Goal: Task Accomplishment & Management: Manage account settings

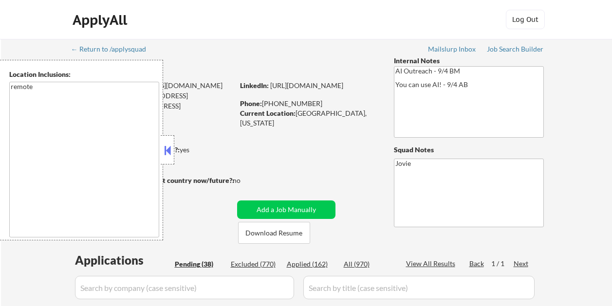
select select ""pending""
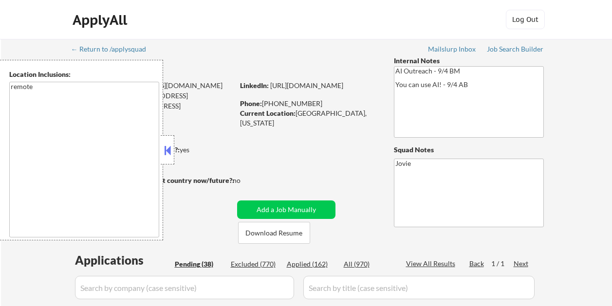
select select ""pending""
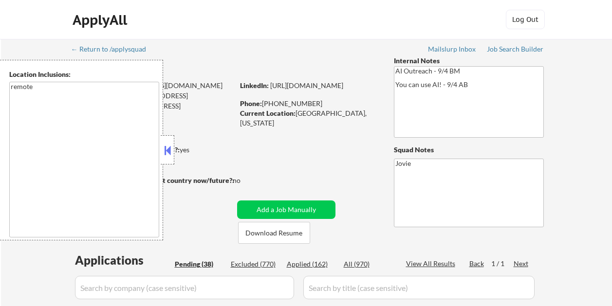
select select ""pending""
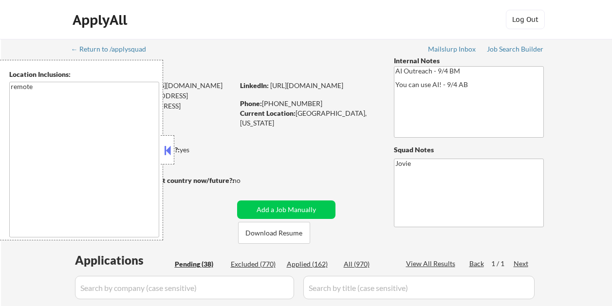
select select ""pending""
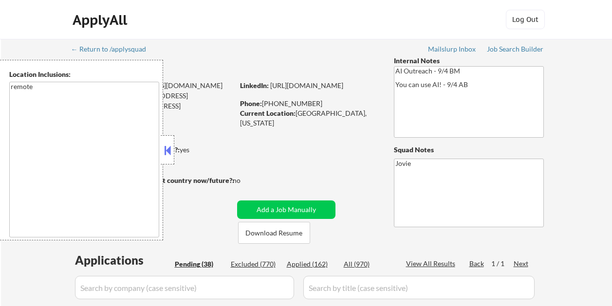
select select ""pending""
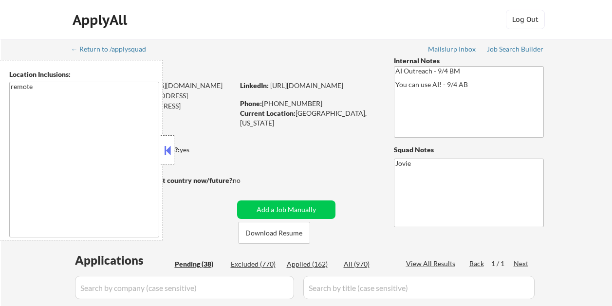
select select ""pending""
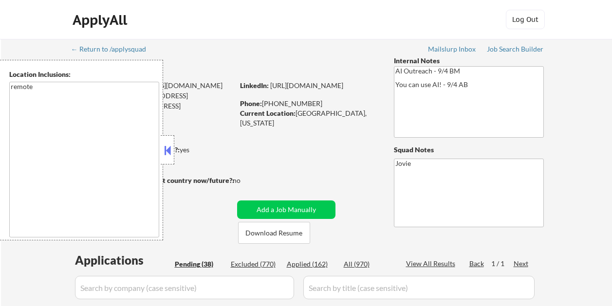
select select ""pending""
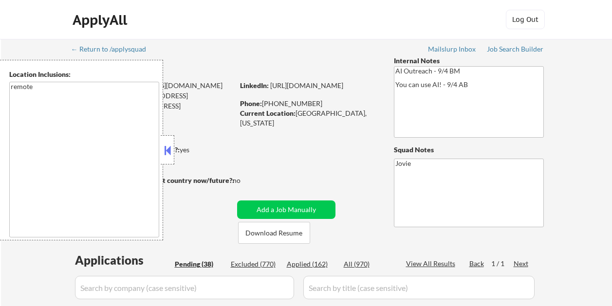
select select ""pending""
drag, startPoint x: 338, startPoint y: 30, endPoint x: 356, endPoint y: 17, distance: 21.9
click at [338, 30] on div "ApplyAll Log Out" at bounding box center [306, 22] width 487 height 24
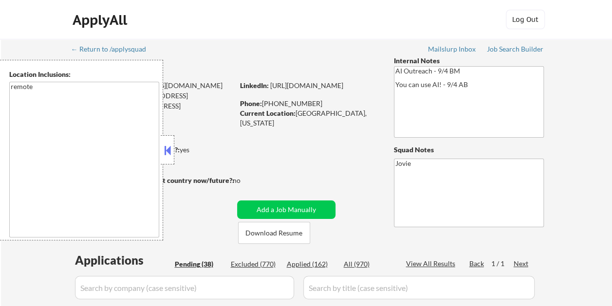
click at [171, 141] on div at bounding box center [168, 149] width 14 height 29
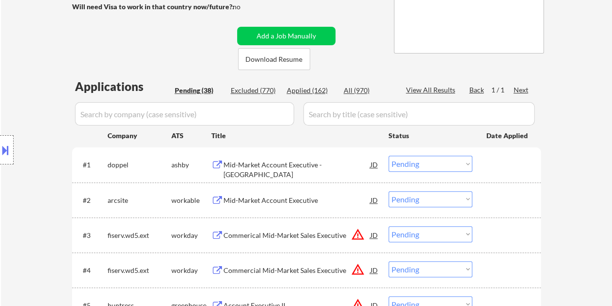
scroll to position [195, 0]
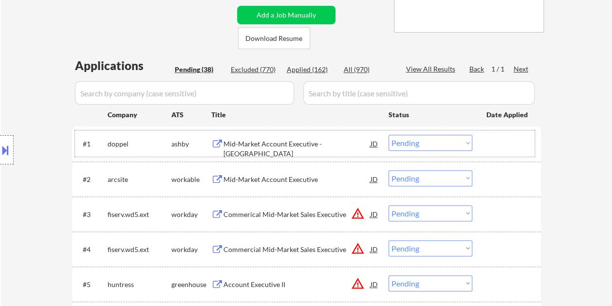
click at [487, 153] on div "#1 doppel ashby Mid-Market Account Executive - Chicago JD Choose an option... P…" at bounding box center [305, 144] width 460 height 26
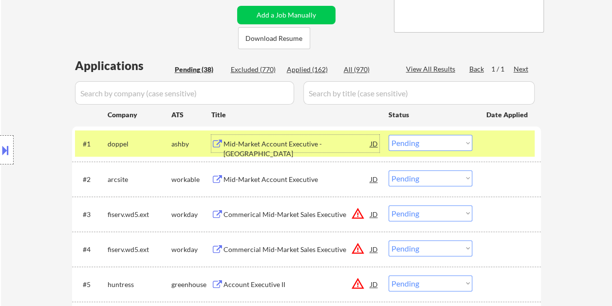
click at [344, 151] on div "Mid-Market Account Executive - Chicago" at bounding box center [297, 144] width 147 height 18
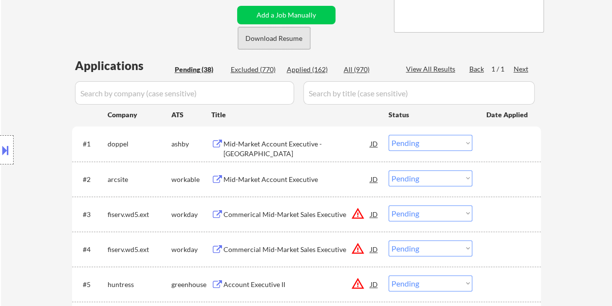
click at [290, 40] on button "Download Resume" at bounding box center [274, 38] width 72 height 22
click at [491, 136] on div at bounding box center [508, 144] width 43 height 18
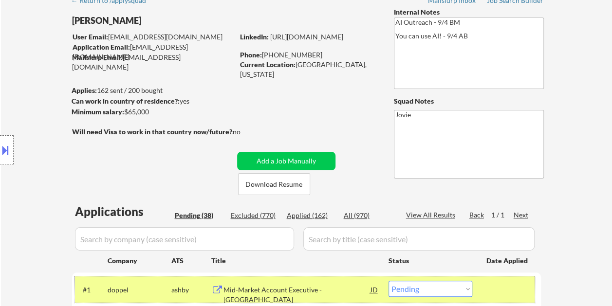
scroll to position [146, 0]
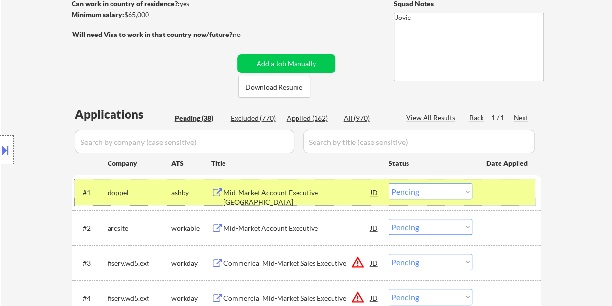
click at [467, 187] on select "Choose an option... Pending Applied Excluded (Questions) Excluded (Expired) Exc…" at bounding box center [431, 192] width 84 height 16
click at [389, 184] on select "Choose an option... Pending Applied Excluded (Questions) Excluded (Expired) Exc…" at bounding box center [431, 192] width 84 height 16
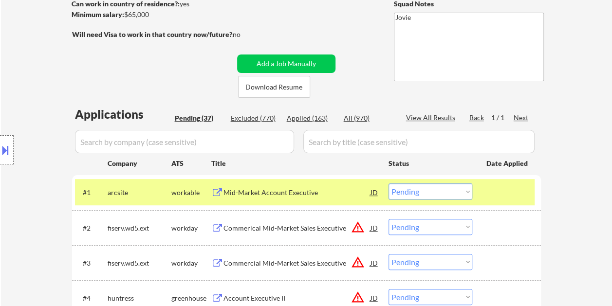
click at [487, 189] on div at bounding box center [508, 193] width 43 height 18
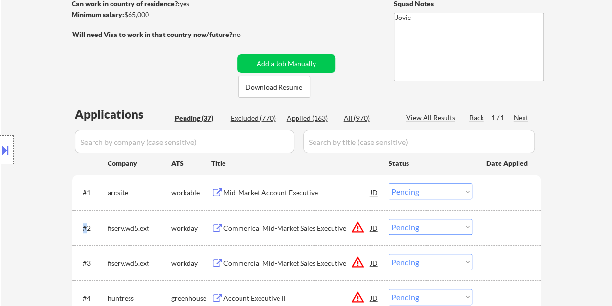
click at [487, 189] on div at bounding box center [508, 193] width 43 height 18
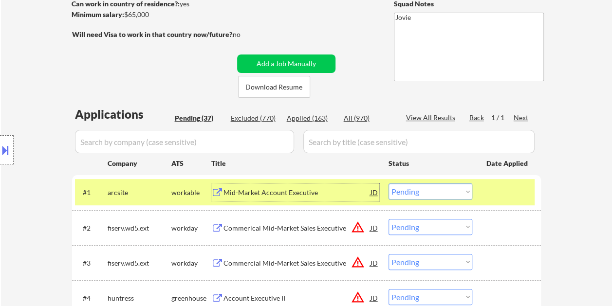
click at [342, 192] on div "Mid-Market Account Executive" at bounding box center [297, 193] width 147 height 10
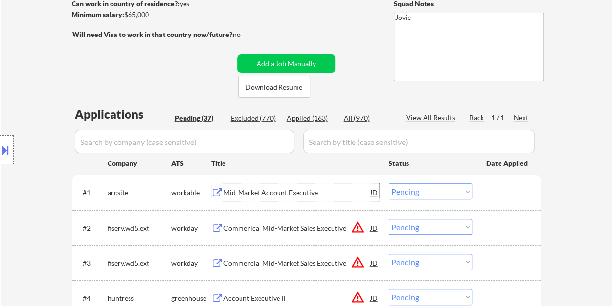
drag, startPoint x: 489, startPoint y: 194, endPoint x: 372, endPoint y: 198, distance: 117.0
click at [488, 194] on div at bounding box center [508, 193] width 43 height 18
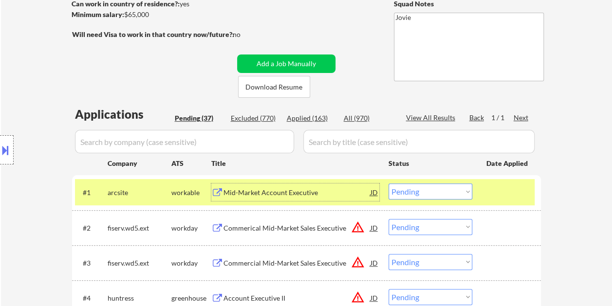
click at [339, 191] on div "Mid-Market Account Executive" at bounding box center [297, 193] width 147 height 10
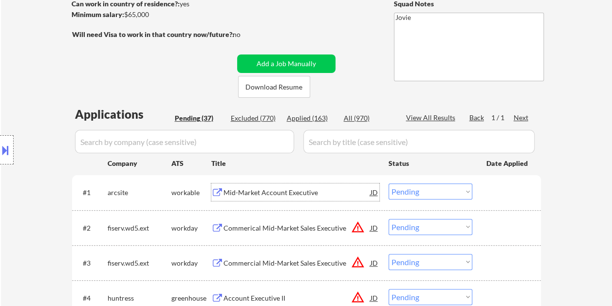
drag, startPoint x: 508, startPoint y: 192, endPoint x: 469, endPoint y: 194, distance: 38.5
click at [508, 192] on div at bounding box center [508, 193] width 43 height 18
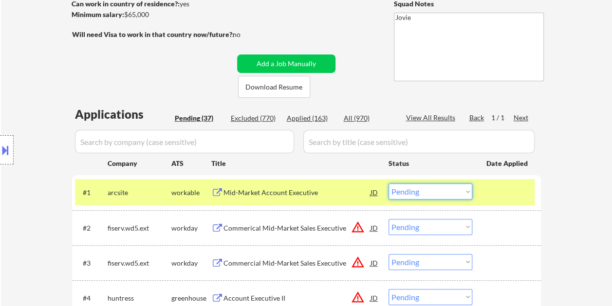
click at [469, 194] on select "Choose an option... Pending Applied Excluded (Questions) Excluded (Expired) Exc…" at bounding box center [431, 192] width 84 height 16
click at [389, 184] on select "Choose an option... Pending Applied Excluded (Questions) Excluded (Expired) Exc…" at bounding box center [431, 192] width 84 height 16
select select ""pending""
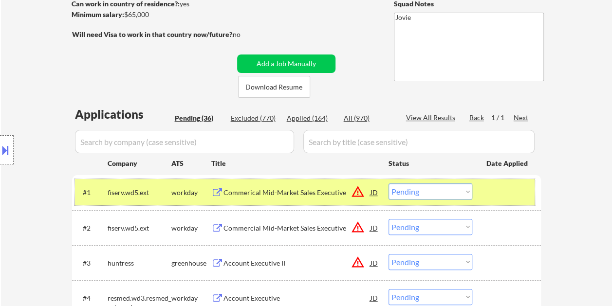
click at [483, 195] on div "#1 fiserv.wd5.ext workday Commerical Mid-Market Sales Executive JD warning_ambe…" at bounding box center [305, 192] width 460 height 26
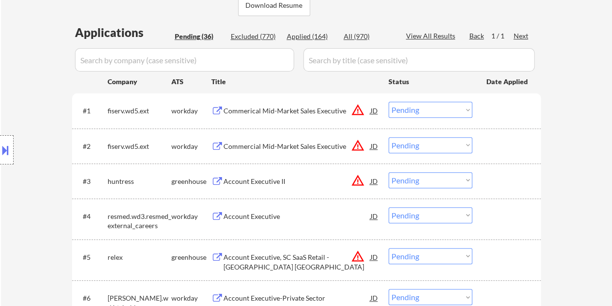
scroll to position [244, 0]
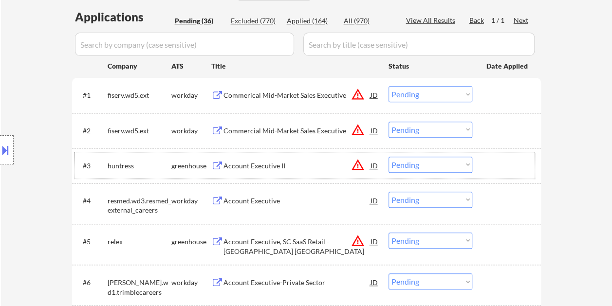
click at [504, 170] on div at bounding box center [508, 166] width 43 height 18
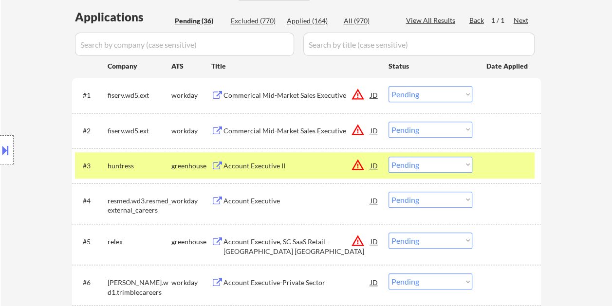
click at [276, 174] on div "#3 huntress greenhouse Account Executive II JD warning_amber Choose an option..…" at bounding box center [305, 165] width 460 height 26
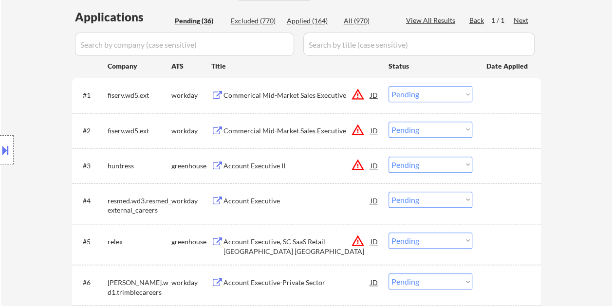
click at [498, 166] on div at bounding box center [508, 166] width 43 height 18
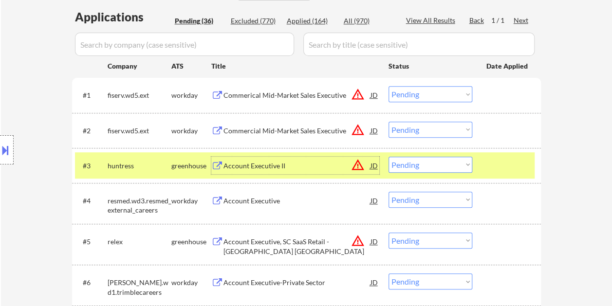
click at [271, 161] on div "Account Executive II" at bounding box center [297, 166] width 147 height 10
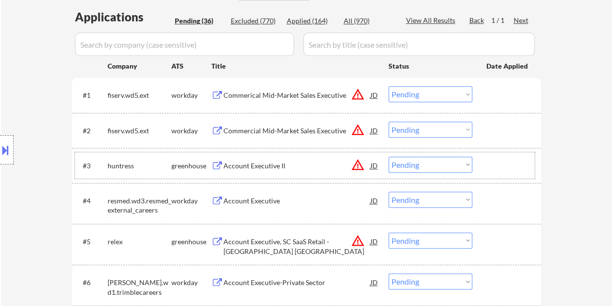
click at [492, 168] on div at bounding box center [508, 166] width 43 height 18
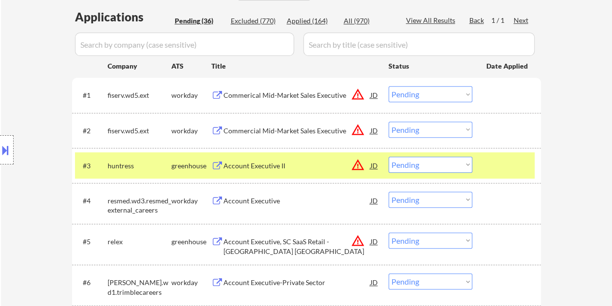
click at [466, 164] on select "Choose an option... Pending Applied Excluded (Questions) Excluded (Expired) Exc…" at bounding box center [431, 165] width 84 height 16
click at [389, 157] on select "Choose an option... Pending Applied Excluded (Questions) Excluded (Expired) Exc…" at bounding box center [431, 165] width 84 height 16
select select ""pending""
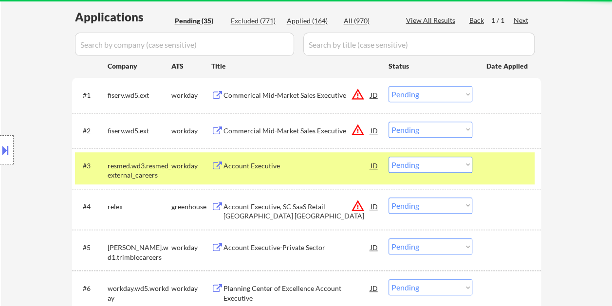
click at [506, 161] on div at bounding box center [508, 166] width 43 height 18
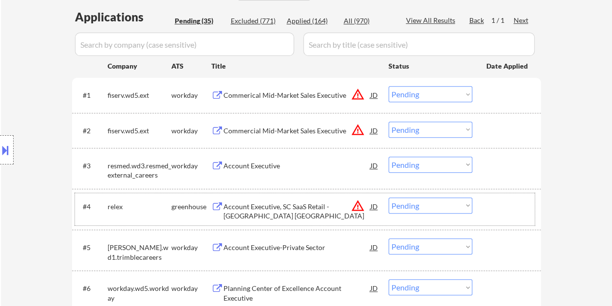
click at [508, 213] on div at bounding box center [508, 207] width 43 height 18
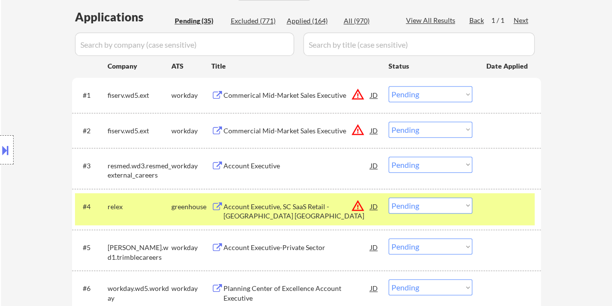
click at [307, 200] on div "Account Executive, SC SaaS Retail - West Region US" at bounding box center [297, 209] width 147 height 23
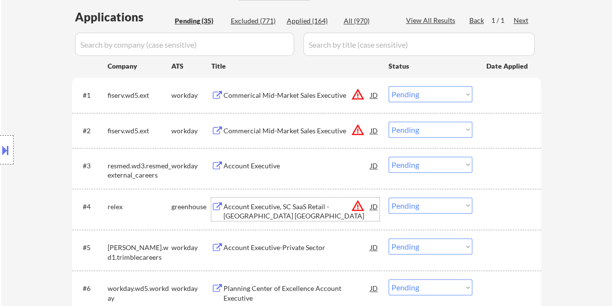
click at [501, 218] on div "#4 relex greenhouse Account Executive, SC SaaS Retail - West Region US JD warni…" at bounding box center [305, 209] width 460 height 32
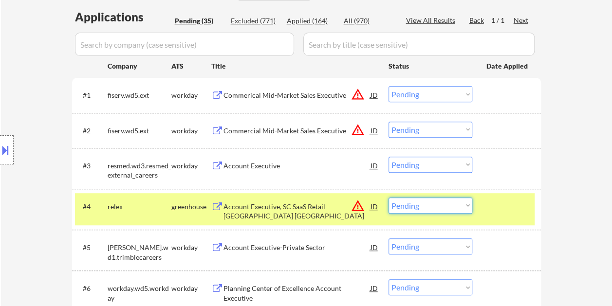
click at [465, 206] on select "Choose an option... Pending Applied Excluded (Questions) Excluded (Expired) Exc…" at bounding box center [431, 206] width 84 height 16
click at [389, 198] on select "Choose an option... Pending Applied Excluded (Questions) Excluded (Expired) Exc…" at bounding box center [431, 206] width 84 height 16
select select ""pending""
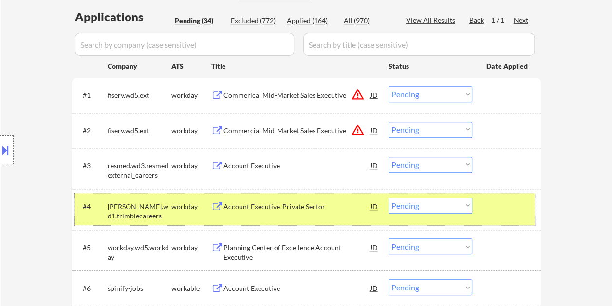
click at [509, 196] on div "#4 trimble.wd1.trimblecareers workday Account Executive-Private Sector JD warni…" at bounding box center [305, 209] width 460 height 32
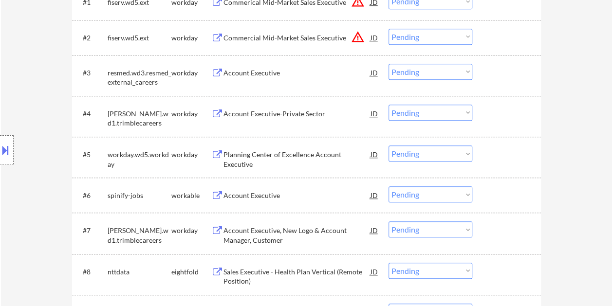
scroll to position [341, 0]
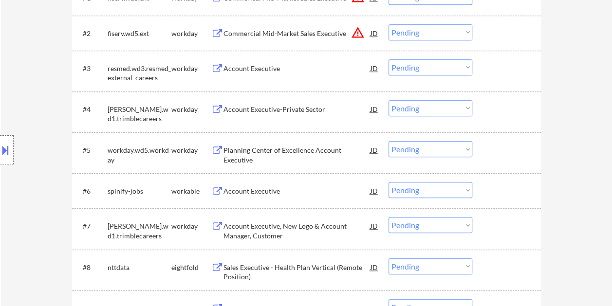
click at [506, 192] on div at bounding box center [508, 191] width 43 height 18
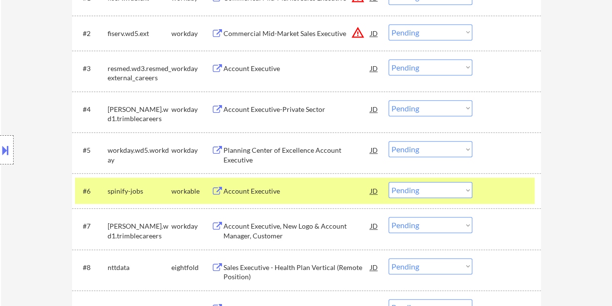
click at [308, 197] on div "Account Executive" at bounding box center [297, 191] width 147 height 18
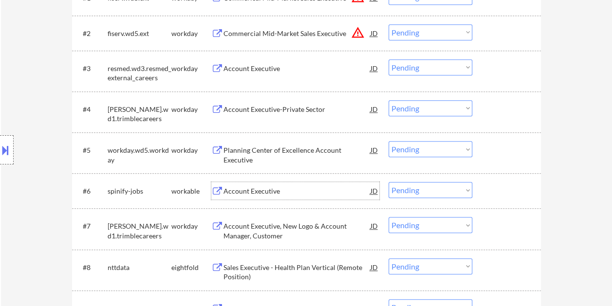
click at [507, 189] on div at bounding box center [508, 191] width 43 height 18
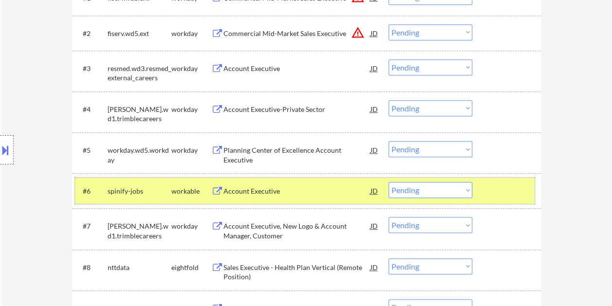
click at [462, 187] on select "Choose an option... Pending Applied Excluded (Questions) Excluded (Expired) Exc…" at bounding box center [431, 190] width 84 height 16
click at [389, 182] on select "Choose an option... Pending Applied Excluded (Questions) Excluded (Expired) Exc…" at bounding box center [431, 190] width 84 height 16
select select ""pending""
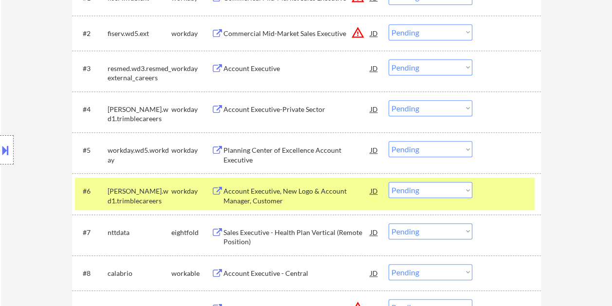
click at [518, 195] on div at bounding box center [508, 191] width 43 height 18
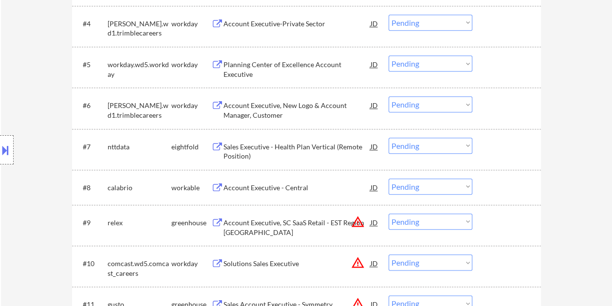
scroll to position [438, 0]
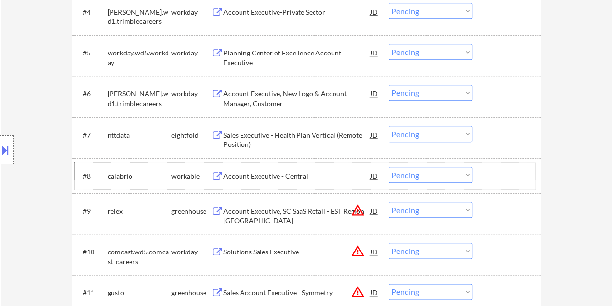
click at [508, 167] on div at bounding box center [508, 176] width 43 height 18
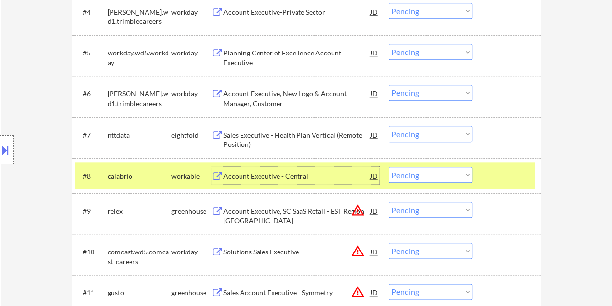
click at [299, 181] on div "Account Executive - Central" at bounding box center [297, 176] width 147 height 18
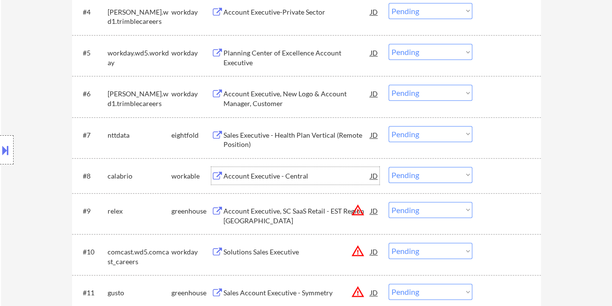
click at [490, 169] on div at bounding box center [508, 176] width 43 height 18
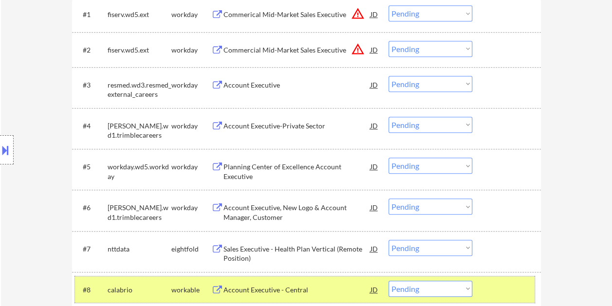
scroll to position [390, 0]
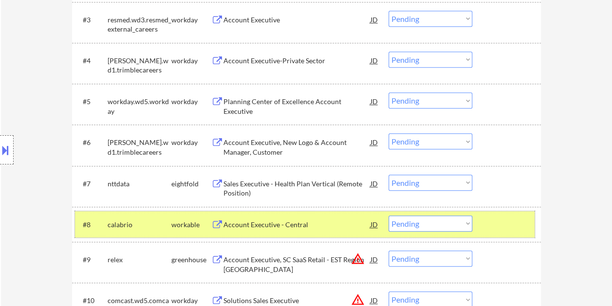
click at [468, 226] on select "Choose an option... Pending Applied Excluded (Questions) Excluded (Expired) Exc…" at bounding box center [431, 224] width 84 height 16
click at [389, 216] on select "Choose an option... Pending Applied Excluded (Questions) Excluded (Expired) Exc…" at bounding box center [431, 224] width 84 height 16
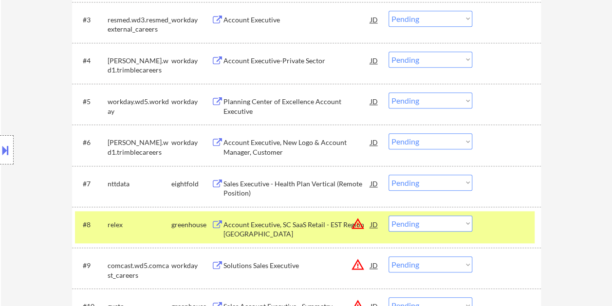
click at [488, 219] on div at bounding box center [508, 225] width 43 height 18
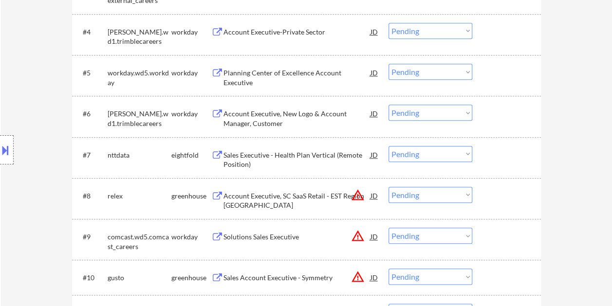
scroll to position [487, 0]
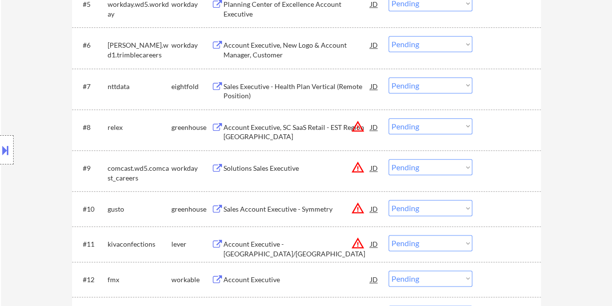
click at [492, 125] on div at bounding box center [508, 127] width 43 height 18
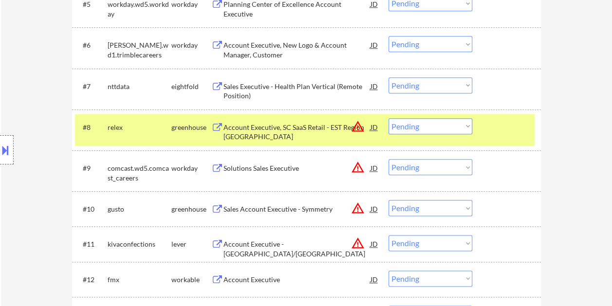
click at [273, 130] on div "Account Executive, SC SaaS Retail - EST Region US" at bounding box center [297, 132] width 147 height 19
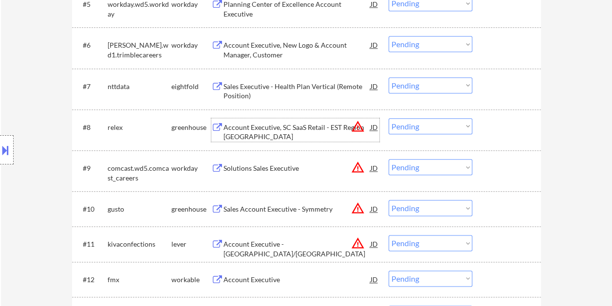
drag, startPoint x: 492, startPoint y: 121, endPoint x: 470, endPoint y: 123, distance: 22.0
click at [491, 121] on div at bounding box center [508, 127] width 43 height 18
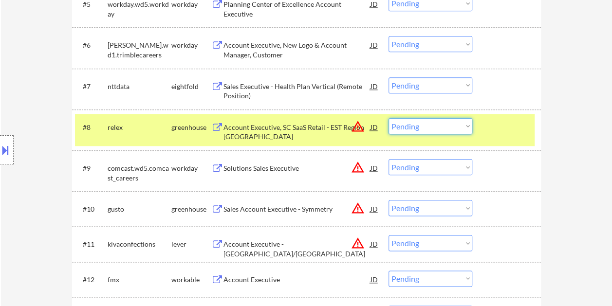
drag, startPoint x: 466, startPoint y: 123, endPoint x: 461, endPoint y: 132, distance: 10.5
click at [466, 123] on select "Choose an option... Pending Applied Excluded (Questions) Excluded (Expired) Exc…" at bounding box center [431, 126] width 84 height 16
click at [389, 118] on select "Choose an option... Pending Applied Excluded (Questions) Excluded (Expired) Exc…" at bounding box center [431, 126] width 84 height 16
select select ""pending""
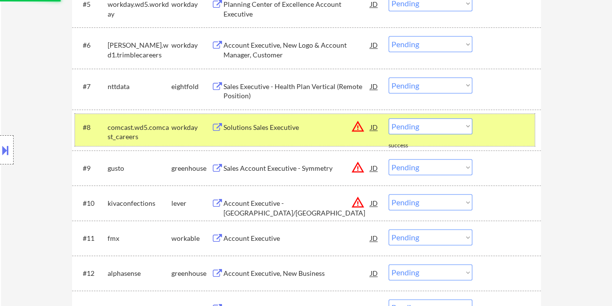
click at [497, 117] on div "#8 comcast.wd5.comcast_careers workday Solutions Sales Executive JD warning_amb…" at bounding box center [305, 130] width 460 height 32
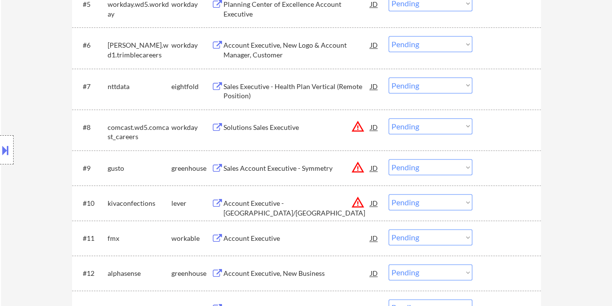
click at [501, 160] on div at bounding box center [508, 168] width 43 height 18
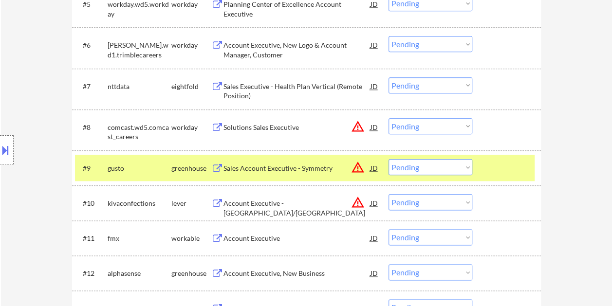
click at [309, 163] on div "Sales Account Executive - Symmetry" at bounding box center [297, 168] width 147 height 18
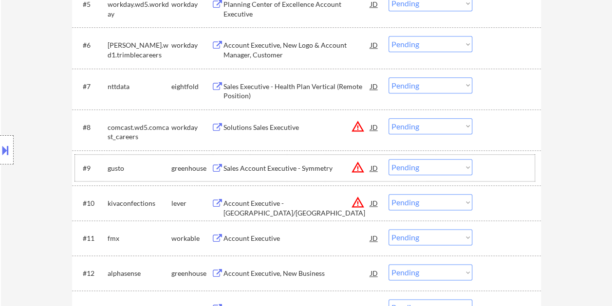
drag, startPoint x: 502, startPoint y: 162, endPoint x: 471, endPoint y: 170, distance: 32.3
click at [499, 163] on div at bounding box center [508, 168] width 43 height 18
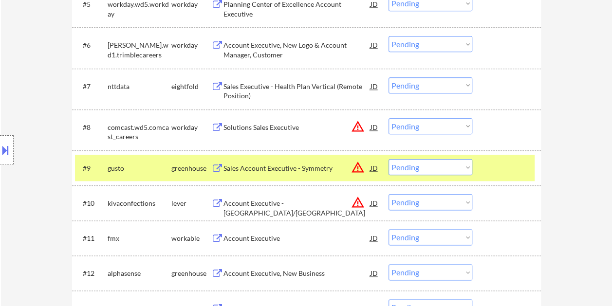
click at [464, 169] on select "Choose an option... Pending Applied Excluded (Questions) Excluded (Expired) Exc…" at bounding box center [431, 167] width 84 height 16
click at [389, 159] on select "Choose an option... Pending Applied Excluded (Questions) Excluded (Expired) Exc…" at bounding box center [431, 167] width 84 height 16
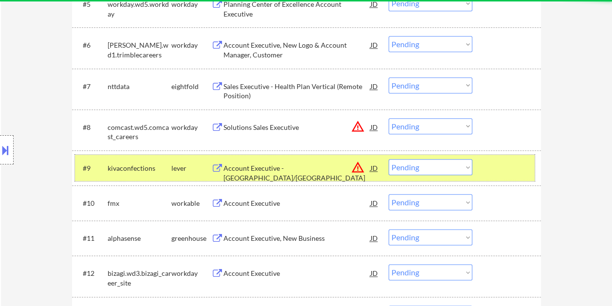
click at [492, 164] on div at bounding box center [508, 168] width 43 height 18
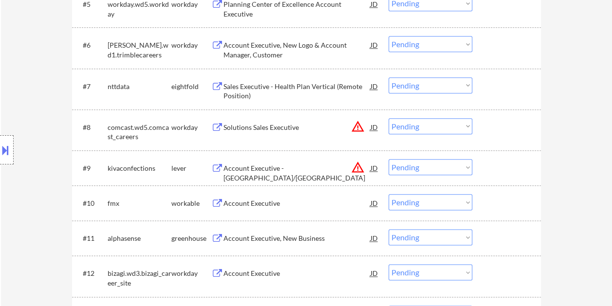
drag, startPoint x: 507, startPoint y: 167, endPoint x: 377, endPoint y: 161, distance: 129.7
click at [507, 167] on div at bounding box center [508, 168] width 43 height 18
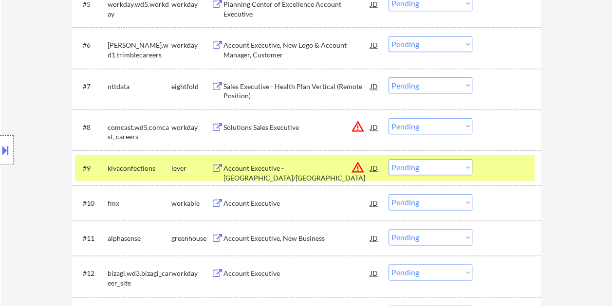
click at [299, 166] on div "Account Executive - Metro Detroit/Bay Region" at bounding box center [297, 173] width 147 height 19
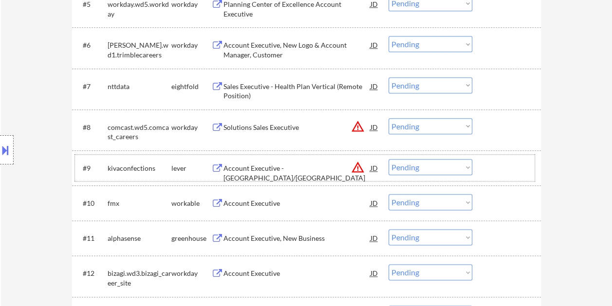
click at [497, 170] on div at bounding box center [508, 168] width 43 height 18
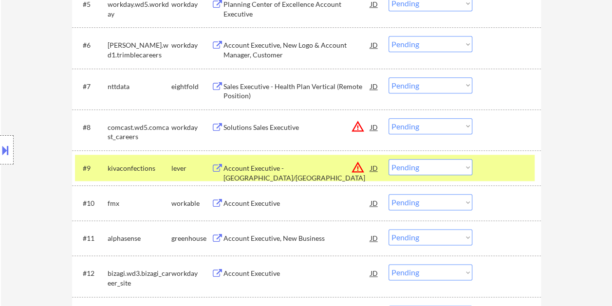
click at [460, 162] on select "Choose an option... Pending Applied Excluded (Questions) Excluded (Expired) Exc…" at bounding box center [431, 167] width 84 height 16
click at [389, 159] on select "Choose an option... Pending Applied Excluded (Questions) Excluded (Expired) Exc…" at bounding box center [431, 167] width 84 height 16
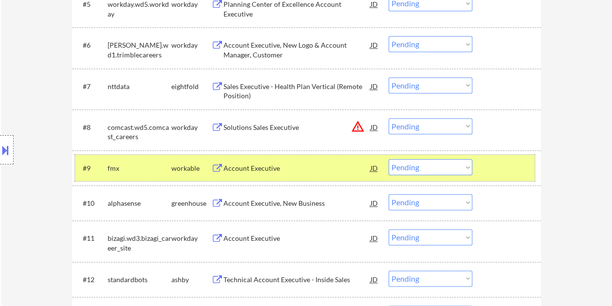
click at [497, 162] on div at bounding box center [508, 168] width 43 height 18
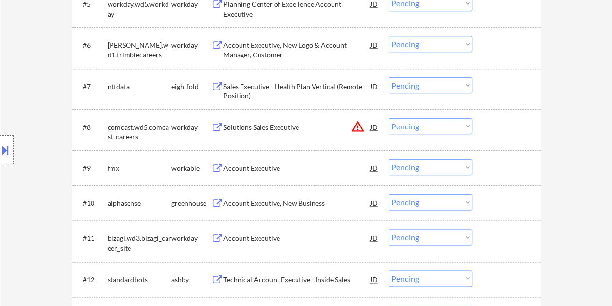
drag, startPoint x: 509, startPoint y: 171, endPoint x: 380, endPoint y: 166, distance: 129.7
click at [509, 171] on div at bounding box center [508, 168] width 43 height 18
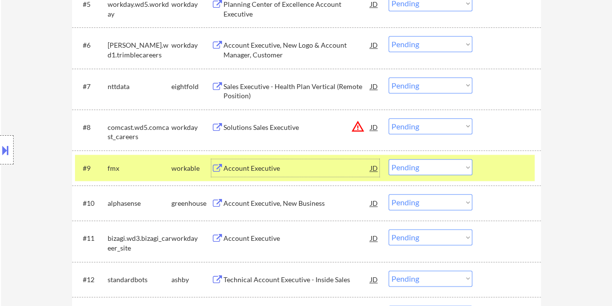
click at [322, 167] on div "Account Executive" at bounding box center [297, 169] width 147 height 10
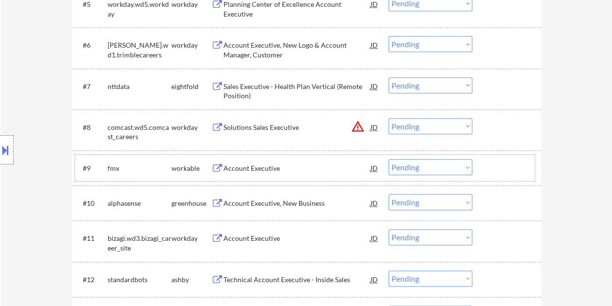
click at [490, 162] on div at bounding box center [508, 168] width 43 height 18
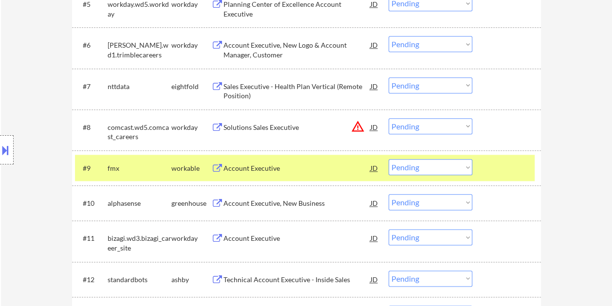
click at [466, 167] on select "Choose an option... Pending Applied Excluded (Questions) Excluded (Expired) Exc…" at bounding box center [431, 167] width 84 height 16
click at [389, 159] on select "Choose an option... Pending Applied Excluded (Questions) Excluded (Expired) Exc…" at bounding box center [431, 167] width 84 height 16
select select ""pending""
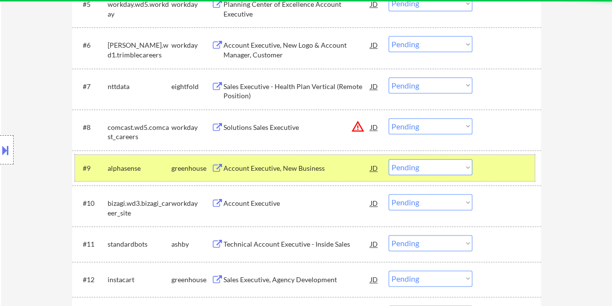
click at [504, 165] on div at bounding box center [508, 168] width 43 height 18
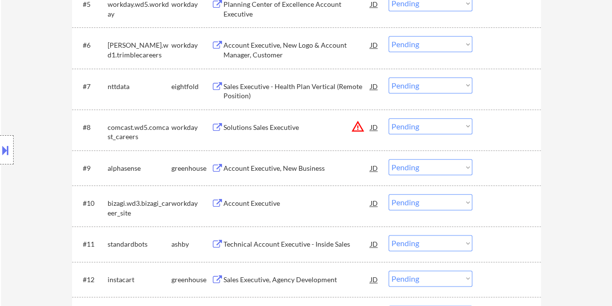
click at [509, 245] on div at bounding box center [508, 244] width 43 height 18
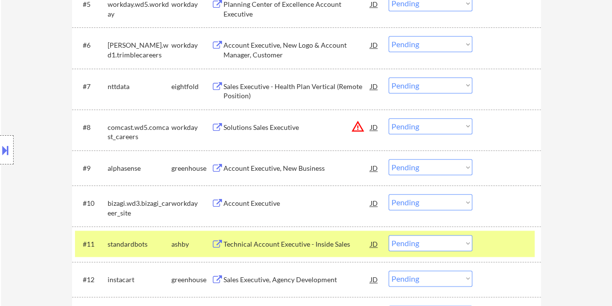
click at [277, 245] on div "Technical Account Executive - Inside Sales" at bounding box center [297, 245] width 147 height 10
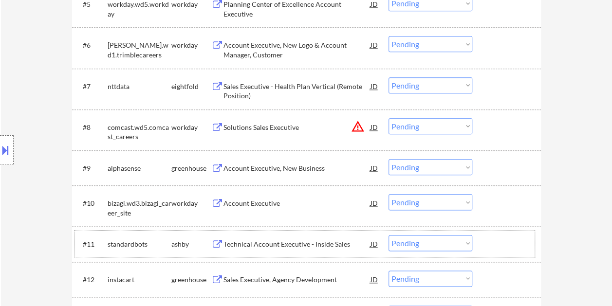
drag, startPoint x: 502, startPoint y: 237, endPoint x: 482, endPoint y: 244, distance: 21.1
click at [502, 237] on div at bounding box center [508, 244] width 43 height 18
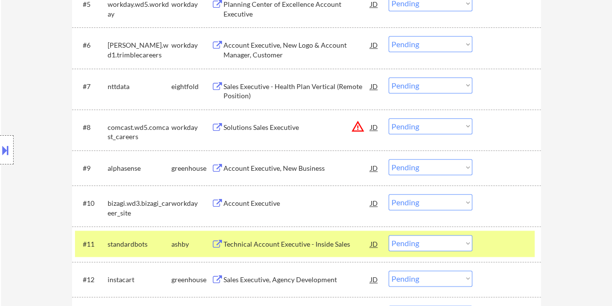
click at [467, 246] on select "Choose an option... Pending Applied Excluded (Questions) Excluded (Expired) Exc…" at bounding box center [431, 243] width 84 height 16
click at [389, 235] on select "Choose an option... Pending Applied Excluded (Questions) Excluded (Expired) Exc…" at bounding box center [431, 243] width 84 height 16
select select ""pending""
click at [485, 233] on div "#11 instacart greenhouse Sales Executive, Agency Development JD warning_amber C…" at bounding box center [305, 244] width 460 height 26
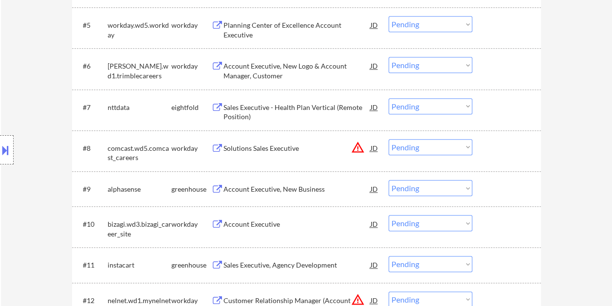
scroll to position [438, 0]
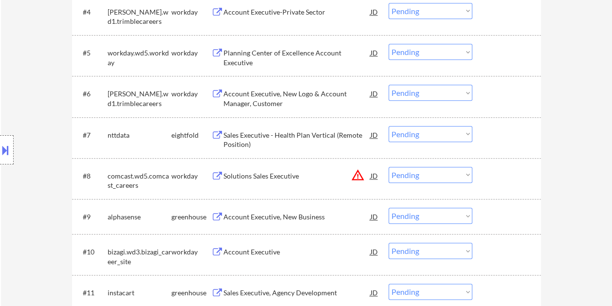
click at [509, 209] on div at bounding box center [508, 217] width 43 height 18
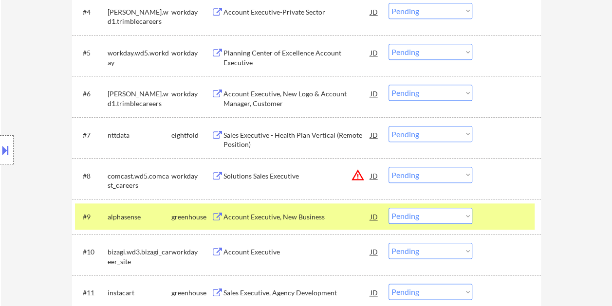
click at [317, 211] on div "Account Executive, New Business" at bounding box center [297, 217] width 147 height 18
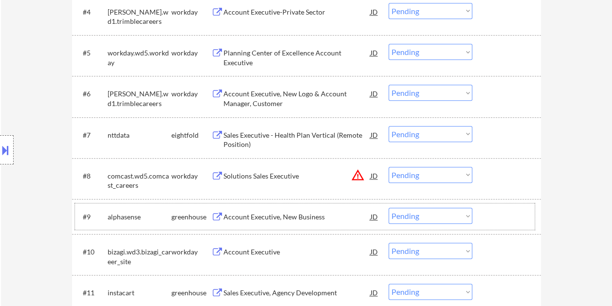
click at [491, 224] on div at bounding box center [508, 217] width 43 height 18
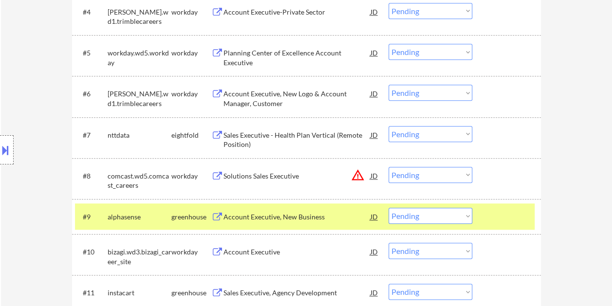
click at [459, 222] on select "Choose an option... Pending Applied Excluded (Questions) Excluded (Expired) Exc…" at bounding box center [431, 216] width 84 height 16
click at [389, 208] on select "Choose an option... Pending Applied Excluded (Questions) Excluded (Expired) Exc…" at bounding box center [431, 216] width 84 height 16
select select ""pending""
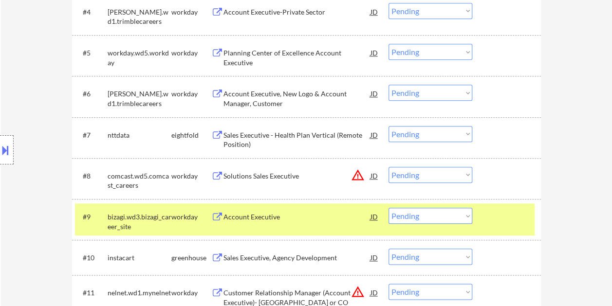
click at [503, 216] on div at bounding box center [508, 217] width 43 height 18
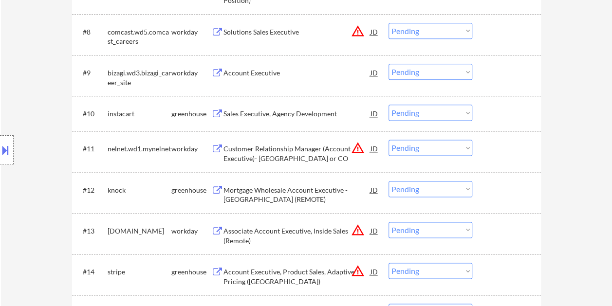
scroll to position [633, 0]
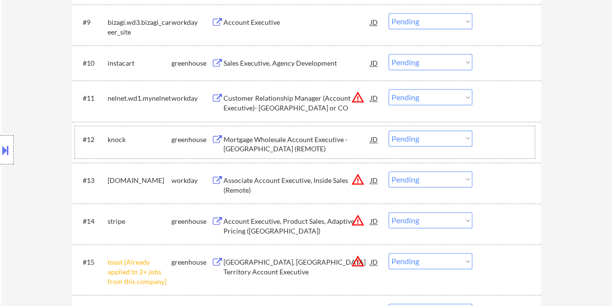
drag, startPoint x: 501, startPoint y: 143, endPoint x: 398, endPoint y: 149, distance: 102.9
click at [501, 143] on div at bounding box center [508, 140] width 43 height 18
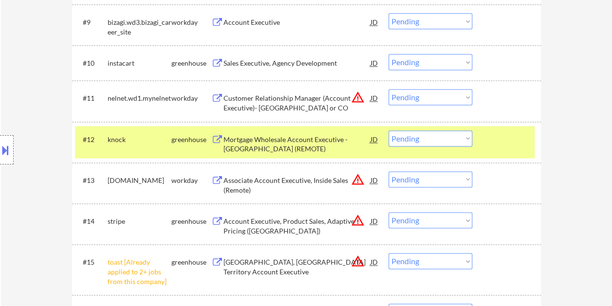
click at [312, 138] on div "Mortgage Wholesale Account Executive - Eastern United States (REMOTE)" at bounding box center [297, 144] width 147 height 19
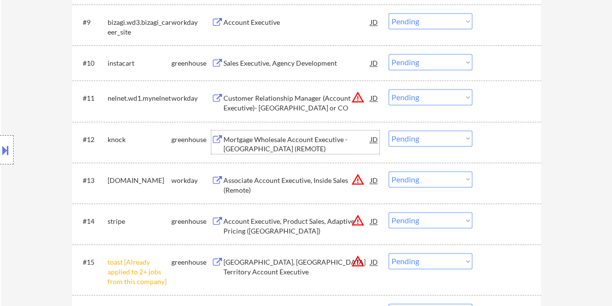
click at [500, 147] on div at bounding box center [508, 140] width 43 height 18
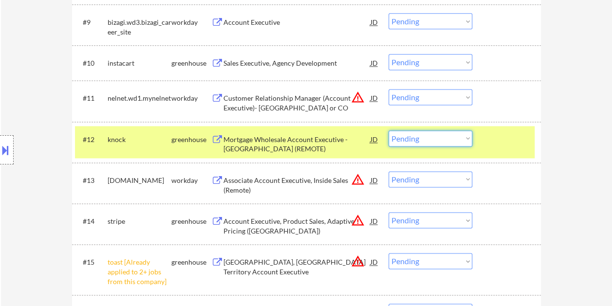
click at [468, 139] on select "Choose an option... Pending Applied Excluded (Questions) Excluded (Expired) Exc…" at bounding box center [431, 139] width 84 height 16
click at [389, 131] on select "Choose an option... Pending Applied Excluded (Questions) Excluded (Expired) Exc…" at bounding box center [431, 139] width 84 height 16
select select ""pending""
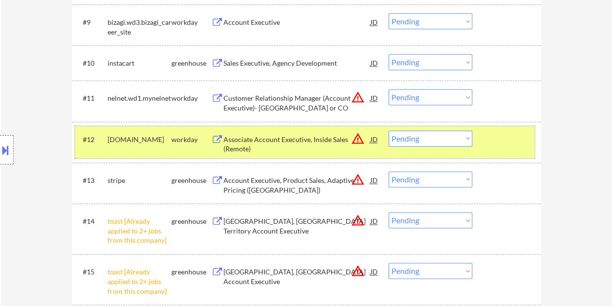
click at [493, 137] on div at bounding box center [508, 140] width 43 height 18
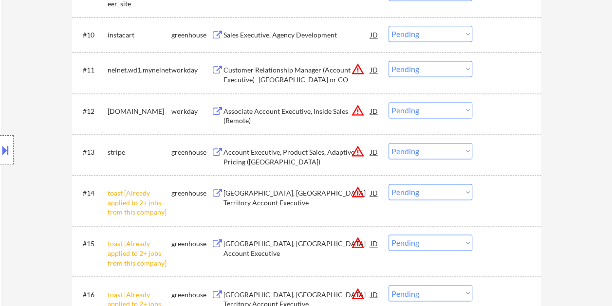
scroll to position [682, 0]
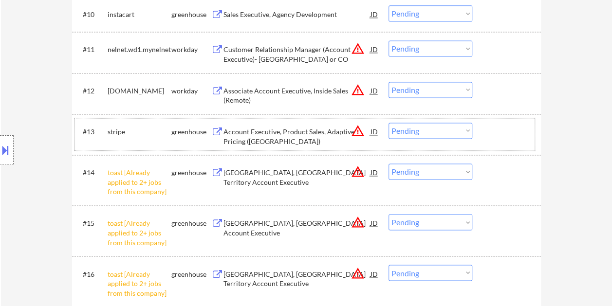
click at [522, 135] on div at bounding box center [508, 132] width 43 height 18
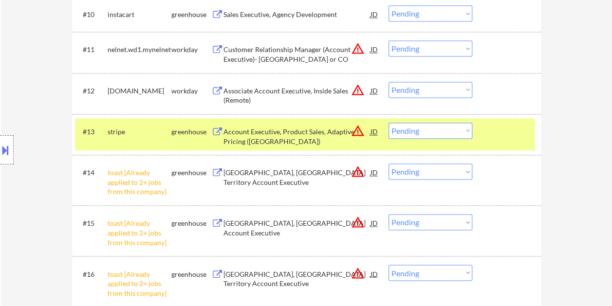
click at [325, 133] on div "Account Executive, Product Sales, Adaptive Pricing (NYC)" at bounding box center [297, 136] width 147 height 19
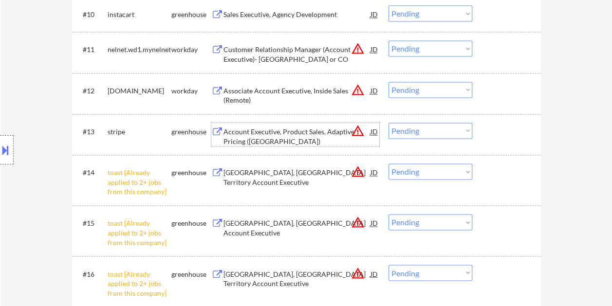
click at [476, 133] on div "#13 stripe greenhouse Account Executive, Product Sales, Adaptive Pricing (NYC) …" at bounding box center [305, 134] width 460 height 32
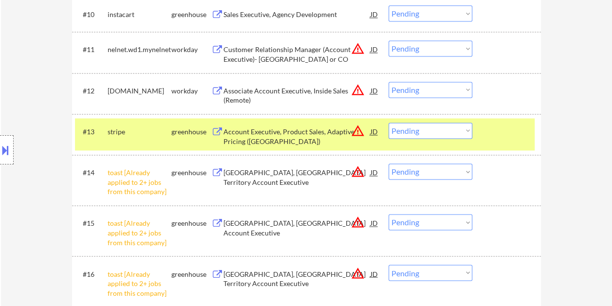
click at [469, 132] on select "Choose an option... Pending Applied Excluded (Questions) Excluded (Expired) Exc…" at bounding box center [431, 131] width 84 height 16
click at [389, 123] on select "Choose an option... Pending Applied Excluded (Questions) Excluded (Expired) Exc…" at bounding box center [431, 131] width 84 height 16
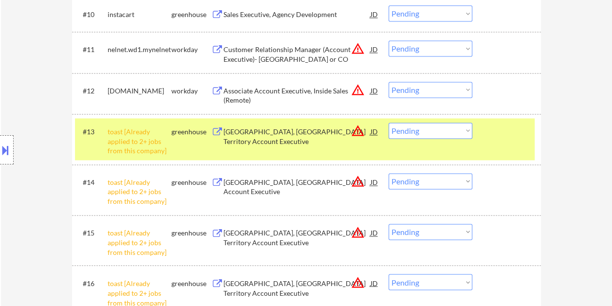
click at [451, 128] on select "Choose an option... Pending Applied Excluded (Questions) Excluded (Expired) Exc…" at bounding box center [431, 131] width 84 height 16
click at [389, 123] on select "Choose an option... Pending Applied Excluded (Questions) Excluded (Expired) Exc…" at bounding box center [431, 131] width 84 height 16
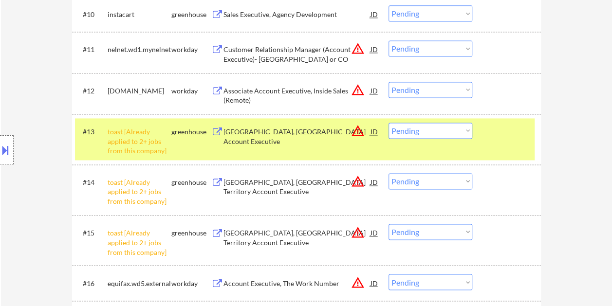
click at [461, 131] on select "Choose an option... Pending Applied Excluded (Questions) Excluded (Expired) Exc…" at bounding box center [431, 131] width 84 height 16
click at [389, 123] on select "Choose an option... Pending Applied Excluded (Questions) Excluded (Expired) Exc…" at bounding box center [431, 131] width 84 height 16
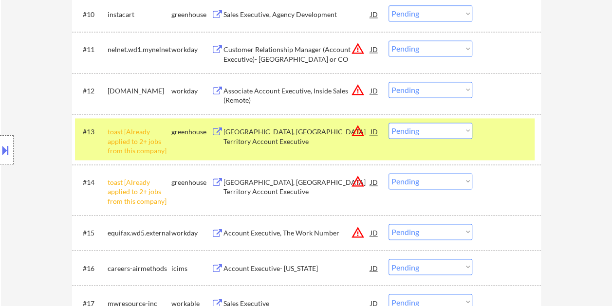
click at [464, 136] on select "Choose an option... Pending Applied Excluded (Questions) Excluded (Expired) Exc…" at bounding box center [431, 131] width 84 height 16
click at [389, 123] on select "Choose an option... Pending Applied Excluded (Questions) Excluded (Expired) Exc…" at bounding box center [431, 131] width 84 height 16
click at [465, 185] on select "Choose an option... Pending Applied Excluded (Questions) Excluded (Expired) Exc…" at bounding box center [431, 181] width 84 height 16
select select ""pending""
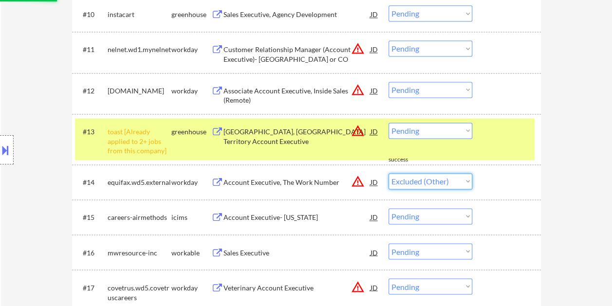
click at [389, 173] on select "Choose an option... Pending Applied Excluded (Questions) Excluded (Expired) Exc…" at bounding box center [431, 181] width 84 height 16
select select ""pending""
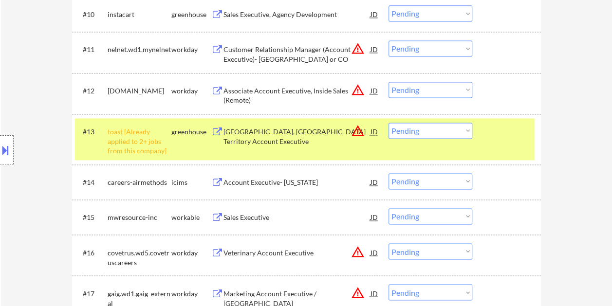
click at [467, 131] on select "Choose an option... Pending Applied Excluded (Questions) Excluded (Expired) Exc…" at bounding box center [431, 131] width 84 height 16
click at [389, 123] on select "Choose an option... Pending Applied Excluded (Questions) Excluded (Expired) Exc…" at bounding box center [431, 131] width 84 height 16
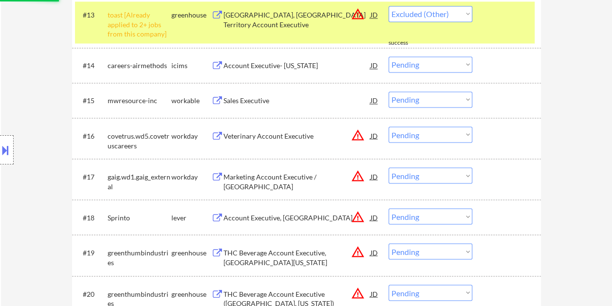
scroll to position [925, 0]
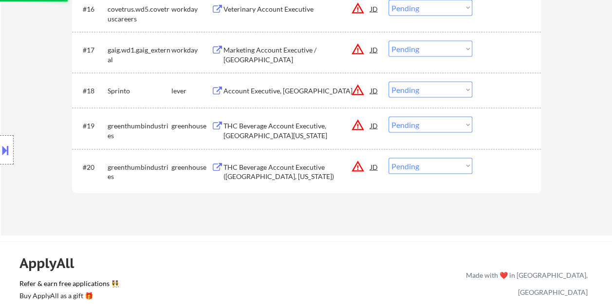
select select ""pending""
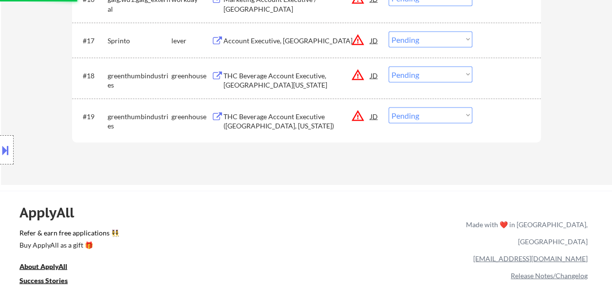
scroll to position [828, 0]
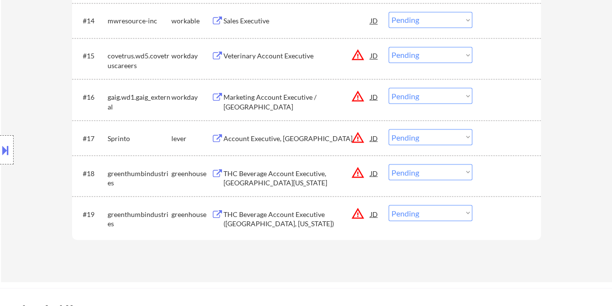
click at [496, 139] on div at bounding box center [508, 138] width 43 height 18
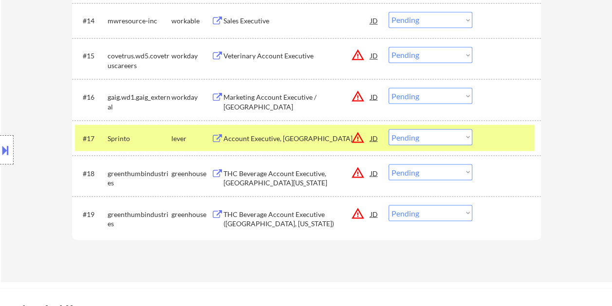
click at [325, 143] on div "Account Executive, Bay Area" at bounding box center [297, 138] width 147 height 18
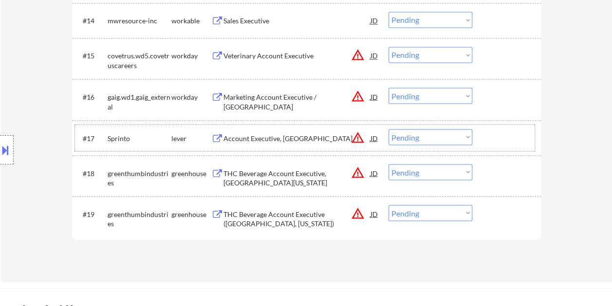
drag, startPoint x: 488, startPoint y: 137, endPoint x: 472, endPoint y: 139, distance: 15.7
click at [487, 137] on div at bounding box center [508, 138] width 43 height 18
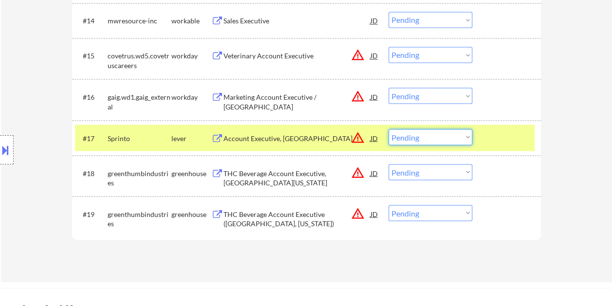
click at [467, 138] on select "Choose an option... Pending Applied Excluded (Questions) Excluded (Expired) Exc…" at bounding box center [431, 137] width 84 height 16
click at [389, 129] on select "Choose an option... Pending Applied Excluded (Questions) Excluded (Expired) Exc…" at bounding box center [431, 137] width 84 height 16
select select ""pending""
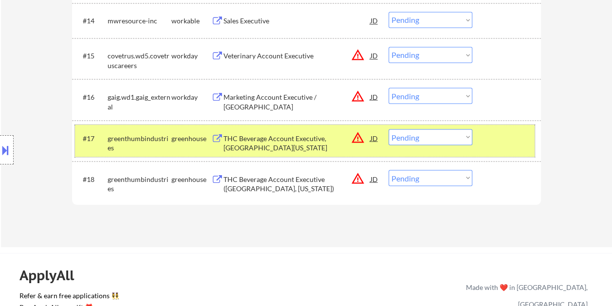
click at [500, 132] on div at bounding box center [508, 138] width 43 height 18
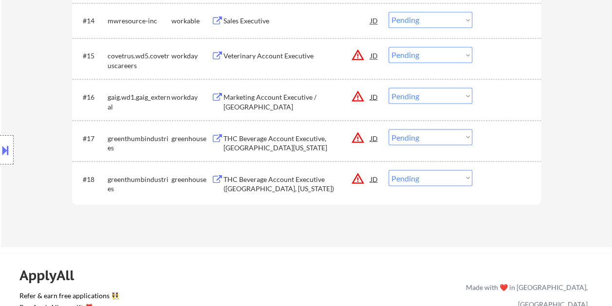
click at [490, 19] on div at bounding box center [508, 21] width 43 height 18
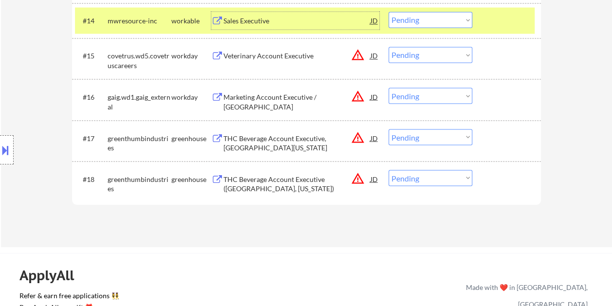
click at [343, 19] on div "Sales Executive" at bounding box center [297, 21] width 147 height 10
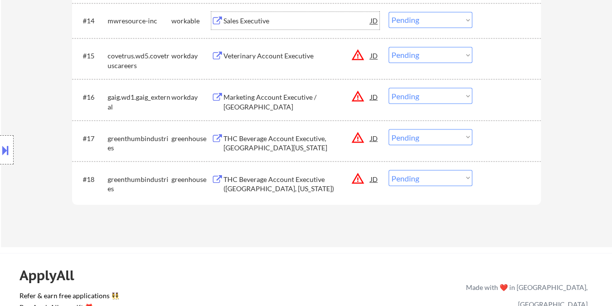
drag, startPoint x: 493, startPoint y: 21, endPoint x: 479, endPoint y: 19, distance: 13.9
click at [491, 21] on div at bounding box center [508, 21] width 43 height 18
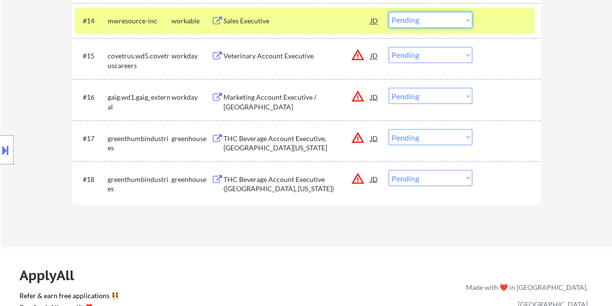
drag, startPoint x: 470, startPoint y: 17, endPoint x: 465, endPoint y: 27, distance: 11.8
click at [469, 17] on select "Choose an option... Pending Applied Excluded (Questions) Excluded (Expired) Exc…" at bounding box center [431, 20] width 84 height 16
click at [389, 12] on select "Choose an option... Pending Applied Excluded (Questions) Excluded (Expired) Exc…" at bounding box center [431, 20] width 84 height 16
select select ""pending""
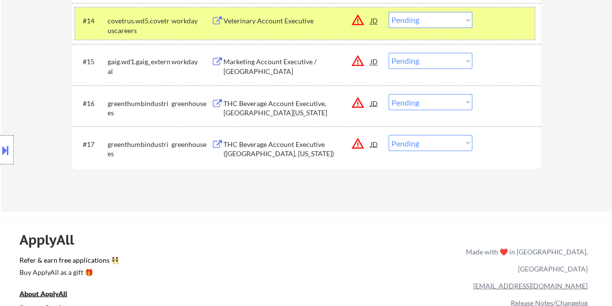
click at [494, 24] on div at bounding box center [508, 21] width 43 height 18
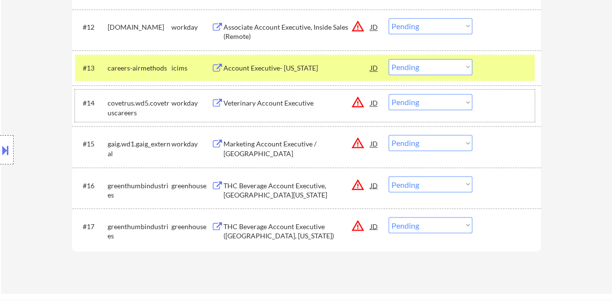
scroll to position [779, 0]
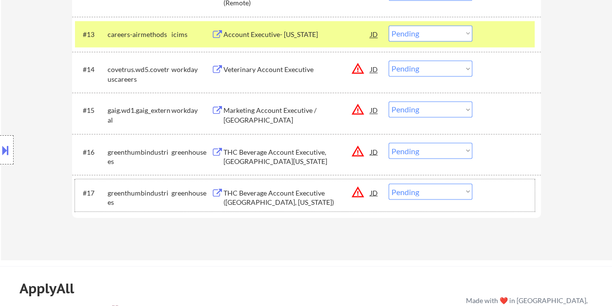
click at [502, 193] on div at bounding box center [508, 193] width 43 height 18
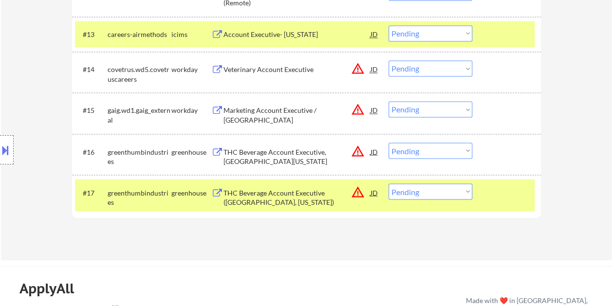
click at [499, 37] on div at bounding box center [508, 34] width 43 height 18
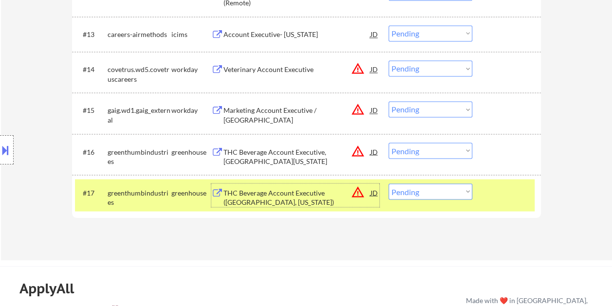
click at [279, 196] on div "THC Beverage Account Executive (North East, Wisconsin)" at bounding box center [297, 197] width 147 height 19
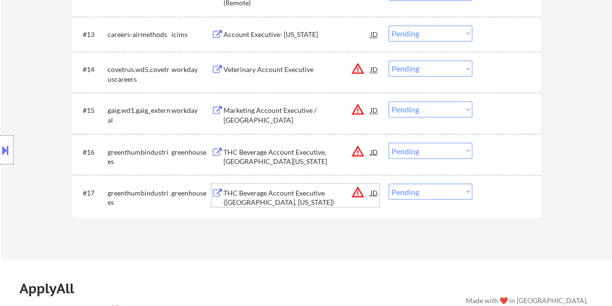
click at [505, 194] on div at bounding box center [508, 193] width 43 height 18
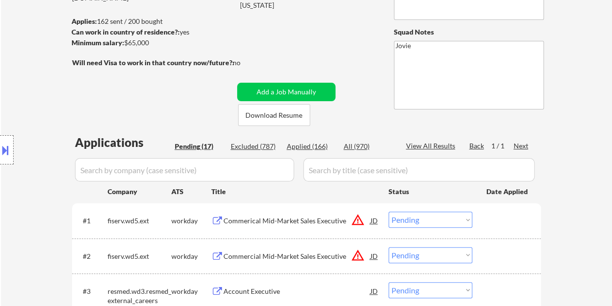
scroll to position [49, 0]
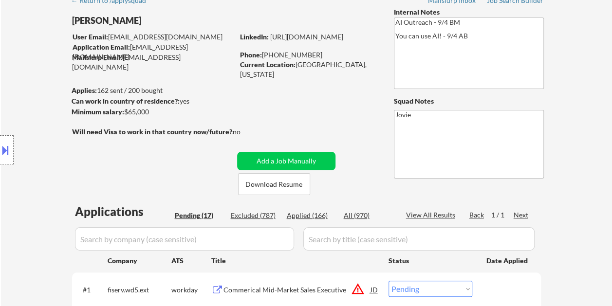
click at [306, 215] on div "Applied (166)" at bounding box center [311, 216] width 49 height 10
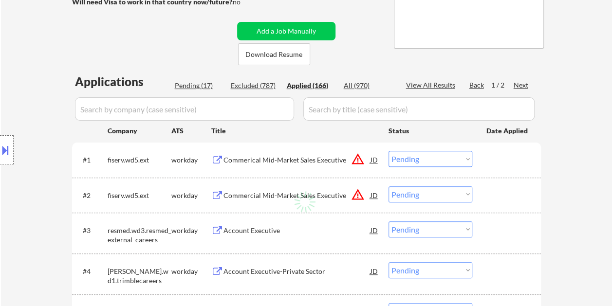
scroll to position [244, 0]
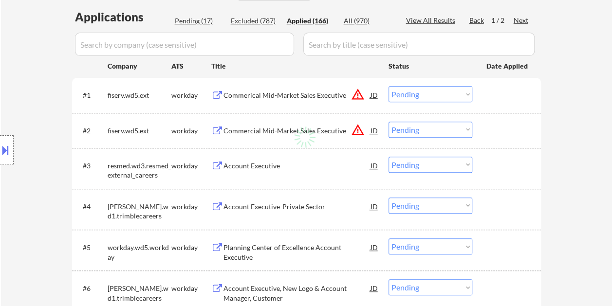
select select ""applied""
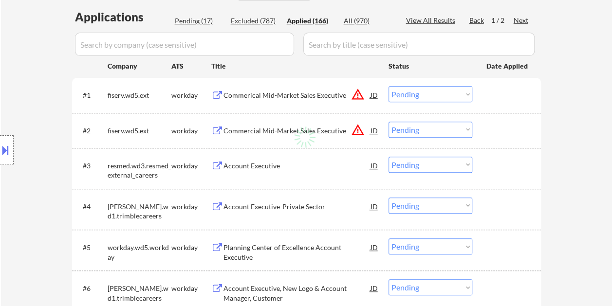
select select ""applied""
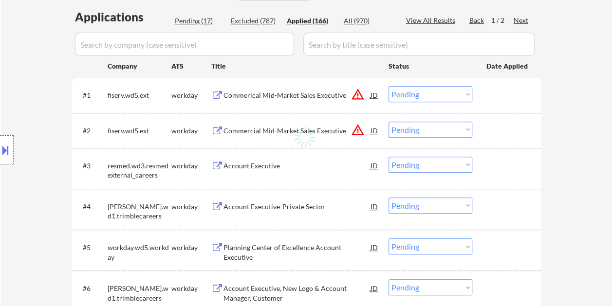
select select ""applied""
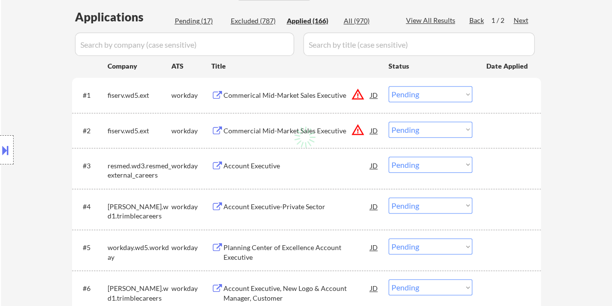
select select ""applied""
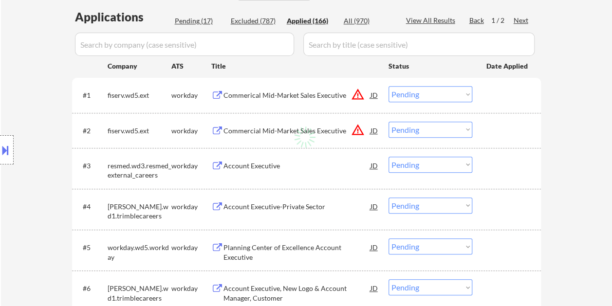
select select ""applied""
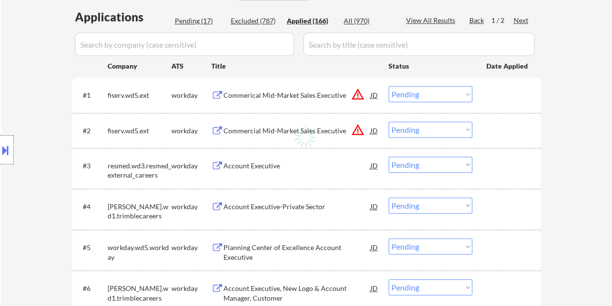
select select ""applied""
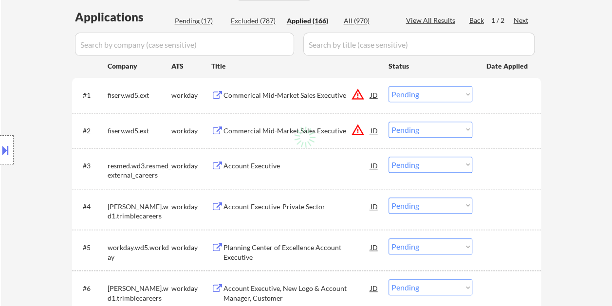
select select ""applied""
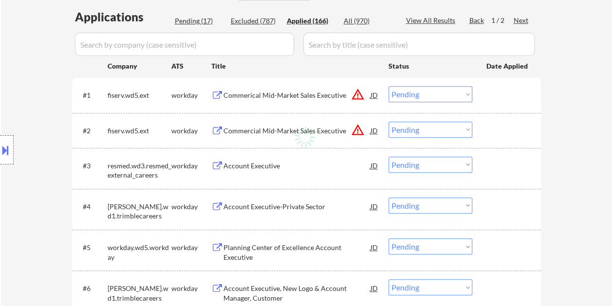
select select ""applied""
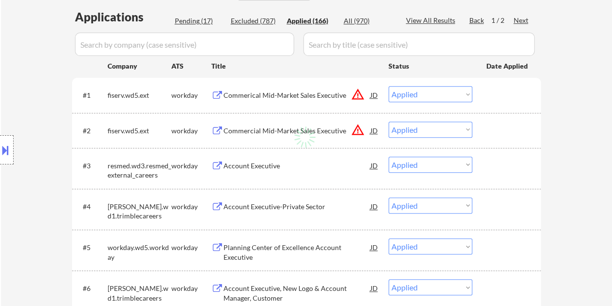
select select ""applied""
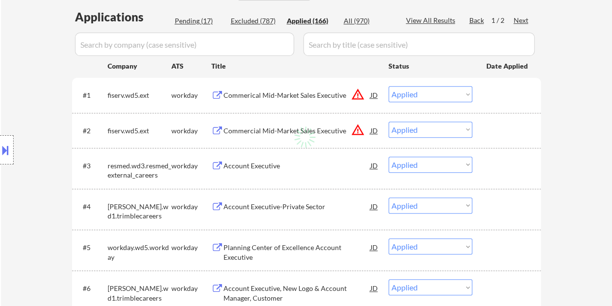
select select ""applied""
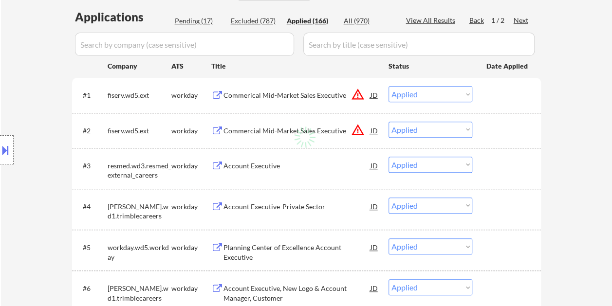
select select ""applied""
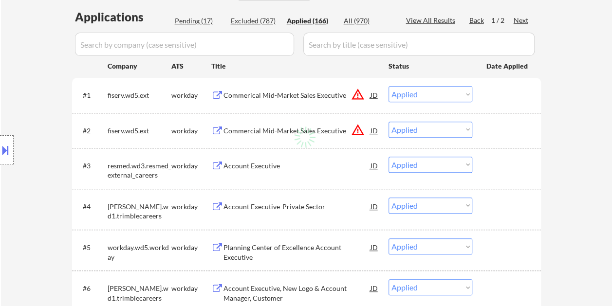
select select ""applied""
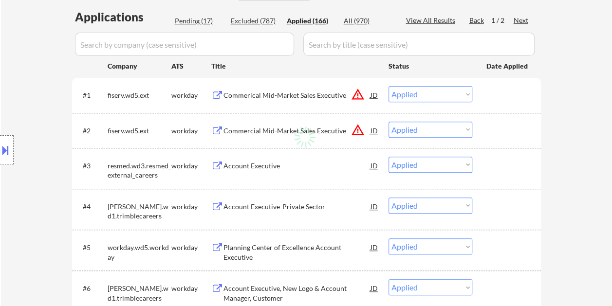
select select ""applied""
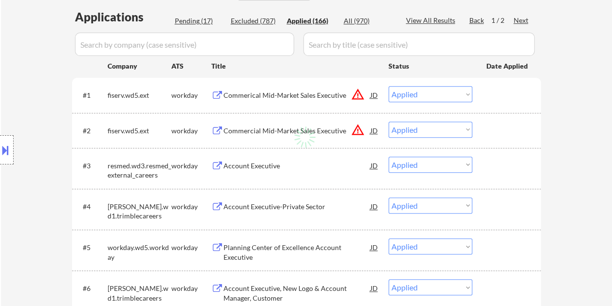
select select ""applied""
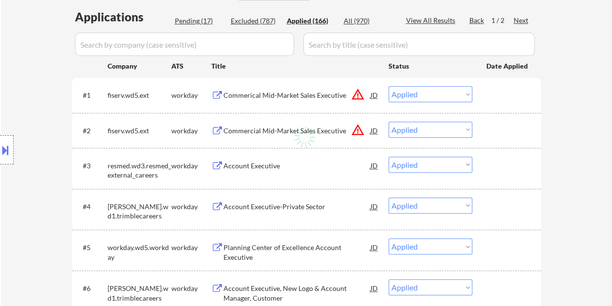
select select ""applied""
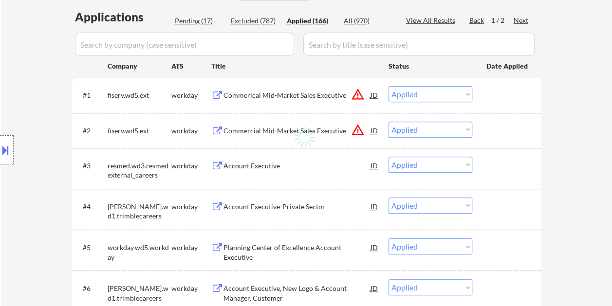
select select ""applied""
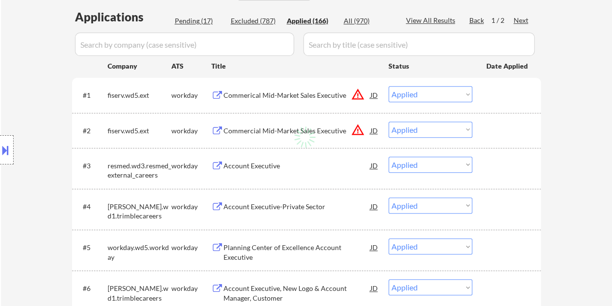
select select ""applied""
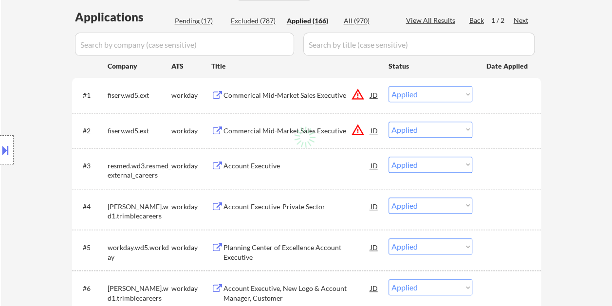
select select ""applied""
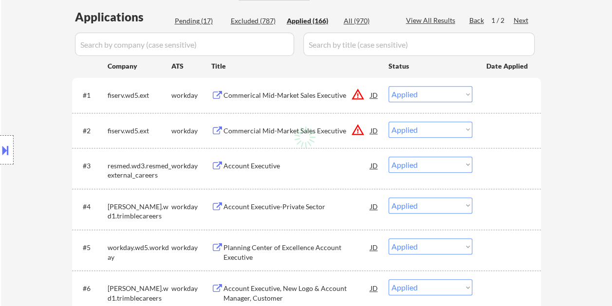
select select ""applied""
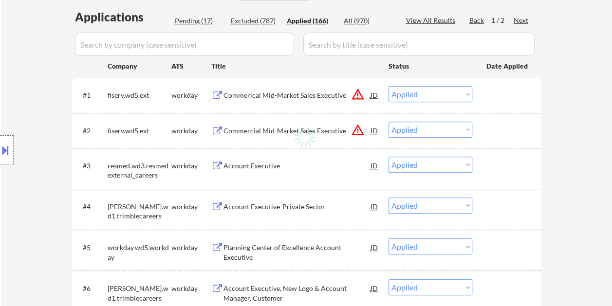
select select ""applied""
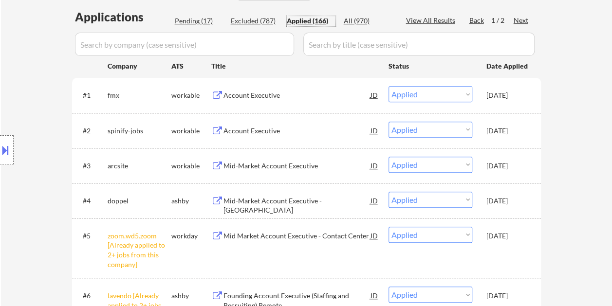
click at [175, 24] on div "Pending (17)" at bounding box center [199, 21] width 49 height 10
select select ""pending""
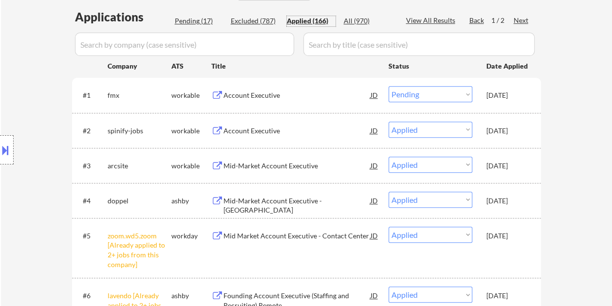
select select ""pending""
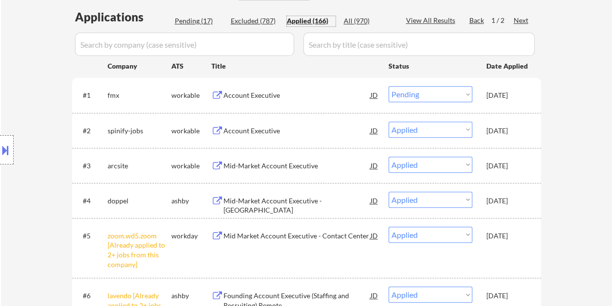
select select ""pending""
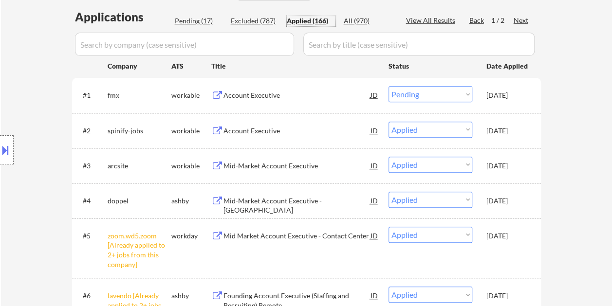
select select ""pending""
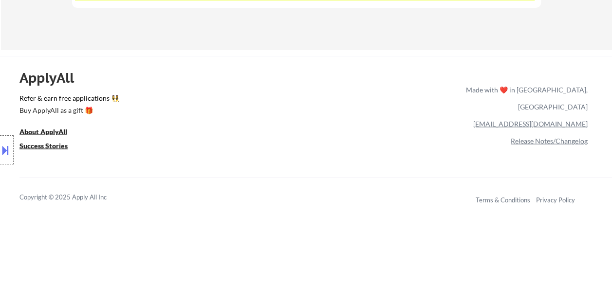
scroll to position [844, 0]
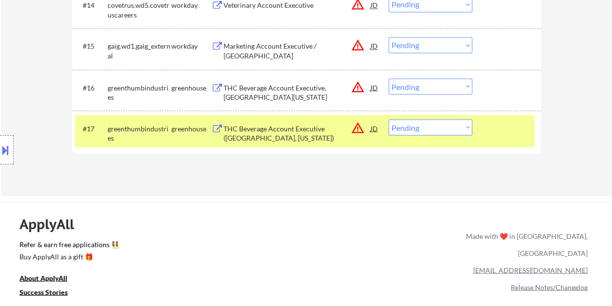
click at [448, 127] on select "Choose an option... Pending Applied Excluded (Questions) Excluded (Expired) Exc…" at bounding box center [431, 127] width 84 height 16
select select ""excluded__bad_match_""
click at [389, 119] on select "Choose an option... Pending Applied Excluded (Questions) Excluded (Expired) Exc…" at bounding box center [431, 127] width 84 height 16
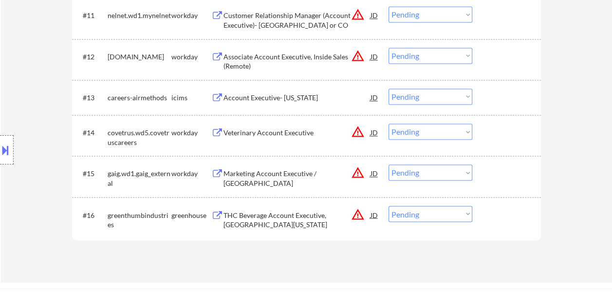
scroll to position [600, 0]
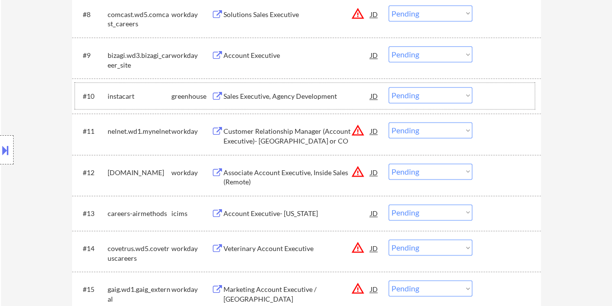
click at [503, 97] on div at bounding box center [508, 96] width 43 height 18
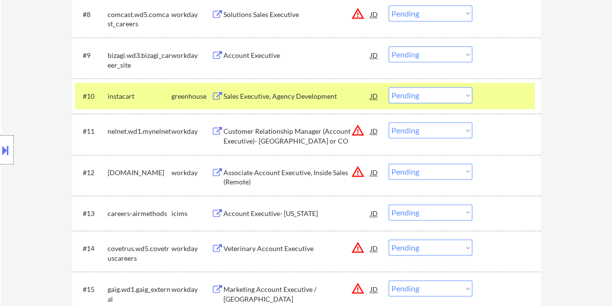
click at [278, 91] on div "Sales Executive, Agency Development" at bounding box center [297, 96] width 147 height 18
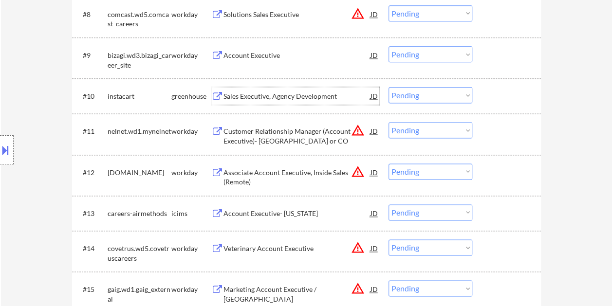
click at [489, 96] on div at bounding box center [508, 96] width 43 height 18
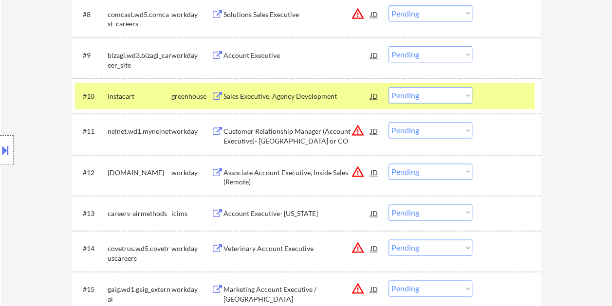
click at [468, 95] on select "Choose an option... Pending Applied Excluded (Questions) Excluded (Expired) Exc…" at bounding box center [431, 95] width 84 height 16
click at [389, 87] on select "Choose an option... Pending Applied Excluded (Questions) Excluded (Expired) Exc…" at bounding box center [431, 95] width 84 height 16
select select ""pending""
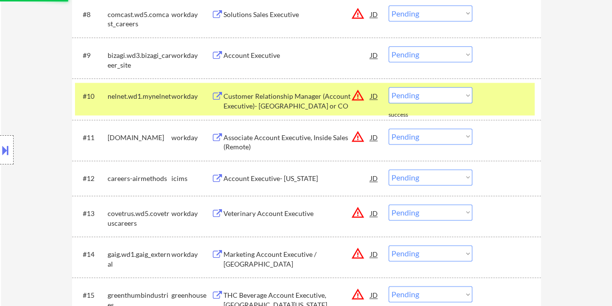
click at [485, 104] on div "#10 nelnet.wd1.mynelnet workday Customer Relationship Manager (Account Executiv…" at bounding box center [305, 99] width 460 height 32
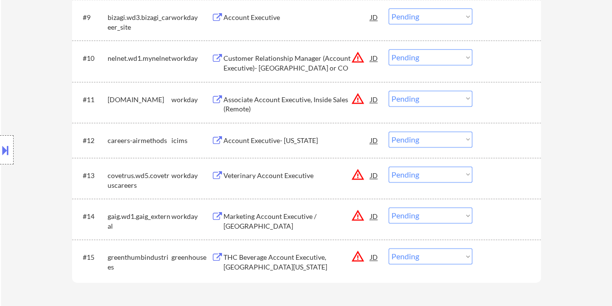
scroll to position [649, 0]
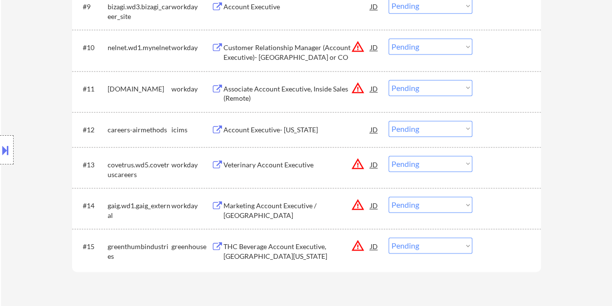
drag, startPoint x: 498, startPoint y: 246, endPoint x: 383, endPoint y: 232, distance: 116.3
click at [498, 246] on div at bounding box center [508, 247] width 43 height 18
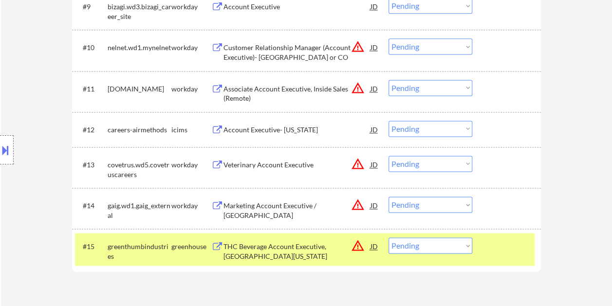
click at [301, 240] on div "THC Beverage Account Executive, Northern Florida" at bounding box center [297, 249] width 147 height 23
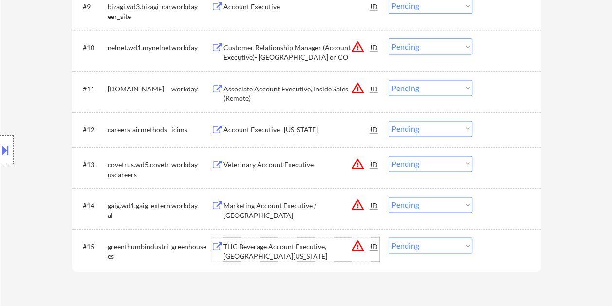
click at [506, 249] on div at bounding box center [508, 247] width 43 height 18
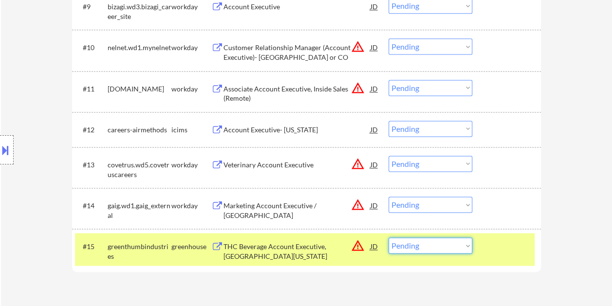
click at [468, 251] on select "Choose an option... Pending Applied Excluded (Questions) Excluded (Expired) Exc…" at bounding box center [431, 246] width 84 height 16
select select ""excluded__bad_match_""
click at [389, 238] on select "Choose an option... Pending Applied Excluded (Questions) Excluded (Expired) Exc…" at bounding box center [431, 246] width 84 height 16
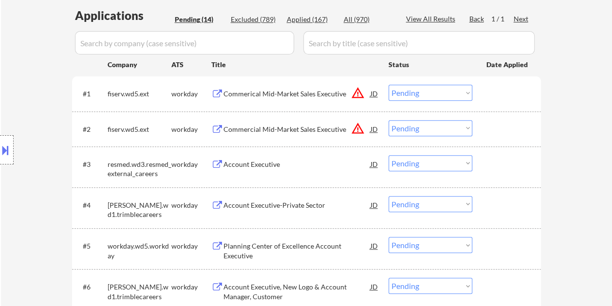
scroll to position [292, 0]
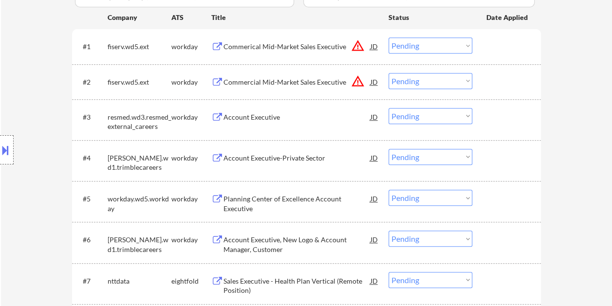
click at [503, 40] on div at bounding box center [508, 47] width 43 height 18
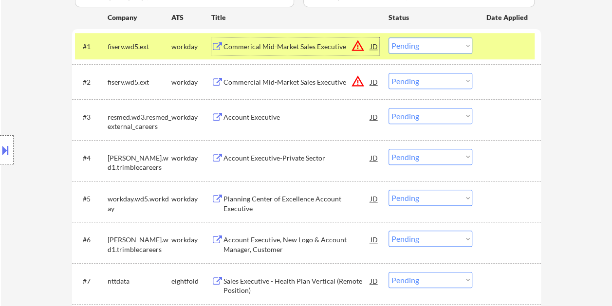
click at [323, 50] on div "Commerical Mid-Market Sales Executive" at bounding box center [297, 47] width 147 height 10
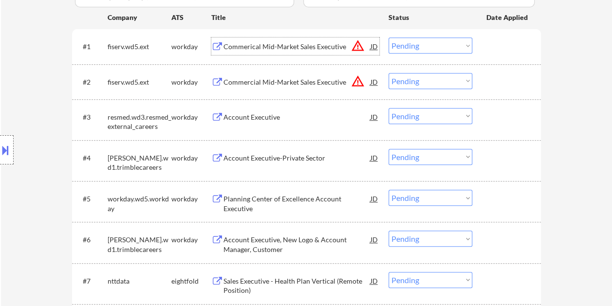
click at [491, 47] on div at bounding box center [508, 47] width 43 height 18
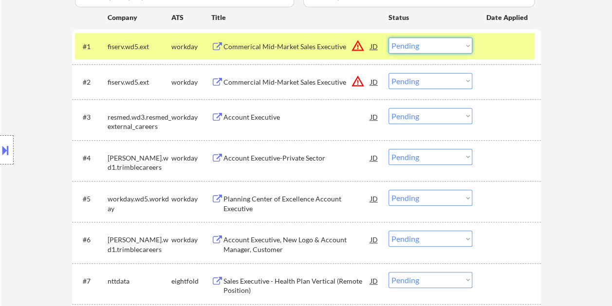
click at [467, 44] on select "Choose an option... Pending Applied Excluded (Questions) Excluded (Expired) Exc…" at bounding box center [431, 46] width 84 height 16
click at [389, 38] on select "Choose an option... Pending Applied Excluded (Questions) Excluded (Expired) Exc…" at bounding box center [431, 46] width 84 height 16
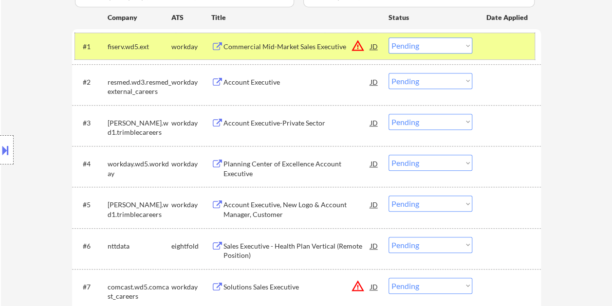
click at [501, 56] on div "#1 fiserv.wd5.ext workday Commercial Mid-Market Sales Executive JD warning_ambe…" at bounding box center [305, 46] width 460 height 26
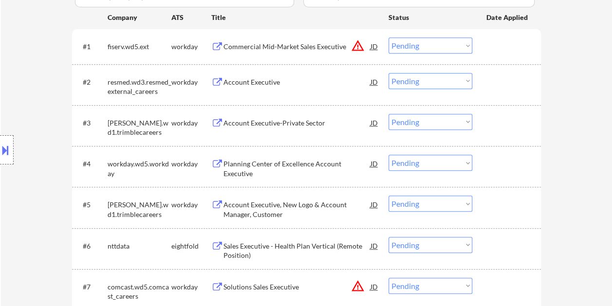
click at [504, 42] on div at bounding box center [508, 47] width 43 height 18
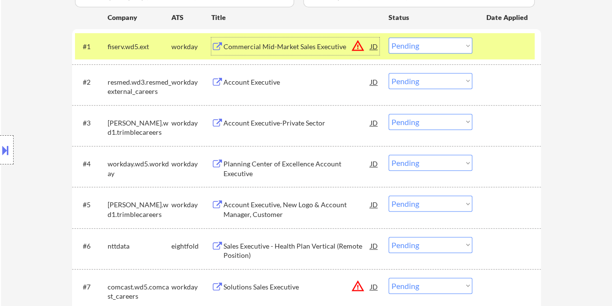
click at [315, 48] on div "Commercial Mid-Market Sales Executive" at bounding box center [297, 47] width 147 height 10
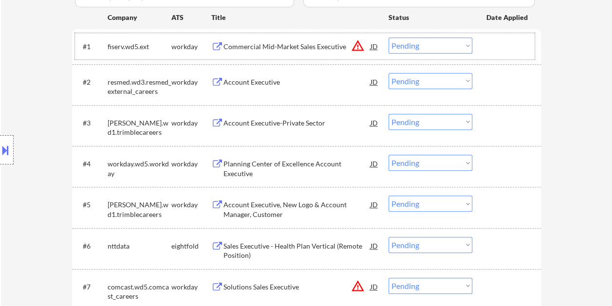
click at [481, 43] on div "#1 fiserv.wd5.ext workday Commercial Mid-Market Sales Executive JD warning_ambe…" at bounding box center [305, 46] width 460 height 26
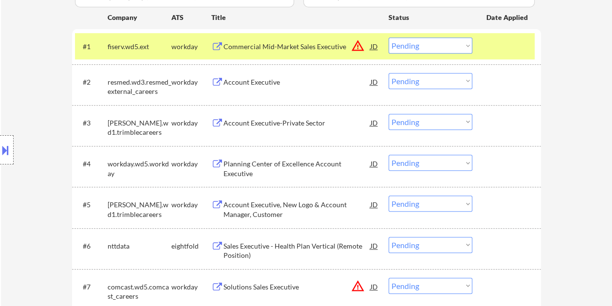
click at [470, 47] on select "Choose an option... Pending Applied Excluded (Questions) Excluded (Expired) Exc…" at bounding box center [431, 46] width 84 height 16
click at [389, 38] on select "Choose an option... Pending Applied Excluded (Questions) Excluded (Expired) Exc…" at bounding box center [431, 46] width 84 height 16
select select ""pending""
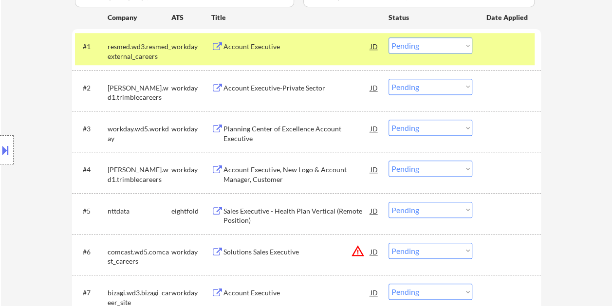
click at [497, 35] on div "#1 resmed.wd3.resmed_external_careers workday Account Executive JD warning_ambe…" at bounding box center [305, 49] width 460 height 32
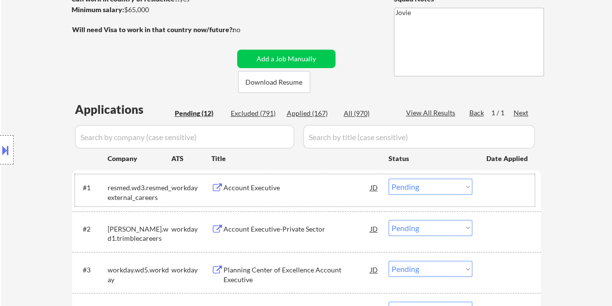
scroll to position [195, 0]
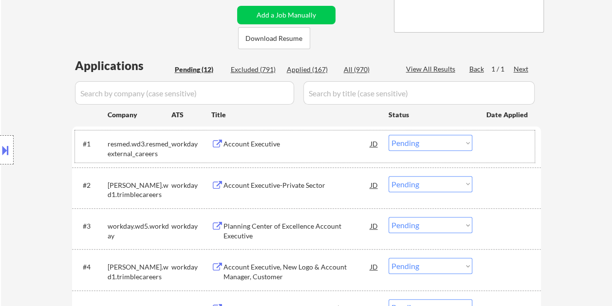
click at [489, 194] on div "#2 trimble.wd1.trimblecareers workday Account Executive-Private Sector JD warni…" at bounding box center [305, 188] width 460 height 32
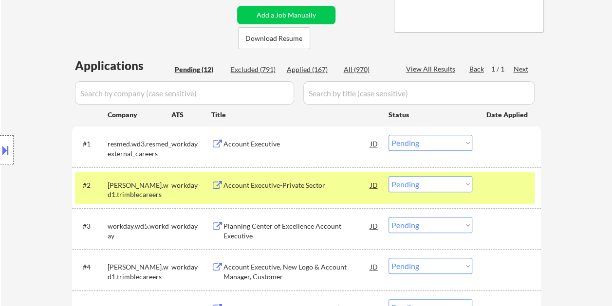
click at [297, 189] on div "Account Executive-Private Sector" at bounding box center [297, 186] width 147 height 10
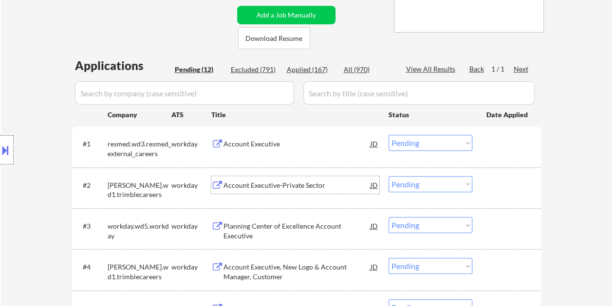
drag, startPoint x: 491, startPoint y: 187, endPoint x: 459, endPoint y: 188, distance: 32.2
click at [490, 188] on div at bounding box center [508, 185] width 43 height 18
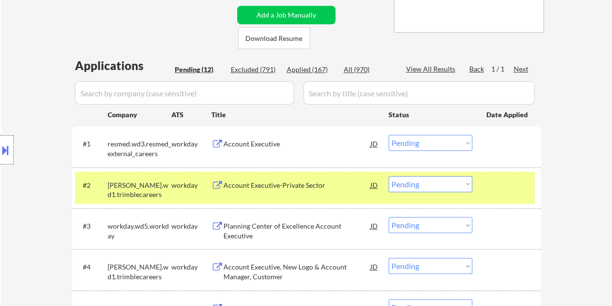
click at [459, 188] on select "Choose an option... Pending Applied Excluded (Questions) Excluded (Expired) Exc…" at bounding box center [431, 184] width 84 height 16
click at [389, 176] on select "Choose an option... Pending Applied Excluded (Questions) Excluded (Expired) Exc…" at bounding box center [431, 184] width 84 height 16
select select ""pending""
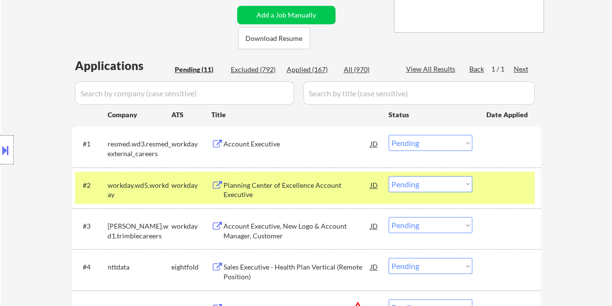
click at [499, 192] on div at bounding box center [508, 185] width 43 height 18
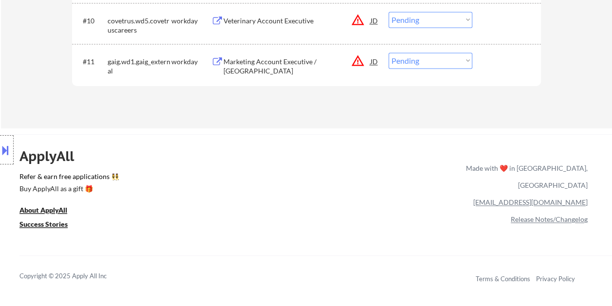
scroll to position [633, 0]
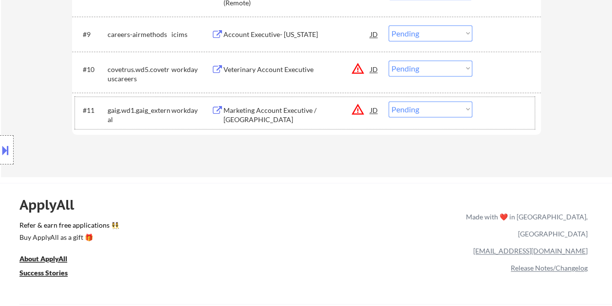
click at [491, 113] on div at bounding box center [508, 110] width 43 height 18
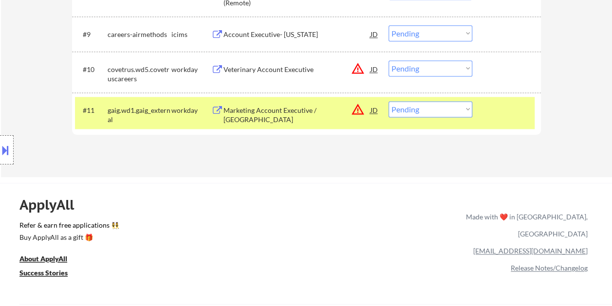
click at [314, 111] on div "Marketing Account Executive / Southern CA" at bounding box center [297, 115] width 147 height 19
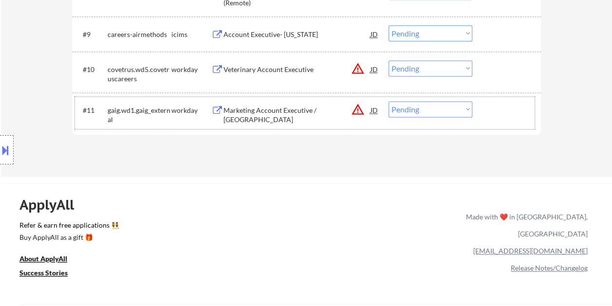
drag, startPoint x: 491, startPoint y: 104, endPoint x: 452, endPoint y: 113, distance: 40.1
click at [487, 104] on div at bounding box center [508, 110] width 43 height 18
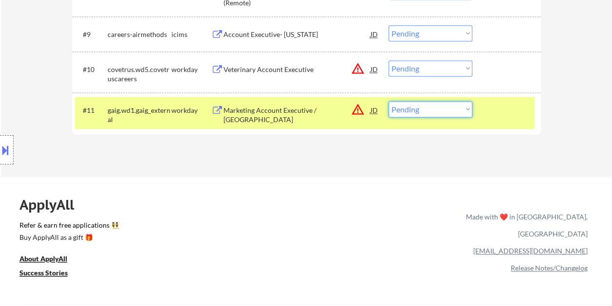
click at [436, 110] on select "Choose an option... Pending Applied Excluded (Questions) Excluded (Expired) Exc…" at bounding box center [431, 109] width 84 height 16
select select ""excluded__bad_match_""
click at [389, 101] on select "Choose an option... Pending Applied Excluded (Questions) Excluded (Expired) Exc…" at bounding box center [431, 109] width 84 height 16
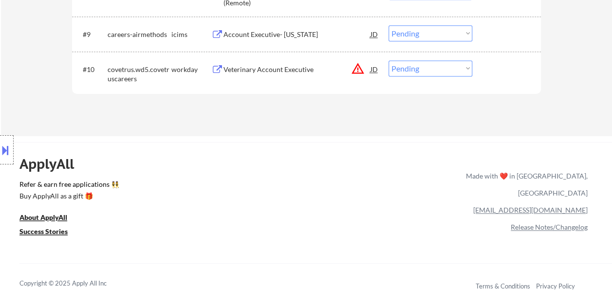
click at [491, 67] on div at bounding box center [508, 69] width 43 height 18
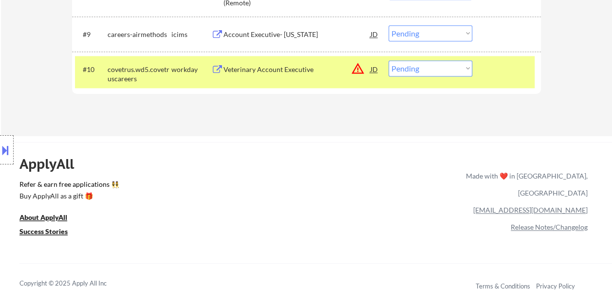
click at [491, 67] on div at bounding box center [508, 69] width 43 height 18
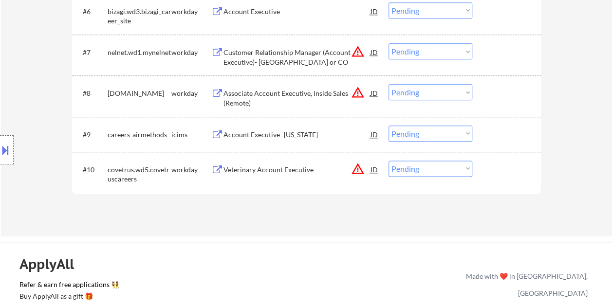
scroll to position [585, 0]
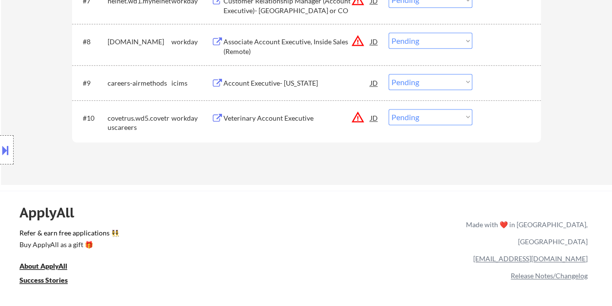
drag, startPoint x: 501, startPoint y: 130, endPoint x: 356, endPoint y: 129, distance: 145.2
click at [501, 129] on div "#10 covetrus.wd5.covetruscareers workday Veterinary Account Executive JD warnin…" at bounding box center [305, 121] width 460 height 32
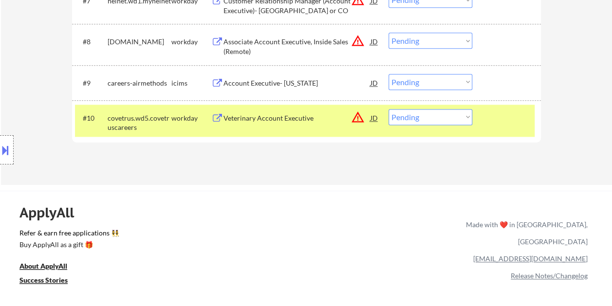
click at [318, 115] on div "Veterinary Account Executive" at bounding box center [297, 118] width 147 height 10
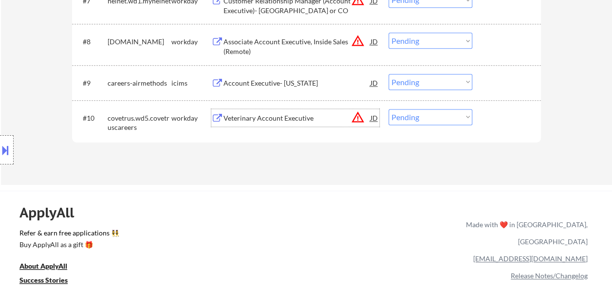
drag, startPoint x: 494, startPoint y: 121, endPoint x: 478, endPoint y: 121, distance: 16.1
click at [491, 122] on div at bounding box center [508, 118] width 43 height 18
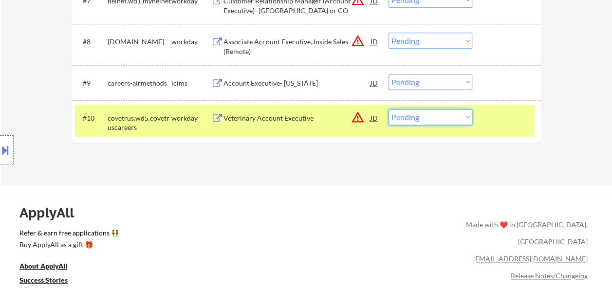
click at [467, 119] on select "Choose an option... Pending Applied Excluded (Questions) Excluded (Expired) Exc…" at bounding box center [431, 117] width 84 height 16
select select ""excluded__bad_match_""
click at [389, 109] on select "Choose an option... Pending Applied Excluded (Questions) Excluded (Expired) Exc…" at bounding box center [431, 117] width 84 height 16
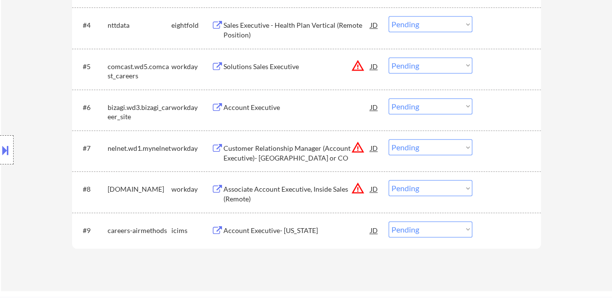
scroll to position [390, 0]
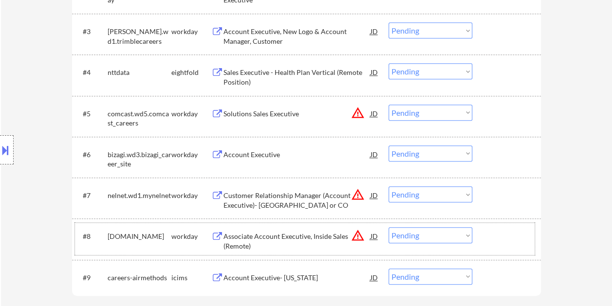
click at [489, 240] on div at bounding box center [508, 236] width 43 height 18
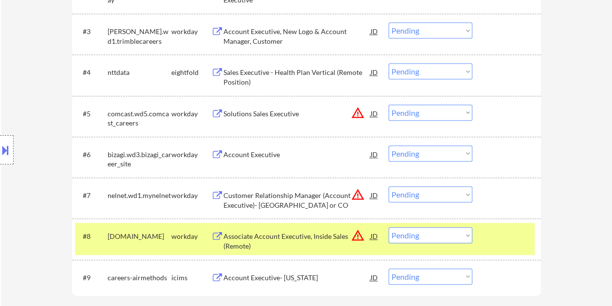
click at [289, 235] on div "Associate Account Executive, Inside Sales (Remote)" at bounding box center [297, 241] width 147 height 19
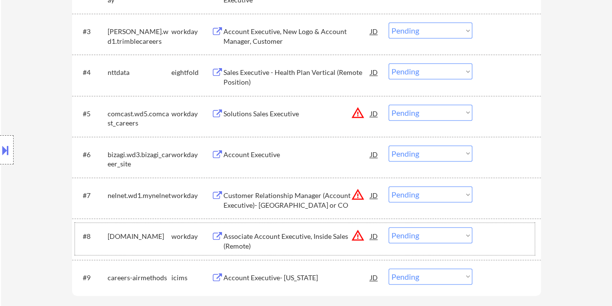
click at [487, 238] on div at bounding box center [508, 236] width 43 height 18
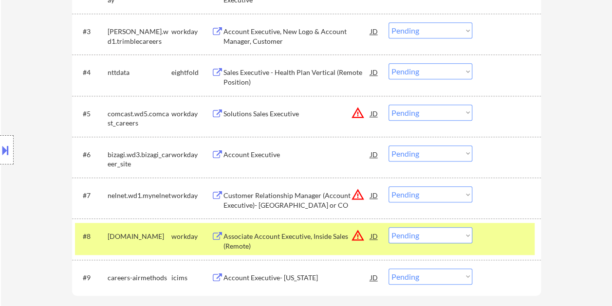
drag, startPoint x: 465, startPoint y: 238, endPoint x: 473, endPoint y: 233, distance: 10.3
click at [465, 238] on select "Choose an option... Pending Applied Excluded (Questions) Excluded (Expired) Exc…" at bounding box center [431, 235] width 84 height 16
click at [389, 227] on select "Choose an option... Pending Applied Excluded (Questions) Excluded (Expired) Exc…" at bounding box center [431, 235] width 84 height 16
select select ""pending""
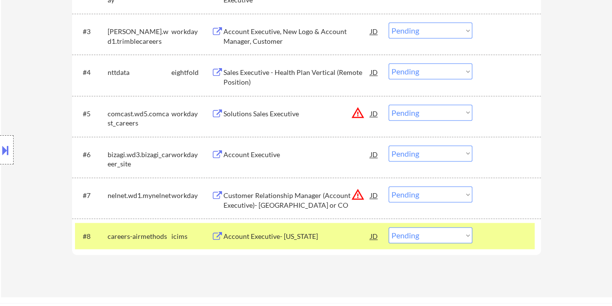
click at [511, 244] on div at bounding box center [508, 236] width 43 height 18
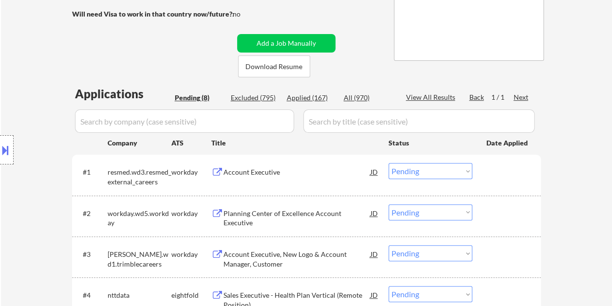
scroll to position [146, 0]
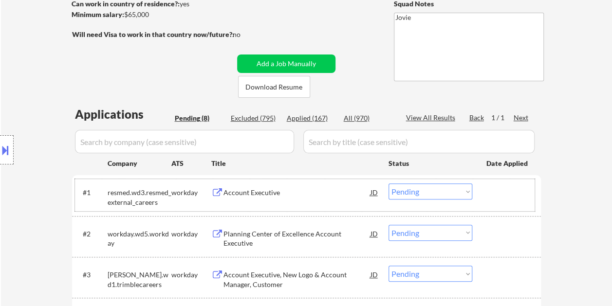
click at [484, 189] on div "#1 resmed.wd3.resmed_external_careers workday Account Executive JD warning_ambe…" at bounding box center [305, 195] width 460 height 32
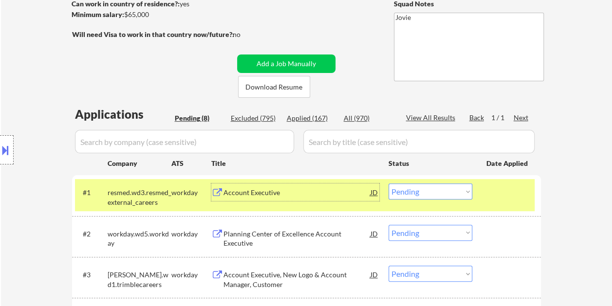
click at [284, 189] on div "Account Executive" at bounding box center [297, 193] width 147 height 10
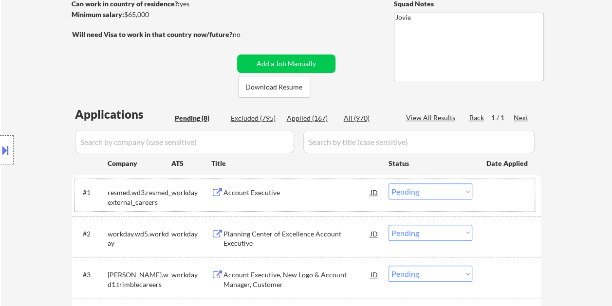
click at [479, 194] on div "#1 resmed.wd3.resmed_external_careers workday Account Executive JD warning_ambe…" at bounding box center [305, 195] width 460 height 32
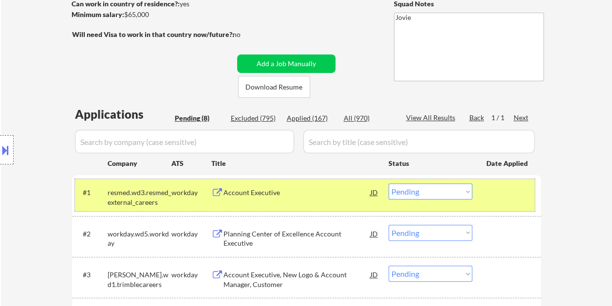
click at [470, 192] on select "Choose an option... Pending Applied Excluded (Questions) Excluded (Expired) Exc…" at bounding box center [431, 192] width 84 height 16
click at [389, 184] on select "Choose an option... Pending Applied Excluded (Questions) Excluded (Expired) Exc…" at bounding box center [431, 192] width 84 height 16
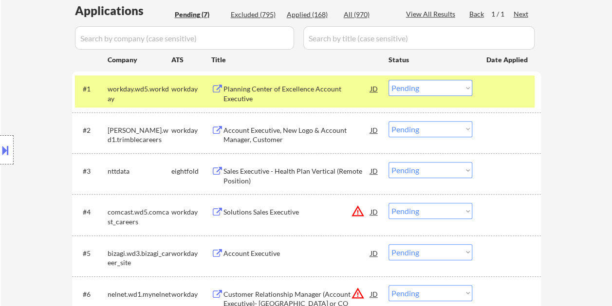
scroll to position [244, 0]
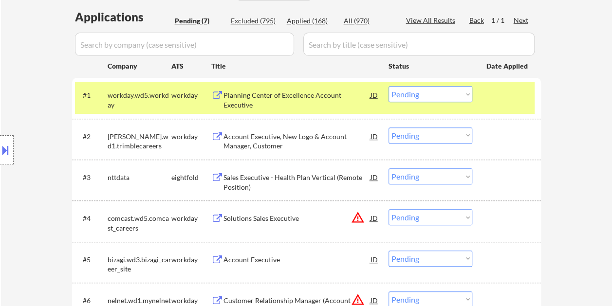
click at [503, 104] on div "#1 workday.wd5.workday workday Planning Center of Excellence Account Executive …" at bounding box center [305, 98] width 460 height 32
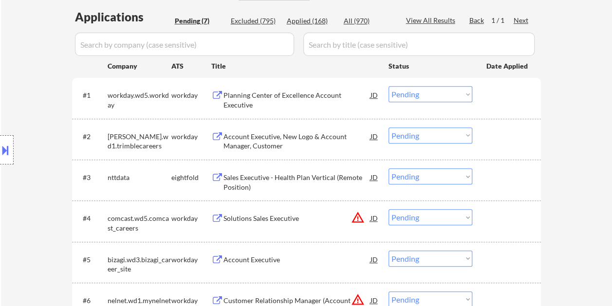
click at [307, 99] on div "Planning Center of Excellence Account Executive" at bounding box center [297, 100] width 147 height 19
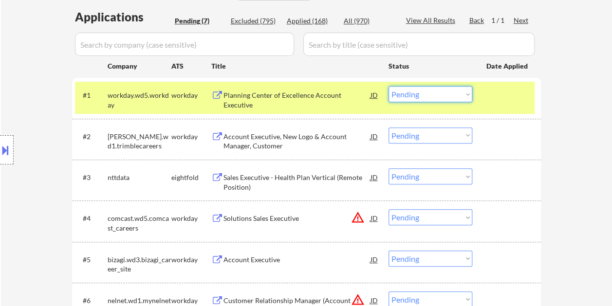
click at [464, 94] on select "Choose an option... Pending Applied Excluded (Questions) Excluded (Expired) Exc…" at bounding box center [431, 94] width 84 height 16
click at [389, 86] on select "Choose an option... Pending Applied Excluded (Questions) Excluded (Expired) Exc…" at bounding box center [431, 94] width 84 height 16
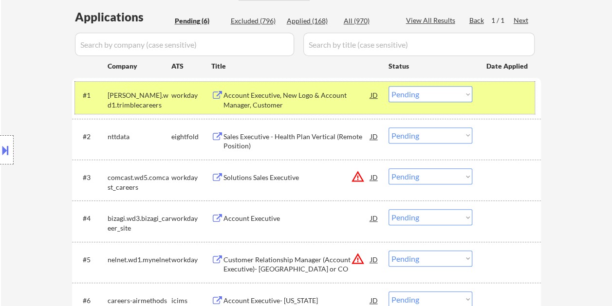
click at [484, 104] on div "#1 trimble.wd1.trimblecareers workday Account Executive, New Logo & Account Man…" at bounding box center [305, 98] width 460 height 32
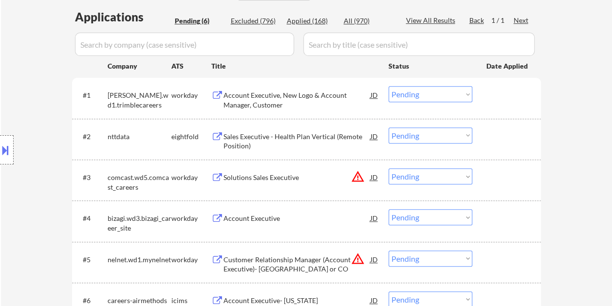
click at [497, 94] on div at bounding box center [508, 95] width 43 height 18
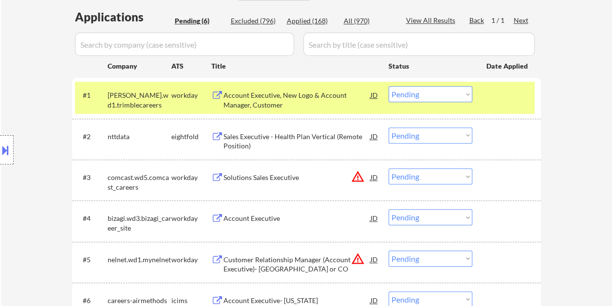
click at [330, 97] on div "Account Executive, New Logo & Account Manager, Customer" at bounding box center [297, 100] width 147 height 19
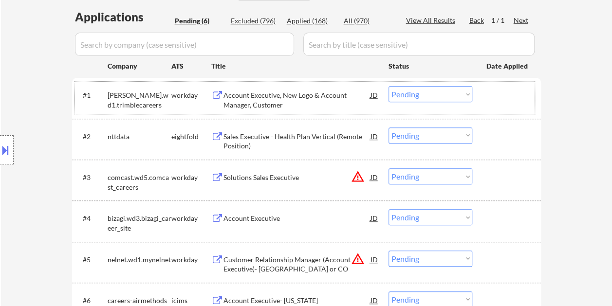
click at [488, 94] on div at bounding box center [508, 95] width 43 height 18
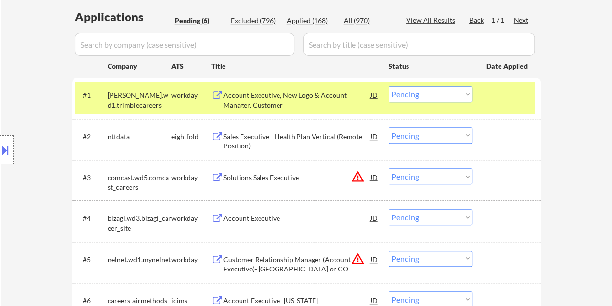
drag, startPoint x: 467, startPoint y: 91, endPoint x: 465, endPoint y: 100, distance: 9.6
click at [467, 91] on select "Choose an option... Pending Applied Excluded (Questions) Excluded (Expired) Exc…" at bounding box center [431, 94] width 84 height 16
click at [389, 86] on select "Choose an option... Pending Applied Excluded (Questions) Excluded (Expired) Exc…" at bounding box center [431, 94] width 84 height 16
select select ""pending""
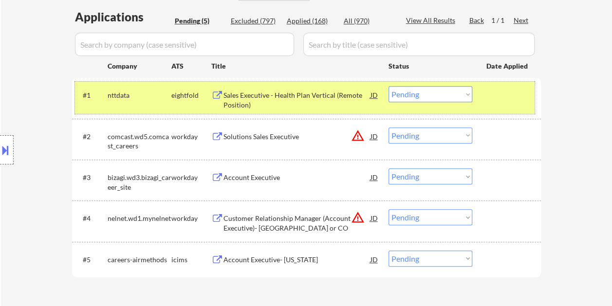
click at [508, 97] on div at bounding box center [508, 95] width 43 height 18
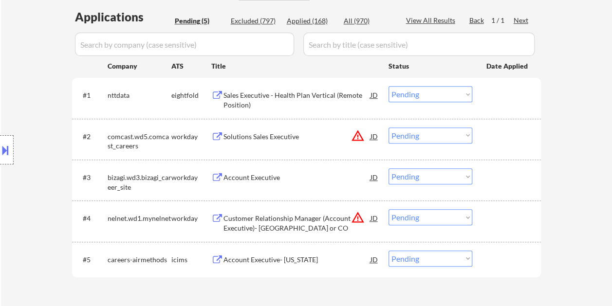
click at [517, 138] on div at bounding box center [508, 137] width 43 height 18
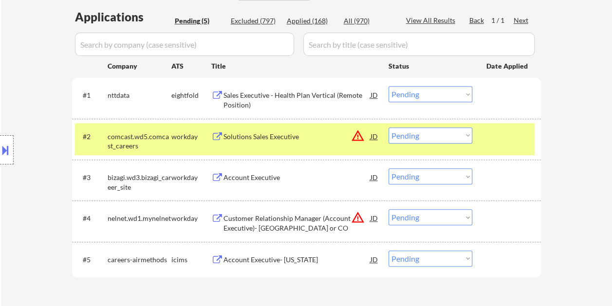
click at [304, 137] on div "Solutions Sales Executive" at bounding box center [297, 137] width 147 height 10
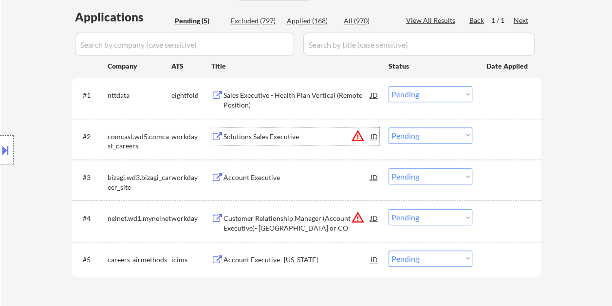
drag, startPoint x: 490, startPoint y: 140, endPoint x: 472, endPoint y: 140, distance: 18.5
click at [490, 140] on div at bounding box center [508, 137] width 43 height 18
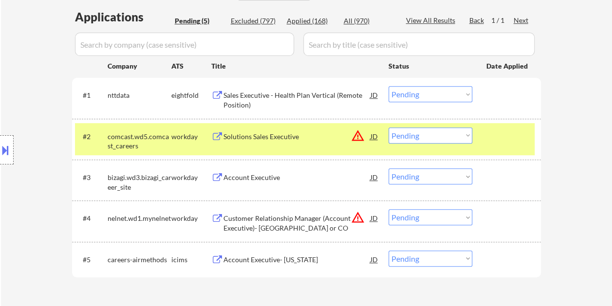
click at [470, 140] on select "Choose an option... Pending Applied Excluded (Questions) Excluded (Expired) Exc…" at bounding box center [431, 136] width 84 height 16
click at [389, 128] on select "Choose an option... Pending Applied Excluded (Questions) Excluded (Expired) Exc…" at bounding box center [431, 136] width 84 height 16
select select ""pending""
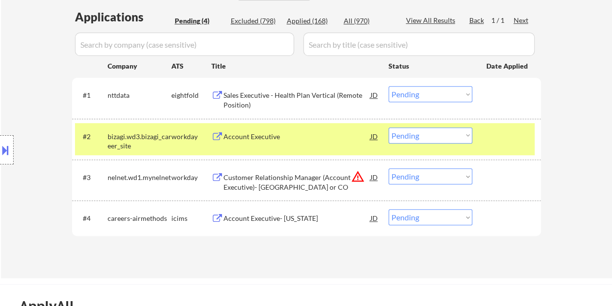
click at [492, 138] on div at bounding box center [508, 137] width 43 height 18
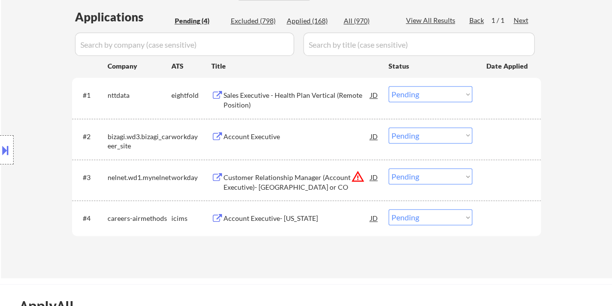
click at [312, 20] on div "Applied (168)" at bounding box center [311, 21] width 49 height 10
select select ""applied""
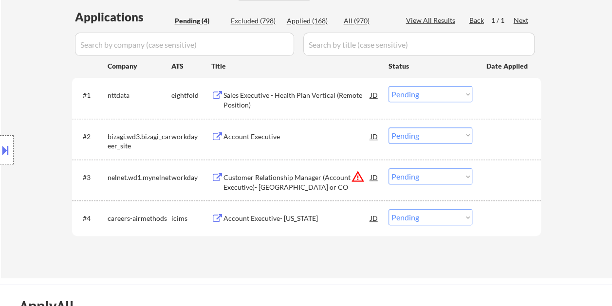
select select ""applied""
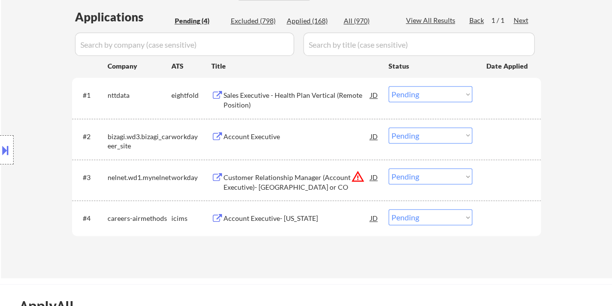
select select ""applied""
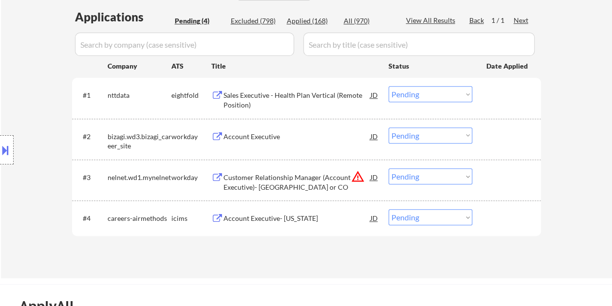
select select ""applied""
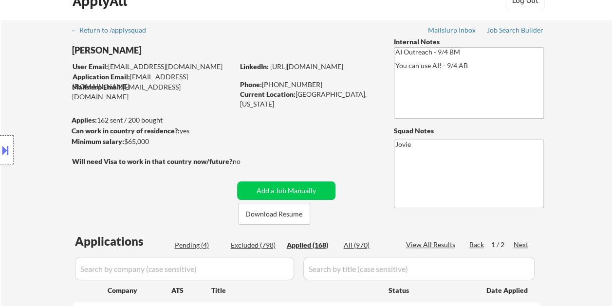
scroll to position [0, 0]
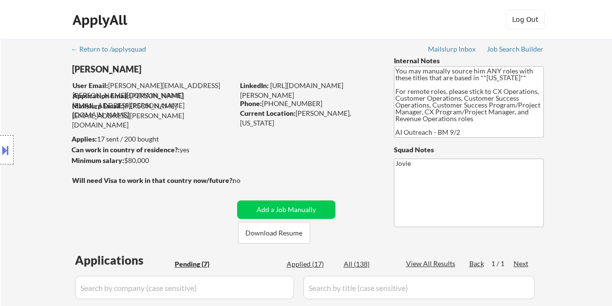
select select ""pending""
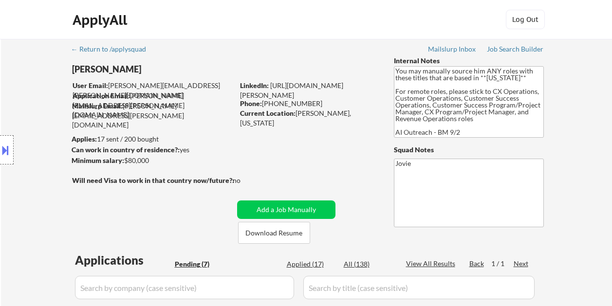
select select ""pending""
drag, startPoint x: 278, startPoint y: 231, endPoint x: 277, endPoint y: 225, distance: 6.4
click at [277, 232] on button "Download Resume" at bounding box center [274, 233] width 72 height 22
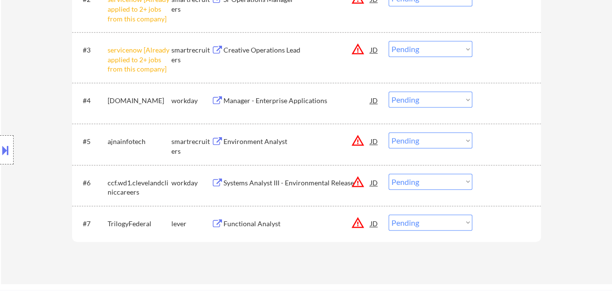
scroll to position [438, 0]
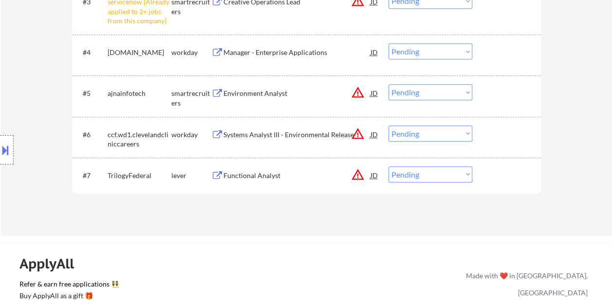
click at [498, 178] on div at bounding box center [508, 176] width 43 height 18
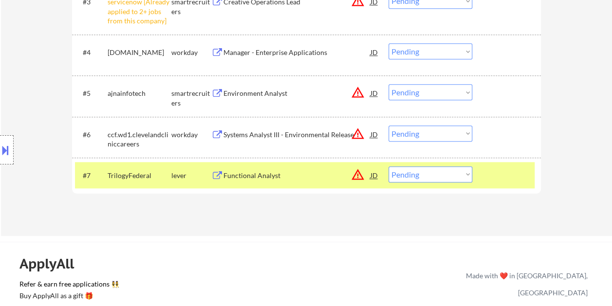
click at [321, 166] on div "#7 TrilogyFederal lever Functional Analyst JD warning_amber Choose an option...…" at bounding box center [305, 175] width 460 height 26
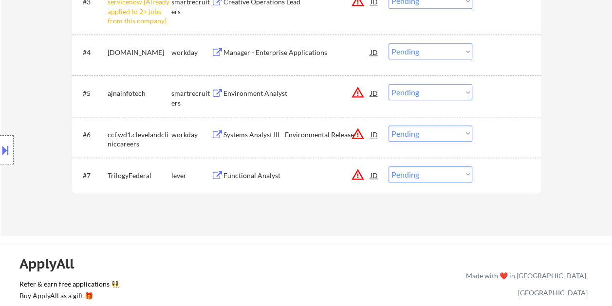
drag, startPoint x: 510, startPoint y: 175, endPoint x: 461, endPoint y: 180, distance: 49.9
click at [510, 176] on div at bounding box center [508, 176] width 43 height 18
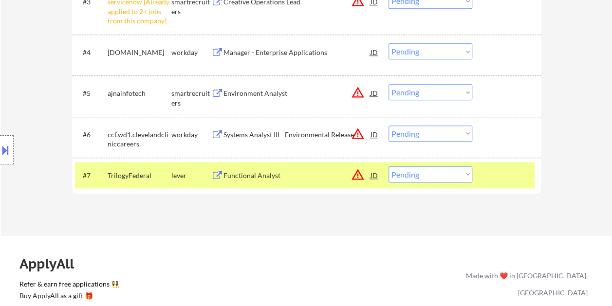
click at [306, 182] on div "Functional Analyst" at bounding box center [297, 176] width 147 height 18
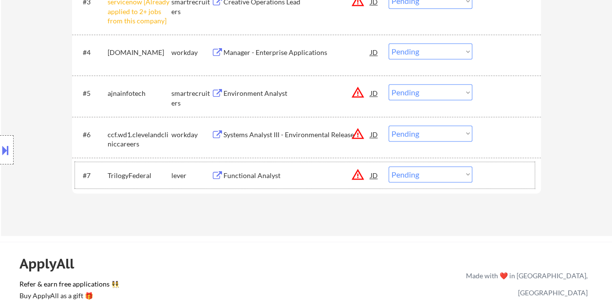
drag, startPoint x: 493, startPoint y: 169, endPoint x: 473, endPoint y: 174, distance: 20.8
click at [492, 169] on div at bounding box center [508, 176] width 43 height 18
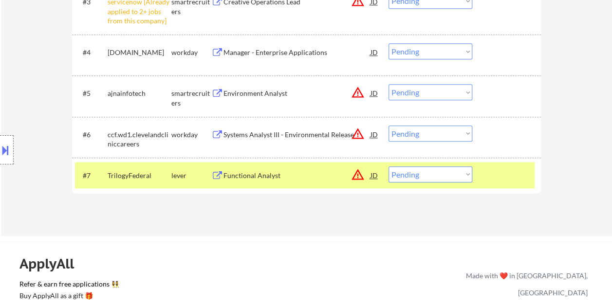
click at [468, 174] on select "Choose an option... Pending Applied Excluded (Questions) Excluded (Expired) Exc…" at bounding box center [431, 175] width 84 height 16
select select ""excluded__salary_""
click at [389, 167] on select "Choose an option... Pending Applied Excluded (Questions) Excluded (Expired) Exc…" at bounding box center [431, 175] width 84 height 16
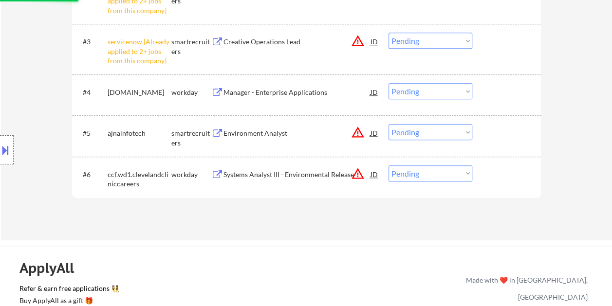
scroll to position [390, 0]
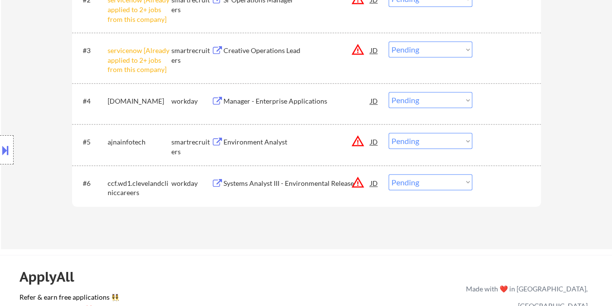
drag, startPoint x: 510, startPoint y: 145, endPoint x: 503, endPoint y: 145, distance: 7.3
click at [509, 145] on div at bounding box center [508, 142] width 43 height 18
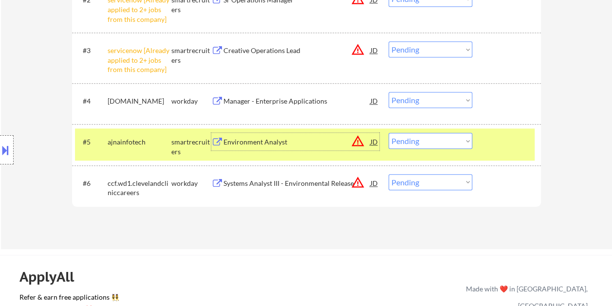
click at [327, 139] on div "Environment Analyst" at bounding box center [297, 142] width 147 height 10
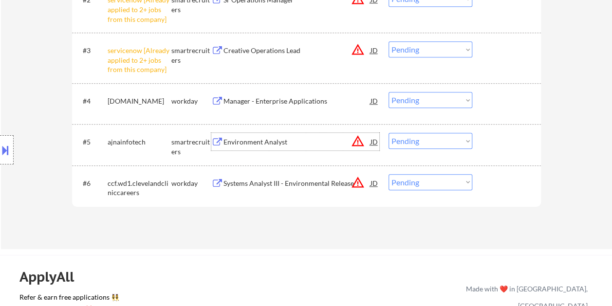
drag, startPoint x: 498, startPoint y: 136, endPoint x: 475, endPoint y: 142, distance: 23.2
click at [493, 137] on div at bounding box center [508, 142] width 43 height 18
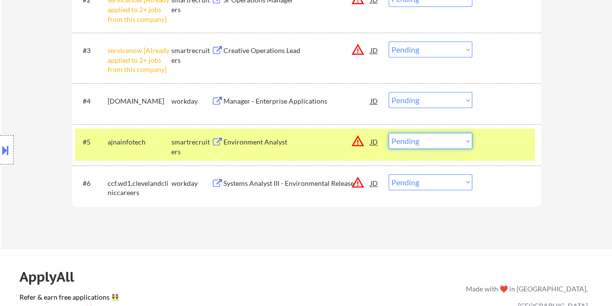
click at [463, 144] on select "Choose an option... Pending Applied Excluded (Questions) Excluded (Expired) Exc…" at bounding box center [431, 141] width 84 height 16
click at [389, 133] on select "Choose an option... Pending Applied Excluded (Questions) Excluded (Expired) Exc…" at bounding box center [431, 141] width 84 height 16
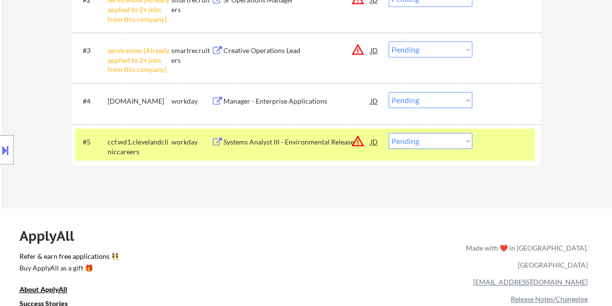
click at [510, 141] on div at bounding box center [508, 142] width 43 height 18
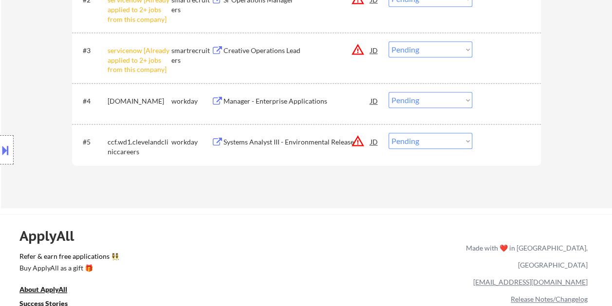
drag, startPoint x: 513, startPoint y: 139, endPoint x: 417, endPoint y: 136, distance: 96.0
click at [513, 139] on div at bounding box center [508, 142] width 43 height 18
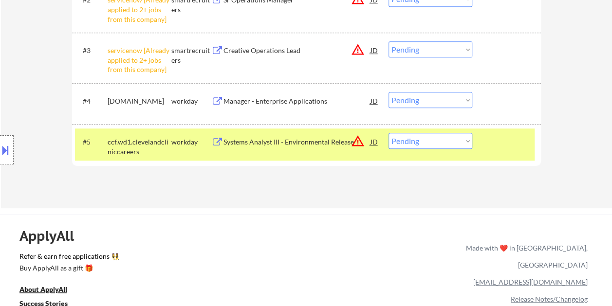
click at [311, 146] on div "Systems Analyst III - Environmental Release" at bounding box center [297, 142] width 147 height 10
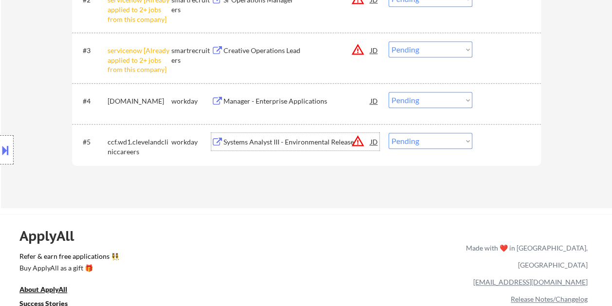
click at [9, 152] on button at bounding box center [5, 150] width 11 height 16
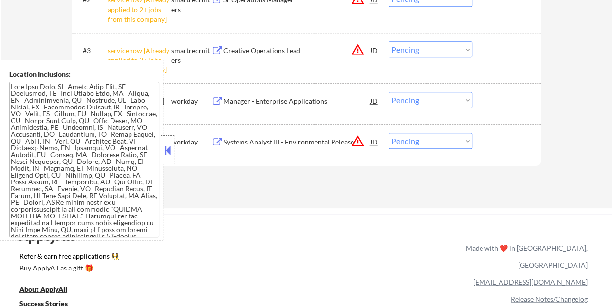
drag, startPoint x: 159, startPoint y: 143, endPoint x: 155, endPoint y: 198, distance: 54.7
click at [155, 198] on div "Location Inclusions:" at bounding box center [81, 150] width 163 height 181
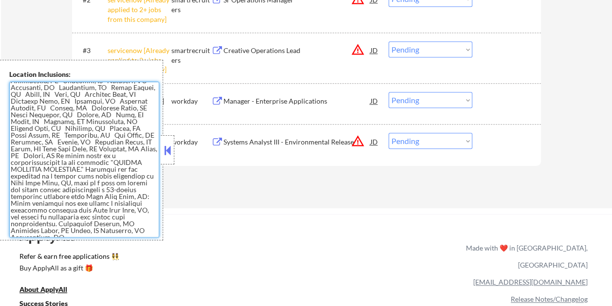
scroll to position [51, 0]
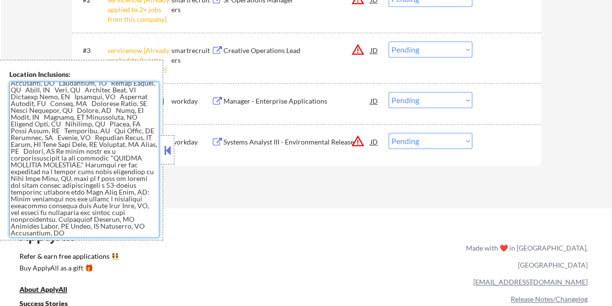
drag, startPoint x: 122, startPoint y: 191, endPoint x: 117, endPoint y: 188, distance: 5.3
click at [121, 191] on textarea at bounding box center [84, 160] width 150 height 156
click at [75, 183] on textarea at bounding box center [84, 160] width 150 height 156
click at [160, 143] on div "Location Inclusions:" at bounding box center [81, 150] width 163 height 181
click at [168, 156] on button at bounding box center [167, 150] width 11 height 15
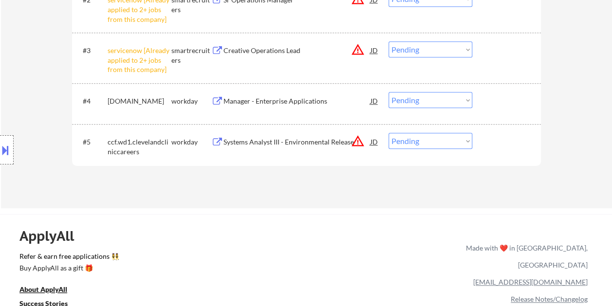
scroll to position [341, 0]
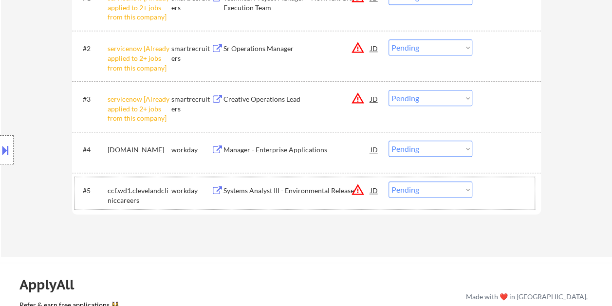
drag, startPoint x: 502, startPoint y: 201, endPoint x: 475, endPoint y: 197, distance: 27.5
click at [496, 200] on div "#5 ccf.wd1.clevelandcliniccareers workday Systems Analyst III - Environmental R…" at bounding box center [305, 193] width 460 height 32
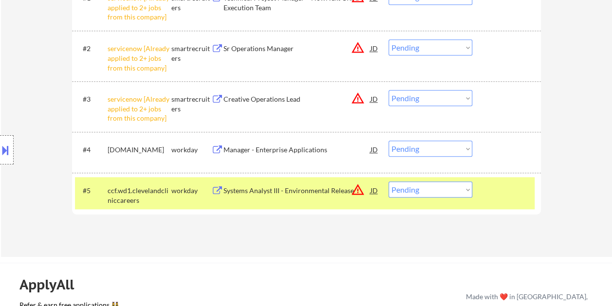
click at [465, 192] on select "Choose an option... Pending Applied Excluded (Questions) Excluded (Expired) Exc…" at bounding box center [431, 190] width 84 height 16
select select ""excluded__location_""
click at [389, 182] on select "Choose an option... Pending Applied Excluded (Questions) Excluded (Expired) Exc…" at bounding box center [431, 190] width 84 height 16
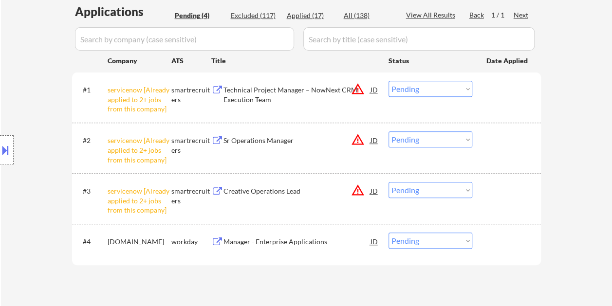
scroll to position [244, 0]
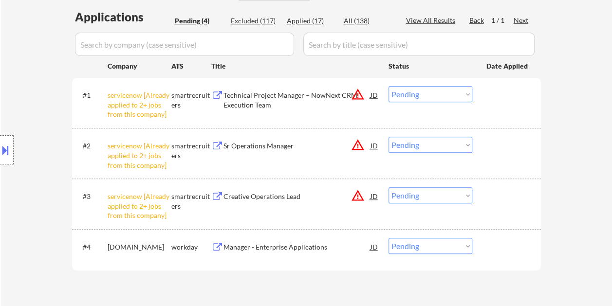
drag, startPoint x: 520, startPoint y: 248, endPoint x: 408, endPoint y: 258, distance: 112.5
click at [519, 248] on div at bounding box center [508, 247] width 43 height 18
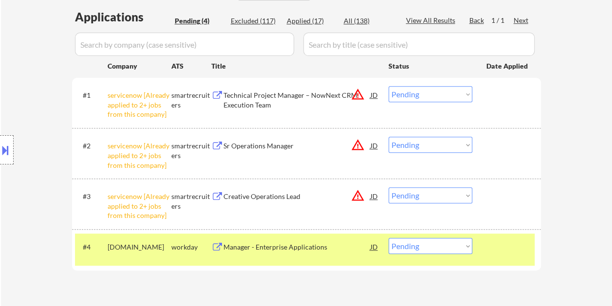
click at [302, 237] on div "#4 modivcare.wd1.careers workday Manager - Enterprise Applications JD Choose an…" at bounding box center [305, 250] width 460 height 32
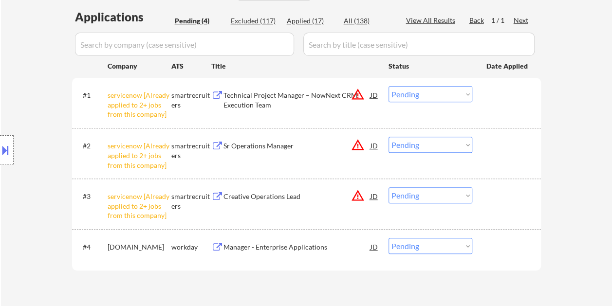
click at [482, 254] on div "#4 modivcare.wd1.careers workday Manager - Enterprise Applications JD Choose an…" at bounding box center [305, 250] width 460 height 32
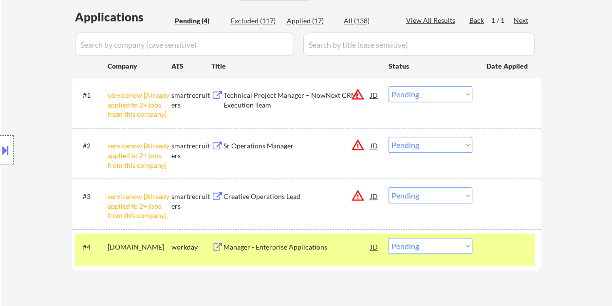
click at [303, 250] on div "Manager - Enterprise Applications" at bounding box center [297, 248] width 147 height 10
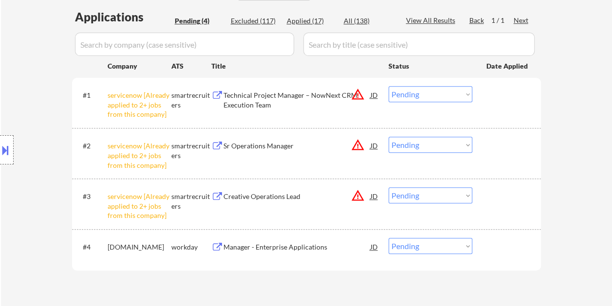
click at [4, 147] on button at bounding box center [5, 150] width 11 height 16
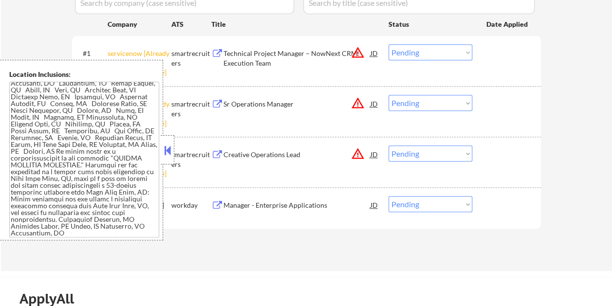
scroll to position [292, 0]
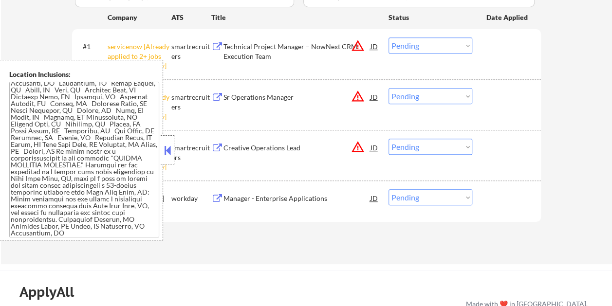
click at [168, 152] on button at bounding box center [167, 150] width 11 height 15
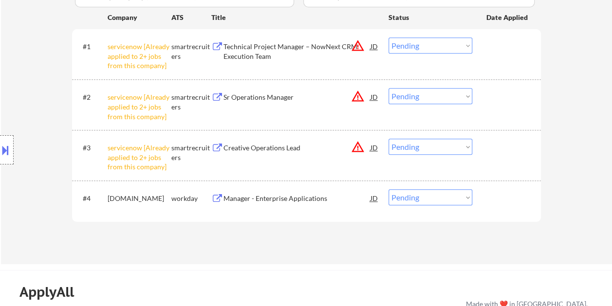
click at [337, 206] on div "Manager - Enterprise Applications" at bounding box center [297, 198] width 147 height 18
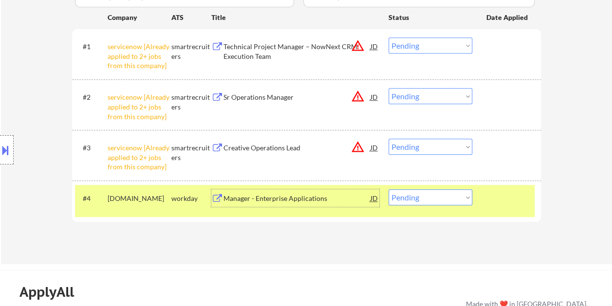
click at [9, 149] on button at bounding box center [5, 150] width 11 height 16
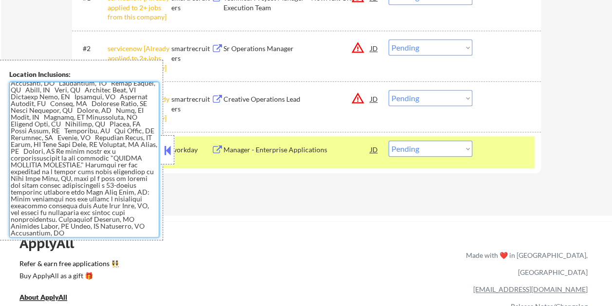
scroll to position [390, 0]
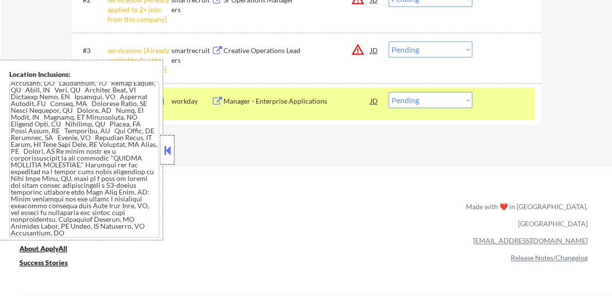
click at [167, 160] on div at bounding box center [168, 149] width 14 height 29
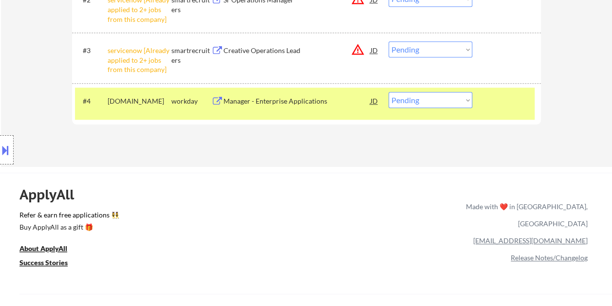
click at [5, 145] on button at bounding box center [5, 150] width 11 height 16
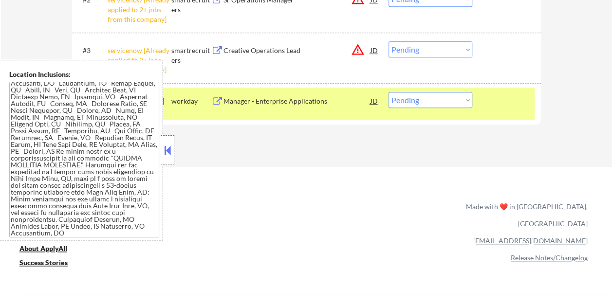
click at [14, 90] on textarea at bounding box center [84, 160] width 150 height 156
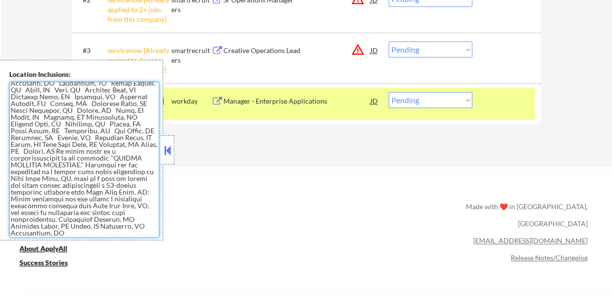
click at [168, 156] on button at bounding box center [167, 150] width 11 height 15
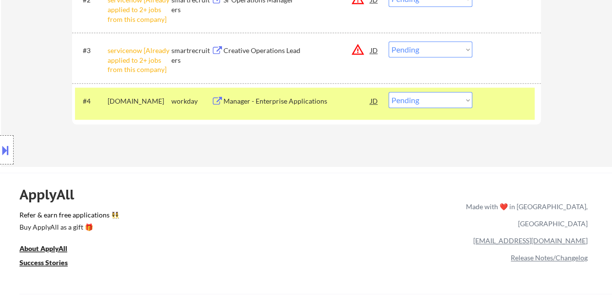
click at [239, 98] on div "Manager - Enterprise Applications" at bounding box center [297, 101] width 147 height 10
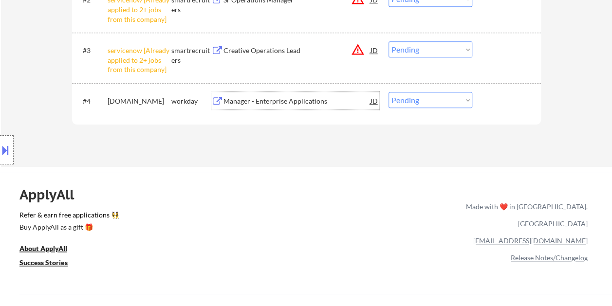
click at [490, 97] on div at bounding box center [508, 101] width 43 height 18
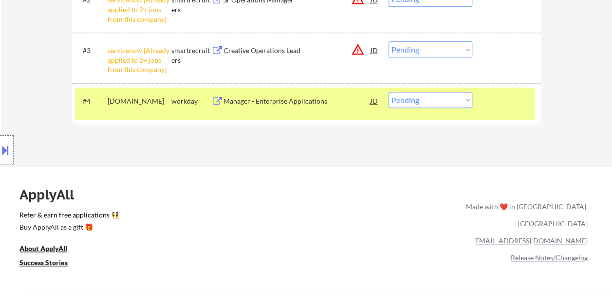
click at [267, 99] on div "Manager - Enterprise Applications" at bounding box center [297, 101] width 147 height 10
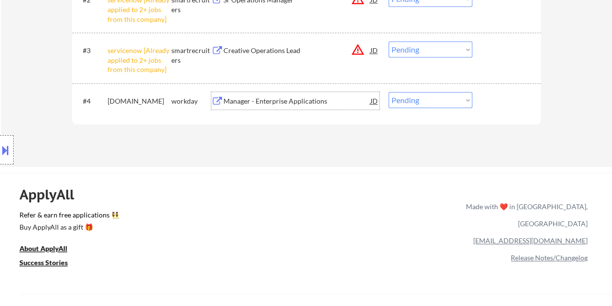
drag, startPoint x: 496, startPoint y: 94, endPoint x: 471, endPoint y: 98, distance: 25.6
click at [494, 94] on div at bounding box center [508, 101] width 43 height 18
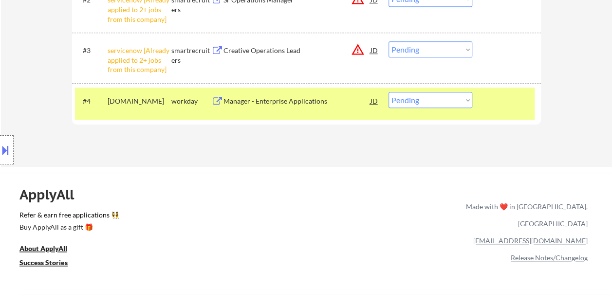
click at [467, 99] on select "Choose an option... Pending Applied Excluded (Questions) Excluded (Expired) Exc…" at bounding box center [431, 100] width 84 height 16
select select ""applied""
click at [389, 92] on select "Choose an option... Pending Applied Excluded (Questions) Excluded (Expired) Exc…" at bounding box center [431, 100] width 84 height 16
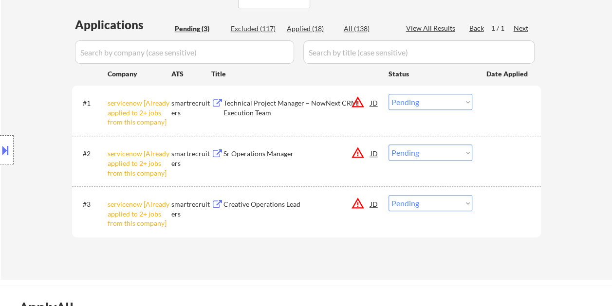
scroll to position [244, 0]
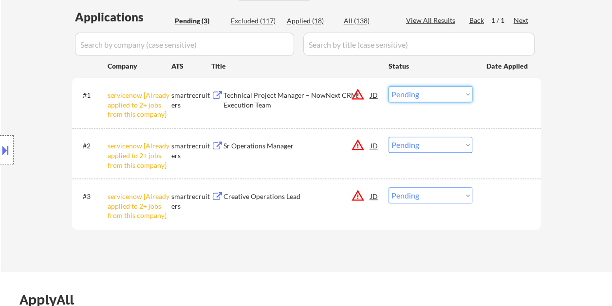
click at [466, 94] on select "Choose an option... Pending Applied Excluded (Questions) Excluded (Expired) Exc…" at bounding box center [431, 94] width 84 height 16
click at [389, 86] on select "Choose an option... Pending Applied Excluded (Questions) Excluded (Expired) Exc…" at bounding box center [431, 94] width 84 height 16
select select ""pending""
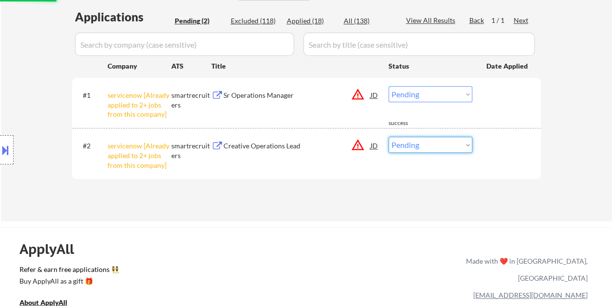
click at [465, 141] on select "Choose an option... Pending Applied Excluded (Questions) Excluded (Expired) Exc…" at bounding box center [431, 145] width 84 height 16
select select ""excluded__other_""
click at [389, 137] on select "Choose an option... Pending Applied Excluded (Questions) Excluded (Expired) Exc…" at bounding box center [431, 145] width 84 height 16
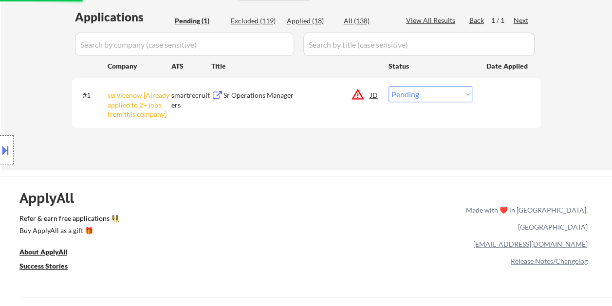
click at [459, 92] on select "Choose an option... Pending Applied Excluded (Questions) Excluded (Expired) Exc…" at bounding box center [431, 94] width 84 height 16
select select ""excluded__other_""
click at [389, 86] on select "Choose an option... Pending Applied Excluded (Questions) Excluded (Expired) Exc…" at bounding box center [431, 94] width 84 height 16
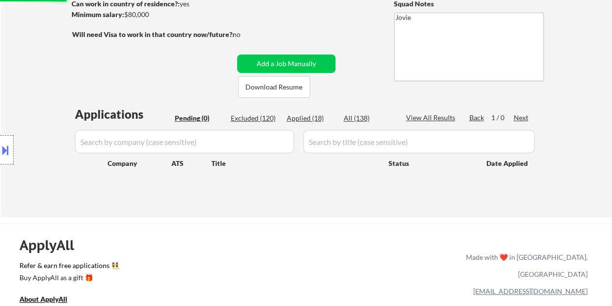
scroll to position [49, 0]
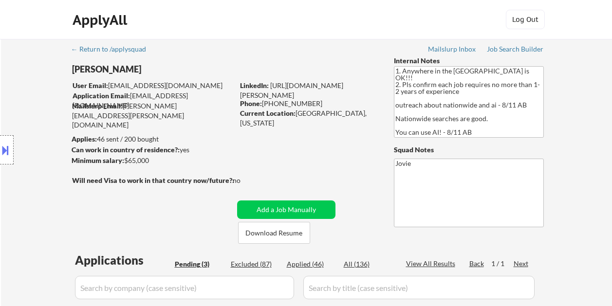
select select ""pending""
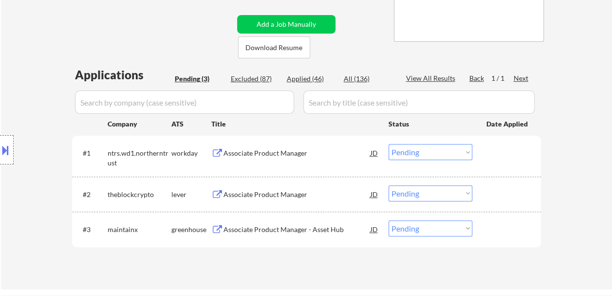
scroll to position [195, 0]
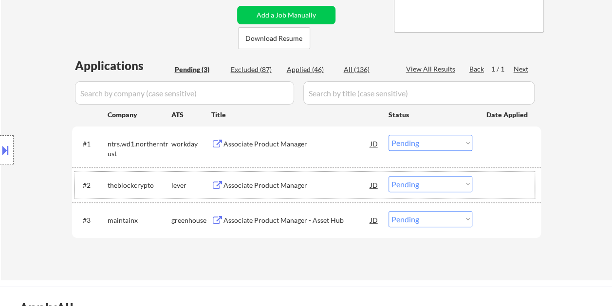
click at [496, 190] on div at bounding box center [508, 185] width 43 height 18
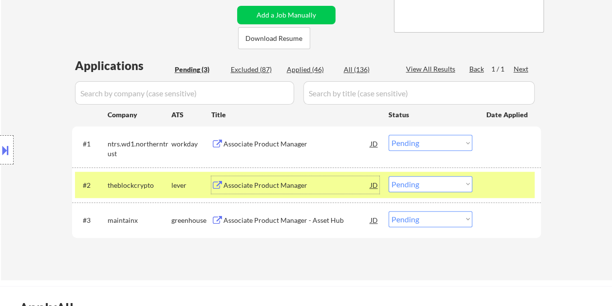
click at [337, 187] on div "Associate Product Manager" at bounding box center [297, 186] width 147 height 10
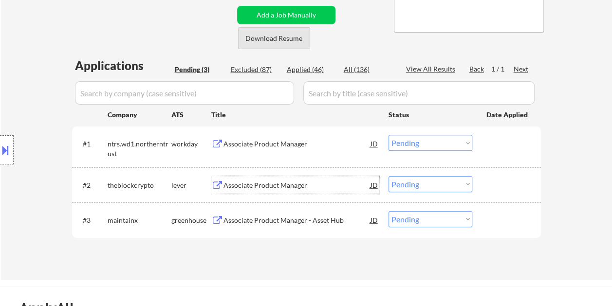
click at [268, 37] on button "Download Resume" at bounding box center [274, 38] width 72 height 22
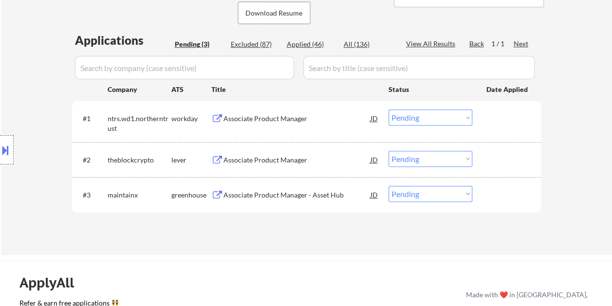
scroll to position [292, 0]
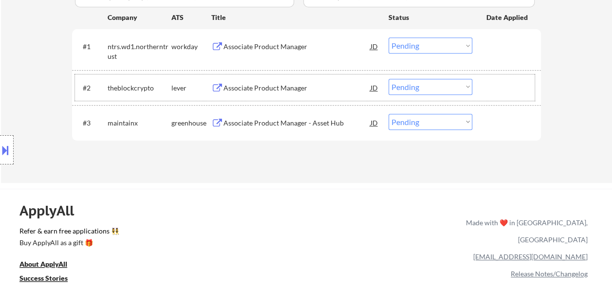
drag, startPoint x: 503, startPoint y: 85, endPoint x: 479, endPoint y: 91, distance: 24.2
click at [496, 86] on div at bounding box center [508, 88] width 43 height 18
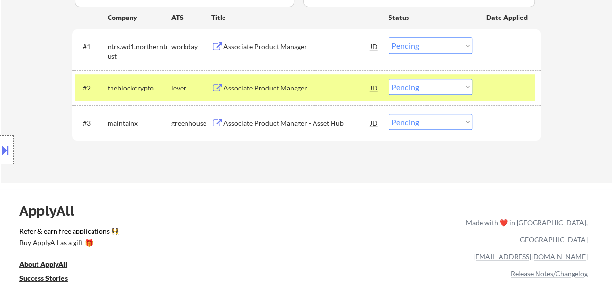
click at [470, 92] on select "Choose an option... Pending Applied Excluded (Questions) Excluded (Expired) Exc…" at bounding box center [431, 87] width 84 height 16
click at [389, 79] on select "Choose an option... Pending Applied Excluded (Questions) Excluded (Expired) Exc…" at bounding box center [431, 87] width 84 height 16
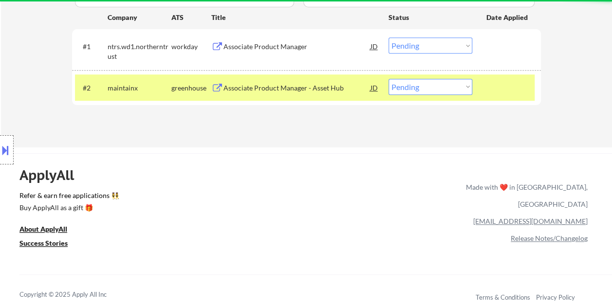
click at [487, 88] on div at bounding box center [508, 88] width 43 height 18
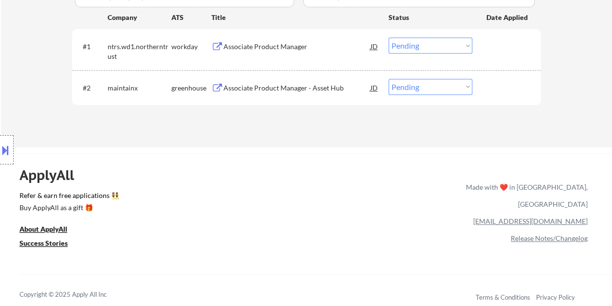
click at [496, 83] on div at bounding box center [508, 88] width 43 height 18
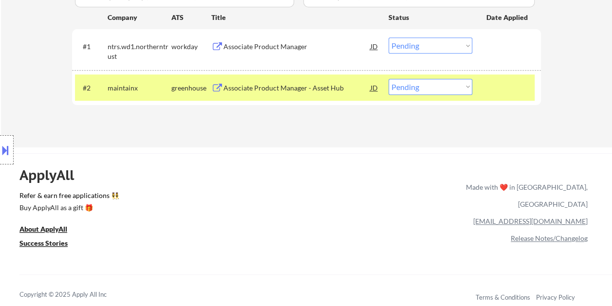
click at [283, 77] on div "#2 maintainx greenhouse Associate Product Manager - Asset Hub JD Choose an opti…" at bounding box center [305, 88] width 460 height 26
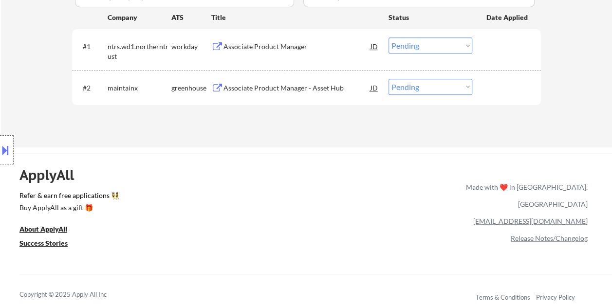
click at [499, 86] on div at bounding box center [508, 88] width 43 height 18
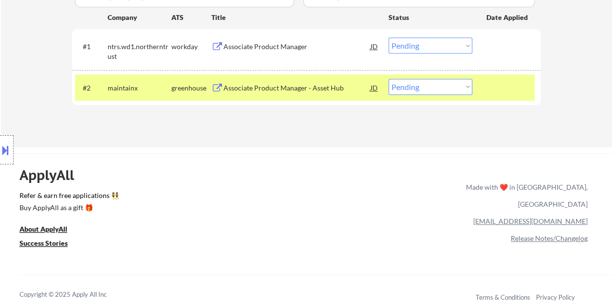
click at [336, 87] on div "Associate Product Manager - Asset Hub" at bounding box center [297, 88] width 147 height 10
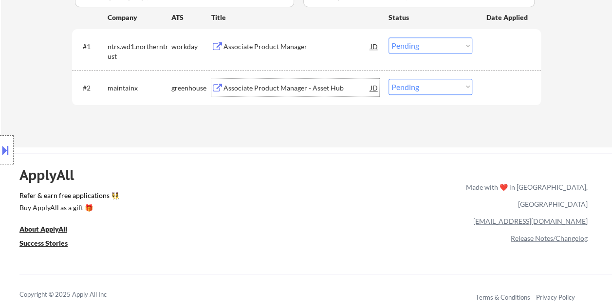
click at [487, 88] on div at bounding box center [508, 88] width 43 height 18
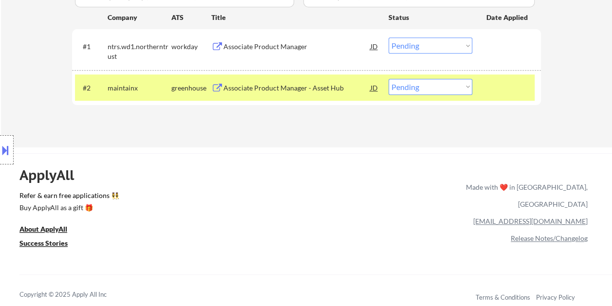
click at [466, 92] on select "Choose an option... Pending Applied Excluded (Questions) Excluded (Expired) Exc…" at bounding box center [431, 87] width 84 height 16
select select ""applied""
click at [389, 79] on select "Choose an option... Pending Applied Excluded (Questions) Excluded (Expired) Exc…" at bounding box center [431, 87] width 84 height 16
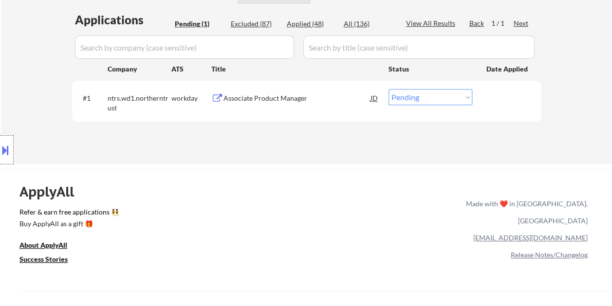
scroll to position [244, 0]
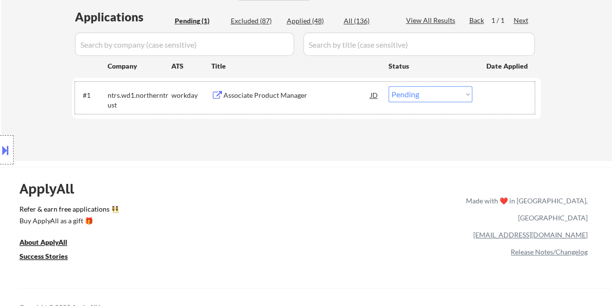
click at [485, 96] on div "#1 ntrs.wd1.northerntrust workday Associate Product Manager JD Choose an option…" at bounding box center [305, 98] width 460 height 32
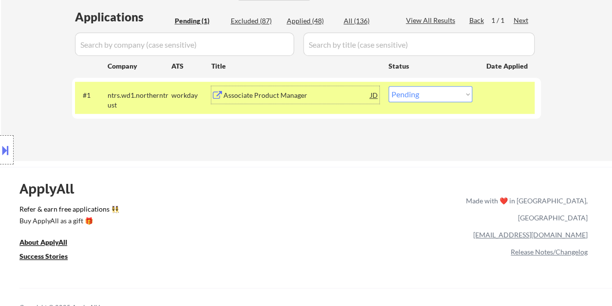
click at [256, 98] on div "Associate Product Manager" at bounding box center [297, 96] width 147 height 10
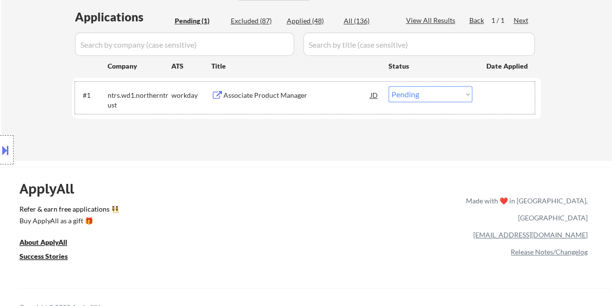
drag, startPoint x: 492, startPoint y: 97, endPoint x: 467, endPoint y: 96, distance: 25.4
click at [491, 97] on div at bounding box center [508, 95] width 43 height 18
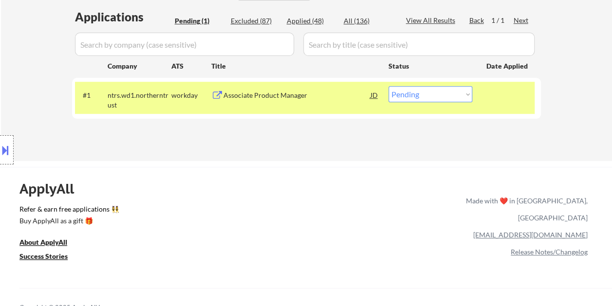
drag, startPoint x: 464, startPoint y: 94, endPoint x: 460, endPoint y: 101, distance: 7.9
click at [464, 94] on select "Choose an option... Pending Applied Excluded (Questions) Excluded (Expired) Exc…" at bounding box center [431, 94] width 84 height 16
select select ""excluded__expired_""
click at [389, 86] on select "Choose an option... Pending Applied Excluded (Questions) Excluded (Expired) Exc…" at bounding box center [431, 94] width 84 height 16
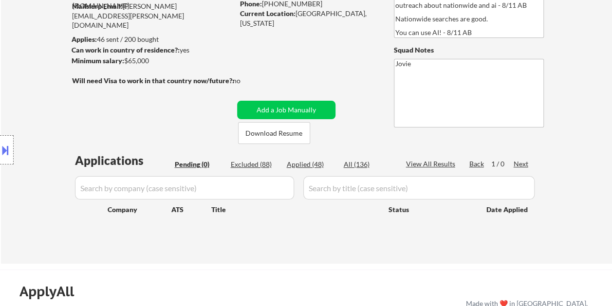
scroll to position [97, 0]
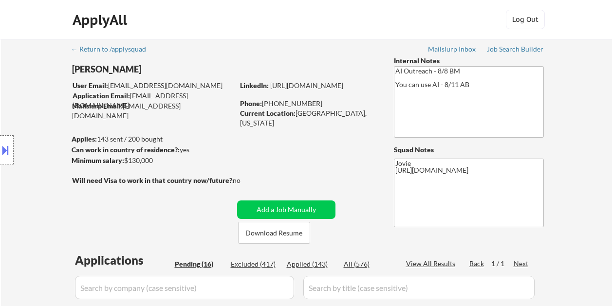
select select ""pending""
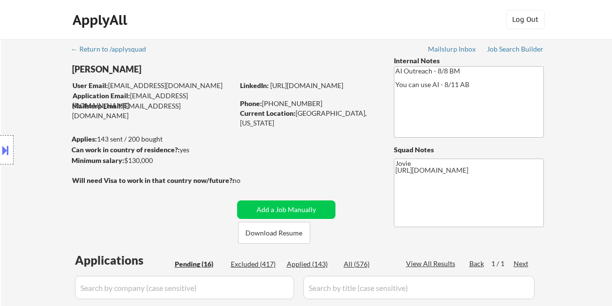
select select ""pending""
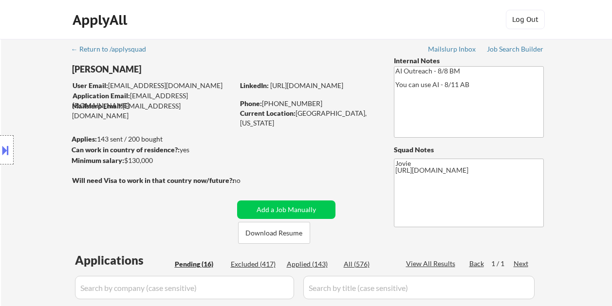
select select ""pending""
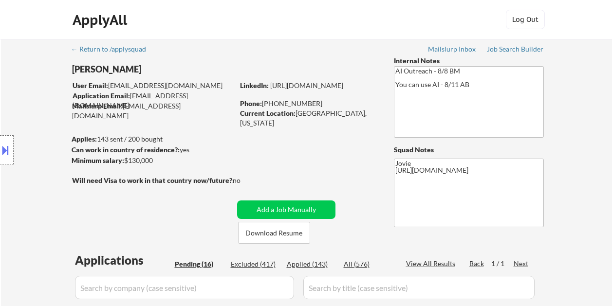
select select ""pending""
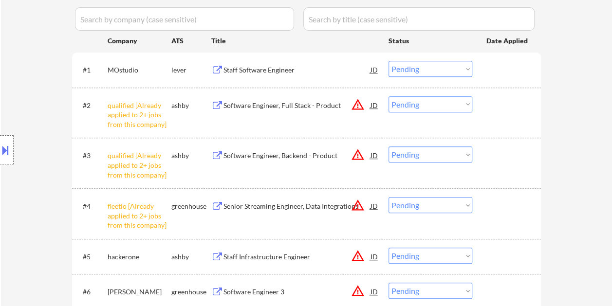
scroll to position [341, 0]
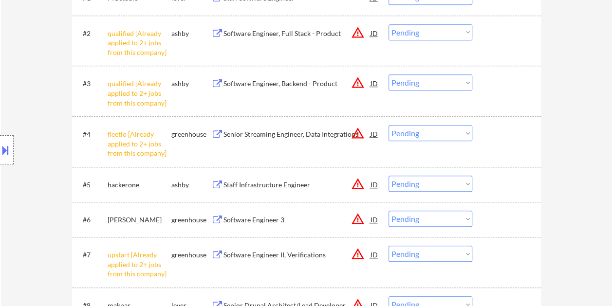
click at [449, 30] on select "Choose an option... Pending Applied Excluded (Questions) Excluded (Expired) Exc…" at bounding box center [431, 32] width 84 height 16
click at [389, 24] on select "Choose an option... Pending Applied Excluded (Questions) Excluded (Expired) Exc…" at bounding box center [431, 32] width 84 height 16
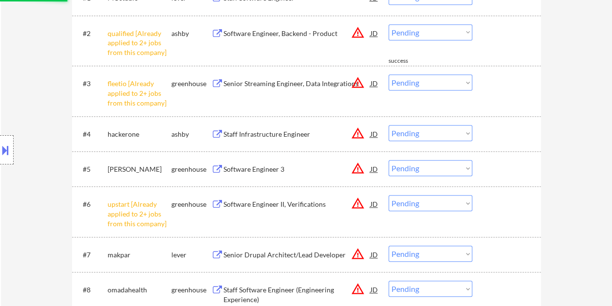
click at [458, 32] on select "Choose an option... Pending Applied Excluded (Questions) Excluded (Expired) Exc…" at bounding box center [431, 32] width 84 height 16
click at [389, 24] on select "Choose an option... Pending Applied Excluded (Questions) Excluded (Expired) Exc…" at bounding box center [431, 32] width 84 height 16
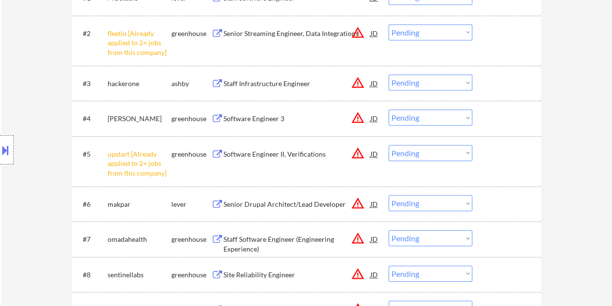
click at [467, 29] on select "Choose an option... Pending Applied Excluded (Questions) Excluded (Expired) Exc…" at bounding box center [431, 32] width 84 height 16
click at [389, 24] on select "Choose an option... Pending Applied Excluded (Questions) Excluded (Expired) Exc…" at bounding box center [431, 32] width 84 height 16
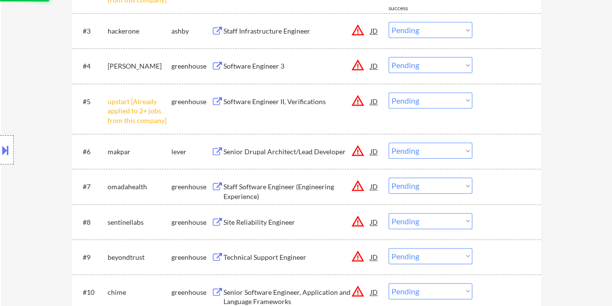
scroll to position [438, 0]
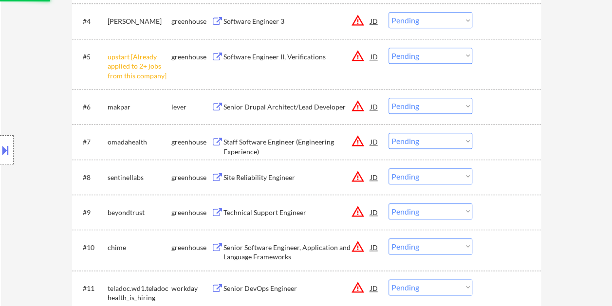
select select ""pending""
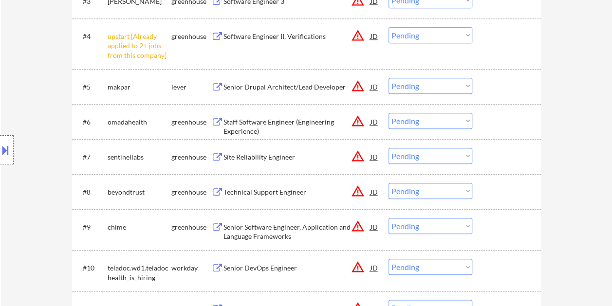
scroll to position [341, 0]
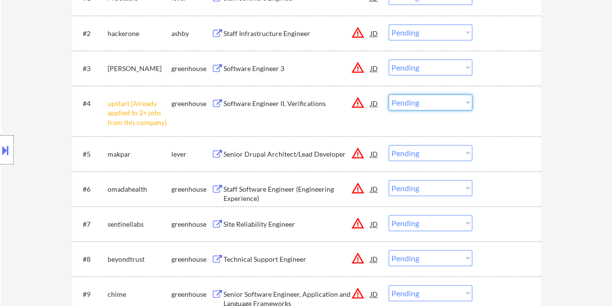
click at [467, 102] on select "Choose an option... Pending Applied Excluded (Questions) Excluded (Expired) Exc…" at bounding box center [431, 102] width 84 height 16
click at [389, 94] on select "Choose an option... Pending Applied Excluded (Questions) Excluded (Expired) Exc…" at bounding box center [431, 102] width 84 height 16
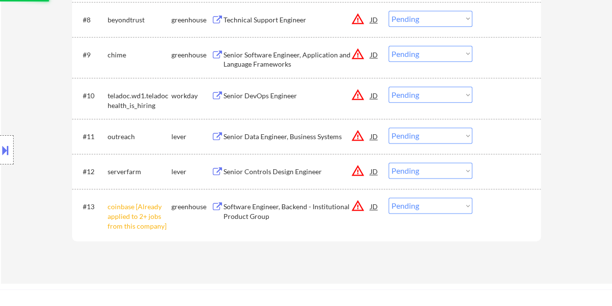
scroll to position [585, 0]
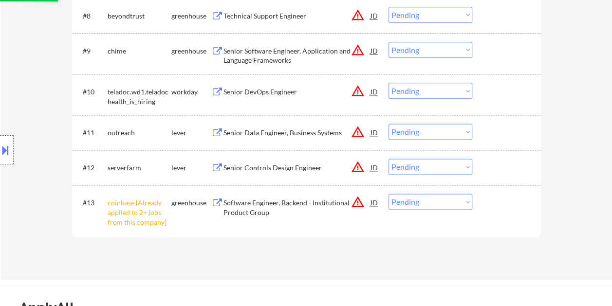
select select ""pending""
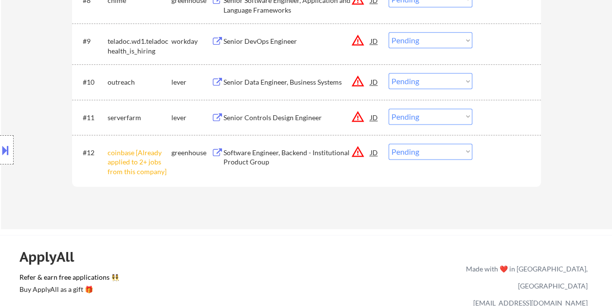
click at [467, 147] on select "Choose an option... Pending Applied Excluded (Questions) Excluded (Expired) Exc…" at bounding box center [431, 152] width 84 height 16
select select ""excluded__other_""
click at [389, 144] on select "Choose an option... Pending Applied Excluded (Questions) Excluded (Expired) Exc…" at bounding box center [431, 152] width 84 height 16
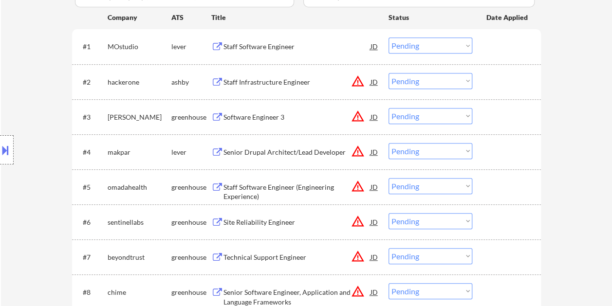
scroll to position [146, 0]
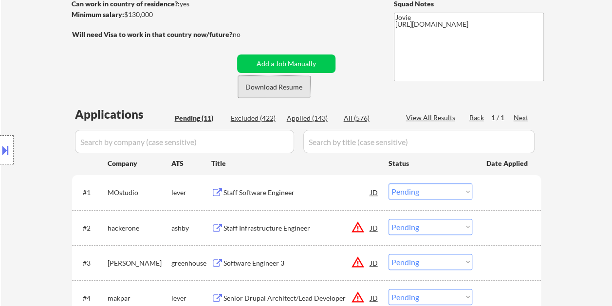
click at [272, 88] on button "Download Resume" at bounding box center [274, 87] width 72 height 22
click at [499, 186] on div at bounding box center [508, 193] width 43 height 18
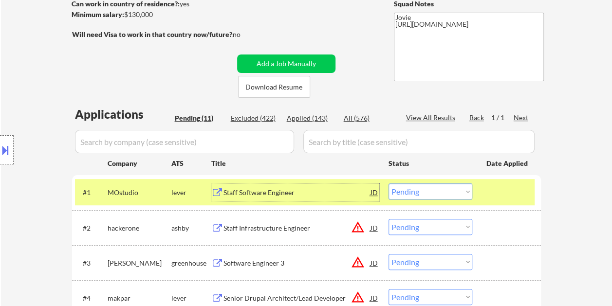
click at [236, 187] on div "Staff Software Engineer" at bounding box center [297, 193] width 147 height 18
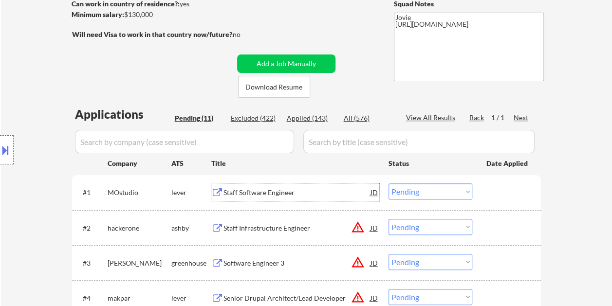
scroll to position [97, 0]
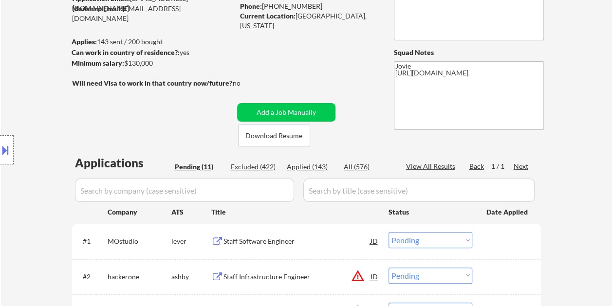
drag, startPoint x: 125, startPoint y: 62, endPoint x: 151, endPoint y: 62, distance: 26.8
click at [151, 62] on div "Location Inclusions: remote" at bounding box center [87, 150] width 174 height 181
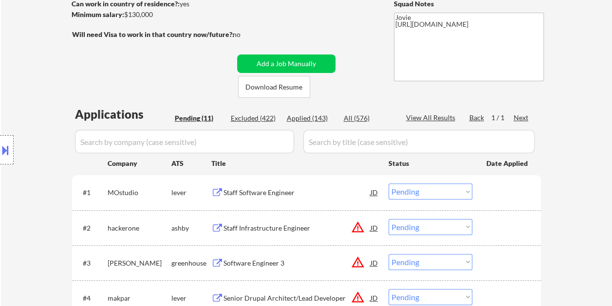
click at [462, 192] on select "Choose an option... Pending Applied Excluded (Questions) Excluded (Expired) Exc…" at bounding box center [431, 192] width 84 height 16
click at [389, 184] on select "Choose an option... Pending Applied Excluded (Questions) Excluded (Expired) Exc…" at bounding box center [431, 192] width 84 height 16
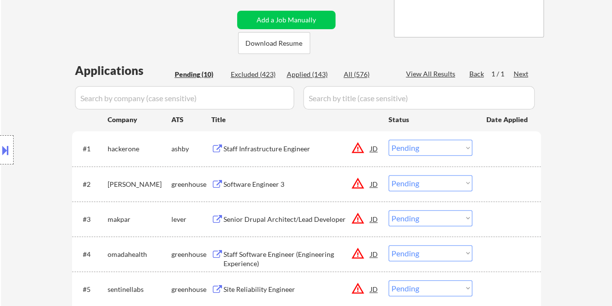
scroll to position [195, 0]
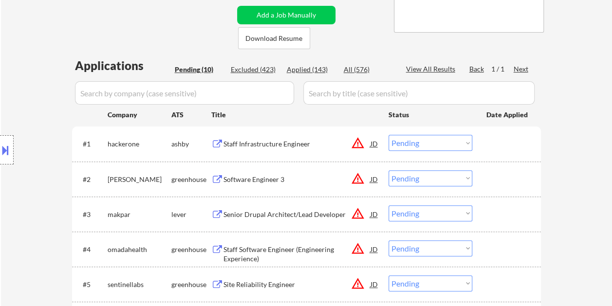
click at [496, 140] on div at bounding box center [508, 144] width 43 height 18
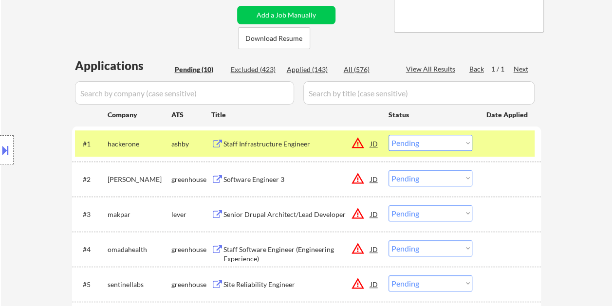
click at [274, 138] on div "Staff Infrastructure Engineer" at bounding box center [297, 144] width 147 height 18
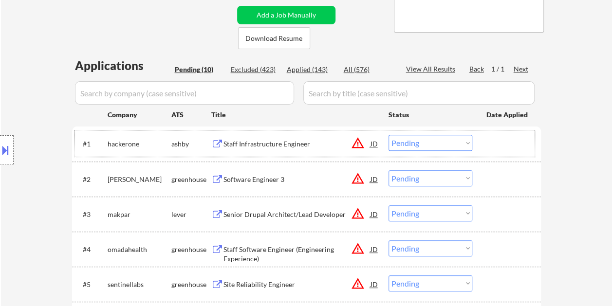
drag, startPoint x: 473, startPoint y: 146, endPoint x: 481, endPoint y: 146, distance: 8.3
click at [476, 146] on div "#1 hackerone ashby Staff Infrastructure Engineer JD warning_amber Choose an opt…" at bounding box center [305, 144] width 460 height 26
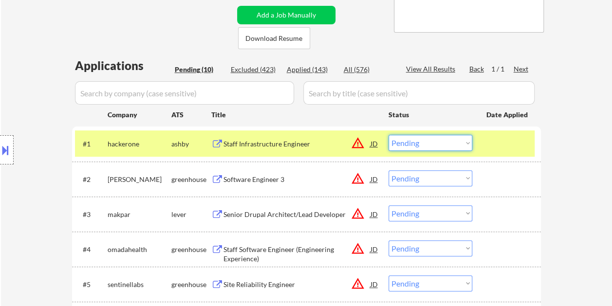
click at [465, 141] on select "Choose an option... Pending Applied Excluded (Questions) Excluded (Expired) Exc…" at bounding box center [431, 143] width 84 height 16
click at [389, 135] on select "Choose an option... Pending Applied Excluded (Questions) Excluded (Expired) Exc…" at bounding box center [431, 143] width 84 height 16
select select ""pending""
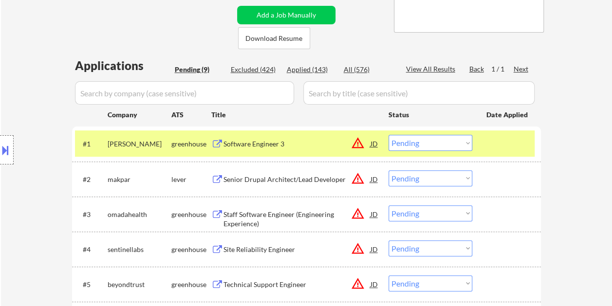
click at [496, 146] on div at bounding box center [508, 144] width 43 height 18
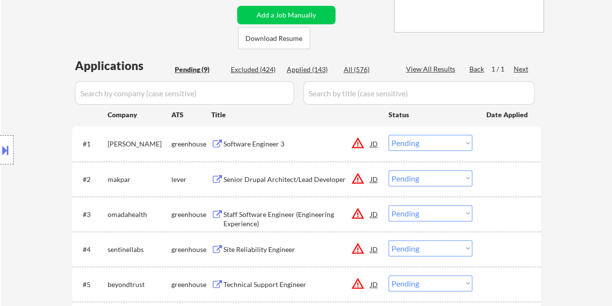
click at [503, 185] on div at bounding box center [508, 179] width 43 height 18
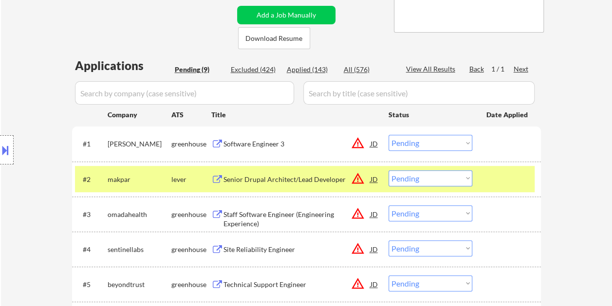
click at [270, 173] on div "Senior Drupal Architect/Lead Developer" at bounding box center [297, 179] width 147 height 18
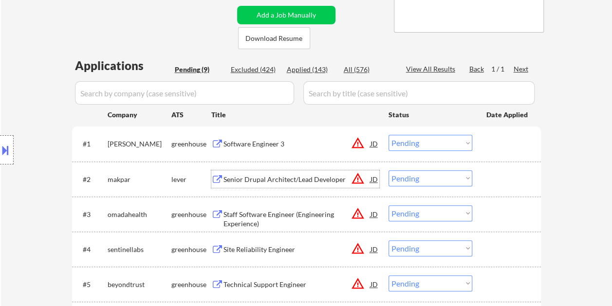
click at [493, 182] on div at bounding box center [508, 179] width 43 height 18
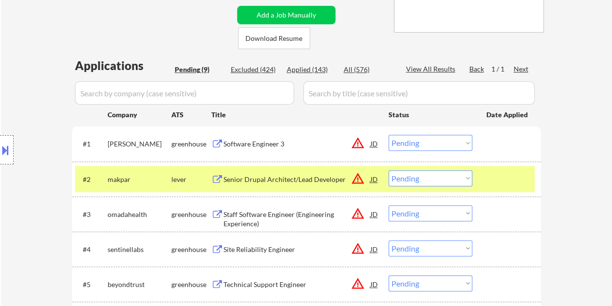
click at [470, 181] on select "Choose an option... Pending Applied Excluded (Questions) Excluded (Expired) Exc…" at bounding box center [431, 178] width 84 height 16
click at [389, 170] on select "Choose an option... Pending Applied Excluded (Questions) Excluded (Expired) Exc…" at bounding box center [431, 178] width 84 height 16
select select ""pending""
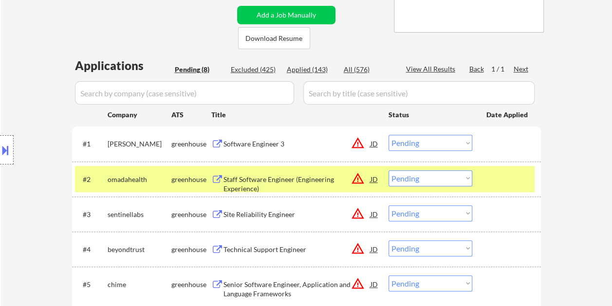
click at [506, 175] on div at bounding box center [508, 179] width 43 height 18
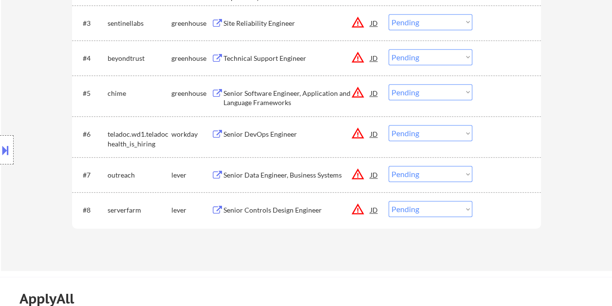
scroll to position [390, 0]
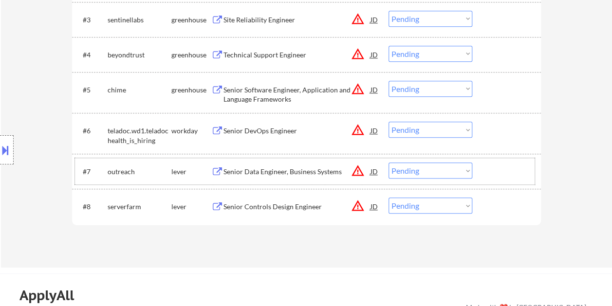
click at [518, 176] on div at bounding box center [508, 172] width 43 height 18
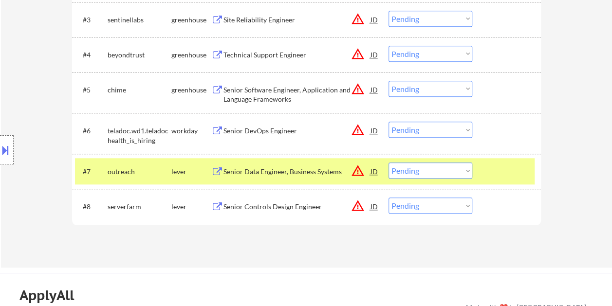
click at [328, 169] on div "Senior Data Engineer, Business Systems" at bounding box center [297, 172] width 147 height 10
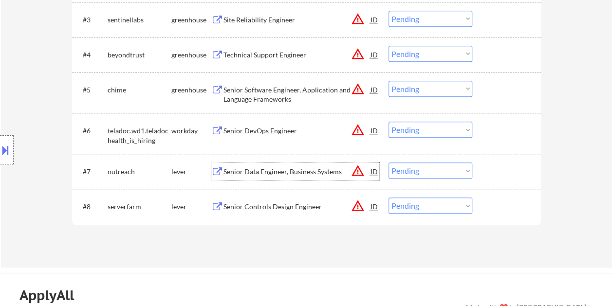
click at [482, 170] on div "#7 outreach lever Senior Data Engineer, Business Systems JD warning_amber Choos…" at bounding box center [305, 171] width 460 height 26
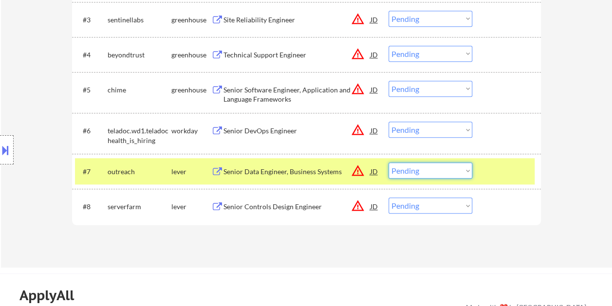
click at [465, 171] on select "Choose an option... Pending Applied Excluded (Questions) Excluded (Expired) Exc…" at bounding box center [431, 171] width 84 height 16
click at [389, 163] on select "Choose an option... Pending Applied Excluded (Questions) Excluded (Expired) Exc…" at bounding box center [431, 171] width 84 height 16
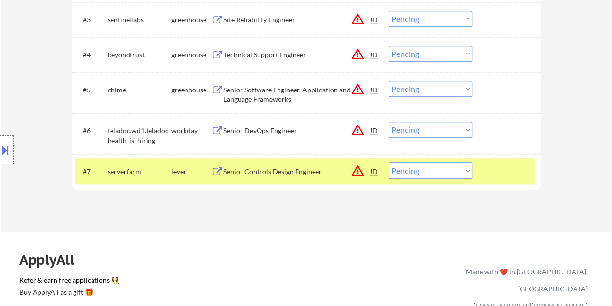
click at [495, 166] on div at bounding box center [508, 172] width 43 height 18
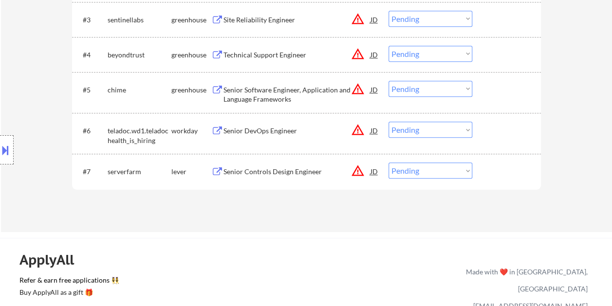
click at [497, 169] on div at bounding box center [508, 172] width 43 height 18
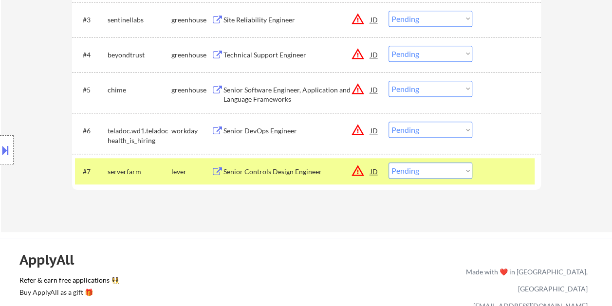
click at [265, 166] on div "Senior Controls Design Engineer" at bounding box center [297, 172] width 147 height 18
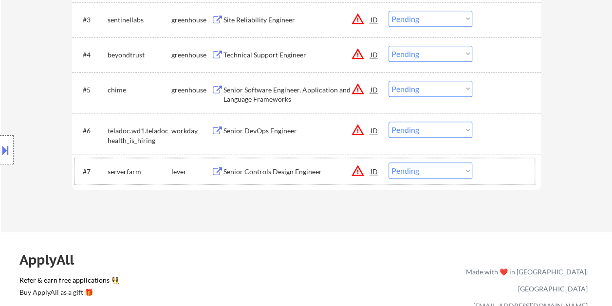
click at [488, 175] on div at bounding box center [508, 172] width 43 height 18
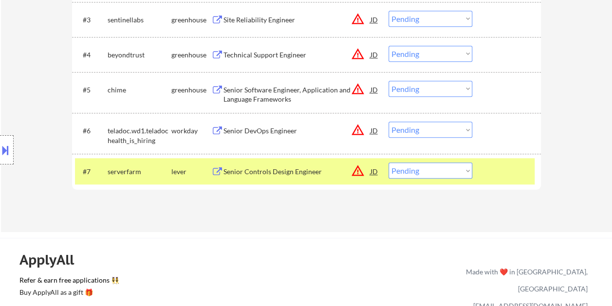
click at [468, 173] on select "Choose an option... Pending Applied Excluded (Questions) Excluded (Expired) Exc…" at bounding box center [431, 171] width 84 height 16
select select ""excluded__bad_match_""
click at [389, 163] on select "Choose an option... Pending Applied Excluded (Questions) Excluded (Expired) Exc…" at bounding box center [431, 171] width 84 height 16
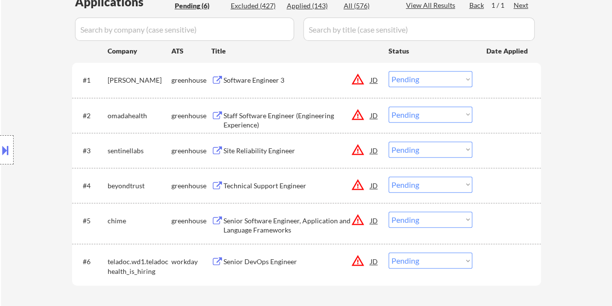
scroll to position [195, 0]
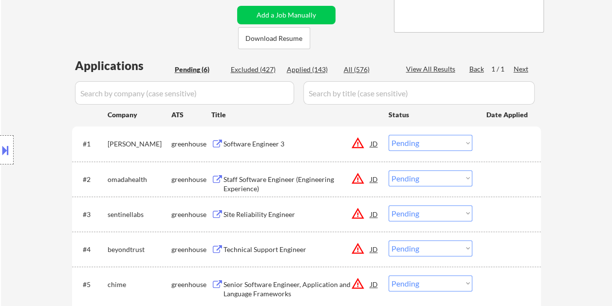
click at [487, 142] on div at bounding box center [508, 144] width 43 height 18
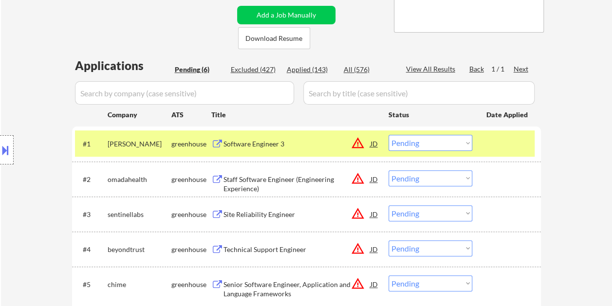
click at [326, 142] on div "Software Engineer 3" at bounding box center [297, 144] width 147 height 10
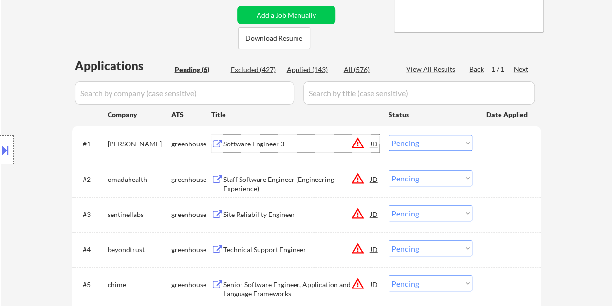
click at [478, 135] on div "#1 natera greenhouse Software Engineer 3 JD warning_amber Choose an option... P…" at bounding box center [305, 144] width 460 height 26
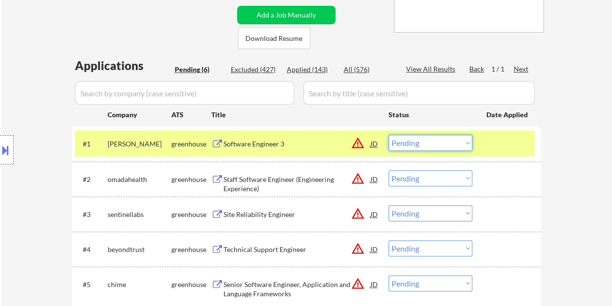
drag, startPoint x: 466, startPoint y: 140, endPoint x: 460, endPoint y: 151, distance: 12.0
click at [465, 142] on select "Choose an option... Pending Applied Excluded (Questions) Excluded (Expired) Exc…" at bounding box center [431, 143] width 84 height 16
click at [389, 135] on select "Choose an option... Pending Applied Excluded (Questions) Excluded (Expired) Exc…" at bounding box center [431, 143] width 84 height 16
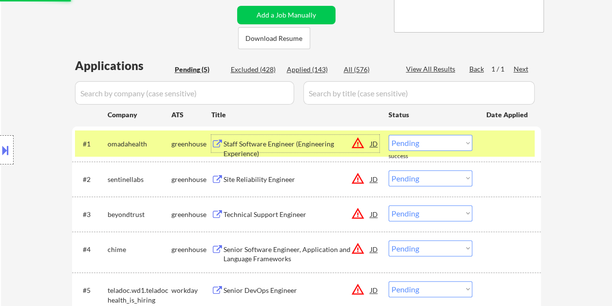
click at [295, 141] on div "Staff Software Engineer (Engineering Experience)" at bounding box center [297, 148] width 147 height 19
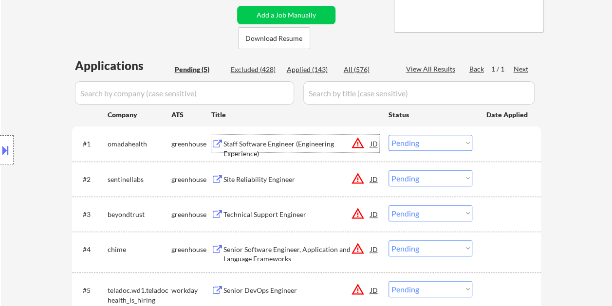
drag, startPoint x: 496, startPoint y: 143, endPoint x: 486, endPoint y: 145, distance: 10.0
click at [496, 143] on div at bounding box center [508, 144] width 43 height 18
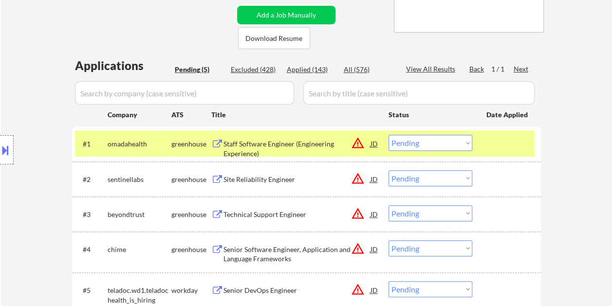
click at [463, 145] on select "Choose an option... Pending Applied Excluded (Questions) Excluded (Expired) Exc…" at bounding box center [431, 143] width 84 height 16
click at [389, 135] on select "Choose an option... Pending Applied Excluded (Questions) Excluded (Expired) Exc…" at bounding box center [431, 143] width 84 height 16
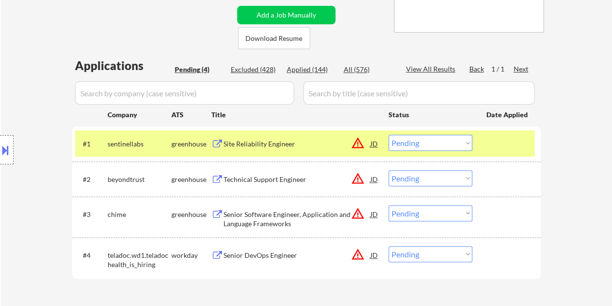
click at [499, 144] on div at bounding box center [508, 144] width 43 height 18
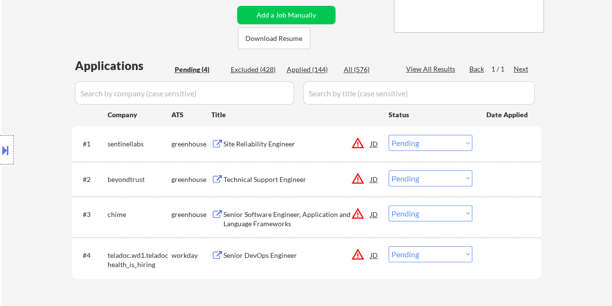
drag, startPoint x: 517, startPoint y: 139, endPoint x: 407, endPoint y: 145, distance: 110.7
click at [516, 139] on div at bounding box center [508, 144] width 43 height 18
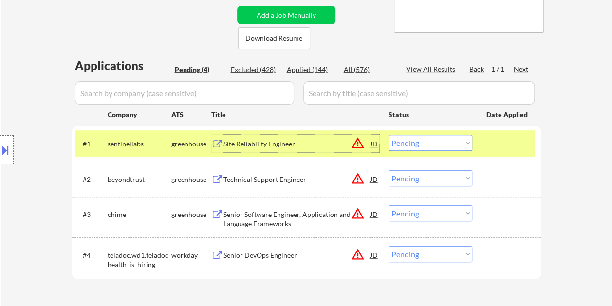
click at [334, 144] on div "Site Reliability Engineer" at bounding box center [297, 144] width 147 height 10
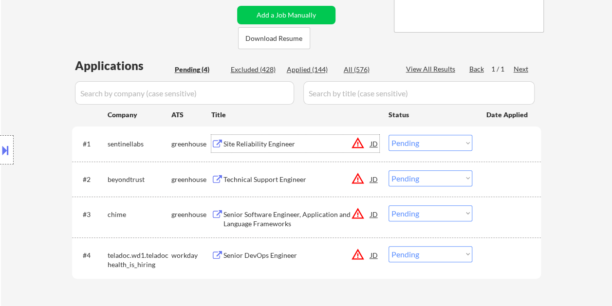
click at [486, 134] on div "#1 sentinellabs greenhouse Site Reliability Engineer JD warning_amber Choose an…" at bounding box center [305, 144] width 460 height 26
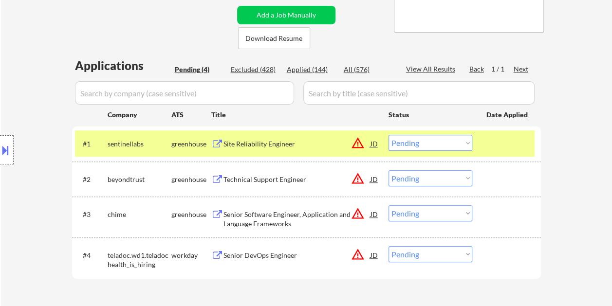
drag, startPoint x: 462, startPoint y: 140, endPoint x: 463, endPoint y: 152, distance: 11.8
click at [462, 140] on select "Choose an option... Pending Applied Excluded (Questions) Excluded (Expired) Exc…" at bounding box center [431, 143] width 84 height 16
click at [389, 135] on select "Choose an option... Pending Applied Excluded (Questions) Excluded (Expired) Exc…" at bounding box center [431, 143] width 84 height 16
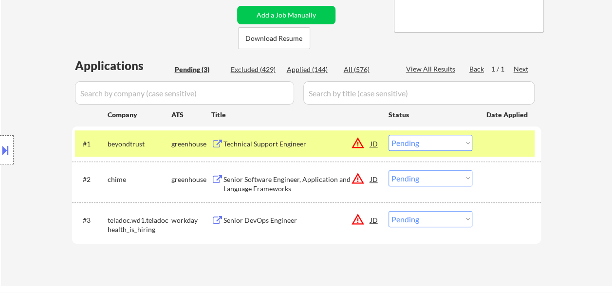
click at [500, 144] on div at bounding box center [508, 144] width 43 height 18
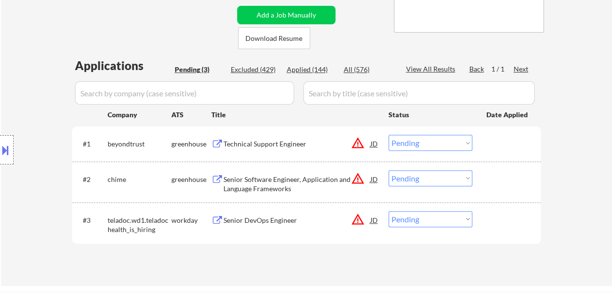
click at [501, 138] on div at bounding box center [508, 144] width 43 height 18
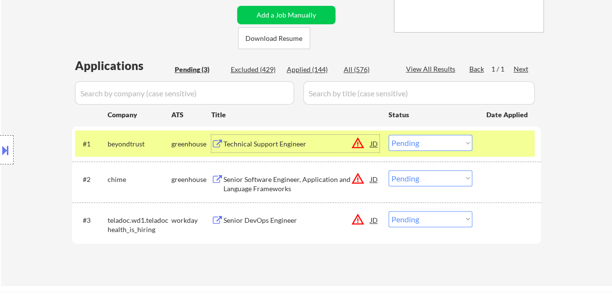
click at [307, 142] on div "Technical Support Engineer" at bounding box center [297, 144] width 147 height 10
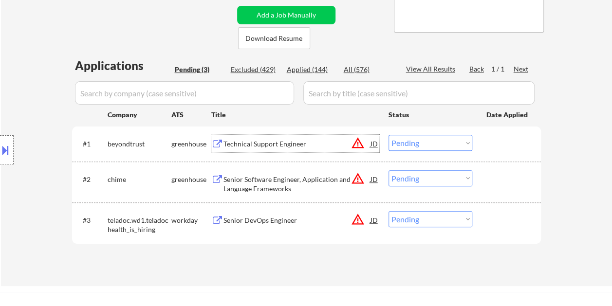
click at [370, 143] on div "JD" at bounding box center [375, 144] width 10 height 18
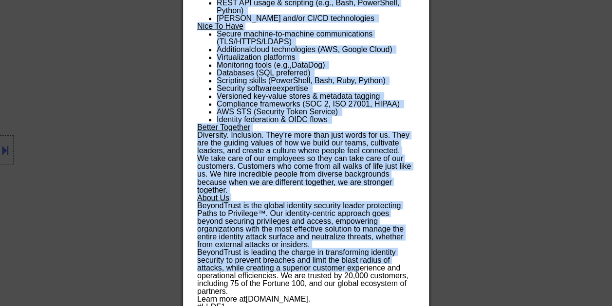
scroll to position [741, 0]
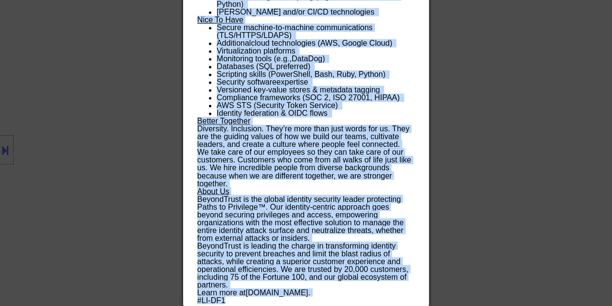
drag, startPoint x: 197, startPoint y: 38, endPoint x: 363, endPoint y: 302, distance: 312.6
copy div "Technical Support Engineer beyondtrust Remote United States AI Location Check 🚫…"
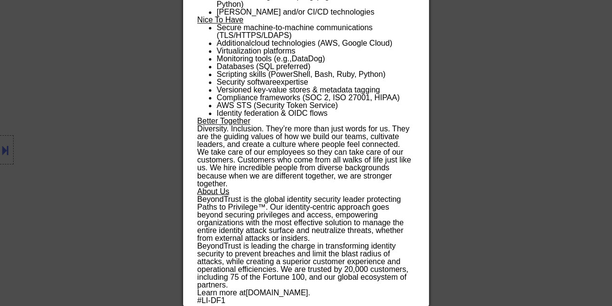
click at [515, 145] on div at bounding box center [306, 153] width 612 height 306
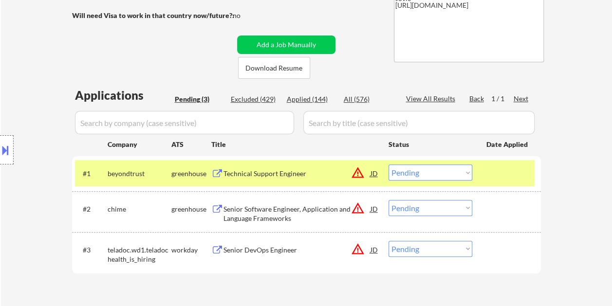
scroll to position [187, 0]
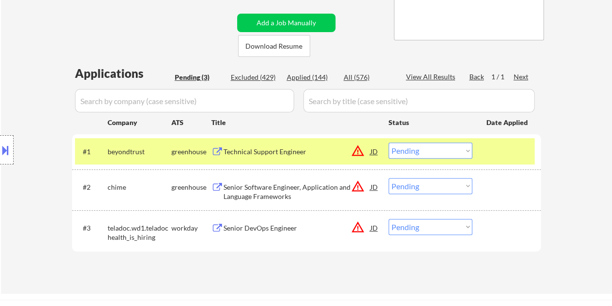
click at [464, 151] on select "Choose an option... Pending Applied Excluded (Questions) Excluded (Expired) Exc…" at bounding box center [431, 151] width 84 height 16
click at [389, 143] on select "Choose an option... Pending Applied Excluded (Questions) Excluded (Expired) Exc…" at bounding box center [431, 151] width 84 height 16
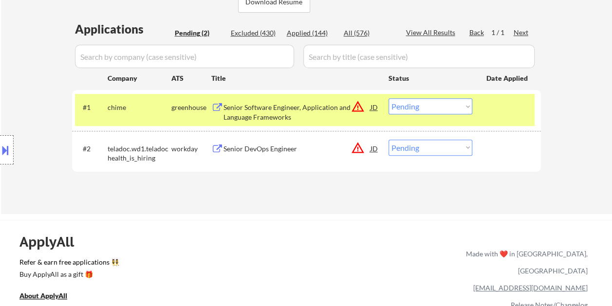
scroll to position [236, 0]
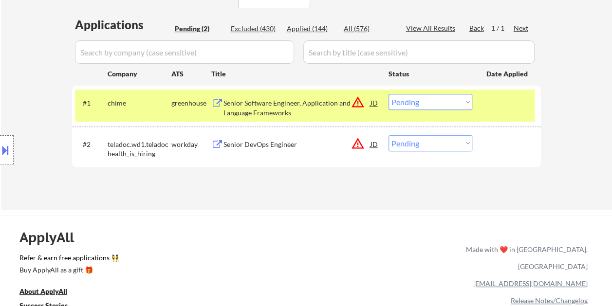
click at [509, 105] on div at bounding box center [508, 103] width 43 height 18
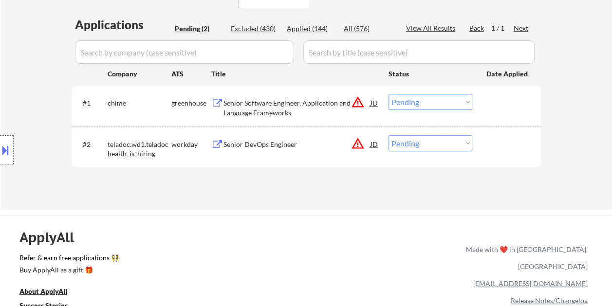
click at [510, 105] on div at bounding box center [508, 103] width 43 height 18
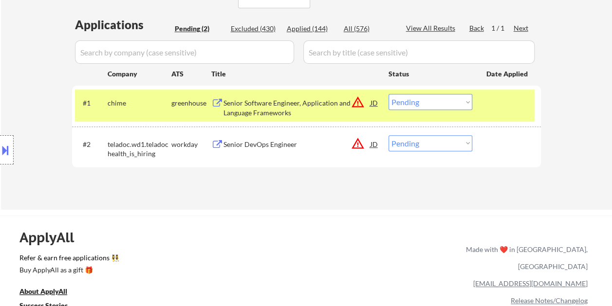
click at [302, 104] on div "Senior Software Engineer, Application and Language Frameworks" at bounding box center [297, 107] width 147 height 19
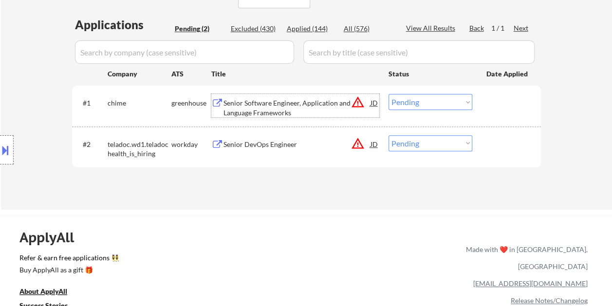
drag, startPoint x: 489, startPoint y: 103, endPoint x: 472, endPoint y: 105, distance: 17.2
click at [487, 103] on div at bounding box center [508, 103] width 43 height 18
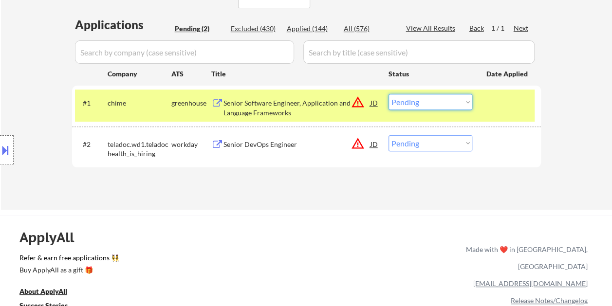
click at [461, 103] on select "Choose an option... Pending Applied Excluded (Questions) Excluded (Expired) Exc…" at bounding box center [431, 102] width 84 height 16
click at [389, 94] on select "Choose an option... Pending Applied Excluded (Questions) Excluded (Expired) Exc…" at bounding box center [431, 102] width 84 height 16
select select ""pending""
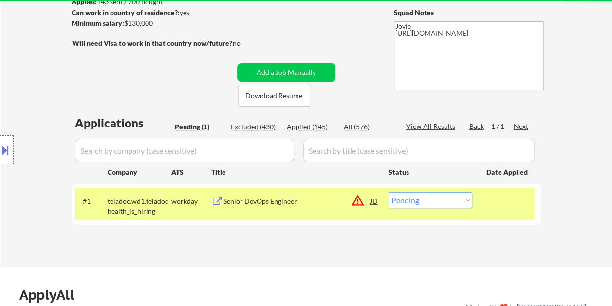
scroll to position [41, 0]
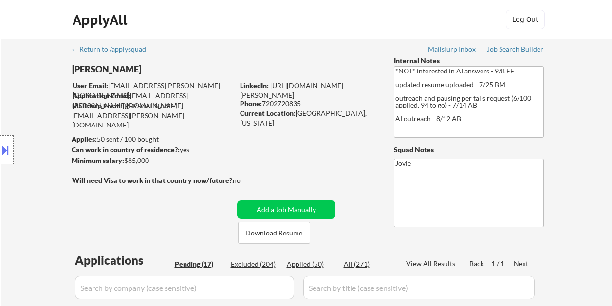
select select ""pending""
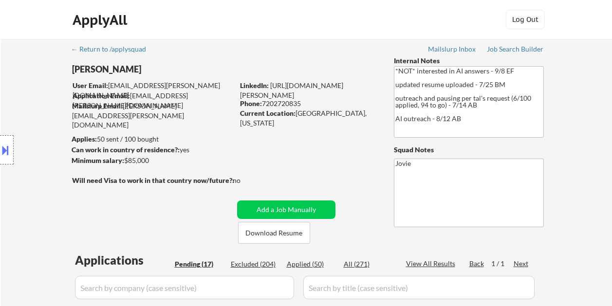
select select ""pending""
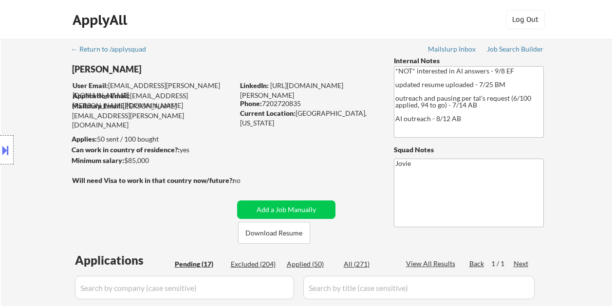
select select ""pending""
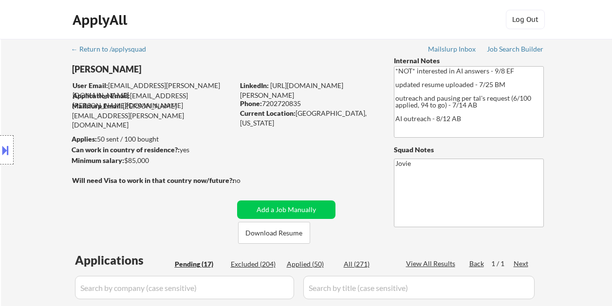
select select ""pending""
click at [263, 235] on button "Download Resume" at bounding box center [274, 233] width 72 height 22
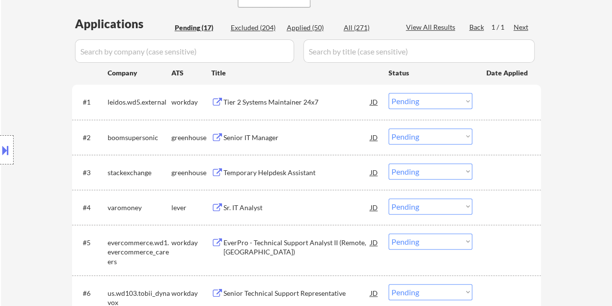
scroll to position [244, 0]
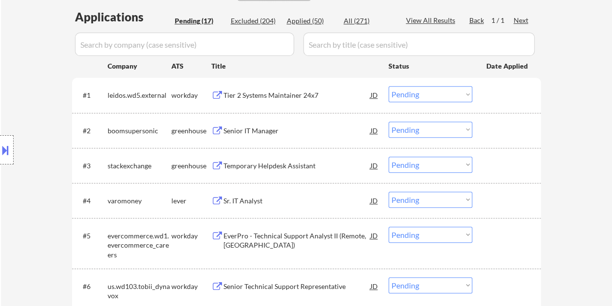
drag, startPoint x: 503, startPoint y: 202, endPoint x: 442, endPoint y: 207, distance: 61.1
click at [503, 202] on div at bounding box center [508, 201] width 43 height 18
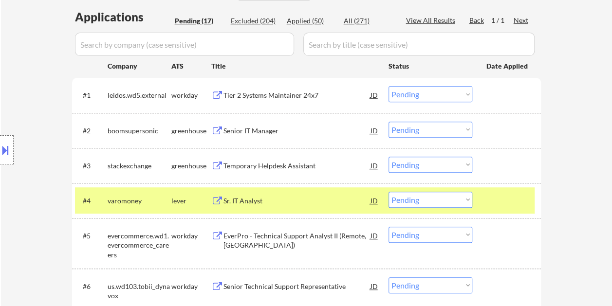
click at [319, 202] on div "Sr. IT Analyst" at bounding box center [297, 201] width 147 height 10
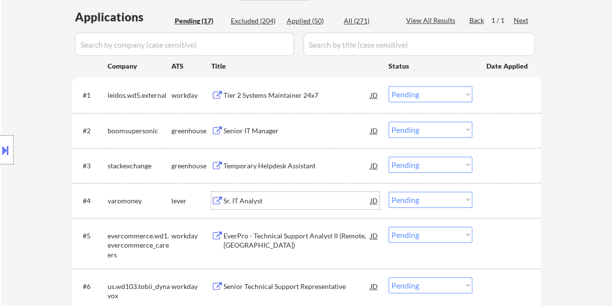
click at [481, 199] on div "#4 varomoney lever Sr. IT Analyst JD Choose an option... Pending Applied Exclud…" at bounding box center [305, 201] width 460 height 26
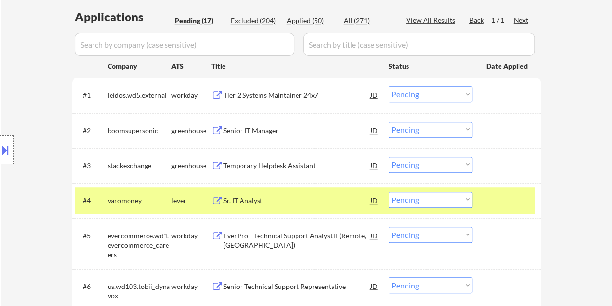
click at [462, 202] on select "Choose an option... Pending Applied Excluded (Questions) Excluded (Expired) Exc…" at bounding box center [431, 200] width 84 height 16
click at [389, 192] on select "Choose an option... Pending Applied Excluded (Questions) Excluded (Expired) Exc…" at bounding box center [431, 200] width 84 height 16
select select ""pending""
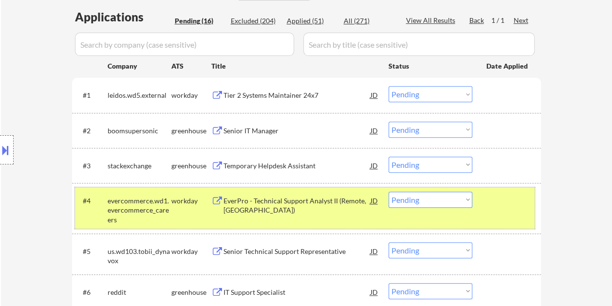
click at [491, 210] on div "#4 evercommerce.wd1.evercommerce_careers workday EverPro - Technical Support An…" at bounding box center [305, 209] width 460 height 42
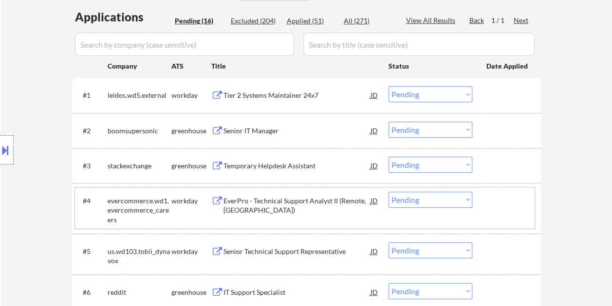
click at [491, 210] on div "#4 evercommerce.wd1.evercommerce_careers workday EverPro - Technical Support An…" at bounding box center [305, 209] width 460 height 42
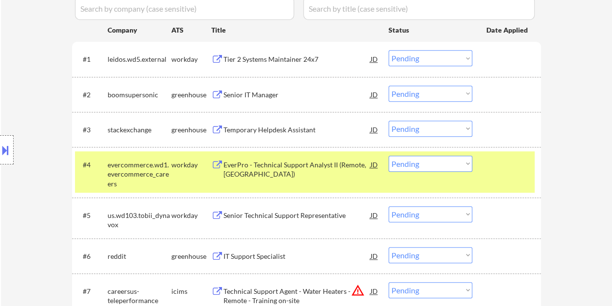
scroll to position [195, 0]
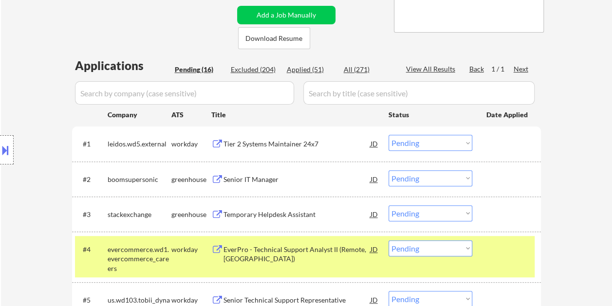
click at [500, 176] on div at bounding box center [508, 179] width 43 height 18
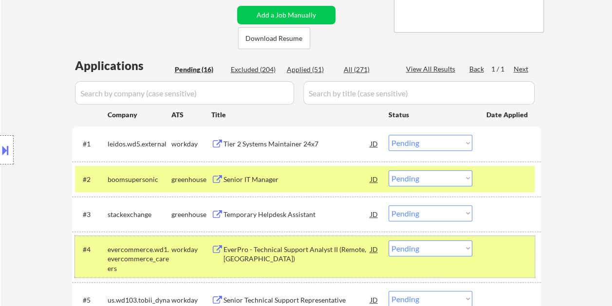
click at [502, 252] on div at bounding box center [508, 250] width 43 height 18
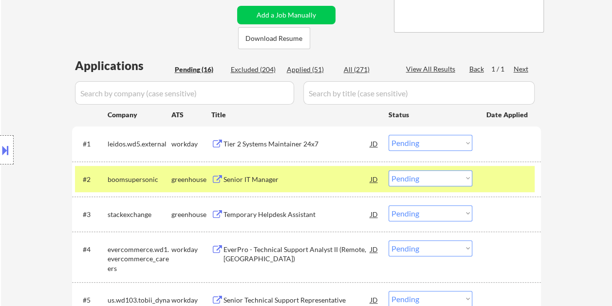
click at [320, 176] on div "Senior IT Manager" at bounding box center [297, 180] width 147 height 10
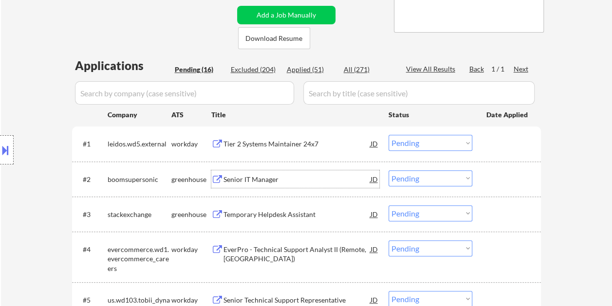
click at [483, 183] on div "#2 boomsupersonic greenhouse Senior IT Manager JD Choose an option... Pending A…" at bounding box center [305, 179] width 460 height 26
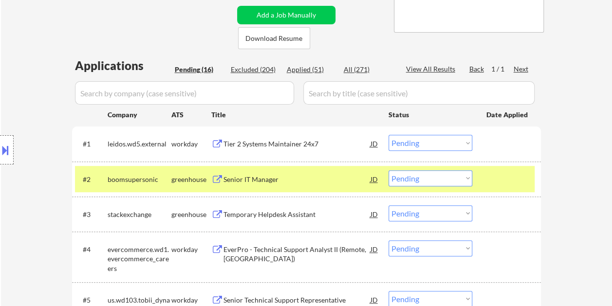
click at [467, 179] on select "Choose an option... Pending Applied Excluded (Questions) Excluded (Expired) Exc…" at bounding box center [431, 178] width 84 height 16
click at [389, 170] on select "Choose an option... Pending Applied Excluded (Questions) Excluded (Expired) Exc…" at bounding box center [431, 178] width 84 height 16
select select ""pending""
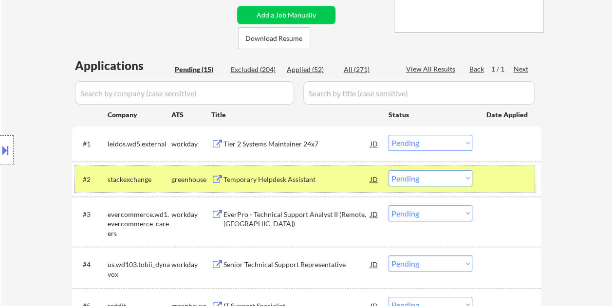
click at [503, 168] on div "#2 stackexchange greenhouse Temporary Helpdesk Assistant JD Choose an option...…" at bounding box center [305, 179] width 460 height 26
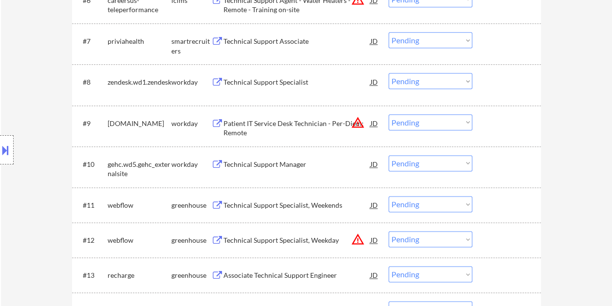
scroll to position [487, 0]
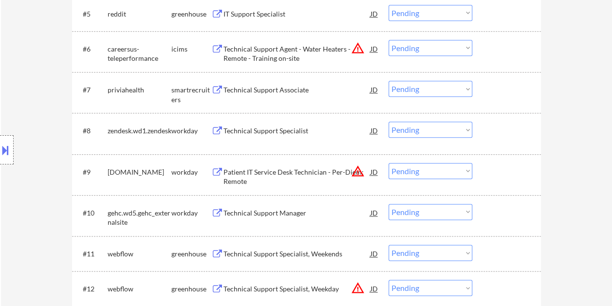
drag, startPoint x: 512, startPoint y: 86, endPoint x: 441, endPoint y: 78, distance: 72.1
click at [512, 86] on div at bounding box center [508, 90] width 43 height 18
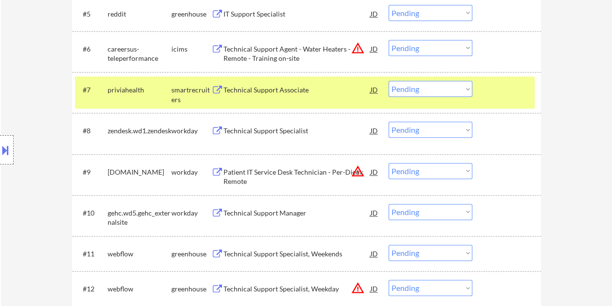
click at [317, 98] on div "Technical Support Associate" at bounding box center [297, 90] width 147 height 18
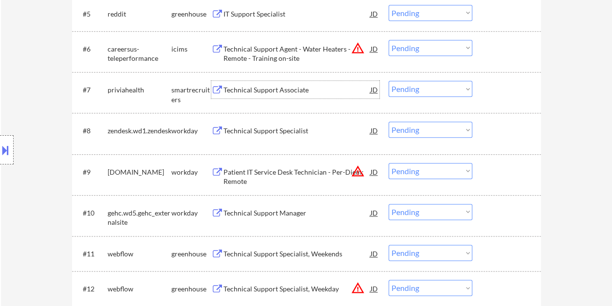
drag, startPoint x: 495, startPoint y: 77, endPoint x: 485, endPoint y: 91, distance: 17.0
click at [494, 79] on div "#7 priviahealth smartrecruiters Technical Support Associate JD warning_amber Ch…" at bounding box center [305, 92] width 460 height 32
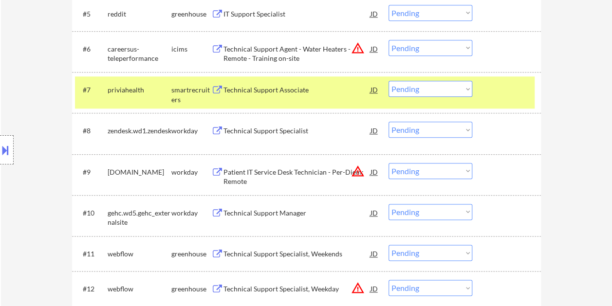
click at [472, 93] on div "#7 priviahealth smartrecruiters Technical Support Associate JD warning_amber Ch…" at bounding box center [305, 92] width 460 height 32
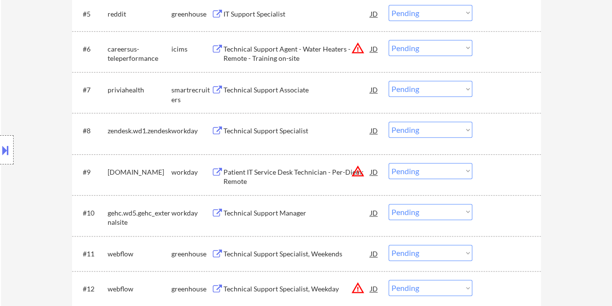
click at [489, 86] on div at bounding box center [508, 90] width 43 height 18
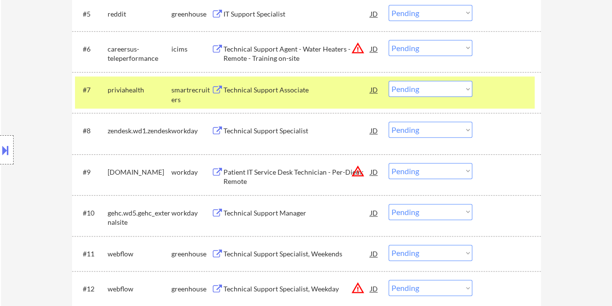
click at [464, 92] on select "Choose an option... Pending Applied Excluded (Questions) Excluded (Expired) Exc…" at bounding box center [431, 89] width 84 height 16
click at [389, 81] on select "Choose an option... Pending Applied Excluded (Questions) Excluded (Expired) Exc…" at bounding box center [431, 89] width 84 height 16
select select ""pending""
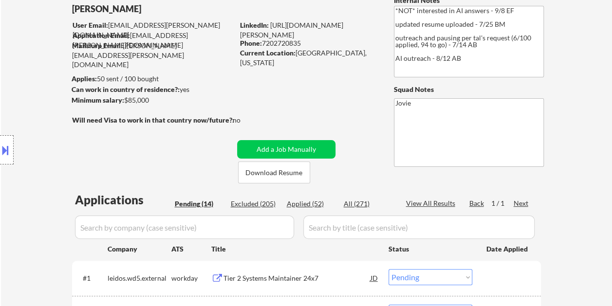
scroll to position [49, 0]
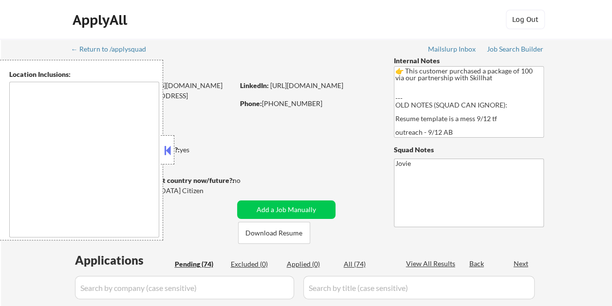
type textarea "remote"
click at [170, 146] on button at bounding box center [167, 150] width 11 height 15
click at [170, 149] on button at bounding box center [167, 150] width 11 height 15
select select ""pending""
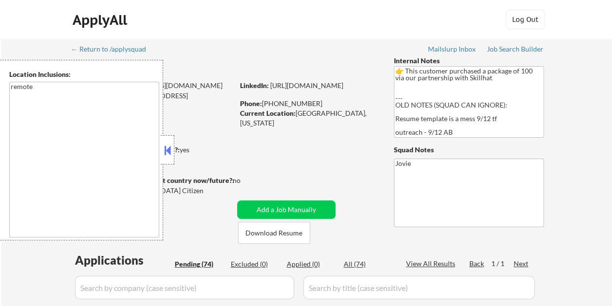
select select ""pending""
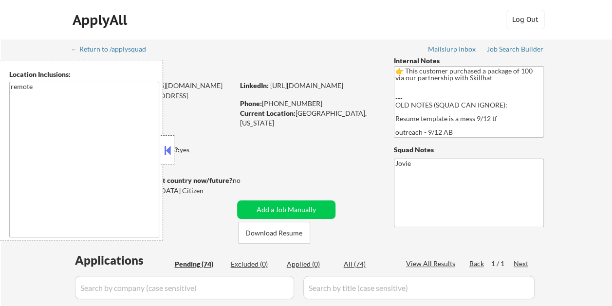
select select ""pending""
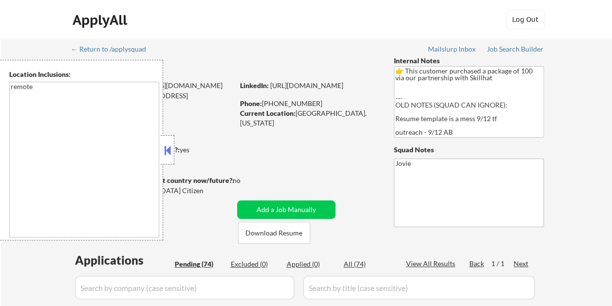
select select ""pending""
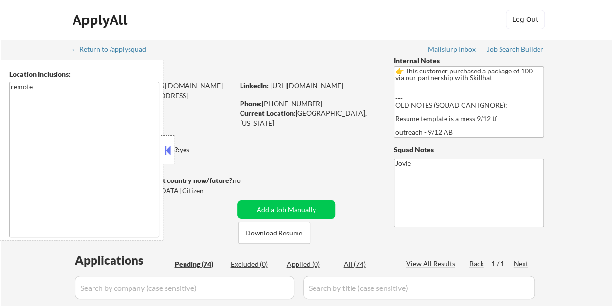
select select ""pending""
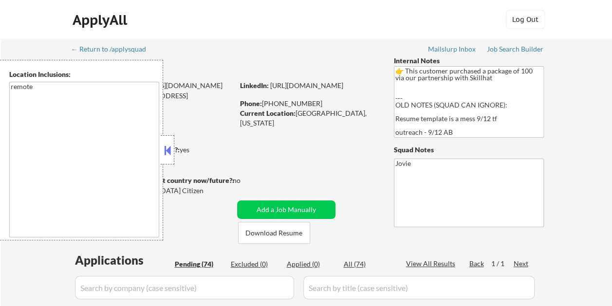
select select ""pending""
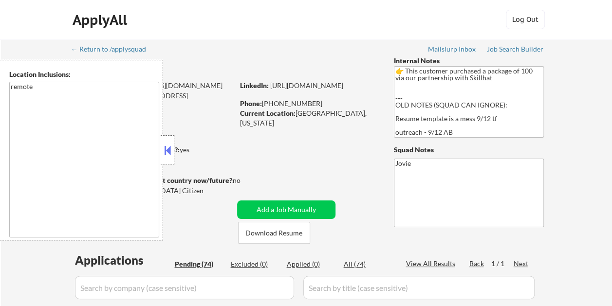
select select ""pending""
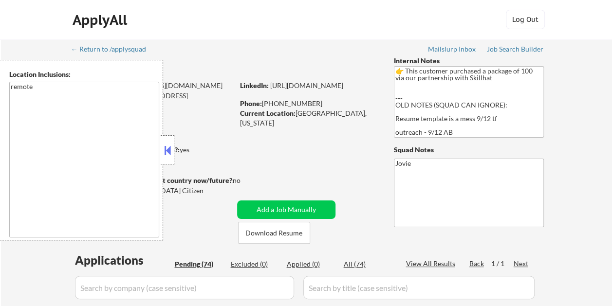
select select ""pending""
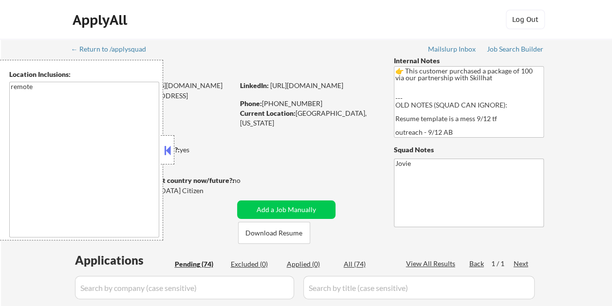
select select ""pending""
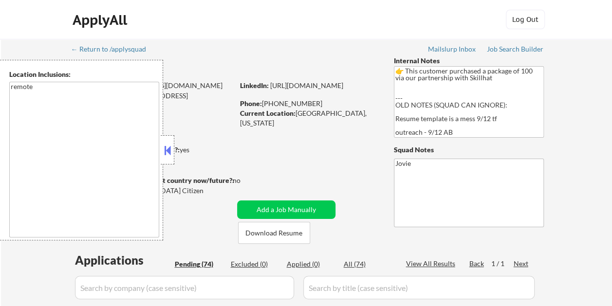
select select ""pending""
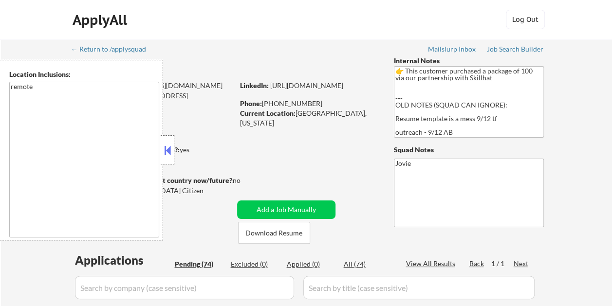
select select ""pending""
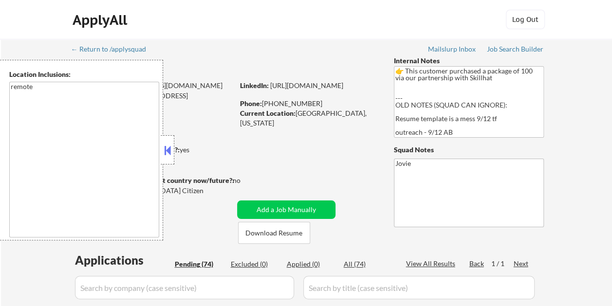
select select ""pending""
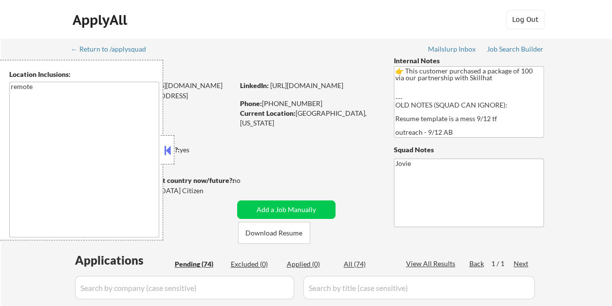
select select ""pending""
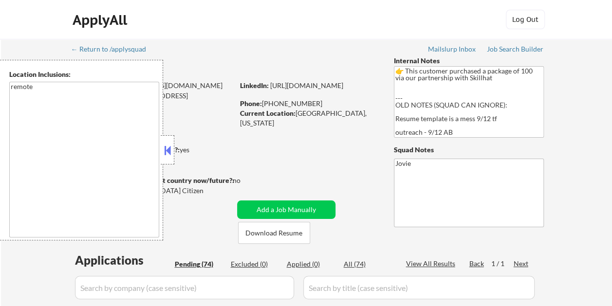
select select ""pending""
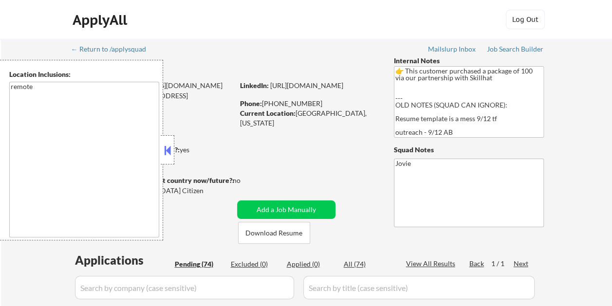
select select ""pending""
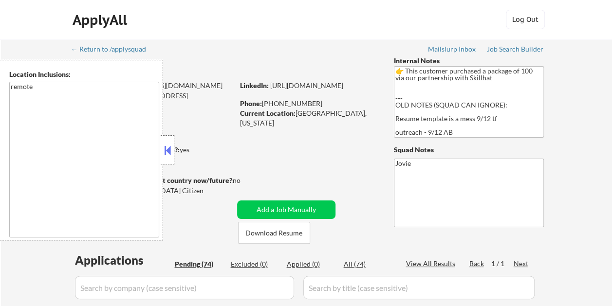
select select ""pending""
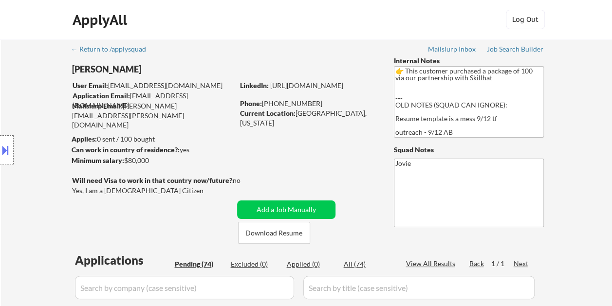
drag, startPoint x: 109, startPoint y: 85, endPoint x: 144, endPoint y: 93, distance: 35.9
click at [145, 87] on div "Location Inclusions: remote" at bounding box center [87, 150] width 174 height 181
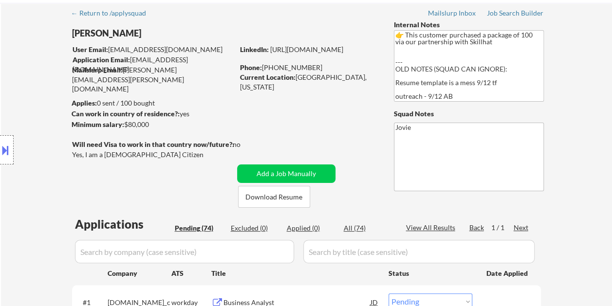
scroll to position [49, 0]
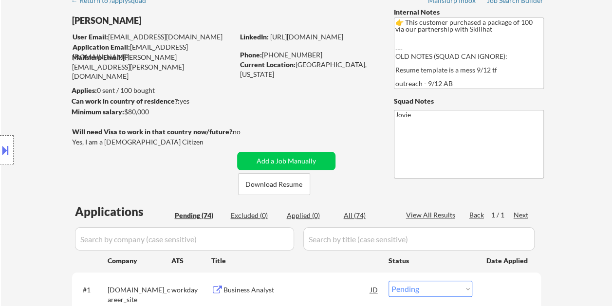
click at [2, 153] on button at bounding box center [5, 150] width 11 height 16
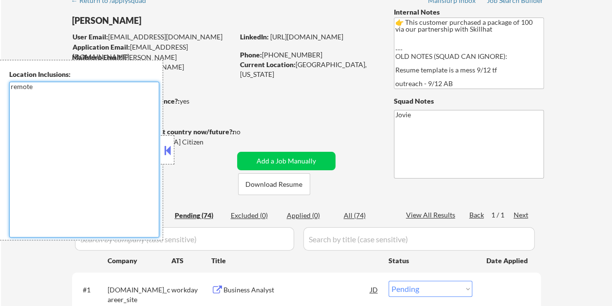
click at [114, 158] on textarea "remote" at bounding box center [84, 160] width 150 height 156
click at [170, 151] on button at bounding box center [167, 150] width 11 height 15
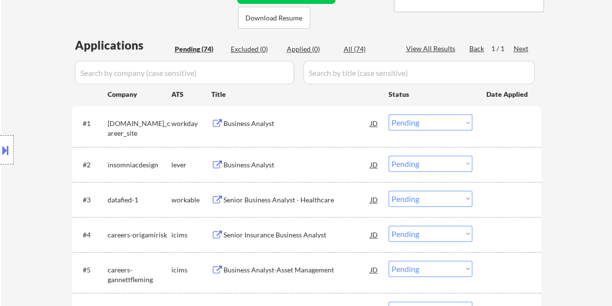
scroll to position [244, 0]
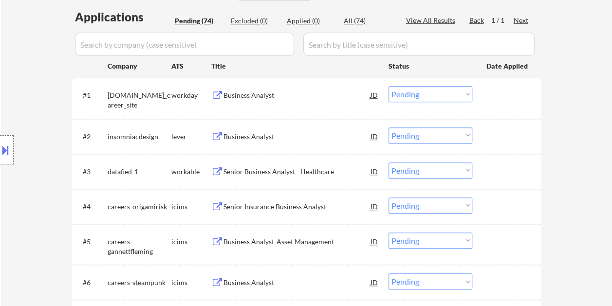
click at [492, 140] on div at bounding box center [508, 137] width 43 height 18
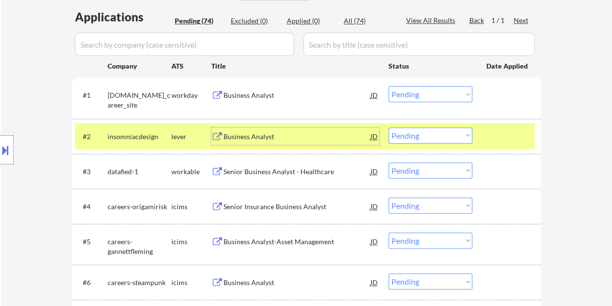
click at [278, 140] on div "Business Analyst" at bounding box center [297, 137] width 147 height 10
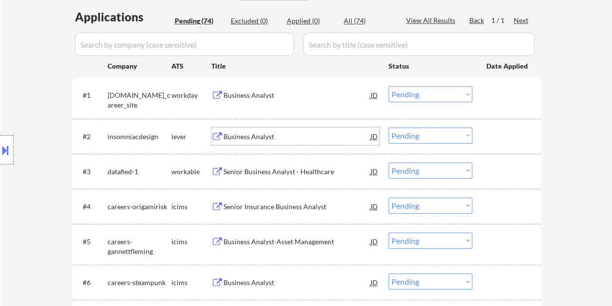
click at [479, 138] on div "#2 insomniacdesign lever Business Analyst JD Choose an option... Pending Applie…" at bounding box center [305, 136] width 460 height 26
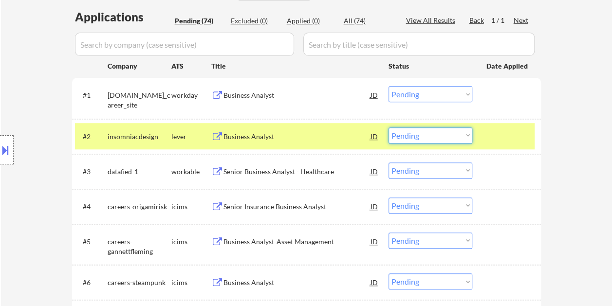
click at [466, 133] on select "Choose an option... Pending Applied Excluded (Questions) Excluded (Expired) Exc…" at bounding box center [431, 136] width 84 height 16
click at [389, 128] on select "Choose an option... Pending Applied Excluded (Questions) Excluded (Expired) Exc…" at bounding box center [431, 136] width 84 height 16
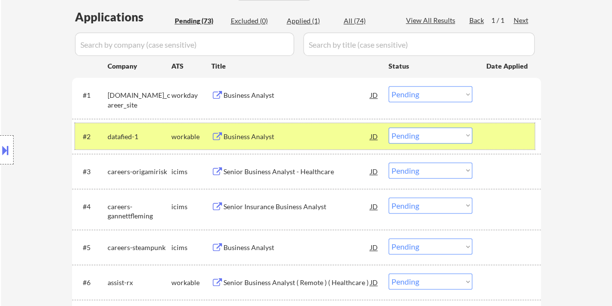
click at [497, 130] on div at bounding box center [508, 137] width 43 height 18
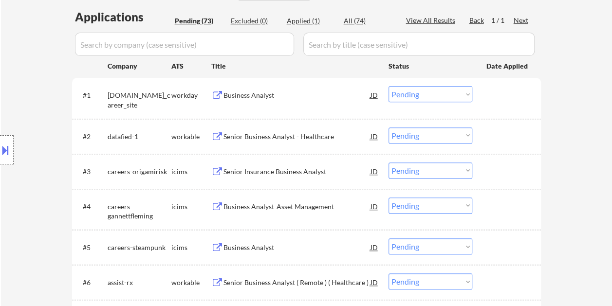
drag, startPoint x: 506, startPoint y: 127, endPoint x: 491, endPoint y: 131, distance: 15.7
click at [506, 127] on div "#2 datafied-1 workable Senior Business Analyst - Healthcare JD Choose an option…" at bounding box center [305, 136] width 460 height 26
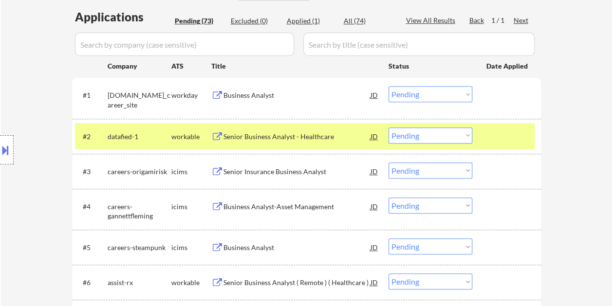
click at [493, 140] on div at bounding box center [508, 137] width 43 height 18
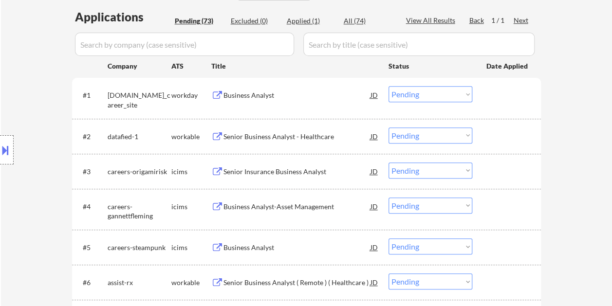
click at [493, 138] on div at bounding box center [508, 137] width 43 height 18
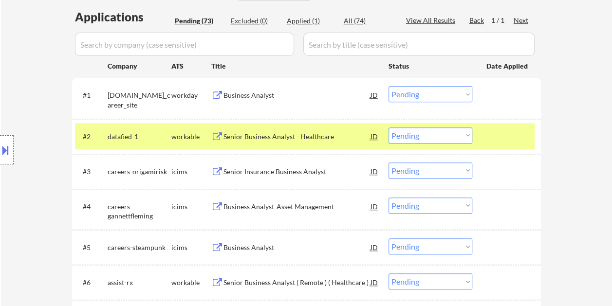
click at [265, 129] on div "Senior Business Analyst - Healthcare" at bounding box center [297, 137] width 147 height 18
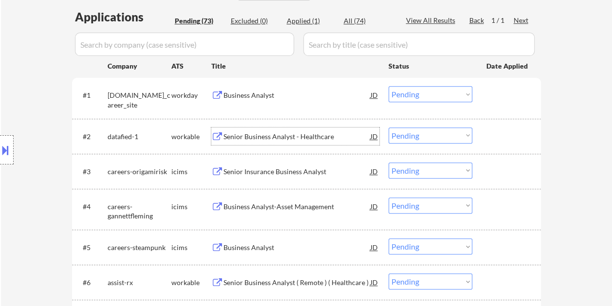
click at [495, 130] on div at bounding box center [508, 137] width 43 height 18
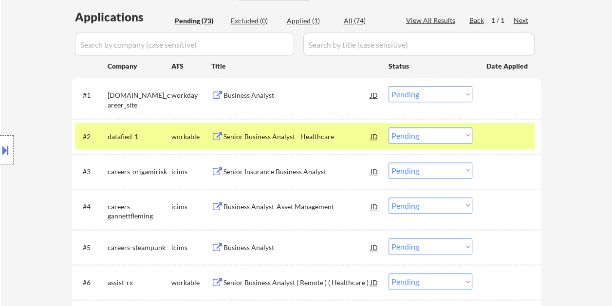
click at [470, 132] on select "Choose an option... Pending Applied Excluded (Questions) Excluded (Expired) Exc…" at bounding box center [431, 136] width 84 height 16
click at [389, 128] on select "Choose an option... Pending Applied Excluded (Questions) Excluded (Expired) Exc…" at bounding box center [431, 136] width 84 height 16
select select ""pending""
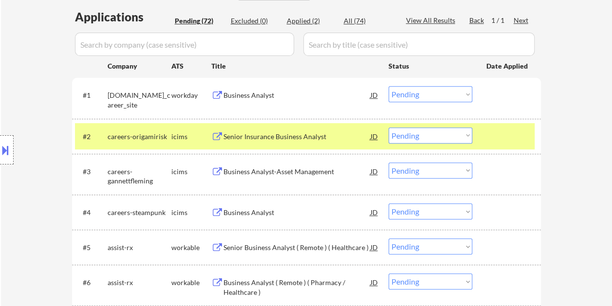
click at [492, 137] on div at bounding box center [508, 137] width 43 height 18
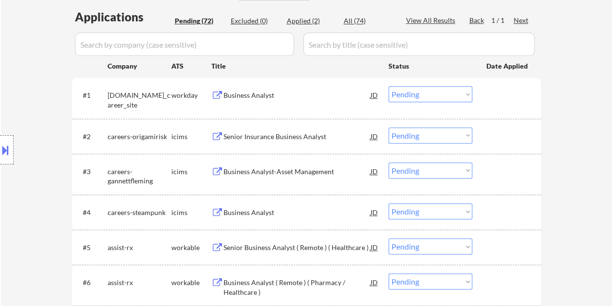
click at [498, 251] on div at bounding box center [508, 248] width 43 height 18
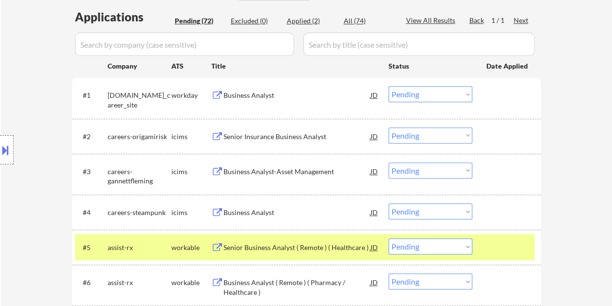
click at [313, 245] on div "Senior Business Analyst ( Remote ) ( Healthcare )" at bounding box center [297, 248] width 147 height 10
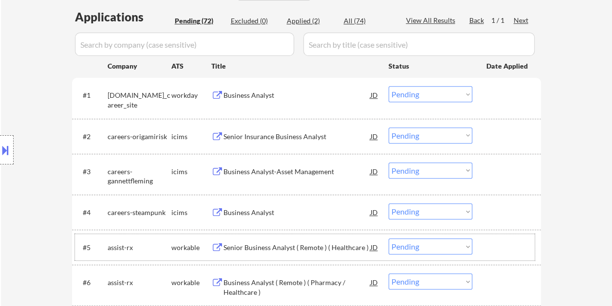
click at [504, 253] on div at bounding box center [508, 248] width 43 height 18
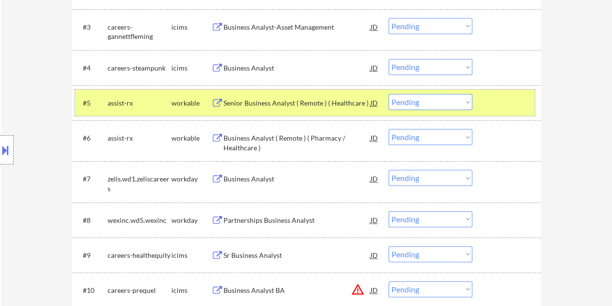
scroll to position [390, 0]
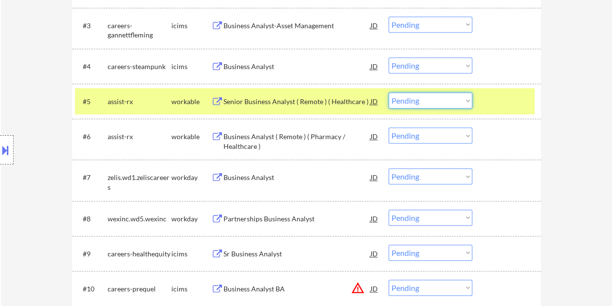
click at [469, 99] on select "Choose an option... Pending Applied Excluded (Questions) Excluded (Expired) Exc…" at bounding box center [431, 101] width 84 height 16
click at [389, 93] on select "Choose an option... Pending Applied Excluded (Questions) Excluded (Expired) Exc…" at bounding box center [431, 101] width 84 height 16
select select ""pending""
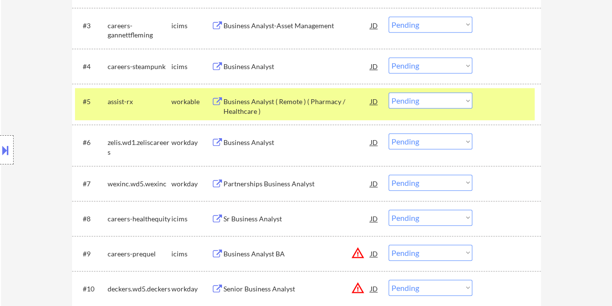
click at [523, 109] on div at bounding box center [508, 102] width 43 height 18
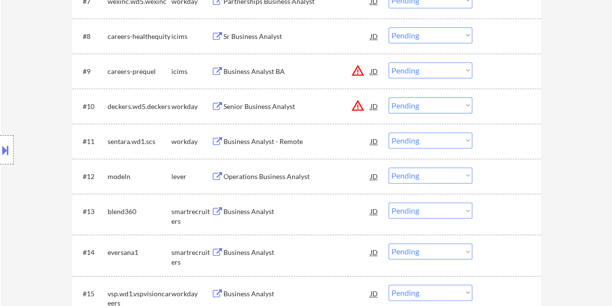
scroll to position [585, 0]
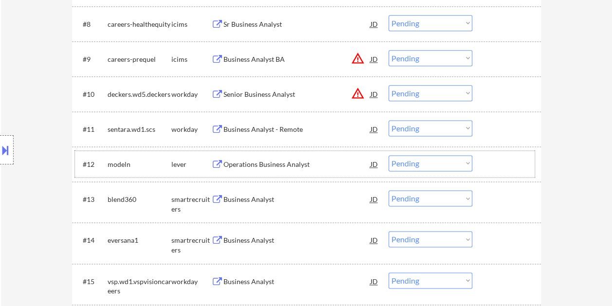
click at [504, 162] on div at bounding box center [508, 164] width 43 height 18
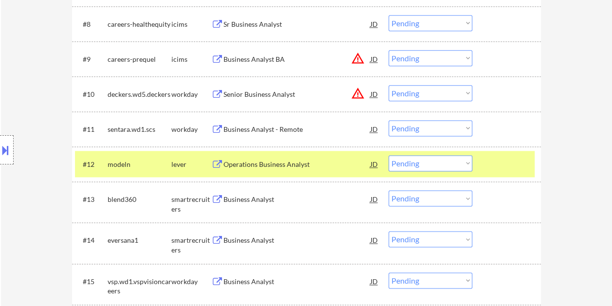
click at [333, 163] on div "Operations Business Analyst" at bounding box center [297, 165] width 147 height 10
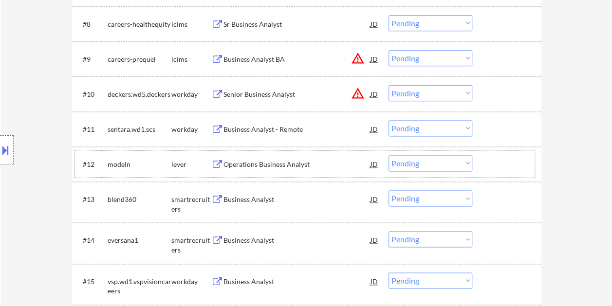
drag, startPoint x: 491, startPoint y: 165, endPoint x: 467, endPoint y: 166, distance: 24.4
click at [491, 165] on div at bounding box center [508, 164] width 43 height 18
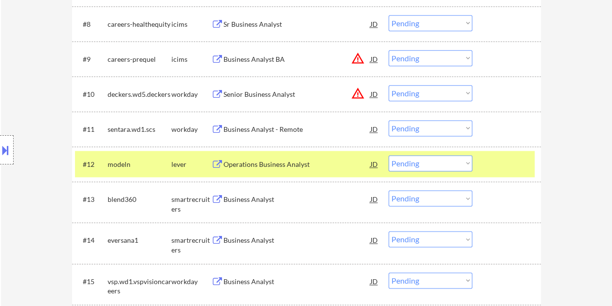
click at [465, 166] on select "Choose an option... Pending Applied Excluded (Questions) Excluded (Expired) Exc…" at bounding box center [431, 163] width 84 height 16
click at [389, 155] on select "Choose an option... Pending Applied Excluded (Questions) Excluded (Expired) Exc…" at bounding box center [431, 163] width 84 height 16
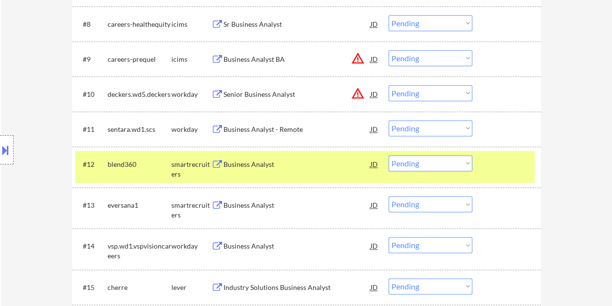
click at [508, 163] on div at bounding box center [508, 164] width 43 height 18
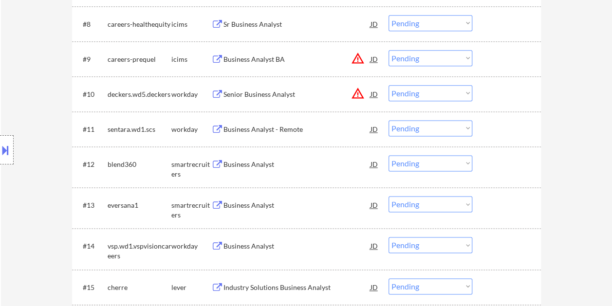
click at [501, 170] on div at bounding box center [508, 164] width 43 height 18
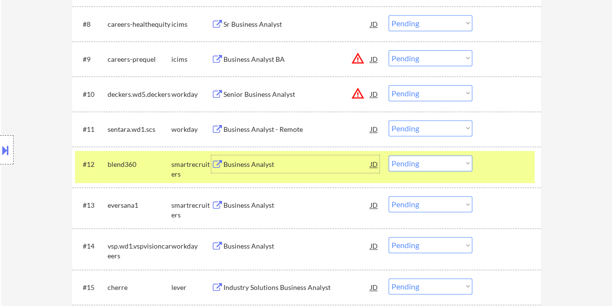
click at [276, 170] on div "Business Analyst" at bounding box center [297, 164] width 147 height 18
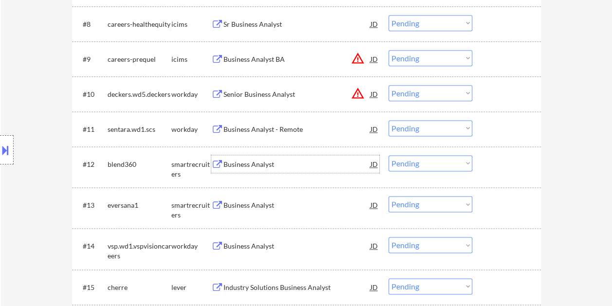
click at [494, 162] on div at bounding box center [508, 164] width 43 height 18
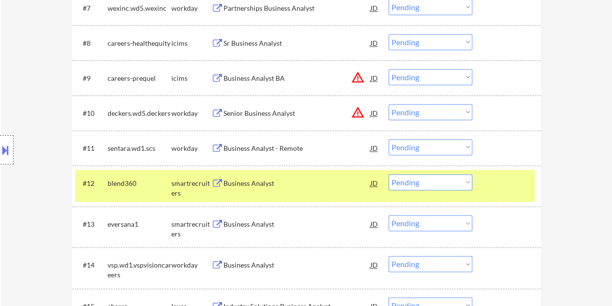
scroll to position [607, 0]
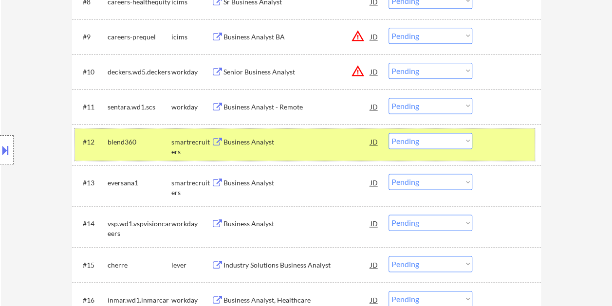
click at [464, 137] on select "Choose an option... Pending Applied Excluded (Questions) Excluded (Expired) Exc…" at bounding box center [431, 141] width 84 height 16
click at [389, 133] on select "Choose an option... Pending Applied Excluded (Questions) Excluded (Expired) Exc…" at bounding box center [431, 141] width 84 height 16
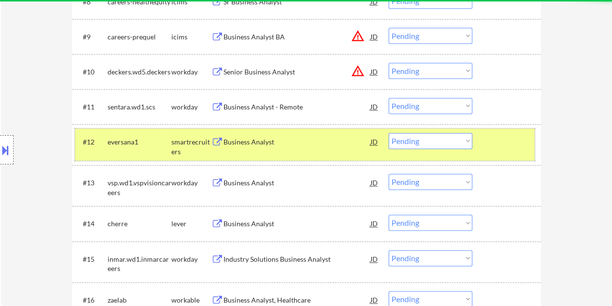
click at [489, 147] on div at bounding box center [508, 142] width 43 height 18
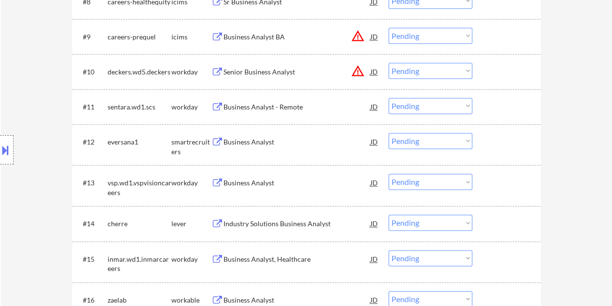
click at [503, 140] on div at bounding box center [508, 142] width 43 height 18
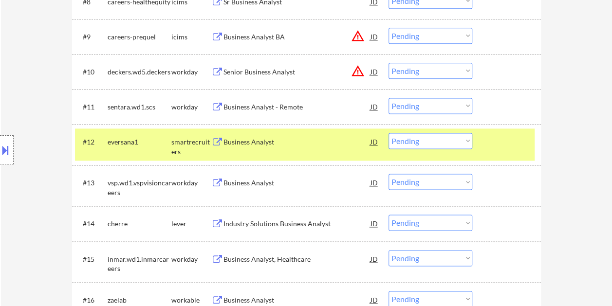
click at [294, 139] on div "Business Analyst" at bounding box center [297, 142] width 147 height 10
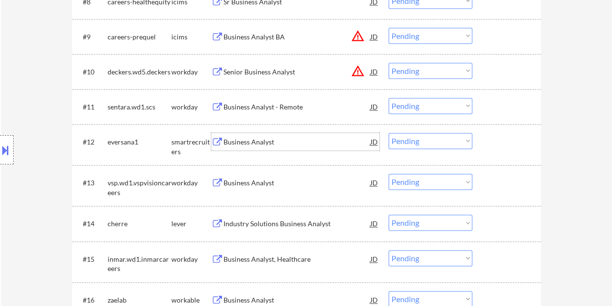
click at [494, 147] on div at bounding box center [508, 142] width 43 height 18
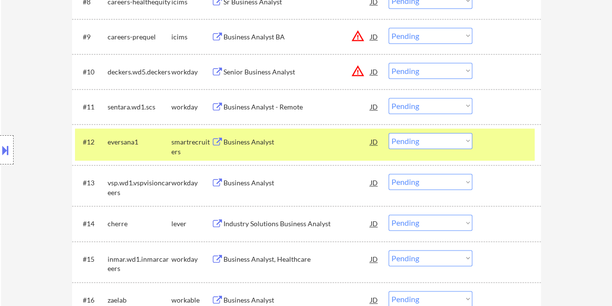
drag, startPoint x: 459, startPoint y: 140, endPoint x: 468, endPoint y: 138, distance: 9.6
click at [459, 140] on select "Choose an option... Pending Applied Excluded (Questions) Excluded (Expired) Exc…" at bounding box center [431, 141] width 84 height 16
click at [389, 133] on select "Choose an option... Pending Applied Excluded (Questions) Excluded (Expired) Exc…" at bounding box center [431, 141] width 84 height 16
select select ""pending""
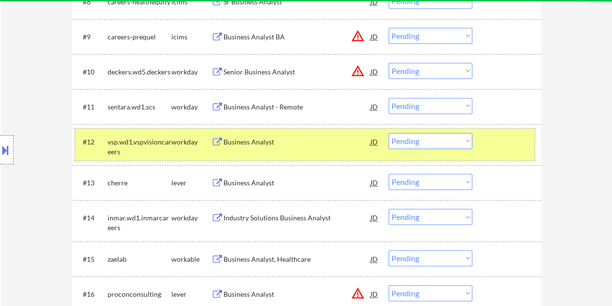
click at [503, 146] on div at bounding box center [508, 142] width 43 height 18
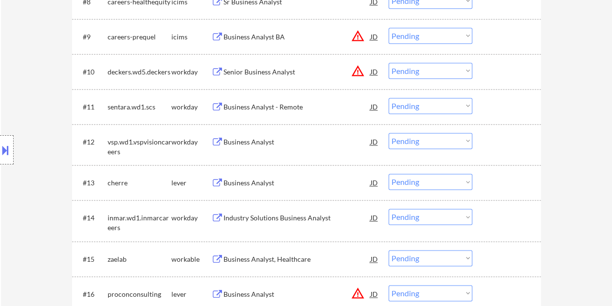
click at [514, 186] on div at bounding box center [508, 183] width 43 height 18
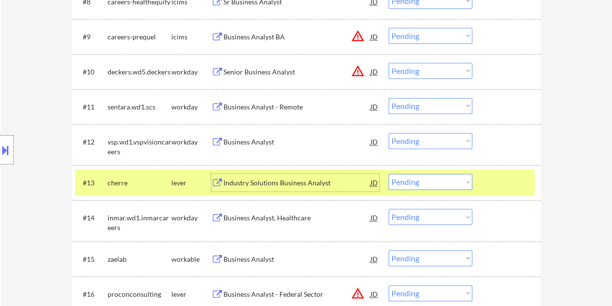
click at [315, 181] on div "Industry Solutions Business Analyst" at bounding box center [297, 183] width 147 height 10
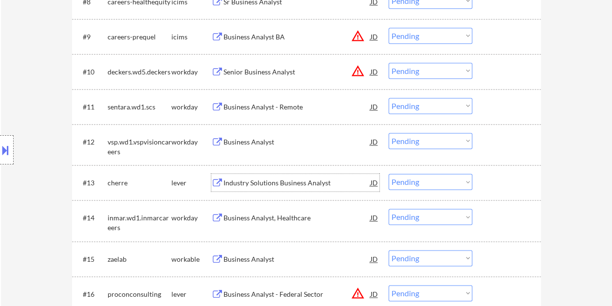
drag, startPoint x: 489, startPoint y: 187, endPoint x: 461, endPoint y: 179, distance: 28.5
click at [489, 186] on div at bounding box center [508, 183] width 43 height 18
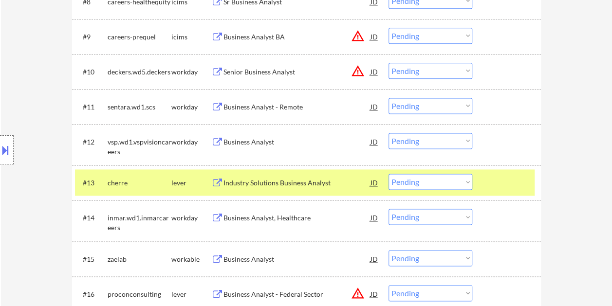
click at [461, 179] on select "Choose an option... Pending Applied Excluded (Questions) Excluded (Expired) Exc…" at bounding box center [431, 182] width 84 height 16
click at [389, 174] on select "Choose an option... Pending Applied Excluded (Questions) Excluded (Expired) Exc…" at bounding box center [431, 182] width 84 height 16
select select ""pending""
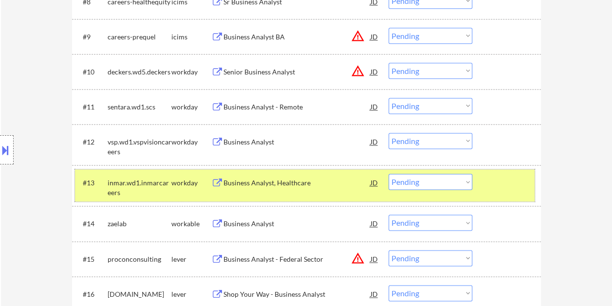
click at [495, 186] on div at bounding box center [508, 183] width 43 height 18
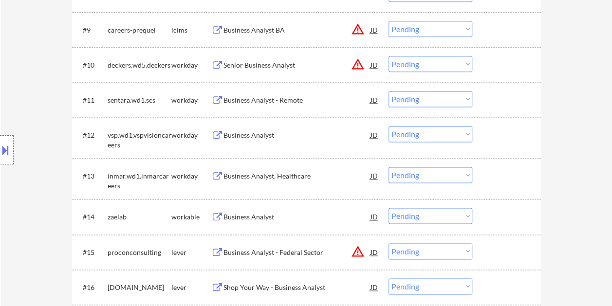
scroll to position [656, 0]
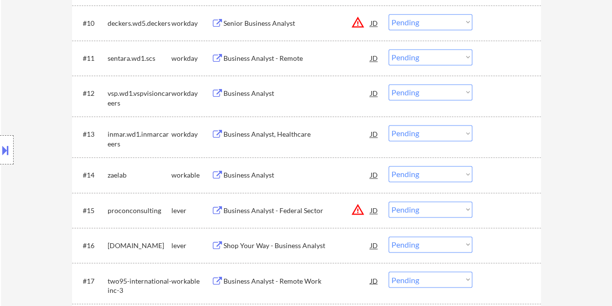
drag, startPoint x: 521, startPoint y: 182, endPoint x: 459, endPoint y: 171, distance: 62.8
click at [520, 182] on div at bounding box center [508, 175] width 43 height 18
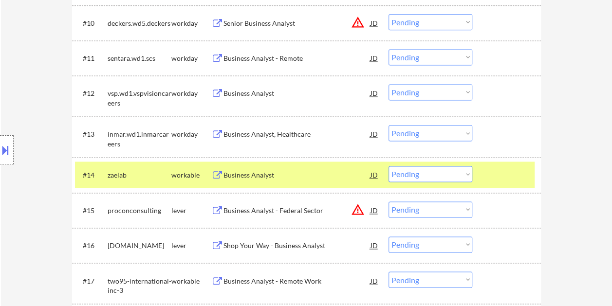
click at [284, 174] on div "Business Analyst" at bounding box center [297, 175] width 147 height 10
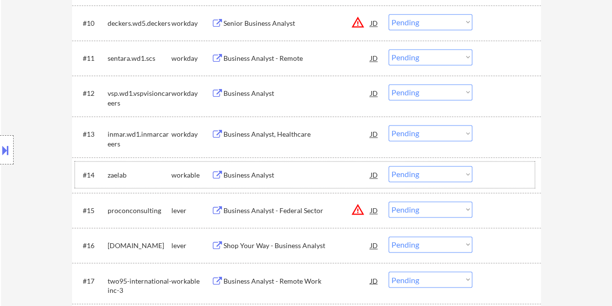
drag, startPoint x: 489, startPoint y: 176, endPoint x: 462, endPoint y: 171, distance: 27.1
click at [487, 176] on div at bounding box center [508, 175] width 43 height 18
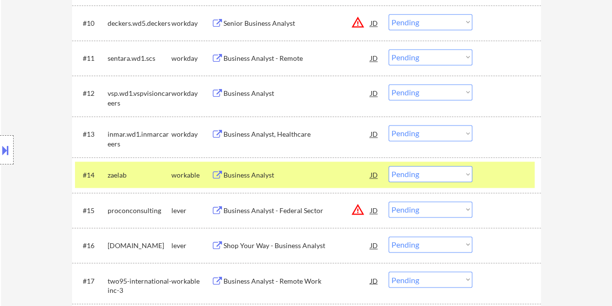
click at [462, 171] on select "Choose an option... Pending Applied Excluded (Questions) Excluded (Expired) Exc…" at bounding box center [431, 174] width 84 height 16
click at [389, 166] on select "Choose an option... Pending Applied Excluded (Questions) Excluded (Expired) Exc…" at bounding box center [431, 174] width 84 height 16
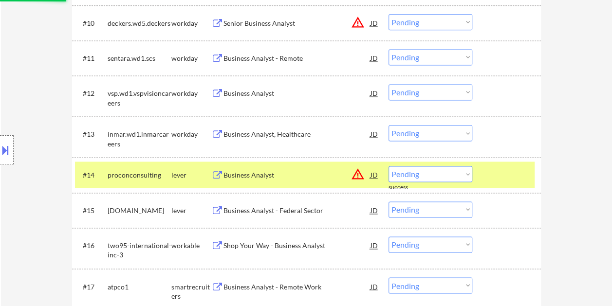
click at [504, 172] on div at bounding box center [508, 175] width 43 height 18
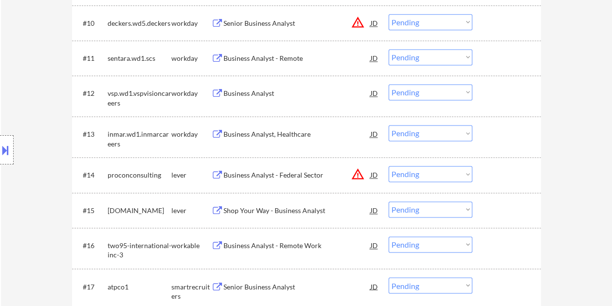
click at [518, 176] on div at bounding box center [508, 175] width 43 height 18
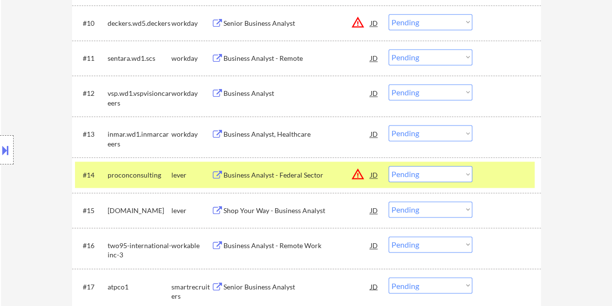
click at [294, 168] on div "Business Analyst - Federal Sector" at bounding box center [297, 175] width 147 height 18
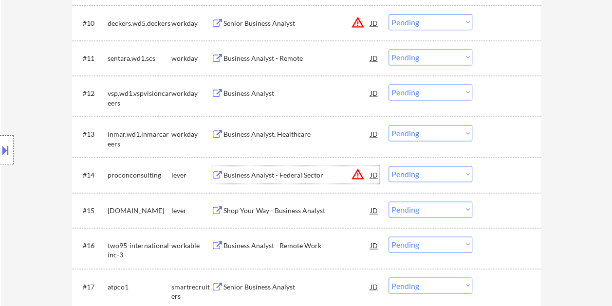
drag, startPoint x: 489, startPoint y: 171, endPoint x: 469, endPoint y: 172, distance: 20.5
click at [489, 171] on div at bounding box center [508, 175] width 43 height 18
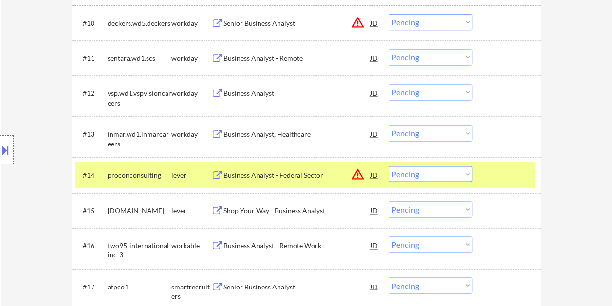
click at [466, 173] on select "Choose an option... Pending Applied Excluded (Questions) Excluded (Expired) Exc…" at bounding box center [431, 174] width 84 height 16
click at [389, 166] on select "Choose an option... Pending Applied Excluded (Questions) Excluded (Expired) Exc…" at bounding box center [431, 174] width 84 height 16
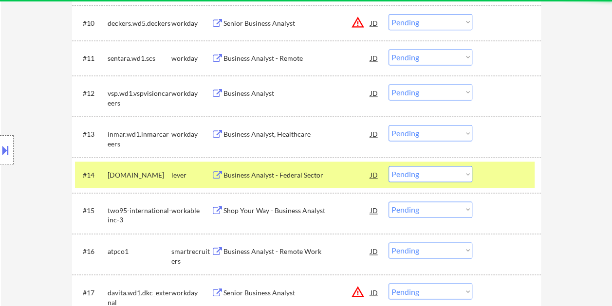
click at [502, 175] on div at bounding box center [508, 175] width 43 height 18
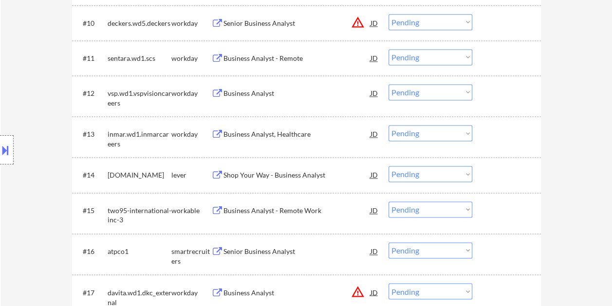
click at [509, 179] on div at bounding box center [508, 175] width 43 height 18
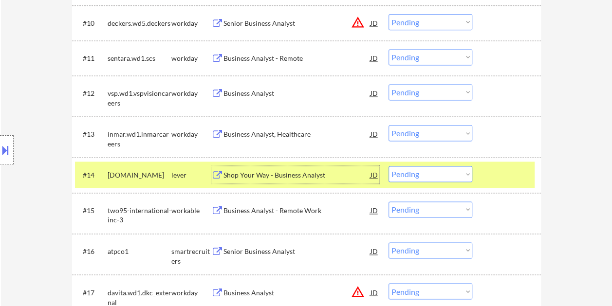
click at [301, 175] on div "Shop Your Way - Business Analyst" at bounding box center [297, 175] width 147 height 10
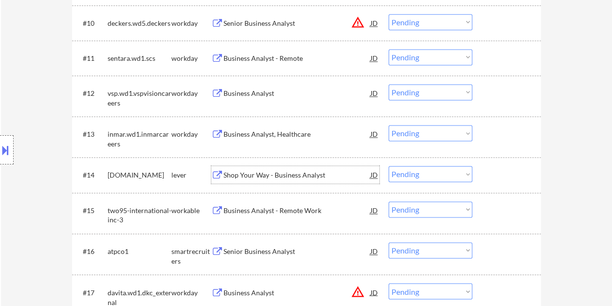
click at [491, 175] on div at bounding box center [508, 175] width 43 height 18
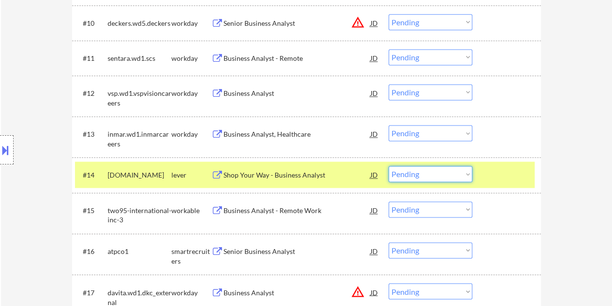
click at [461, 174] on select "Choose an option... Pending Applied Excluded (Questions) Excluded (Expired) Exc…" at bounding box center [431, 174] width 84 height 16
click at [389, 166] on select "Choose an option... Pending Applied Excluded (Questions) Excluded (Expired) Exc…" at bounding box center [431, 174] width 84 height 16
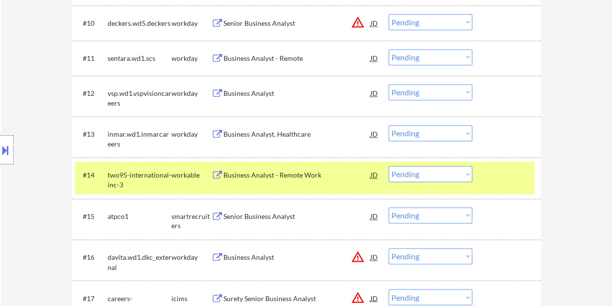
click at [487, 181] on div at bounding box center [508, 175] width 43 height 18
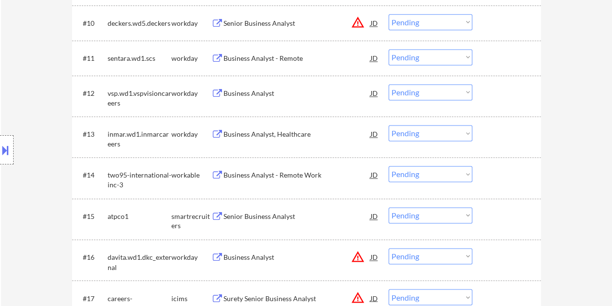
click at [494, 179] on div at bounding box center [508, 175] width 43 height 18
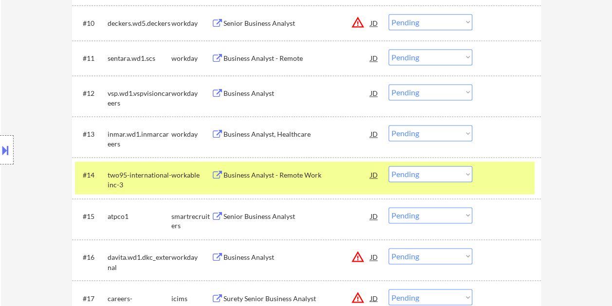
click at [254, 170] on div "Business Analyst - Remote Work" at bounding box center [297, 175] width 147 height 18
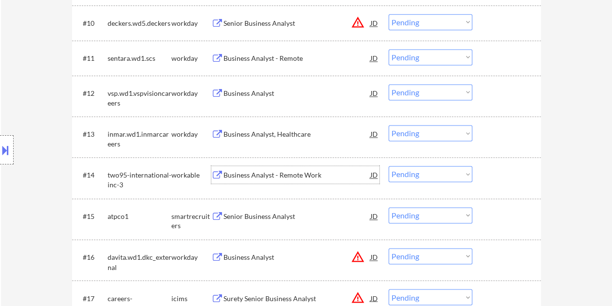
drag, startPoint x: 486, startPoint y: 170, endPoint x: 459, endPoint y: 171, distance: 27.3
click at [487, 170] on div at bounding box center [508, 175] width 43 height 18
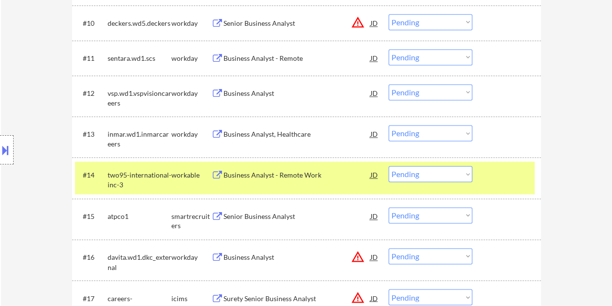
click at [459, 171] on select "Choose an option... Pending Applied Excluded (Questions) Excluded (Expired) Exc…" at bounding box center [431, 174] width 84 height 16
click at [389, 166] on select "Choose an option... Pending Applied Excluded (Questions) Excluded (Expired) Exc…" at bounding box center [431, 174] width 84 height 16
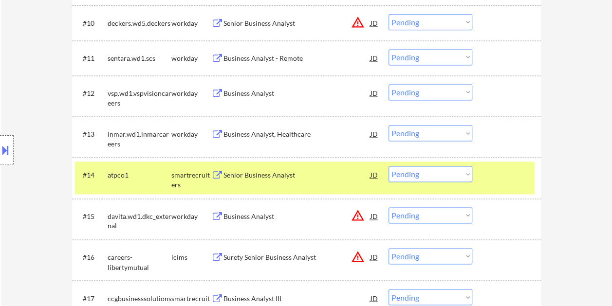
click at [490, 176] on div at bounding box center [508, 175] width 43 height 18
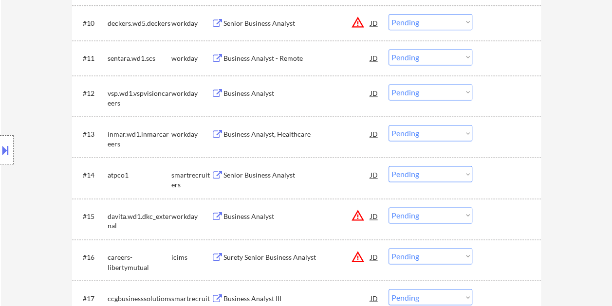
click at [491, 174] on div at bounding box center [508, 175] width 43 height 18
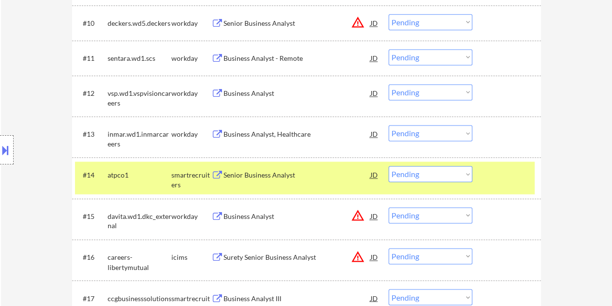
click at [307, 182] on div "Senior Business Analyst" at bounding box center [297, 175] width 147 height 18
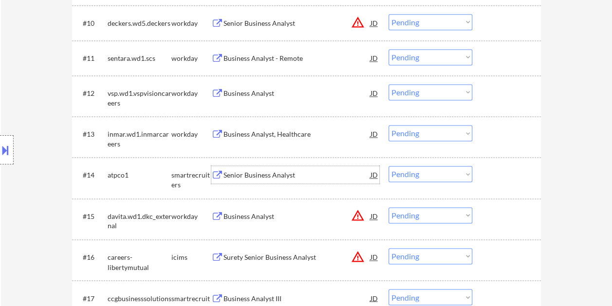
click at [490, 173] on div at bounding box center [508, 175] width 43 height 18
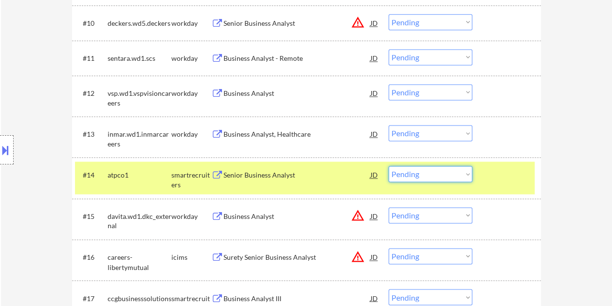
click at [468, 175] on select "Choose an option... Pending Applied Excluded (Questions) Excluded (Expired) Exc…" at bounding box center [431, 174] width 84 height 16
click at [389, 166] on select "Choose an option... Pending Applied Excluded (Questions) Excluded (Expired) Exc…" at bounding box center [431, 174] width 84 height 16
select select ""pending""
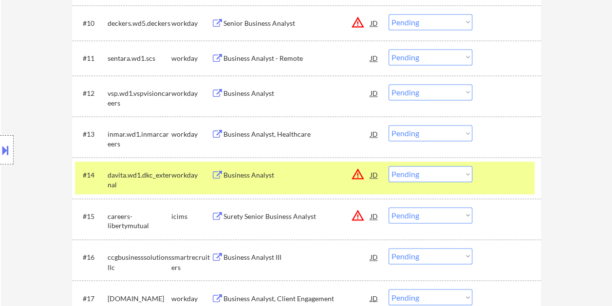
click at [528, 170] on div at bounding box center [508, 175] width 43 height 18
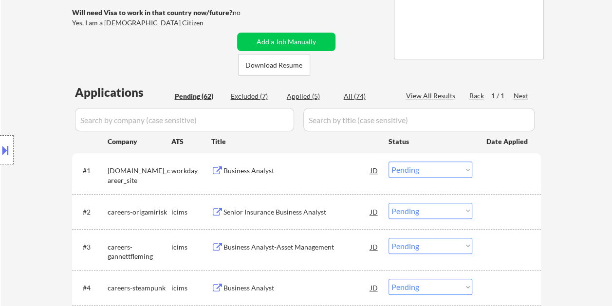
scroll to position [0, 0]
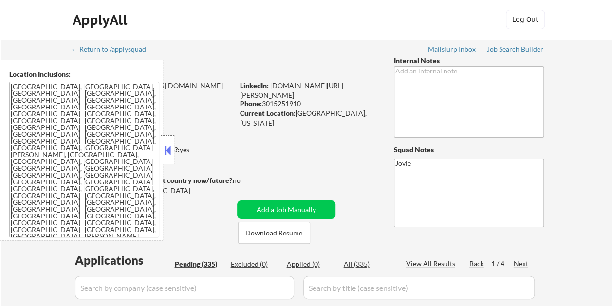
click at [167, 155] on button at bounding box center [167, 150] width 11 height 15
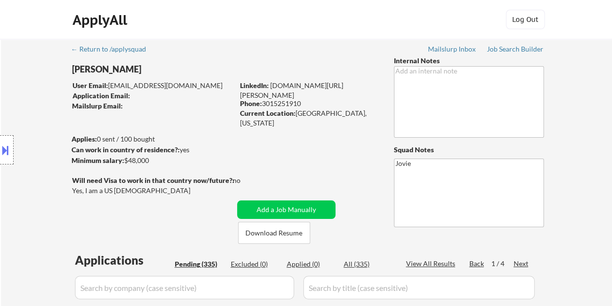
drag, startPoint x: 109, startPoint y: 84, endPoint x: 135, endPoint y: 88, distance: 26.1
click at [135, 88] on div "Location Inclusions: [GEOGRAPHIC_DATA], [GEOGRAPHIC_DATA] [GEOGRAPHIC_DATA], [G…" at bounding box center [87, 150] width 174 height 181
drag, startPoint x: 107, startPoint y: 84, endPoint x: 155, endPoint y: 91, distance: 48.2
click at [154, 90] on div "Location Inclusions: [GEOGRAPHIC_DATA], [GEOGRAPHIC_DATA] [GEOGRAPHIC_DATA], [G…" at bounding box center [87, 150] width 174 height 181
click at [208, 86] on div "User Email: [EMAIL_ADDRESS][DOMAIN_NAME]" at bounding box center [153, 86] width 161 height 10
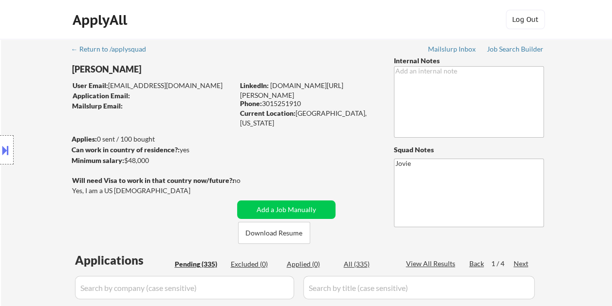
click at [189, 86] on div "User Email: [EMAIL_ADDRESS][DOMAIN_NAME]" at bounding box center [153, 86] width 161 height 10
select select ""pending""
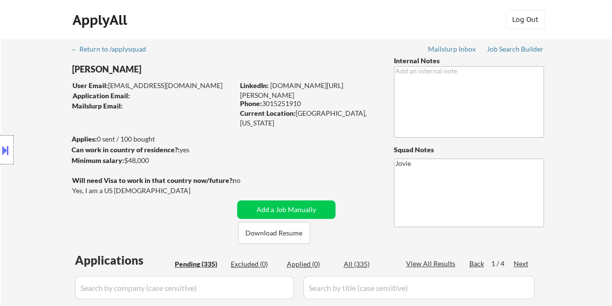
select select ""pending""
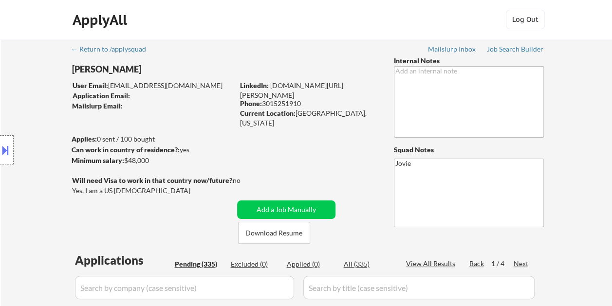
select select ""pending""
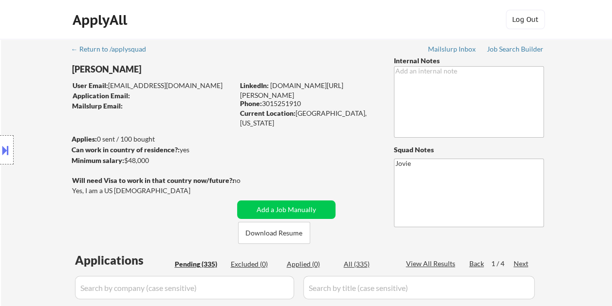
select select ""pending""
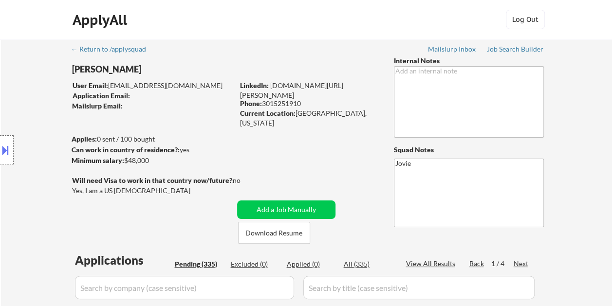
select select ""pending""
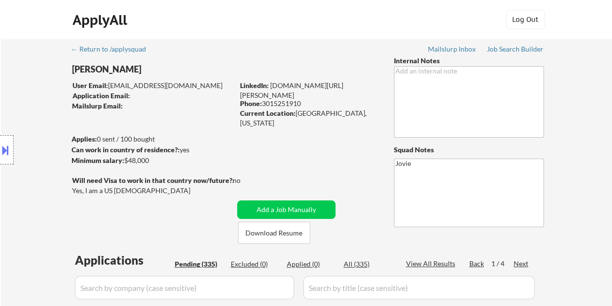
select select ""pending""
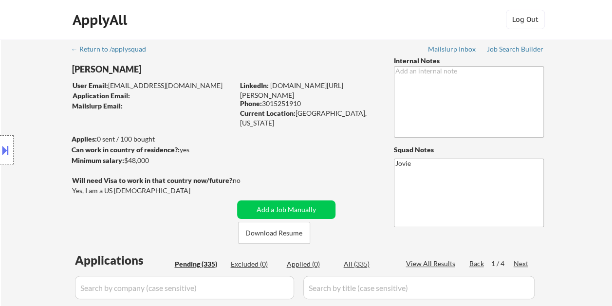
select select ""pending""
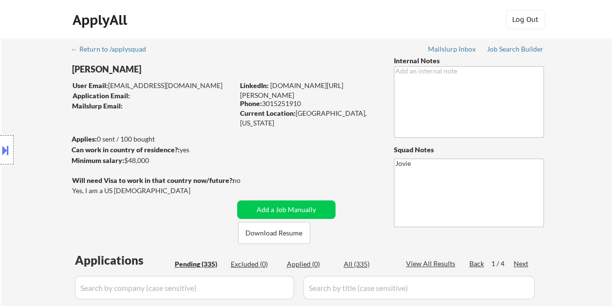
select select ""pending""
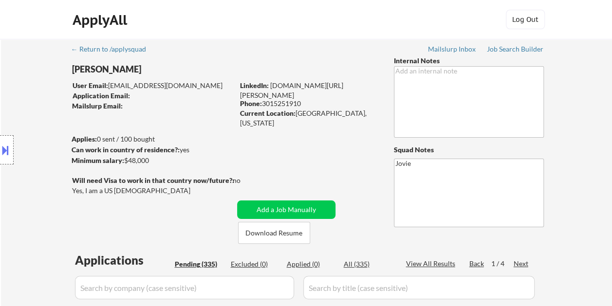
select select ""pending""
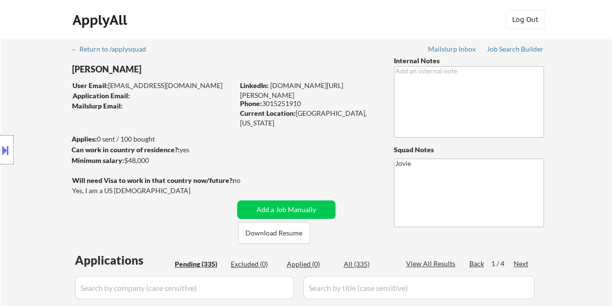
select select ""pending""
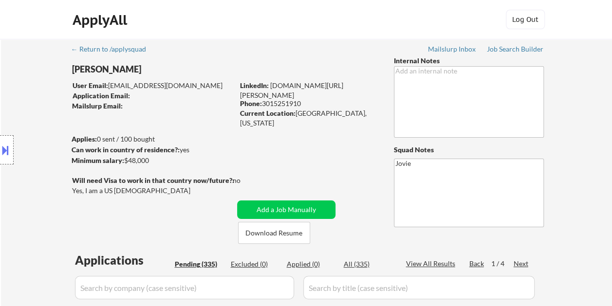
select select ""pending""
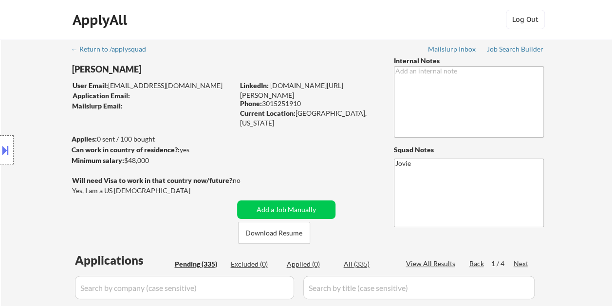
select select ""pending""
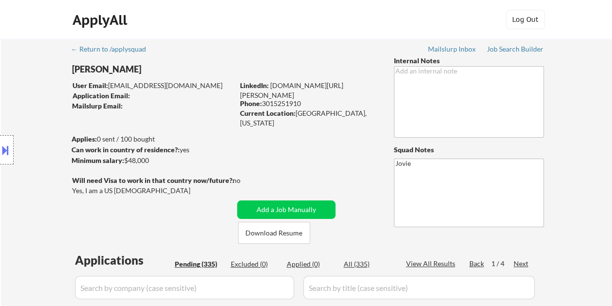
select select ""pending""
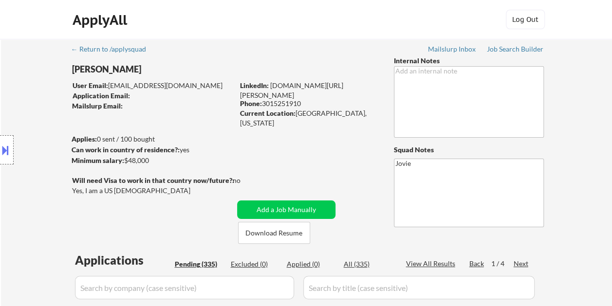
select select ""pending""
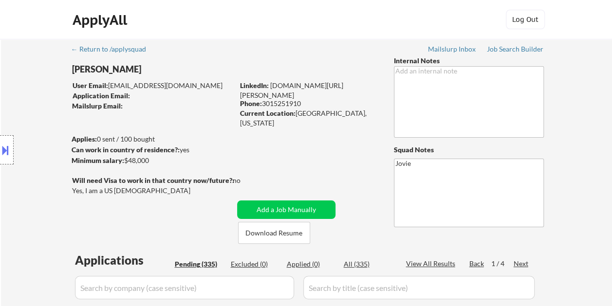
select select ""pending""
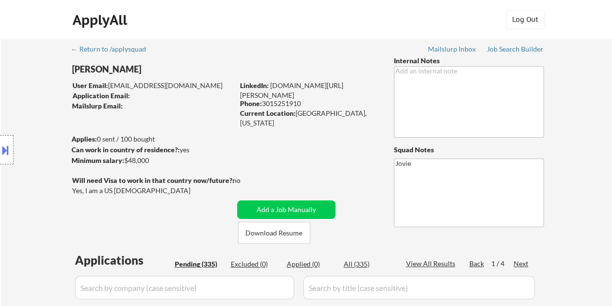
select select ""pending""
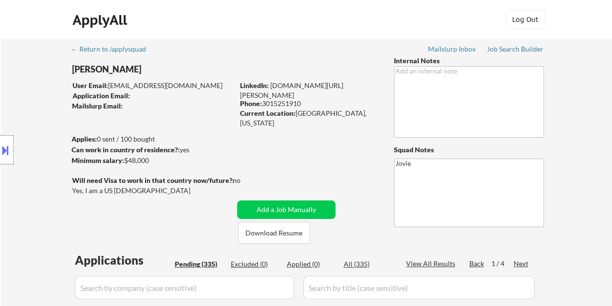
select select ""pending""
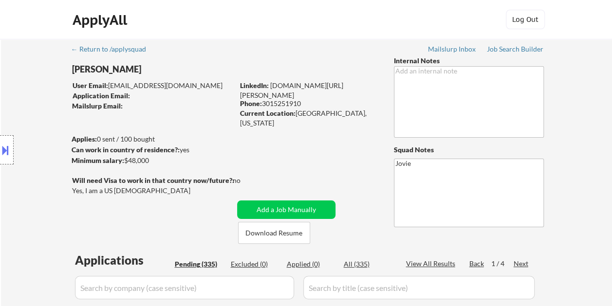
select select ""pending""
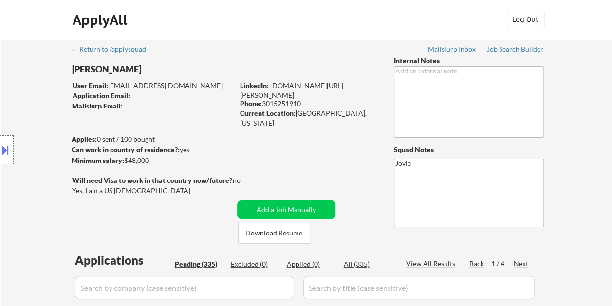
select select ""pending""
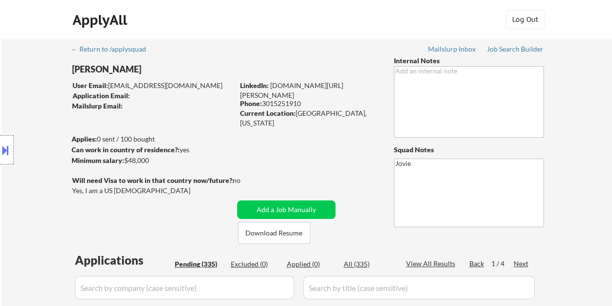
select select ""pending""
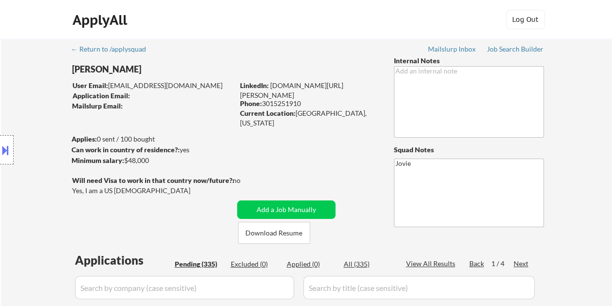
select select ""pending""
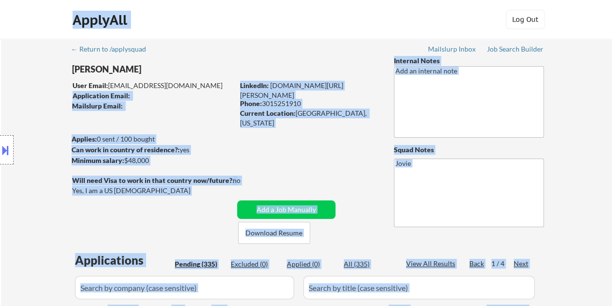
drag, startPoint x: 183, startPoint y: 81, endPoint x: 150, endPoint y: 75, distance: 33.6
click at [150, 75] on body "← Return to /applysquad Mailslurp Inbox Job Search Builder Sandra Brown User Em…" at bounding box center [306, 153] width 612 height 306
drag, startPoint x: 150, startPoint y: 75, endPoint x: 182, endPoint y: 94, distance: 37.1
click at [182, 94] on div "Application Email:" at bounding box center [153, 96] width 161 height 10
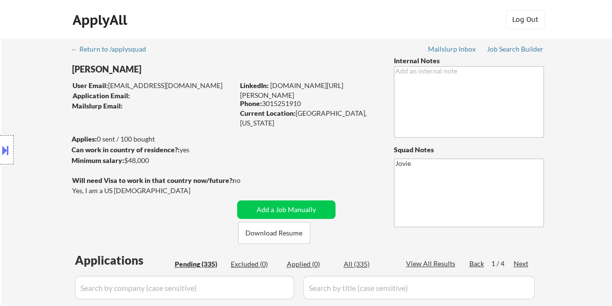
click at [193, 79] on div "[PERSON_NAME]" at bounding box center [172, 72] width 200 height 18
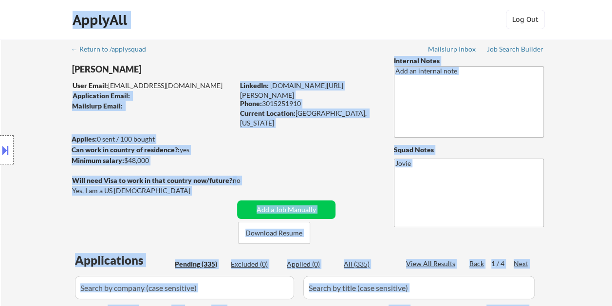
drag, startPoint x: 206, startPoint y: 85, endPoint x: 166, endPoint y: 80, distance: 40.2
click at [166, 80] on body "← Return to /applysquad Mailslurp Inbox Job Search Builder Sandra Brown User Em…" at bounding box center [306, 153] width 612 height 306
drag, startPoint x: 166, startPoint y: 80, endPoint x: 162, endPoint y: 89, distance: 9.4
click at [162, 89] on div "Location Inclusions: [GEOGRAPHIC_DATA], [GEOGRAPHIC_DATA] [GEOGRAPHIC_DATA], [G…" at bounding box center [87, 150] width 174 height 181
click at [158, 85] on div "Location Inclusions: [GEOGRAPHIC_DATA], [GEOGRAPHIC_DATA] [GEOGRAPHIC_DATA], [G…" at bounding box center [87, 150] width 174 height 181
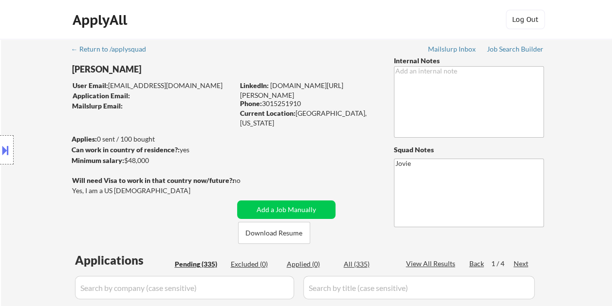
drag, startPoint x: 109, startPoint y: 83, endPoint x: 171, endPoint y: 84, distance: 61.9
click at [171, 84] on div "Location Inclusions: [GEOGRAPHIC_DATA], [GEOGRAPHIC_DATA] [GEOGRAPHIC_DATA], [G…" at bounding box center [87, 150] width 174 height 181
click at [170, 95] on div "Location Inclusions: [GEOGRAPHIC_DATA], [GEOGRAPHIC_DATA] [GEOGRAPHIC_DATA], [G…" at bounding box center [87, 150] width 174 height 181
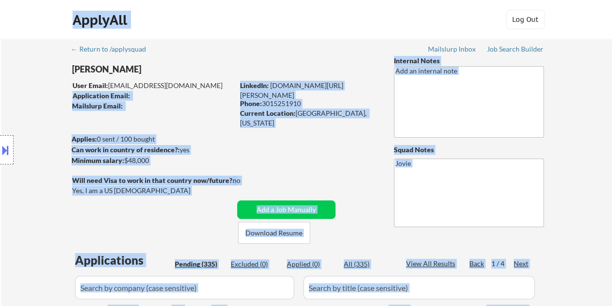
drag, startPoint x: 204, startPoint y: 84, endPoint x: 164, endPoint y: 82, distance: 40.0
click at [164, 82] on body "← Return to /applysquad Mailslurp Inbox Job Search Builder Sandra Brown User Em…" at bounding box center [306, 153] width 612 height 306
drag, startPoint x: 164, startPoint y: 82, endPoint x: 173, endPoint y: 85, distance: 9.7
click at [173, 85] on div "Location Inclusions: [GEOGRAPHIC_DATA], [GEOGRAPHIC_DATA] [GEOGRAPHIC_DATA], [G…" at bounding box center [87, 150] width 174 height 181
click at [532, 102] on textarea at bounding box center [469, 102] width 150 height 72
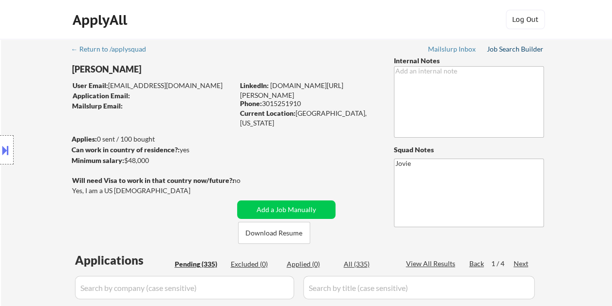
click at [521, 48] on div "Job Search Builder" at bounding box center [515, 49] width 57 height 7
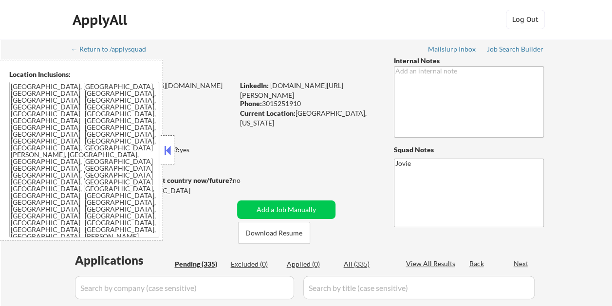
click at [168, 144] on button at bounding box center [167, 150] width 11 height 15
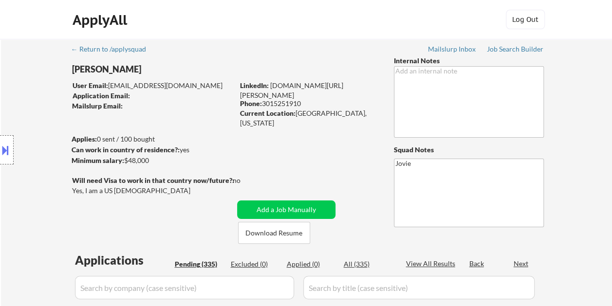
select select ""pending""
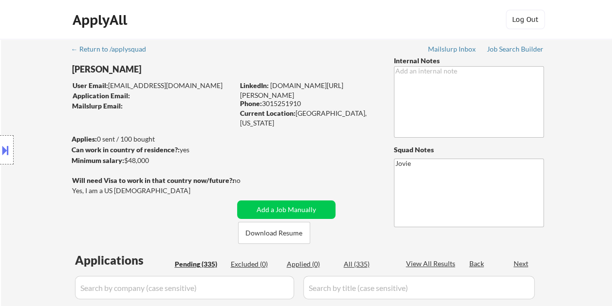
select select ""pending""
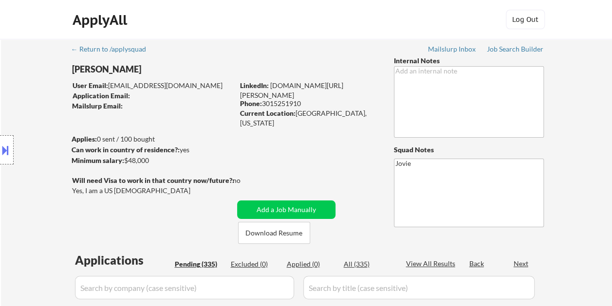
select select ""pending""
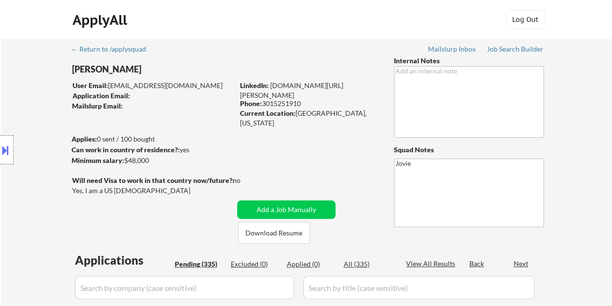
select select ""pending""
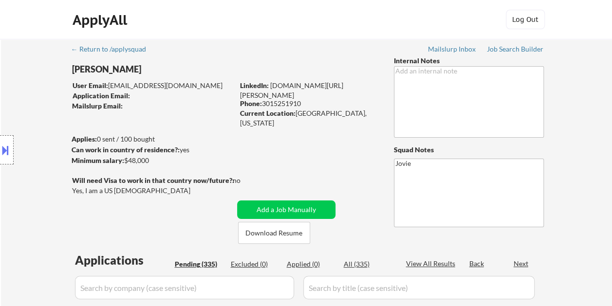
select select ""pending""
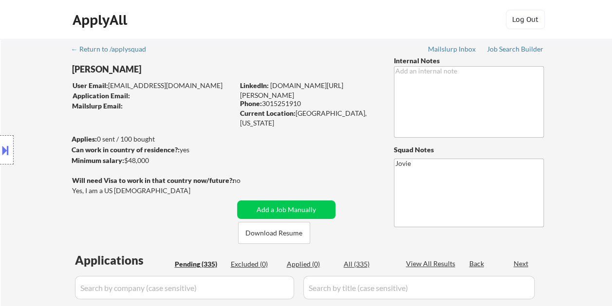
select select ""pending""
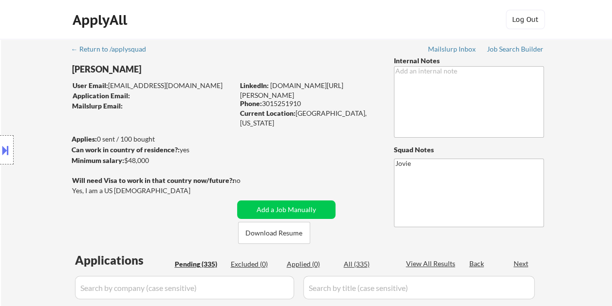
select select ""pending""
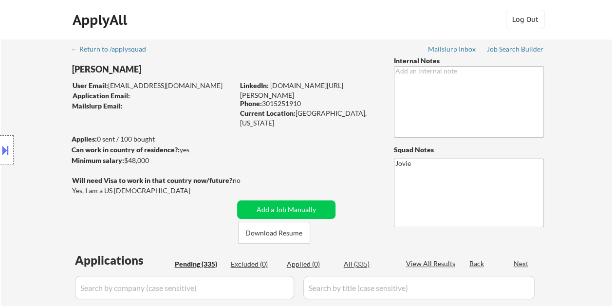
select select ""pending""
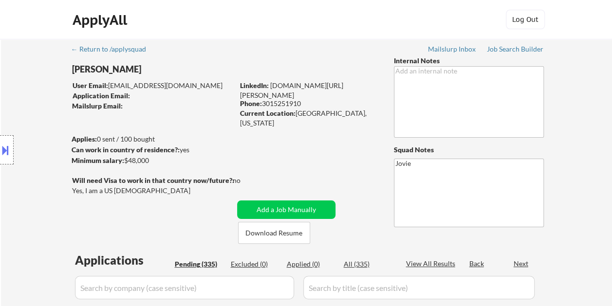
select select ""pending""
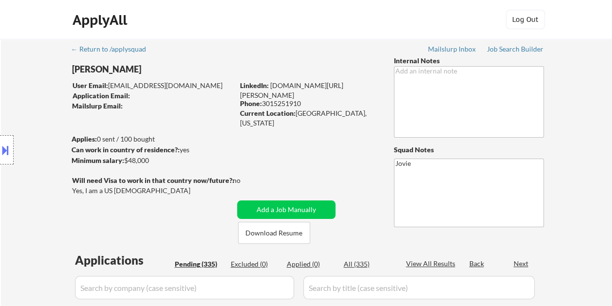
select select ""pending""
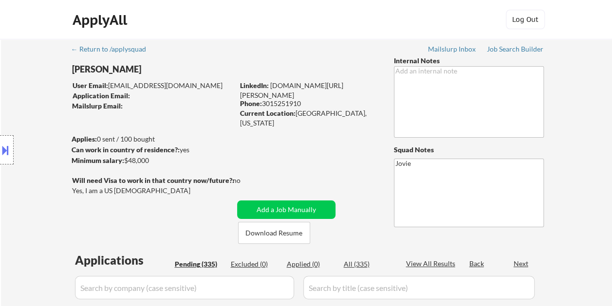
select select ""pending""
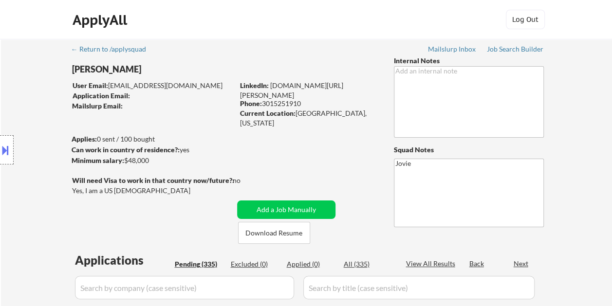
select select ""pending""
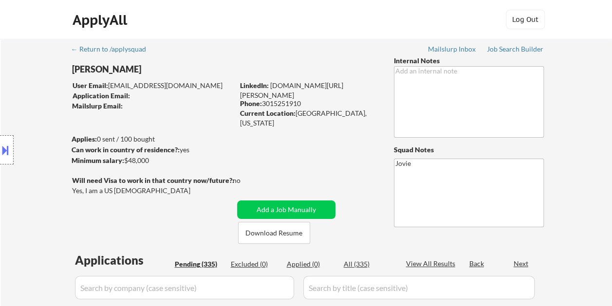
select select ""pending""
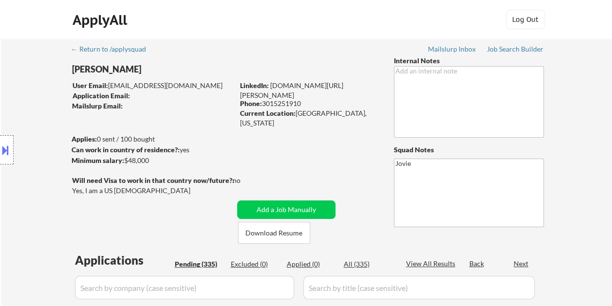
select select ""pending""
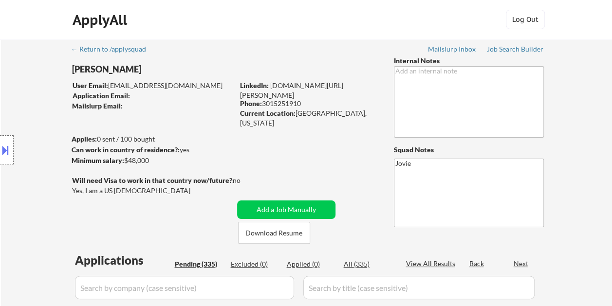
select select ""pending""
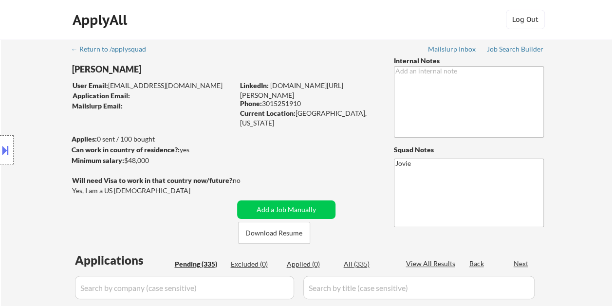
select select ""pending""
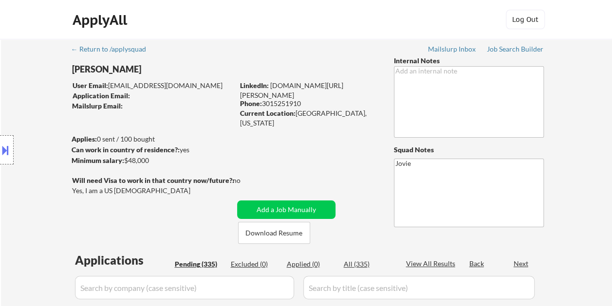
select select ""pending""
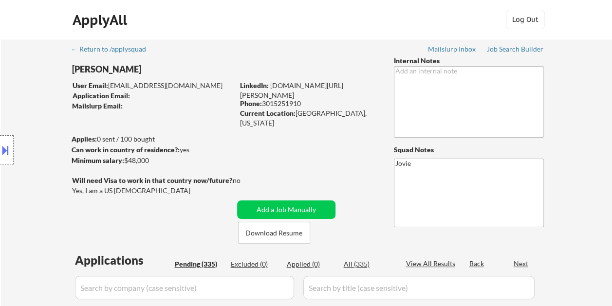
select select ""pending""
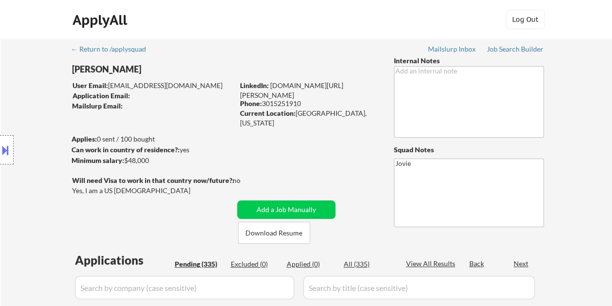
select select ""pending""
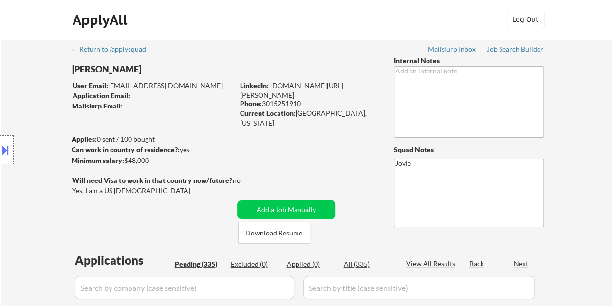
select select ""pending""
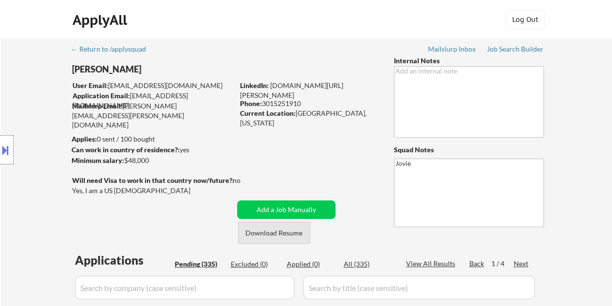
click at [288, 228] on button "Download Resume" at bounding box center [274, 233] width 72 height 22
click at [311, 82] on link "[DOMAIN_NAME][URL][PERSON_NAME]" at bounding box center [291, 90] width 103 height 18
drag, startPoint x: 269, startPoint y: 85, endPoint x: 377, endPoint y: 93, distance: 108.4
click at [377, 93] on div "LinkedIn: [DOMAIN_NAME][URL][PERSON_NAME]" at bounding box center [309, 90] width 139 height 19
copy div "[DOMAIN_NAME][URL][PERSON_NAME]"
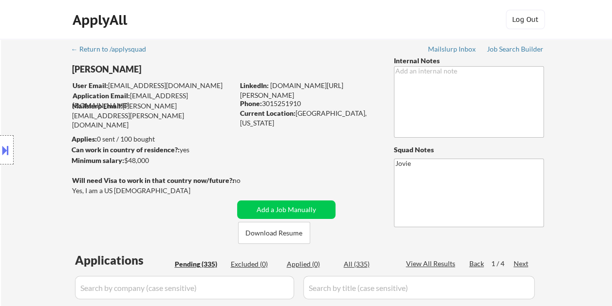
click at [324, 85] on link "[DOMAIN_NAME][URL][PERSON_NAME]" at bounding box center [291, 90] width 103 height 18
drag, startPoint x: 271, startPoint y: 64, endPoint x: 278, endPoint y: 71, distance: 9.0
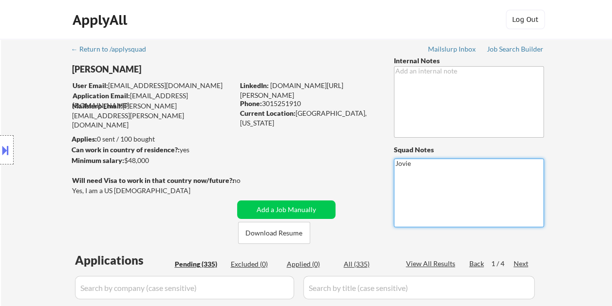
drag, startPoint x: 278, startPoint y: 71, endPoint x: 260, endPoint y: 56, distance: 23.5
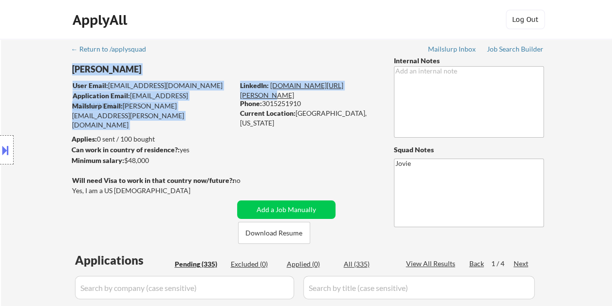
drag, startPoint x: 381, startPoint y: 82, endPoint x: 358, endPoint y: 86, distance: 23.7
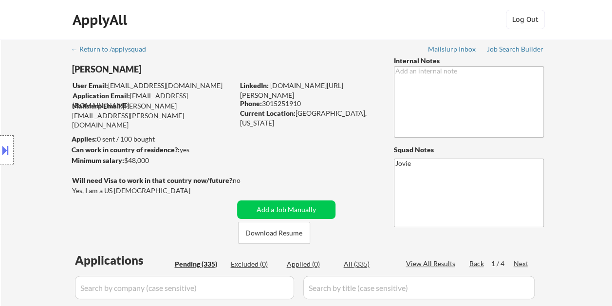
drag, startPoint x: 357, startPoint y: 86, endPoint x: 319, endPoint y: 48, distance: 54.1
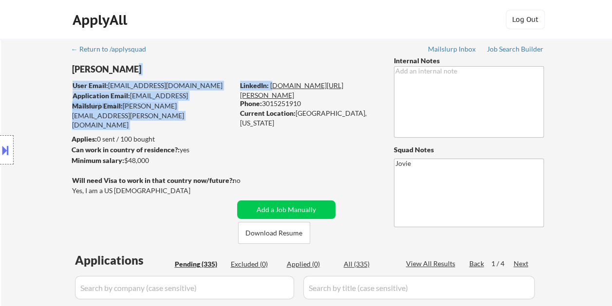
drag, startPoint x: 269, startPoint y: 79, endPoint x: 273, endPoint y: 86, distance: 7.6
click at [273, 86] on div "Sandra Brown User Email: sandramarguebrown@gmail.com Application Email: sandram…" at bounding box center [231, 150] width 319 height 188
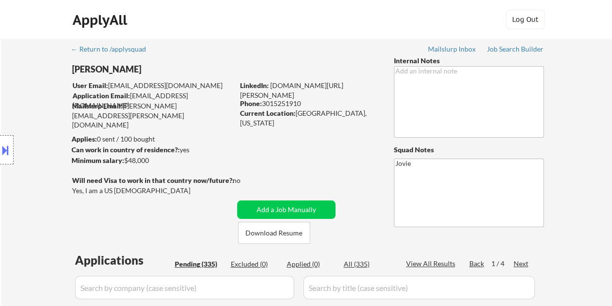
drag, startPoint x: 273, startPoint y: 86, endPoint x: 248, endPoint y: 50, distance: 43.5
drag, startPoint x: 275, startPoint y: 94, endPoint x: 270, endPoint y: 81, distance: 14.0
click at [270, 81] on div "LinkedIn: www.linkedin.com/in/sandra-brown-0274a490" at bounding box center [309, 90] width 139 height 19
copy link "www.linkedin.com/in/sandra-brown-0274a490"
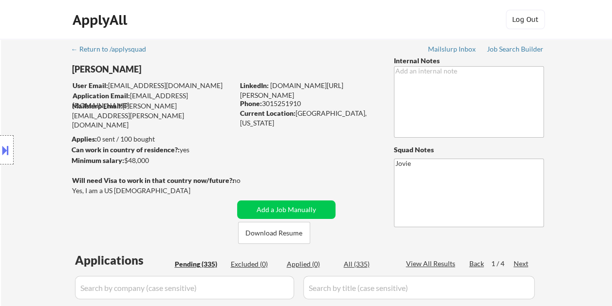
drag, startPoint x: 295, startPoint y: 113, endPoint x: 367, endPoint y: 113, distance: 72.1
click at [367, 113] on div "Current Location: Gaithersburg, Maryland" at bounding box center [309, 118] width 138 height 19
copy div "Gaithersburg, Maryland"
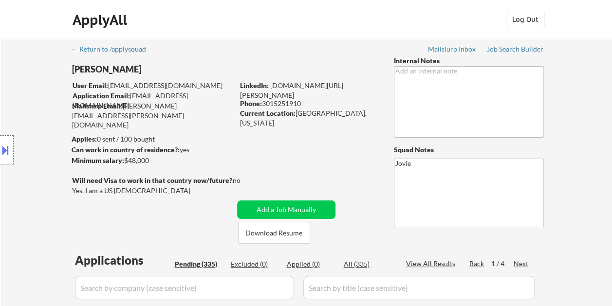
drag, startPoint x: 72, startPoint y: 69, endPoint x: 112, endPoint y: 70, distance: 40.0
click at [112, 70] on div "Location Inclusions: Rockville, MD North Bethesda, MD Derwood, MD Gaithersburg,…" at bounding box center [87, 150] width 174 height 181
drag, startPoint x: 64, startPoint y: 65, endPoint x: 106, endPoint y: 70, distance: 42.7
click at [106, 70] on div "Location Inclusions: Rockville, MD North Bethesda, MD Derwood, MD Gaithersburg,…" at bounding box center [87, 150] width 174 height 181
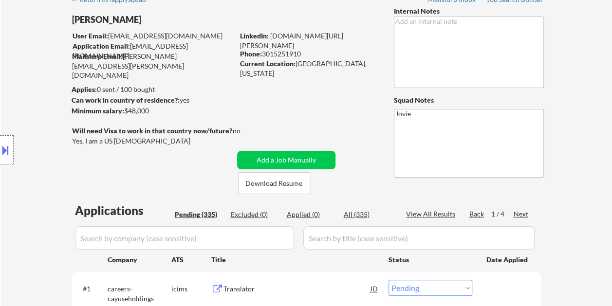
scroll to position [49, 0]
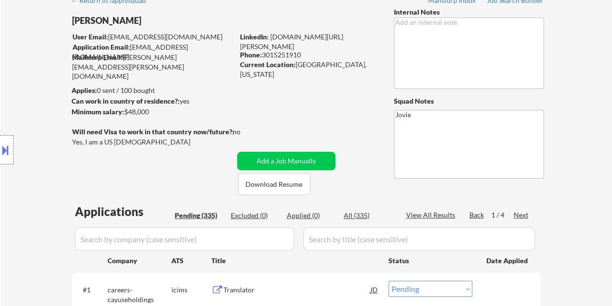
click at [8, 154] on button at bounding box center [5, 150] width 11 height 16
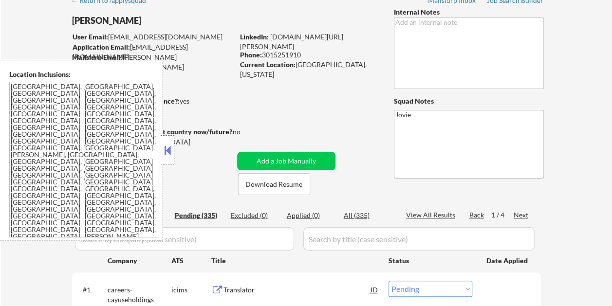
click at [170, 154] on button at bounding box center [167, 150] width 11 height 15
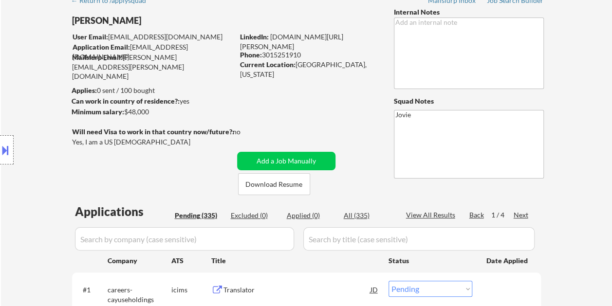
click at [6, 152] on button at bounding box center [5, 150] width 11 height 16
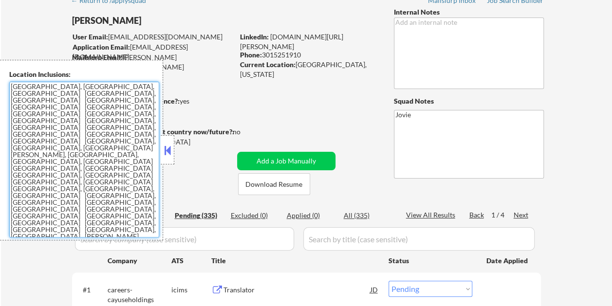
click at [11, 84] on textarea "Rockville, MD North Bethesda, MD Derwood, MD Gaithersburg, MD Potomac, MD North…" at bounding box center [84, 160] width 150 height 156
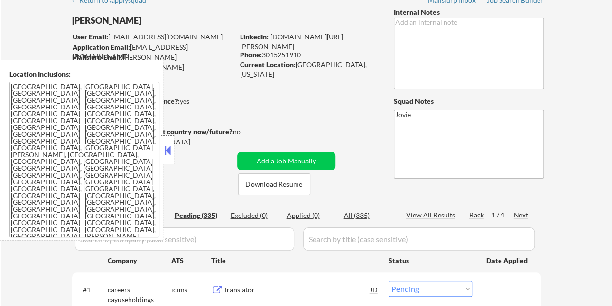
click at [171, 149] on button at bounding box center [167, 150] width 11 height 15
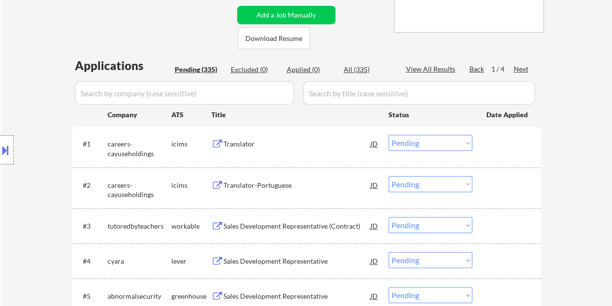
scroll to position [244, 0]
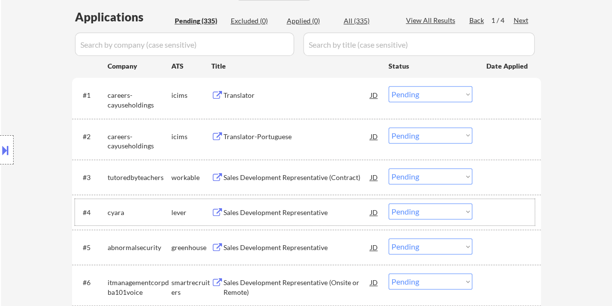
click at [495, 209] on div at bounding box center [508, 213] width 43 height 18
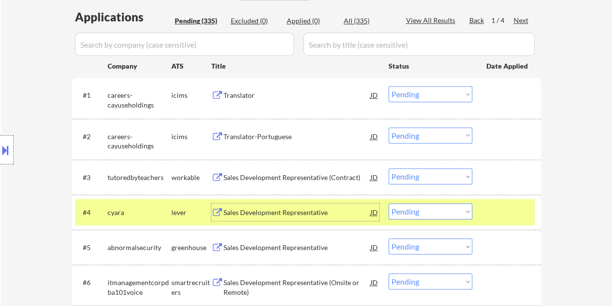
click at [282, 212] on div "Sales Development Representative" at bounding box center [297, 213] width 147 height 10
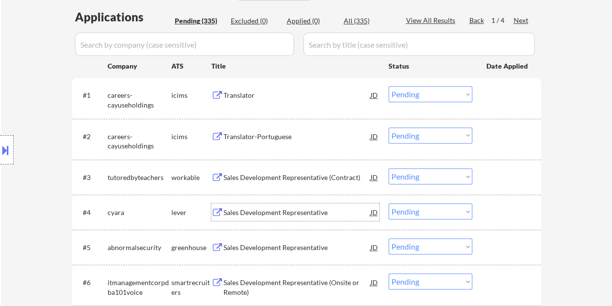
click at [490, 219] on div at bounding box center [508, 213] width 43 height 18
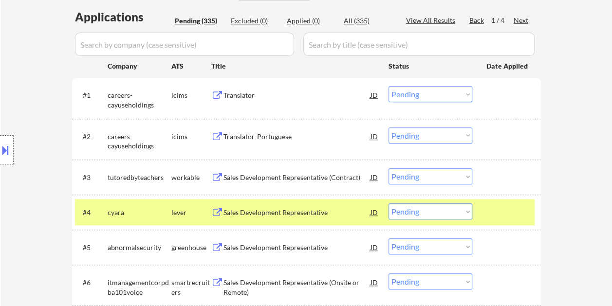
click at [468, 210] on select "Choose an option... Pending Applied Excluded (Questions) Excluded (Expired) Exc…" at bounding box center [431, 212] width 84 height 16
click at [389, 204] on select "Choose an option... Pending Applied Excluded (Questions) Excluded (Expired) Exc…" at bounding box center [431, 212] width 84 height 16
select select ""pending""
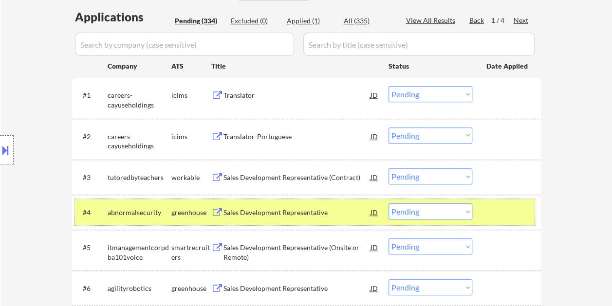
click at [491, 210] on div at bounding box center [508, 213] width 43 height 18
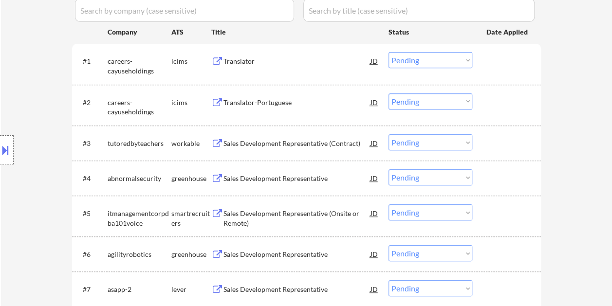
scroll to position [292, 0]
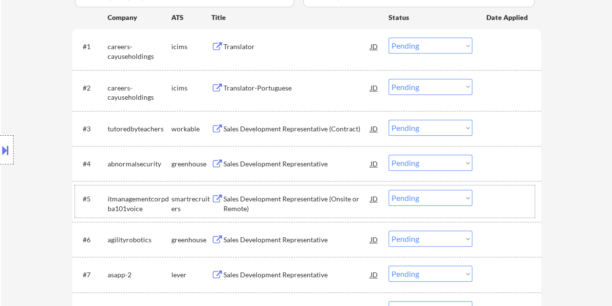
click at [507, 201] on div at bounding box center [508, 199] width 43 height 18
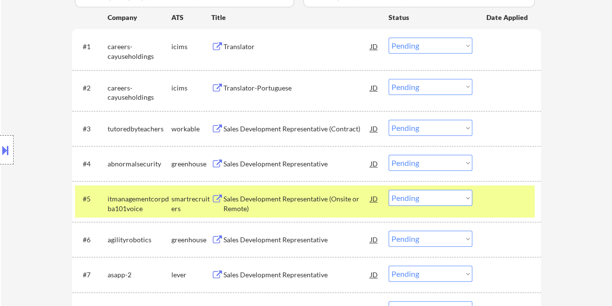
click at [508, 200] on div at bounding box center [508, 199] width 43 height 18
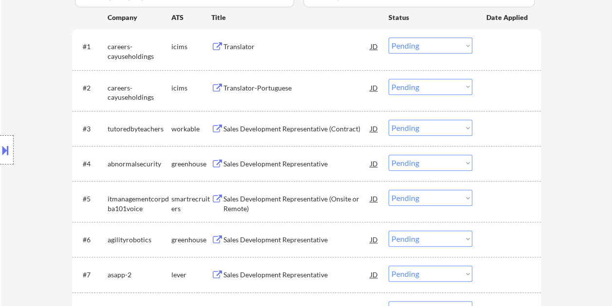
click at [480, 277] on div "#7 asapp-2 lever Sales Development Representative JD Choose an option... Pendin…" at bounding box center [305, 275] width 460 height 26
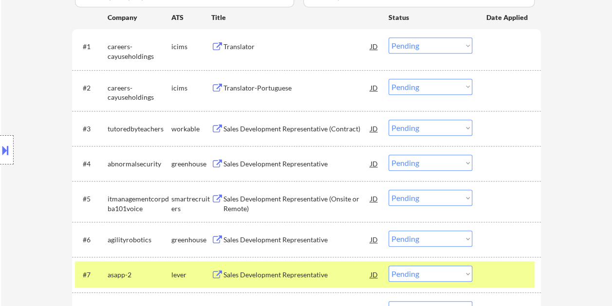
click at [325, 277] on div "Sales Development Representative" at bounding box center [297, 275] width 147 height 10
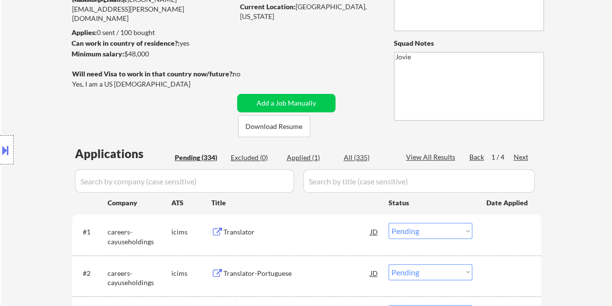
scroll to position [97, 0]
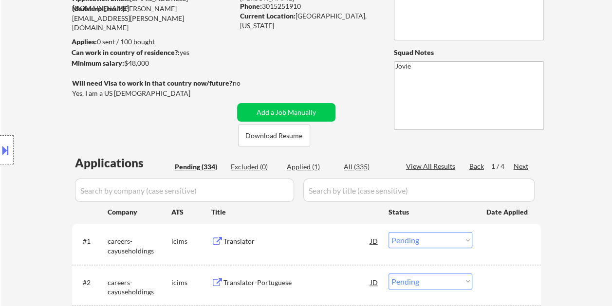
click at [307, 167] on div "Applied (1)" at bounding box center [311, 167] width 49 height 10
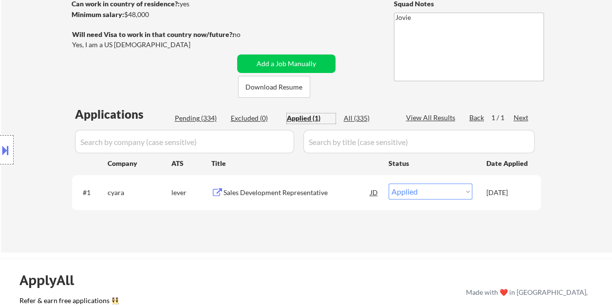
scroll to position [195, 0]
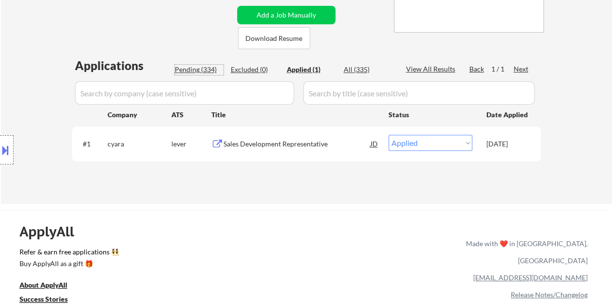
click at [197, 70] on div "Pending (334)" at bounding box center [199, 70] width 49 height 10
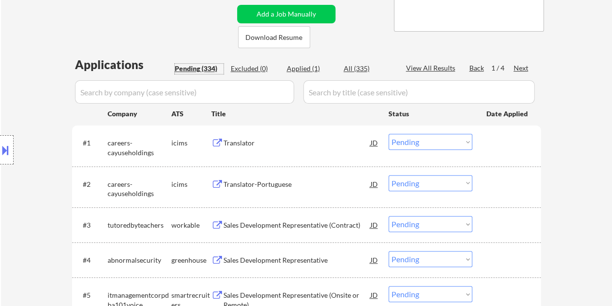
scroll to position [146, 0]
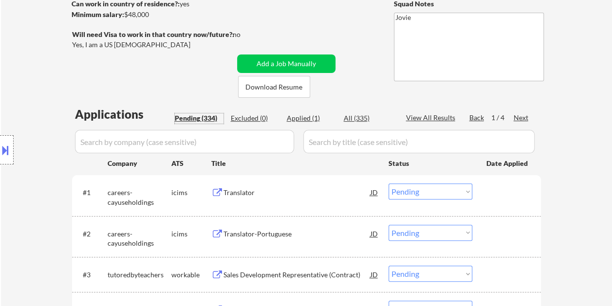
click at [306, 114] on div "Applied (1)" at bounding box center [311, 118] width 49 height 10
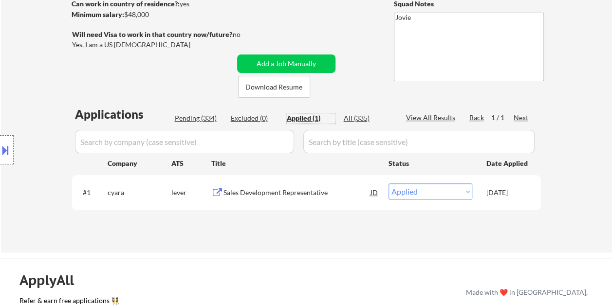
click at [190, 116] on div "Pending (334)" at bounding box center [199, 118] width 49 height 10
select select ""pending""
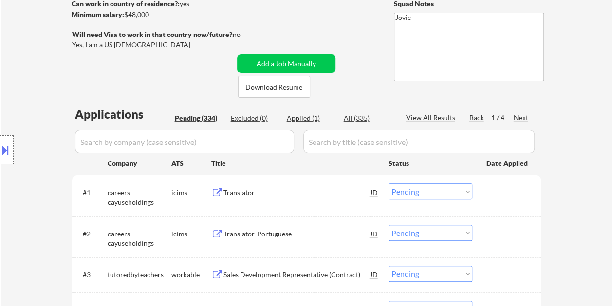
scroll to position [414, 0]
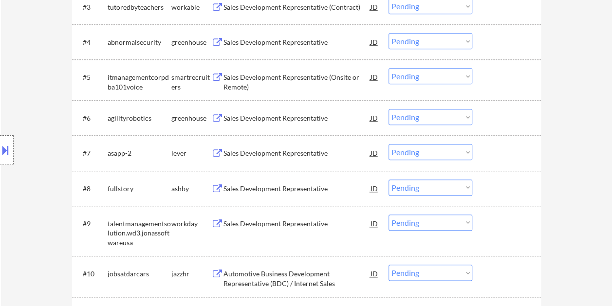
click at [440, 156] on select "Choose an option... Pending Applied Excluded (Questions) Excluded (Expired) Exc…" at bounding box center [431, 152] width 84 height 16
click at [389, 144] on select "Choose an option... Pending Applied Excluded (Questions) Excluded (Expired) Exc…" at bounding box center [431, 152] width 84 height 16
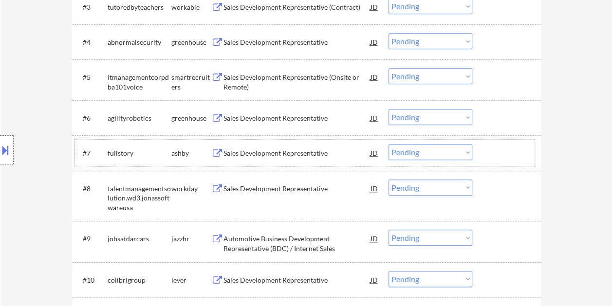
click at [514, 153] on div at bounding box center [508, 153] width 43 height 18
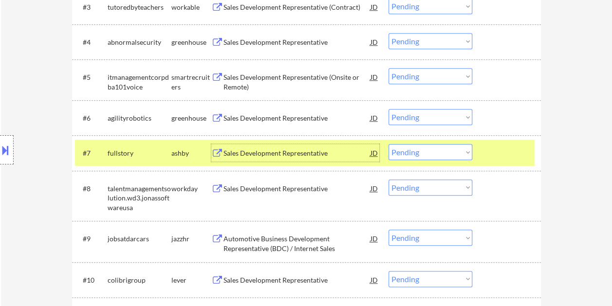
click at [300, 148] on div "Sales Development Representative" at bounding box center [297, 153] width 147 height 18
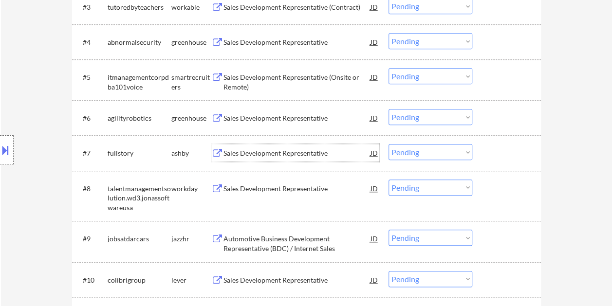
click at [508, 150] on div at bounding box center [508, 153] width 43 height 18
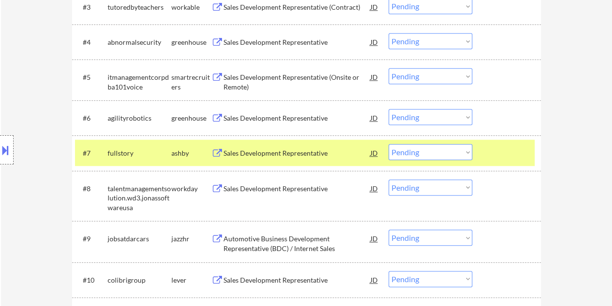
click at [279, 155] on div "Sales Development Representative" at bounding box center [297, 154] width 147 height 10
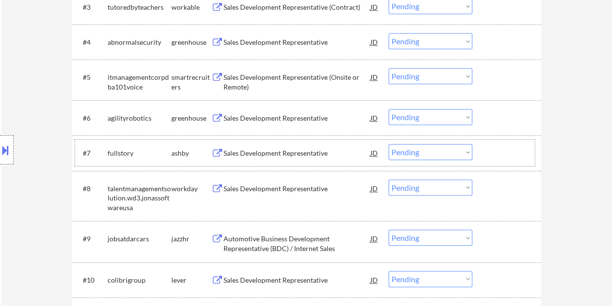
drag, startPoint x: 494, startPoint y: 147, endPoint x: 469, endPoint y: 156, distance: 26.8
click at [493, 148] on div at bounding box center [508, 153] width 43 height 18
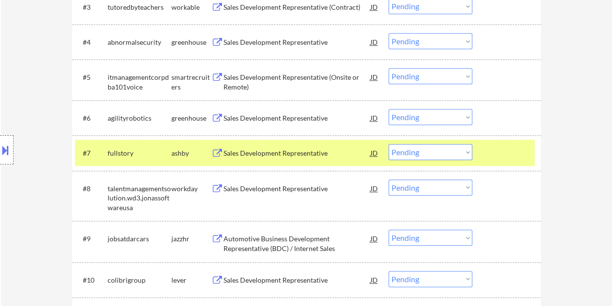
click at [469, 156] on select "Choose an option... Pending Applied Excluded (Questions) Excluded (Expired) Exc…" at bounding box center [431, 152] width 84 height 16
click at [389, 144] on select "Choose an option... Pending Applied Excluded (Questions) Excluded (Expired) Exc…" at bounding box center [431, 152] width 84 height 16
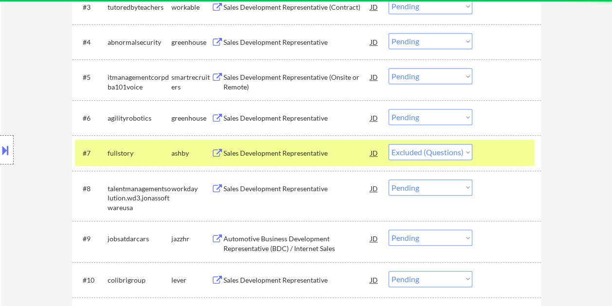
select select ""pending""
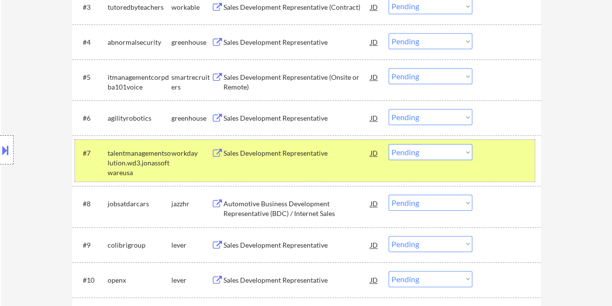
click at [487, 151] on div at bounding box center [508, 153] width 43 height 18
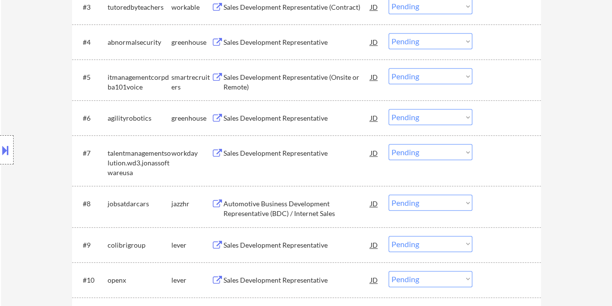
scroll to position [463, 0]
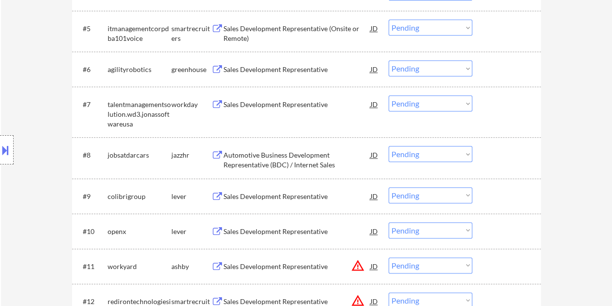
click at [500, 193] on div at bounding box center [508, 197] width 43 height 18
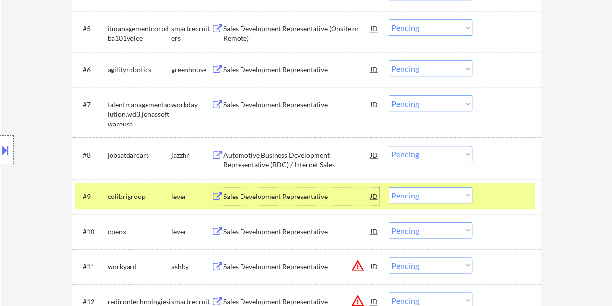
click at [276, 195] on div "Sales Development Representative" at bounding box center [297, 197] width 147 height 10
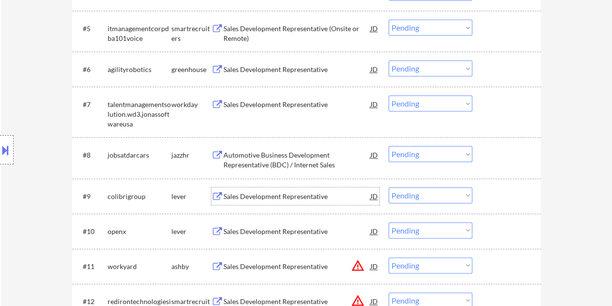
click at [487, 189] on div at bounding box center [508, 197] width 43 height 18
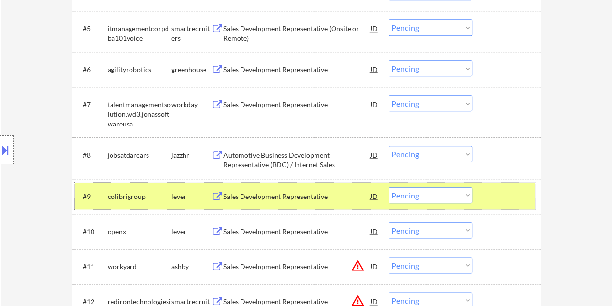
click at [470, 195] on select "Choose an option... Pending Applied Excluded (Questions) Excluded (Expired) Exc…" at bounding box center [431, 196] width 84 height 16
click at [389, 188] on select "Choose an option... Pending Applied Excluded (Questions) Excluded (Expired) Exc…" at bounding box center [431, 196] width 84 height 16
select select ""pending""
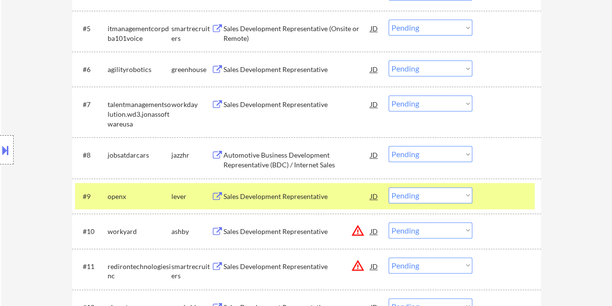
click at [487, 191] on div at bounding box center [508, 197] width 43 height 18
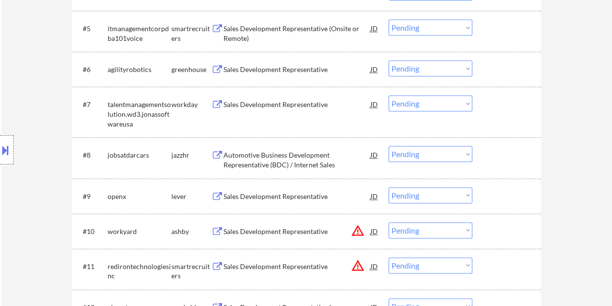
click at [506, 194] on div at bounding box center [508, 197] width 43 height 18
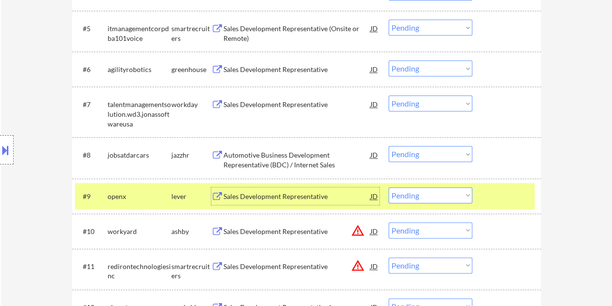
click at [280, 198] on div "Sales Development Representative" at bounding box center [297, 197] width 147 height 10
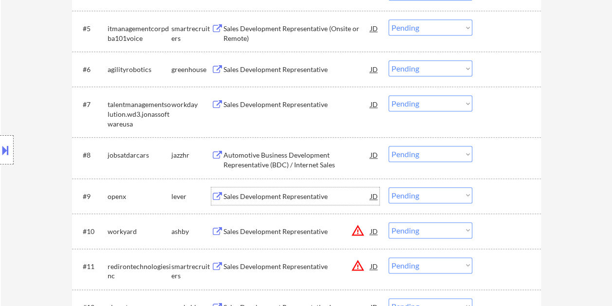
drag, startPoint x: 494, startPoint y: 192, endPoint x: 400, endPoint y: 189, distance: 93.6
click at [494, 193] on div at bounding box center [508, 197] width 43 height 18
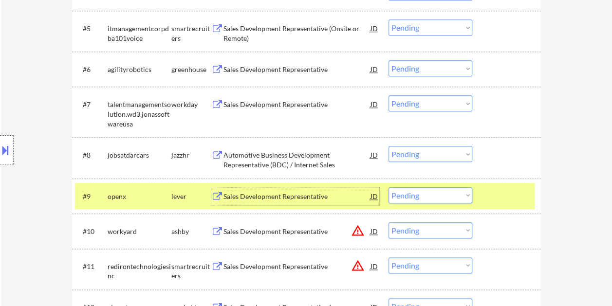
click at [324, 190] on div "Sales Development Representative" at bounding box center [297, 197] width 147 height 18
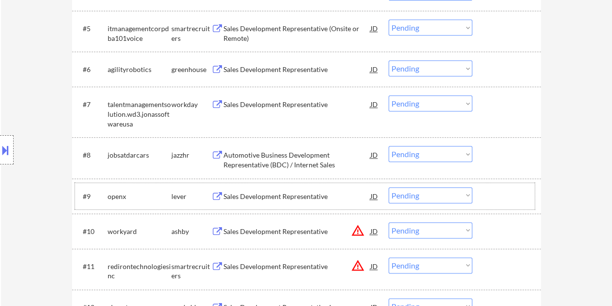
click at [495, 197] on div at bounding box center [508, 197] width 43 height 18
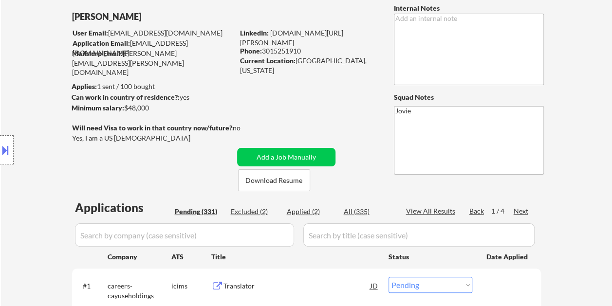
scroll to position [97, 0]
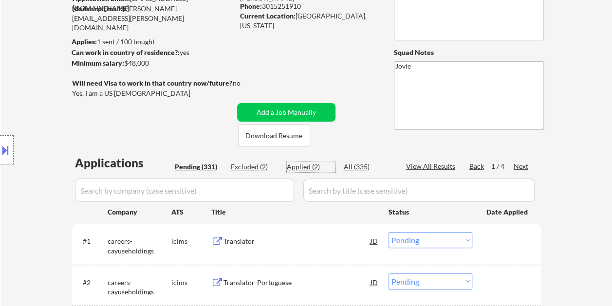
click at [302, 165] on div "Applied (2)" at bounding box center [311, 167] width 49 height 10
select select ""applied""
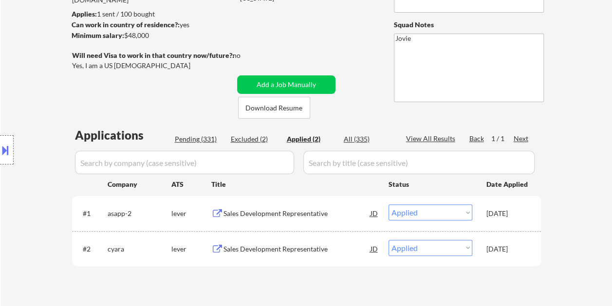
scroll to position [146, 0]
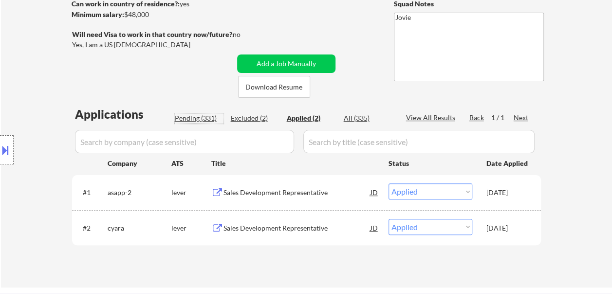
click at [197, 116] on div "Pending (331)" at bounding box center [199, 118] width 49 height 10
select select ""pending""
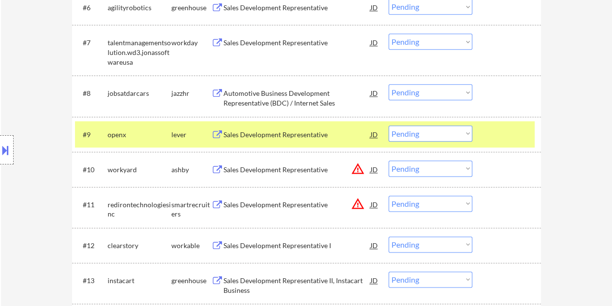
scroll to position [585, 0]
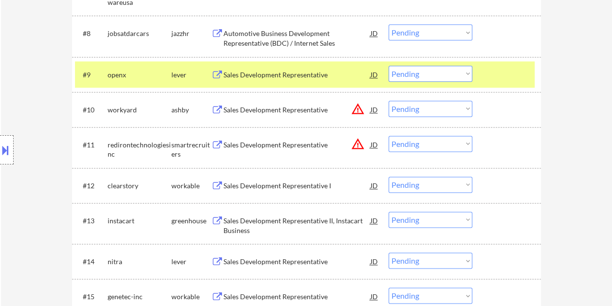
click at [464, 74] on select "Choose an option... Pending Applied Excluded (Questions) Excluded (Expired) Exc…" at bounding box center [431, 74] width 84 height 16
click at [389, 66] on select "Choose an option... Pending Applied Excluded (Questions) Excluded (Expired) Exc…" at bounding box center [431, 74] width 84 height 16
select select ""pending""
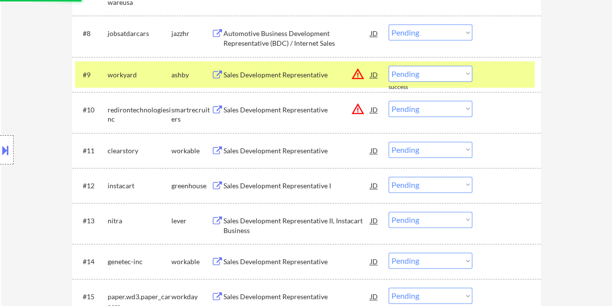
click at [513, 69] on div at bounding box center [508, 75] width 43 height 18
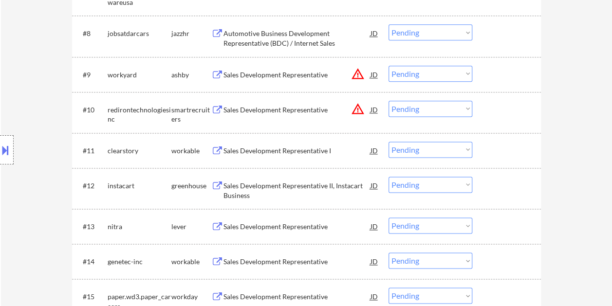
click at [490, 68] on div at bounding box center [508, 75] width 43 height 18
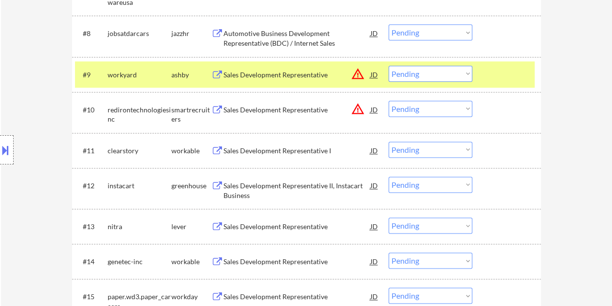
drag, startPoint x: 532, startPoint y: 62, endPoint x: 517, endPoint y: 72, distance: 17.7
click at [520, 70] on div "#9 workyard ashby Sales Development Representative JD warning_amber Choose an o…" at bounding box center [305, 74] width 460 height 26
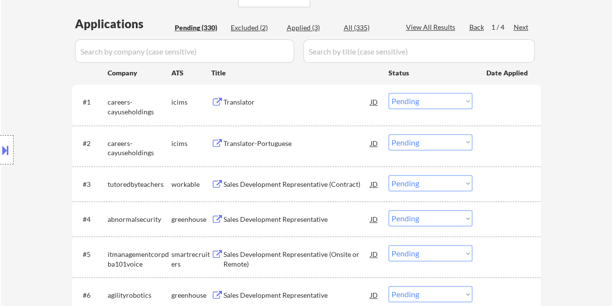
scroll to position [341, 0]
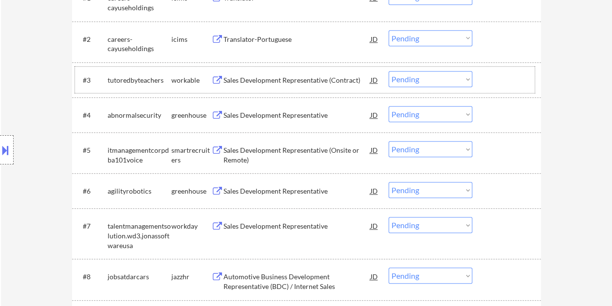
click at [484, 77] on div "#3 tutoredbyteachers workable Sales Development Representative (Contract) JD Ch…" at bounding box center [305, 80] width 460 height 26
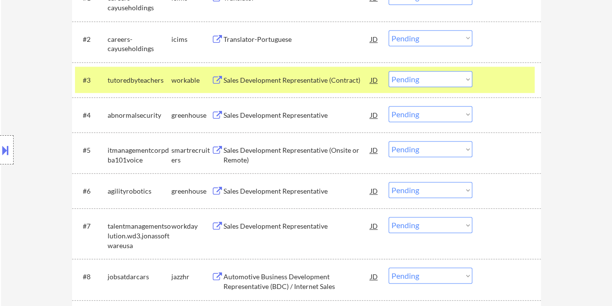
click at [281, 83] on div "Sales Development Representative (Contract)" at bounding box center [297, 80] width 147 height 10
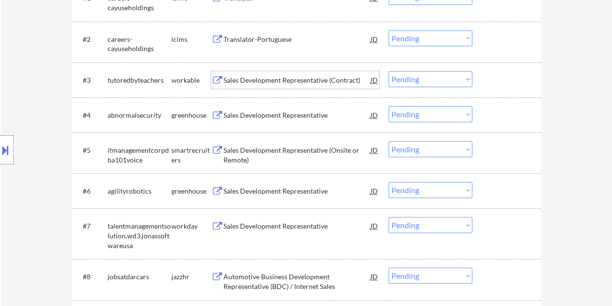
drag, startPoint x: 498, startPoint y: 80, endPoint x: 488, endPoint y: 85, distance: 10.7
click at [498, 80] on div at bounding box center [508, 80] width 43 height 18
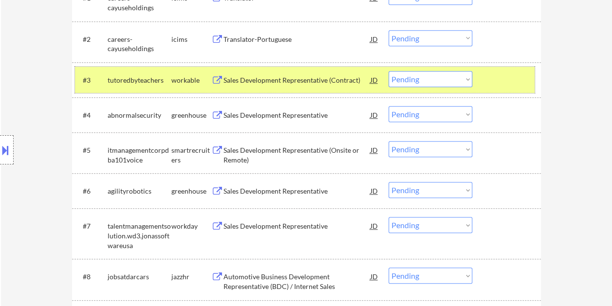
click at [446, 84] on select "Choose an option... Pending Applied Excluded (Questions) Excluded (Expired) Exc…" at bounding box center [431, 79] width 84 height 16
click at [389, 71] on select "Choose an option... Pending Applied Excluded (Questions) Excluded (Expired) Exc…" at bounding box center [431, 79] width 84 height 16
select select ""pending""
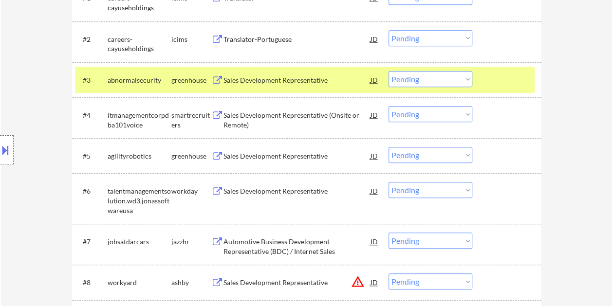
click at [483, 80] on div "#3 abnormalsecurity greenhouse Sales Development Representative JD Choose an op…" at bounding box center [305, 80] width 460 height 26
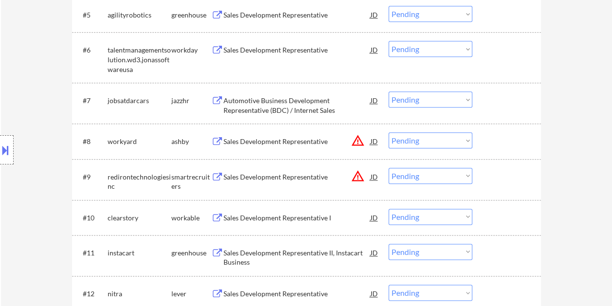
scroll to position [487, 0]
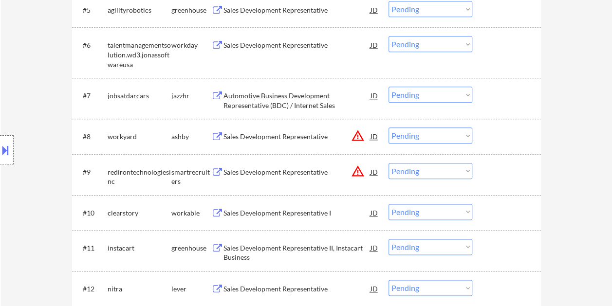
click at [511, 131] on div at bounding box center [508, 137] width 43 height 18
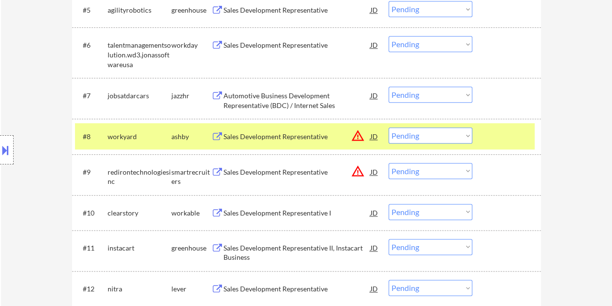
click at [318, 126] on div "#8 workyard ashby Sales Development Representative JD warning_amber Choose an o…" at bounding box center [305, 136] width 460 height 26
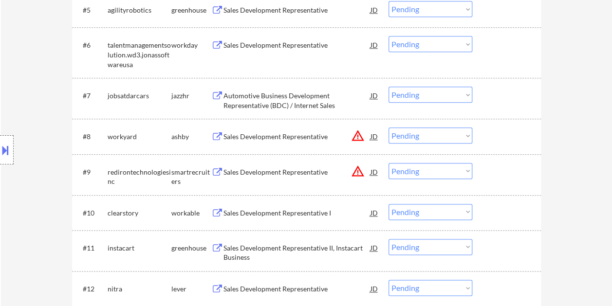
drag, startPoint x: 498, startPoint y: 132, endPoint x: 473, endPoint y: 136, distance: 25.2
click at [498, 132] on div at bounding box center [508, 137] width 43 height 18
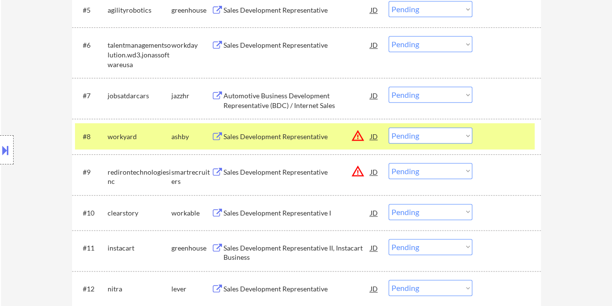
click at [330, 143] on div "Sales Development Representative" at bounding box center [297, 137] width 147 height 18
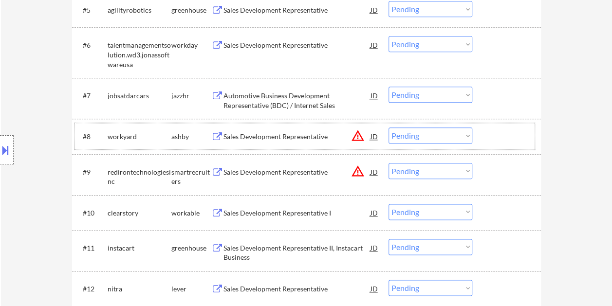
click at [487, 138] on div at bounding box center [508, 137] width 43 height 18
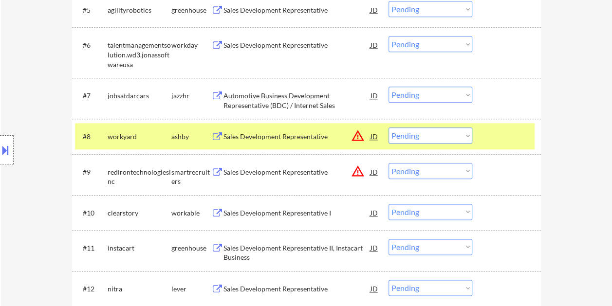
click at [465, 138] on select "Choose an option... Pending Applied Excluded (Questions) Excluded (Expired) Exc…" at bounding box center [431, 136] width 84 height 16
click at [389, 128] on select "Choose an option... Pending Applied Excluded (Questions) Excluded (Expired) Exc…" at bounding box center [431, 136] width 84 height 16
select select ""pending""
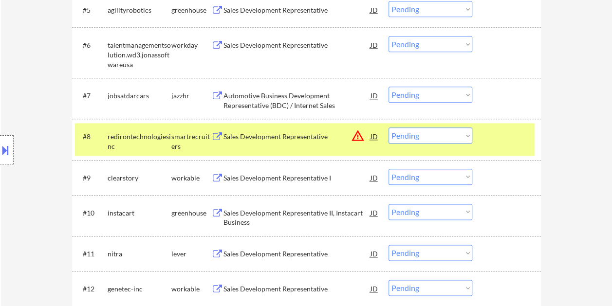
click at [484, 123] on div "#8 redirontechnologiesinc smartrecruiters Sales Development Representative JD w…" at bounding box center [306, 139] width 469 height 41
click at [486, 138] on div "#8 redirontechnologiesinc smartrecruiters Sales Development Representative JD w…" at bounding box center [305, 139] width 460 height 32
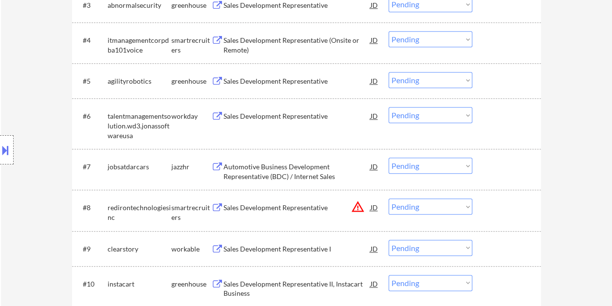
scroll to position [438, 0]
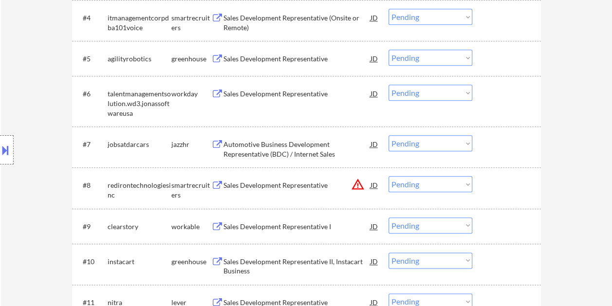
drag, startPoint x: 506, startPoint y: 222, endPoint x: 452, endPoint y: 228, distance: 54.0
click at [506, 222] on div at bounding box center [508, 227] width 43 height 18
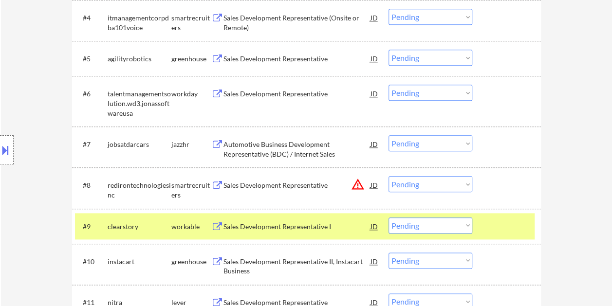
click at [310, 232] on div "Sales Development Representative I" at bounding box center [297, 227] width 147 height 18
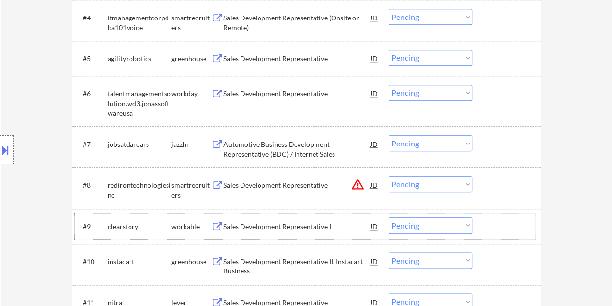
drag, startPoint x: 498, startPoint y: 224, endPoint x: 468, endPoint y: 225, distance: 30.2
click at [496, 226] on div at bounding box center [508, 227] width 43 height 18
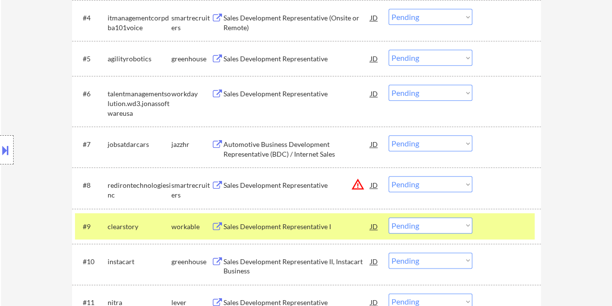
click at [465, 225] on select "Choose an option... Pending Applied Excluded (Questions) Excluded (Expired) Exc…" at bounding box center [431, 226] width 84 height 16
click at [389, 218] on select "Choose an option... Pending Applied Excluded (Questions) Excluded (Expired) Exc…" at bounding box center [431, 226] width 84 height 16
select select ""pending""
click at [489, 229] on div at bounding box center [508, 227] width 43 height 18
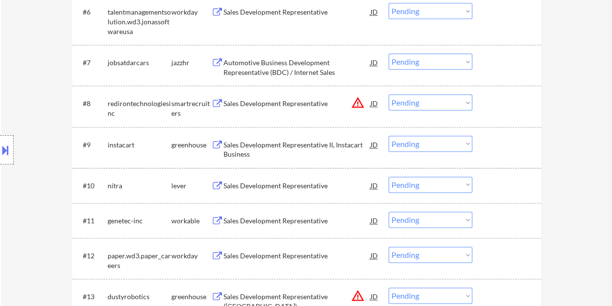
scroll to position [536, 0]
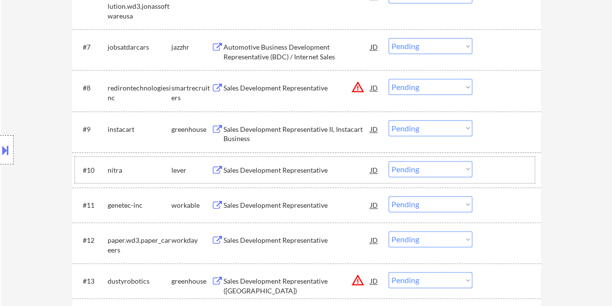
drag, startPoint x: 516, startPoint y: 173, endPoint x: 387, endPoint y: 178, distance: 129.2
click at [516, 174] on div at bounding box center [508, 170] width 43 height 18
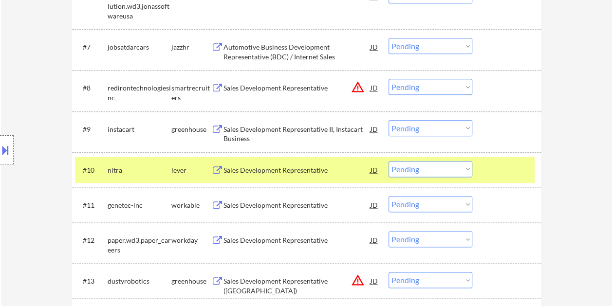
click at [334, 170] on div "Sales Development Representative" at bounding box center [297, 171] width 147 height 10
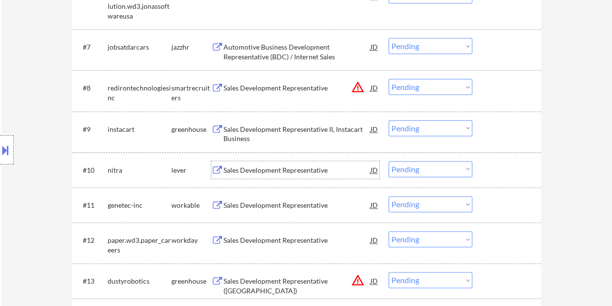
click at [459, 169] on select "Choose an option... Pending Applied Excluded (Questions) Excluded (Expired) Exc…" at bounding box center [431, 169] width 84 height 16
click at [389, 161] on select "Choose an option... Pending Applied Excluded (Questions) Excluded (Expired) Exc…" at bounding box center [431, 169] width 84 height 16
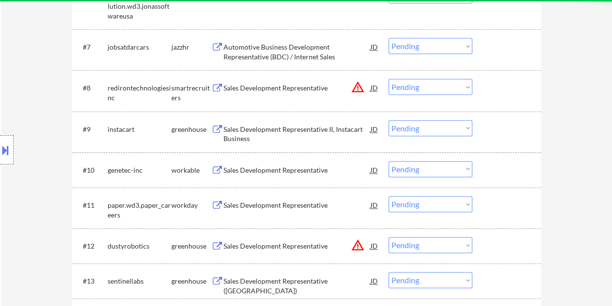
click at [495, 171] on div at bounding box center [508, 170] width 43 height 18
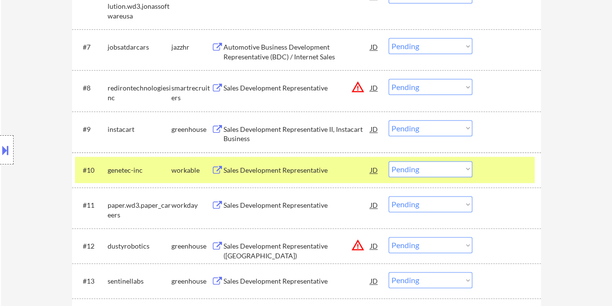
click at [510, 167] on div at bounding box center [508, 170] width 43 height 18
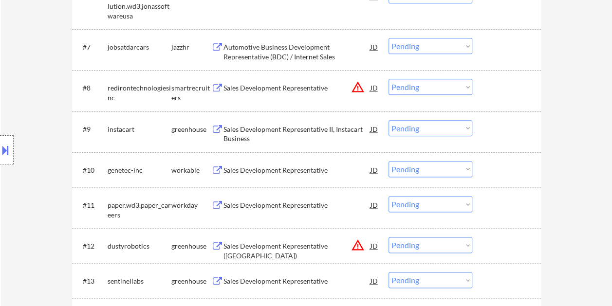
click at [497, 172] on div at bounding box center [508, 170] width 43 height 18
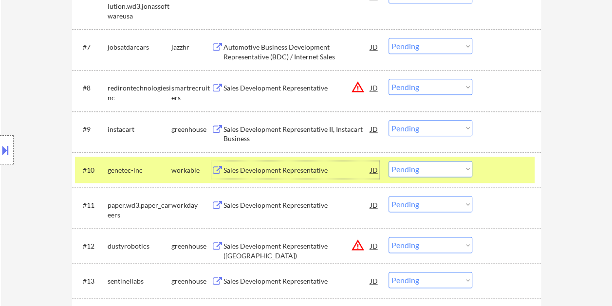
click at [304, 169] on div "Sales Development Representative" at bounding box center [297, 171] width 147 height 10
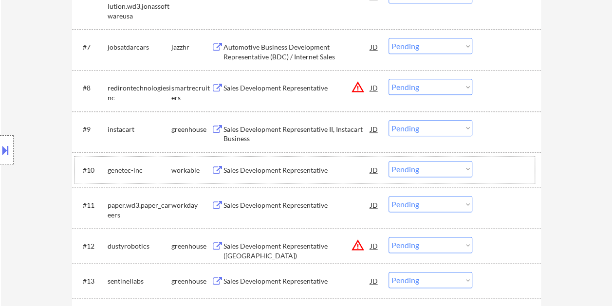
drag, startPoint x: 508, startPoint y: 170, endPoint x: 473, endPoint y: 175, distance: 34.9
click at [507, 170] on div at bounding box center [508, 170] width 43 height 18
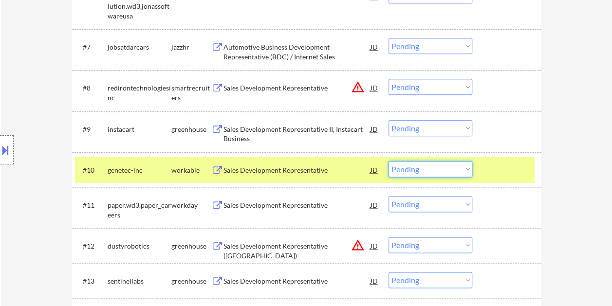
click at [470, 173] on select "Choose an option... Pending Applied Excluded (Questions) Excluded (Expired) Exc…" at bounding box center [431, 169] width 84 height 16
click at [389, 161] on select "Choose an option... Pending Applied Excluded (Questions) Excluded (Expired) Exc…" at bounding box center [431, 169] width 84 height 16
select select ""pending""
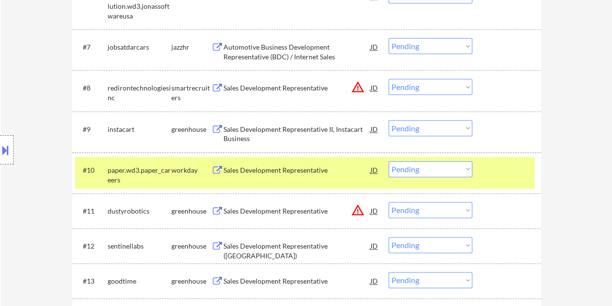
click at [512, 177] on div at bounding box center [508, 170] width 43 height 18
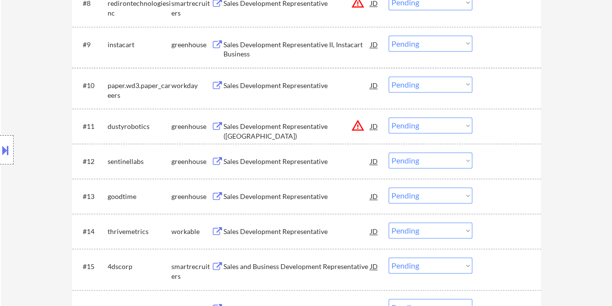
scroll to position [633, 0]
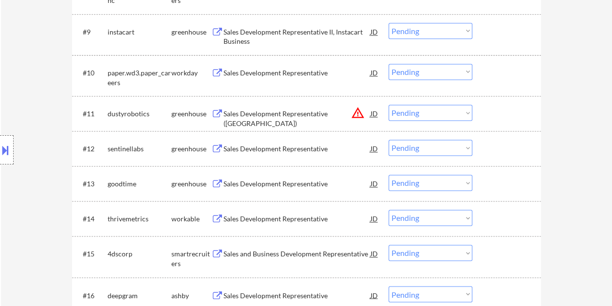
click at [511, 227] on div at bounding box center [508, 219] width 43 height 18
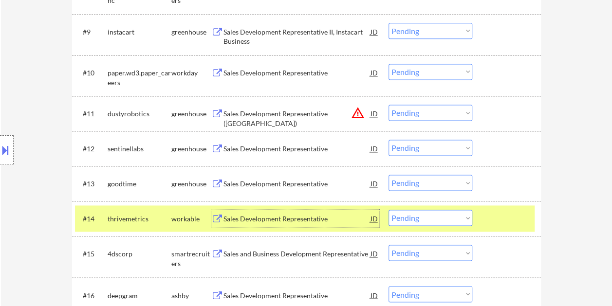
click at [306, 220] on div "Sales Development Representative" at bounding box center [297, 219] width 147 height 10
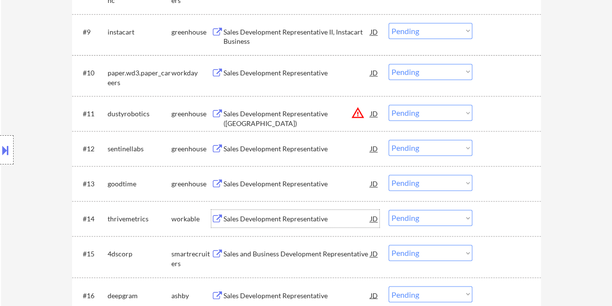
drag, startPoint x: 487, startPoint y: 214, endPoint x: 474, endPoint y: 218, distance: 13.3
click at [487, 215] on div at bounding box center [508, 219] width 43 height 18
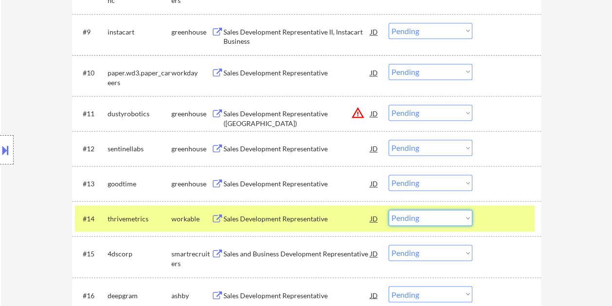
click at [468, 218] on select "Choose an option... Pending Applied Excluded (Questions) Excluded (Expired) Exc…" at bounding box center [431, 218] width 84 height 16
click at [389, 210] on select "Choose an option... Pending Applied Excluded (Questions) Excluded (Expired) Exc…" at bounding box center [431, 218] width 84 height 16
select select ""pending""
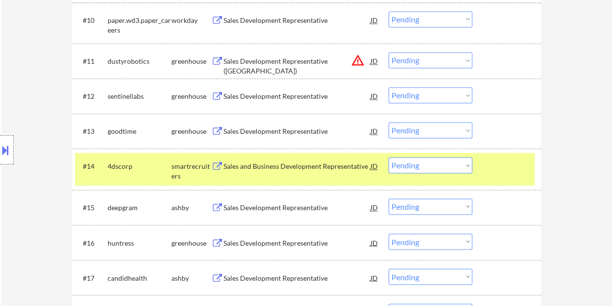
scroll to position [731, 0]
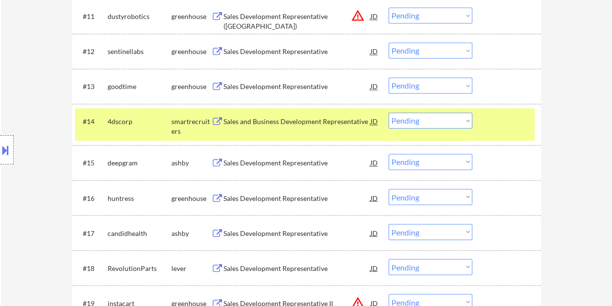
click at [489, 121] on div at bounding box center [508, 122] width 43 height 18
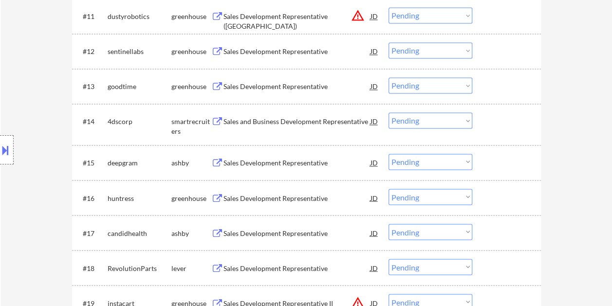
drag, startPoint x: 503, startPoint y: 159, endPoint x: 352, endPoint y: 162, distance: 151.5
click at [504, 159] on div at bounding box center [508, 163] width 43 height 18
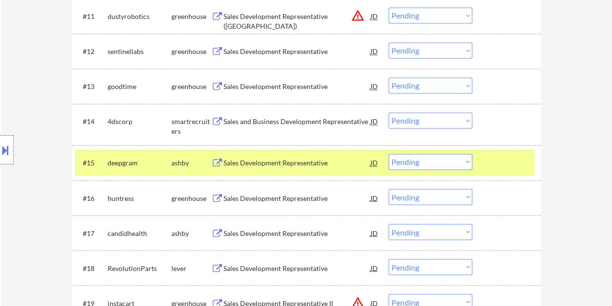
click at [278, 157] on div "Sales Development Representative" at bounding box center [297, 163] width 147 height 18
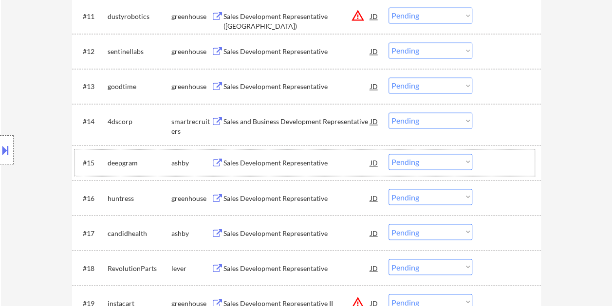
click at [490, 159] on div at bounding box center [508, 163] width 43 height 18
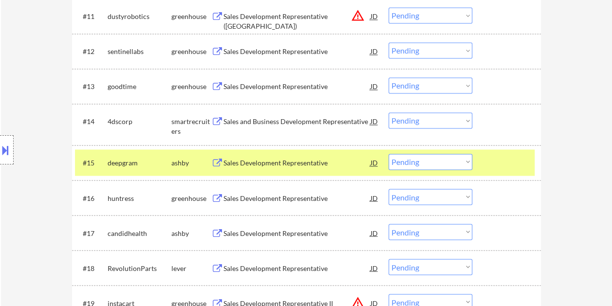
click at [457, 163] on select "Choose an option... Pending Applied Excluded (Questions) Excluded (Expired) Exc…" at bounding box center [431, 162] width 84 height 16
click at [389, 154] on select "Choose an option... Pending Applied Excluded (Questions) Excluded (Expired) Exc…" at bounding box center [431, 162] width 84 height 16
select select ""pending""
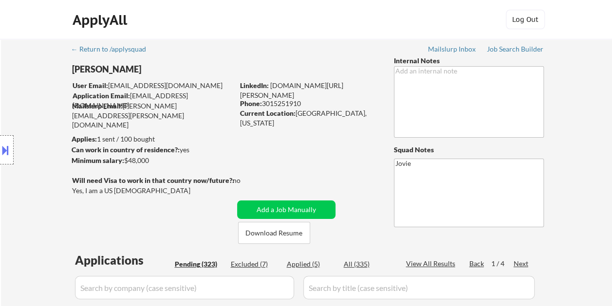
scroll to position [49, 0]
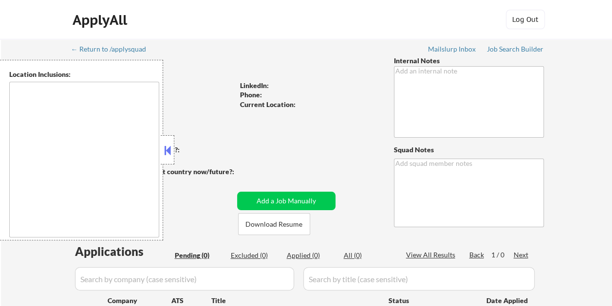
click at [168, 149] on button at bounding box center [167, 150] width 11 height 15
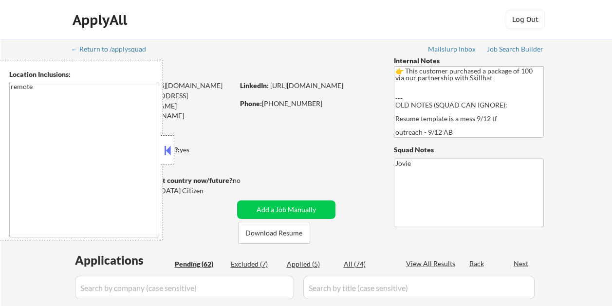
select select ""pending""
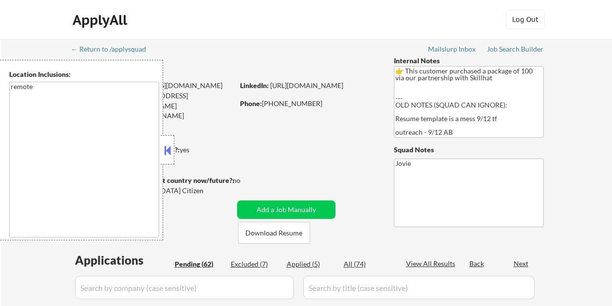
select select ""pending""
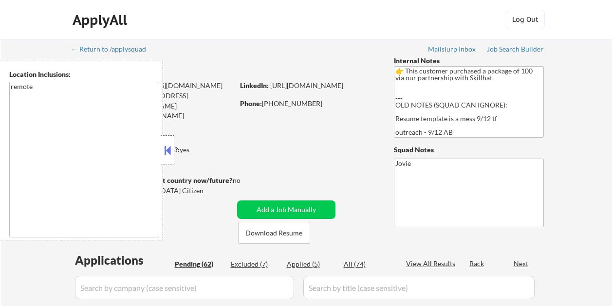
select select ""pending""
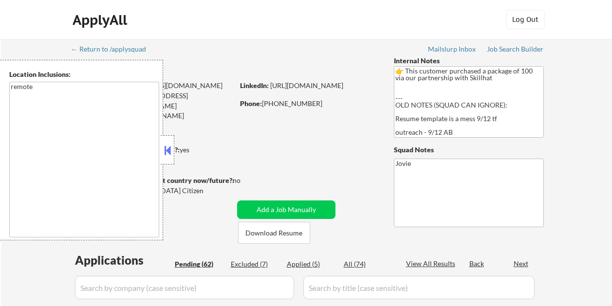
select select ""pending""
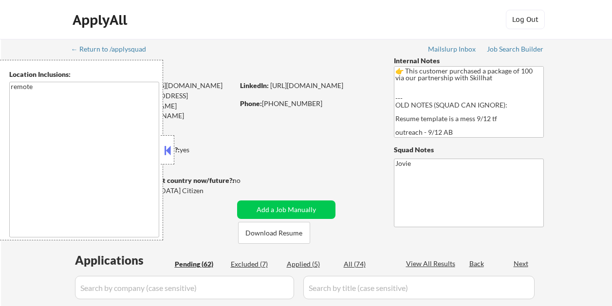
select select ""pending""
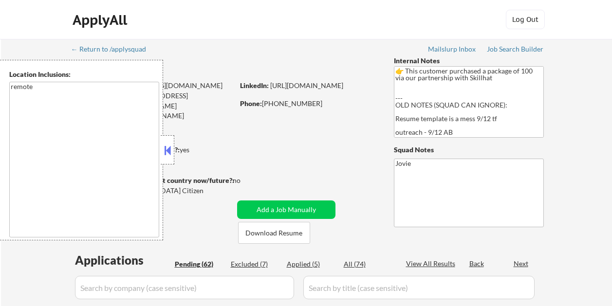
select select ""pending""
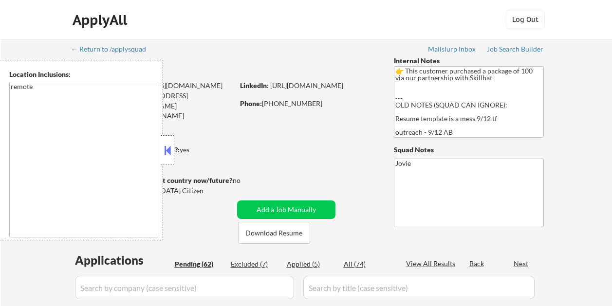
select select ""pending""
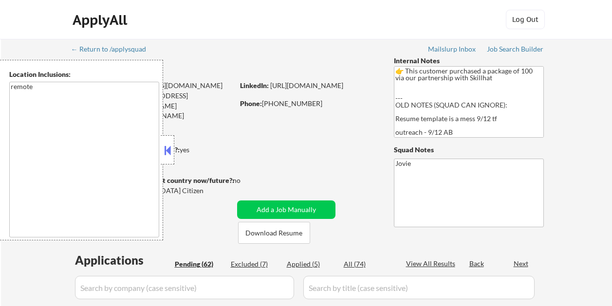
select select ""pending""
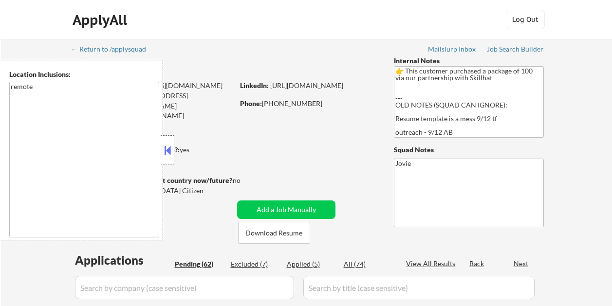
select select ""pending""
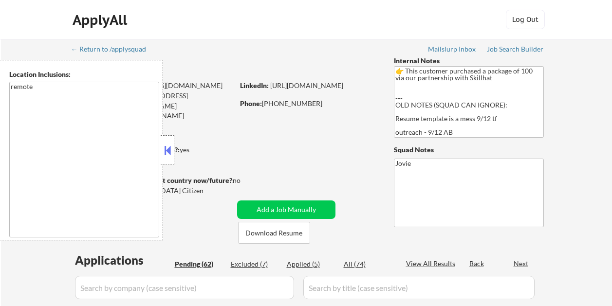
select select ""pending""
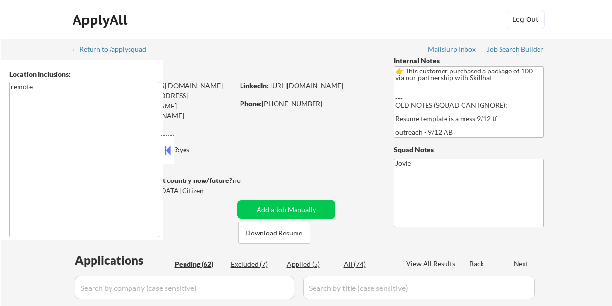
select select ""pending""
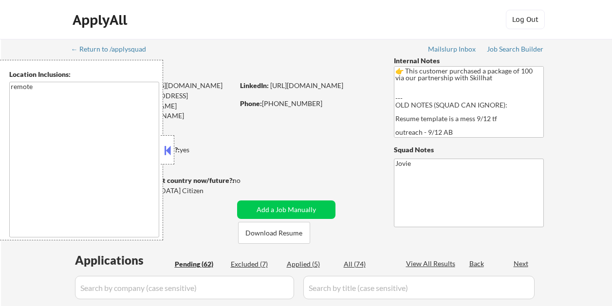
select select ""pending""
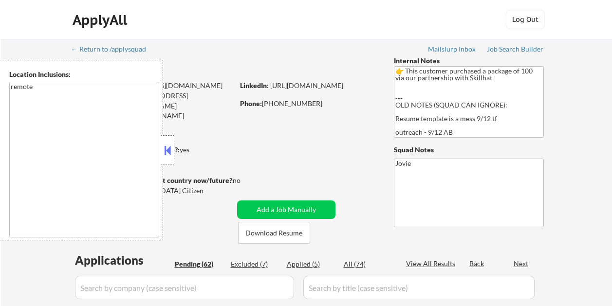
select select ""pending""
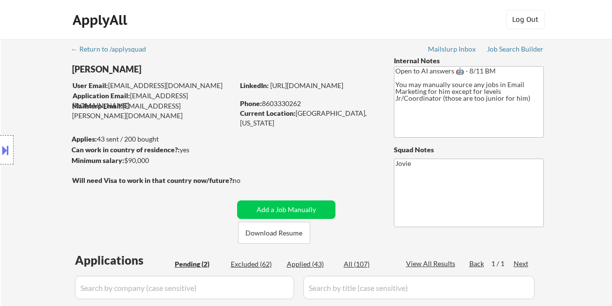
select select ""pending""
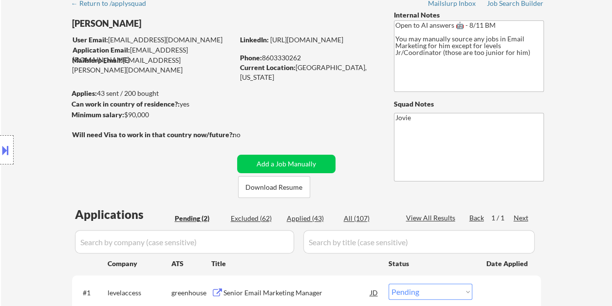
scroll to position [49, 0]
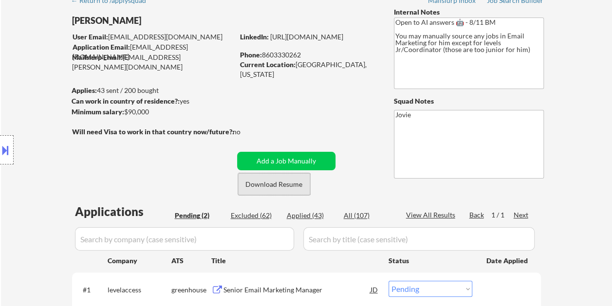
click at [254, 180] on button "Download Resume" at bounding box center [274, 184] width 72 height 22
click at [359, 23] on div "← Return to /applysquad Mailslurp Inbox Job Search Builder [PERSON_NAME] User E…" at bounding box center [307, 183] width 486 height 387
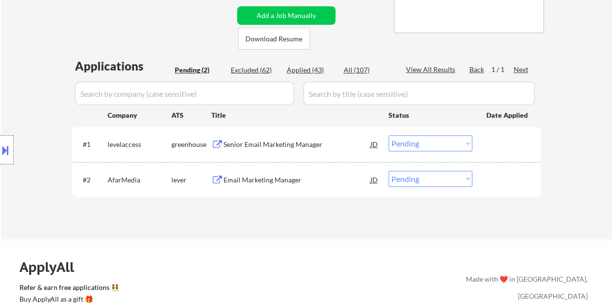
scroll to position [195, 0]
click at [506, 135] on div at bounding box center [508, 144] width 43 height 18
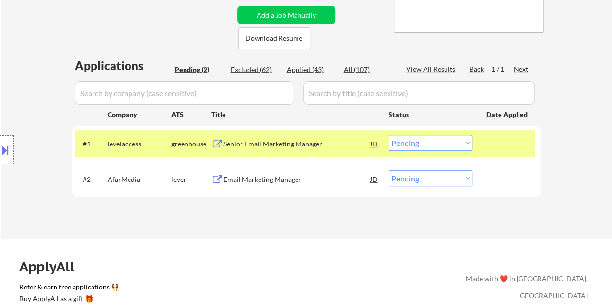
click at [331, 149] on div "Senior Email Marketing Manager" at bounding box center [297, 144] width 147 height 18
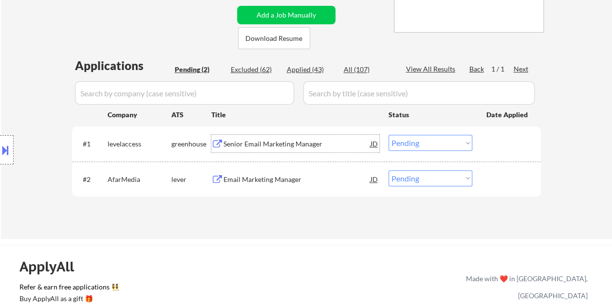
click at [495, 152] on div at bounding box center [508, 144] width 43 height 18
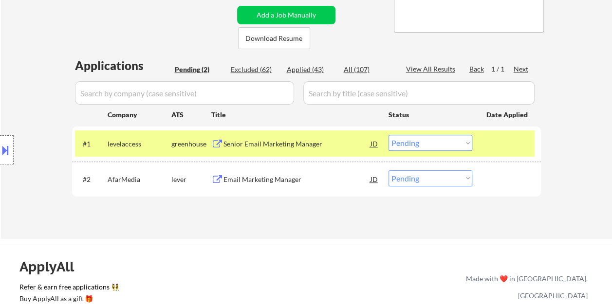
click at [469, 146] on select "Choose an option... Pending Applied Excluded (Questions) Excluded (Expired) Exc…" at bounding box center [431, 143] width 84 height 16
click at [389, 135] on select "Choose an option... Pending Applied Excluded (Questions) Excluded (Expired) Exc…" at bounding box center [431, 143] width 84 height 16
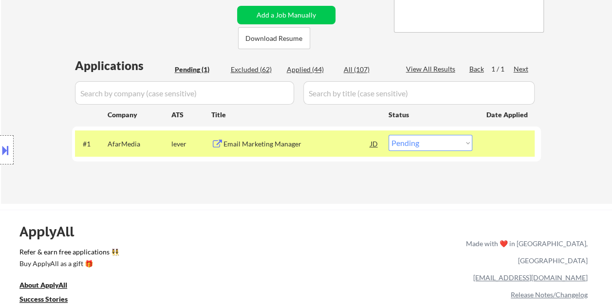
click at [331, 135] on div "Email Marketing Manager" at bounding box center [297, 144] width 147 height 18
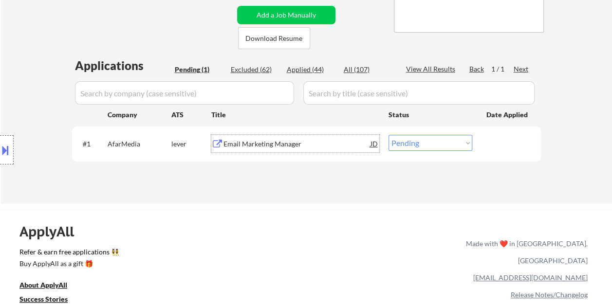
click at [467, 144] on select "Choose an option... Pending Applied Excluded (Questions) Excluded (Expired) Exc…" at bounding box center [431, 143] width 84 height 16
select select ""applied""
click at [389, 135] on select "Choose an option... Pending Applied Excluded (Questions) Excluded (Expired) Exc…" at bounding box center [431, 143] width 84 height 16
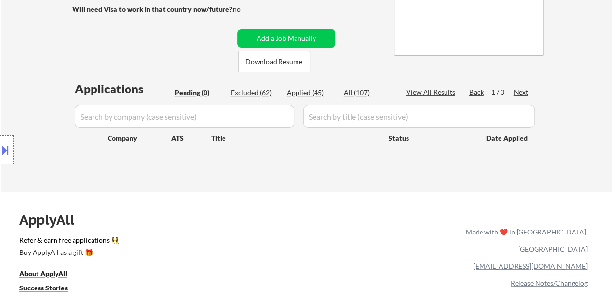
scroll to position [49, 0]
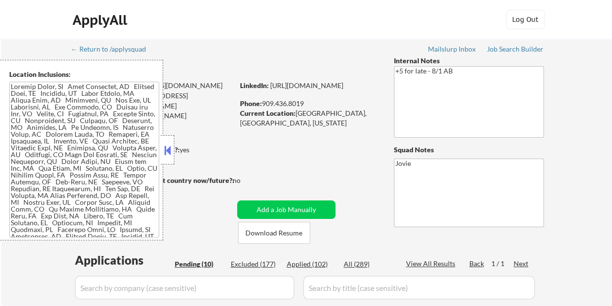
click at [164, 147] on button at bounding box center [167, 150] width 11 height 15
select select ""pending""
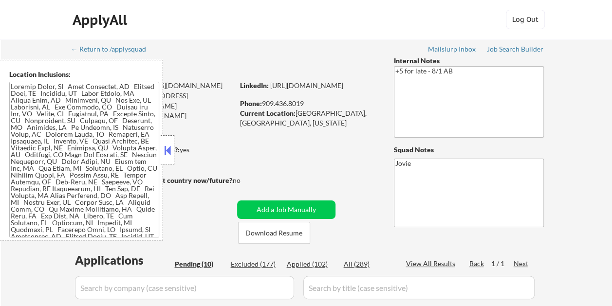
select select ""pending""
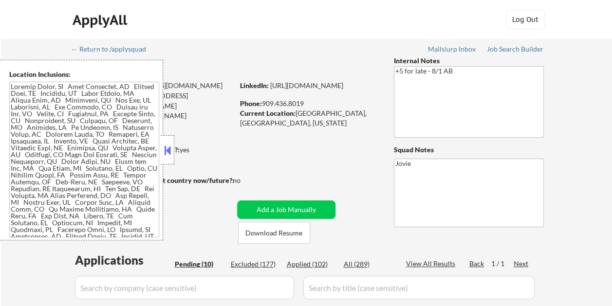
select select ""pending""
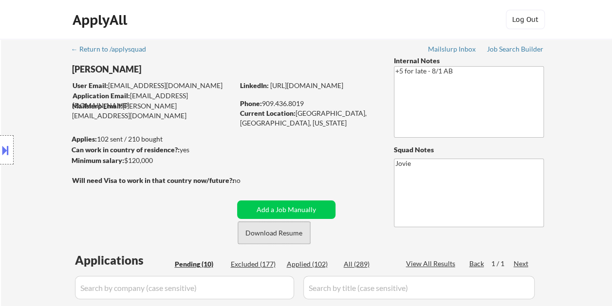
click at [278, 238] on button "Download Resume" at bounding box center [274, 233] width 72 height 22
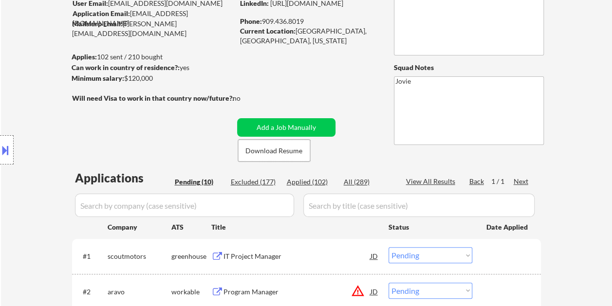
scroll to position [244, 0]
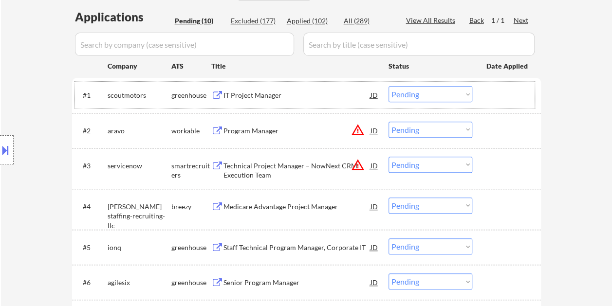
drag, startPoint x: 512, startPoint y: 89, endPoint x: 465, endPoint y: 101, distance: 48.4
click at [510, 91] on div at bounding box center [508, 95] width 43 height 18
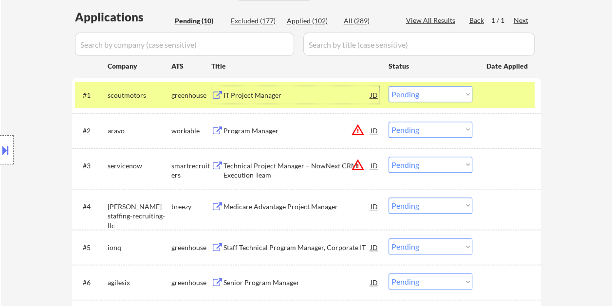
click at [311, 98] on div "IT Project Manager" at bounding box center [297, 96] width 147 height 10
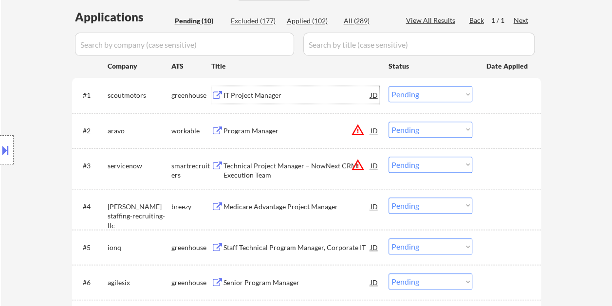
drag, startPoint x: 497, startPoint y: 102, endPoint x: 488, endPoint y: 102, distance: 9.8
click at [494, 102] on div at bounding box center [508, 95] width 43 height 18
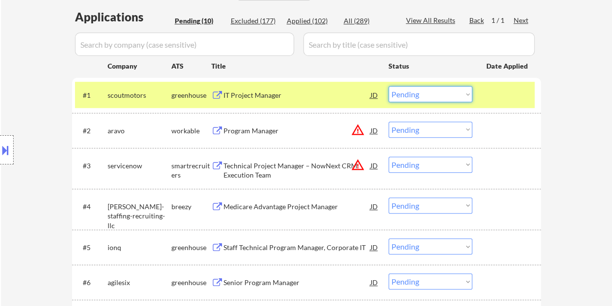
drag, startPoint x: 467, startPoint y: 97, endPoint x: 458, endPoint y: 104, distance: 10.4
click at [466, 97] on select "Choose an option... Pending Applied Excluded (Questions) Excluded (Expired) Exc…" at bounding box center [431, 94] width 84 height 16
click at [389, 86] on select "Choose an option... Pending Applied Excluded (Questions) Excluded (Expired) Exc…" at bounding box center [431, 94] width 84 height 16
click at [491, 89] on div at bounding box center [508, 95] width 43 height 18
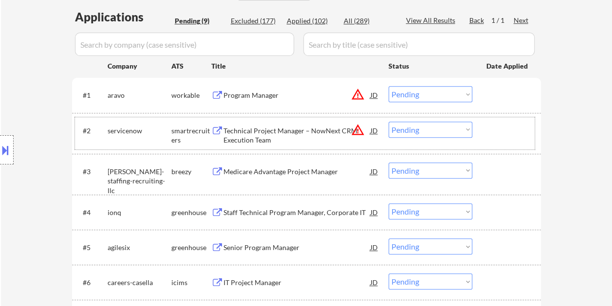
click at [503, 130] on div at bounding box center [508, 131] width 43 height 18
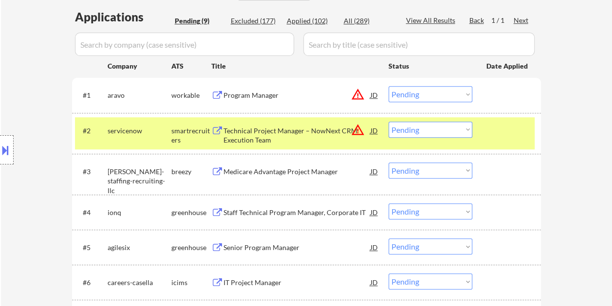
drag, startPoint x: 492, startPoint y: 132, endPoint x: 495, endPoint y: 115, distance: 17.2
click at [493, 132] on div at bounding box center [508, 131] width 43 height 18
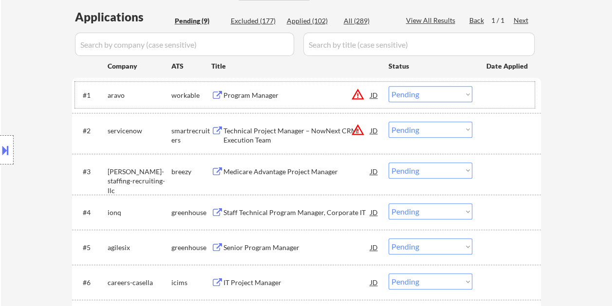
click at [501, 100] on div at bounding box center [508, 95] width 43 height 18
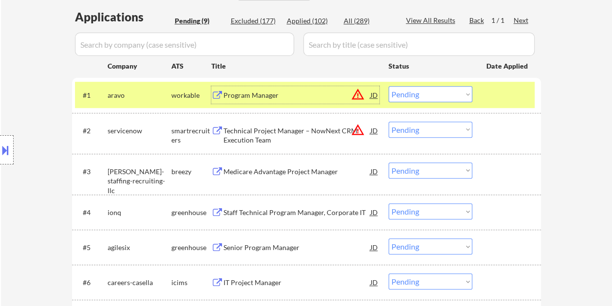
click at [297, 92] on div "Program Manager" at bounding box center [297, 96] width 147 height 10
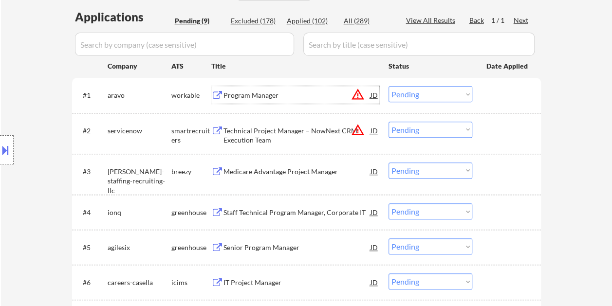
click at [467, 95] on select "Choose an option... Pending Applied Excluded (Questions) Excluded (Expired) Exc…" at bounding box center [431, 94] width 84 height 16
click at [389, 86] on select "Choose an option... Pending Applied Excluded (Questions) Excluded (Expired) Exc…" at bounding box center [431, 94] width 84 height 16
select select ""pending""
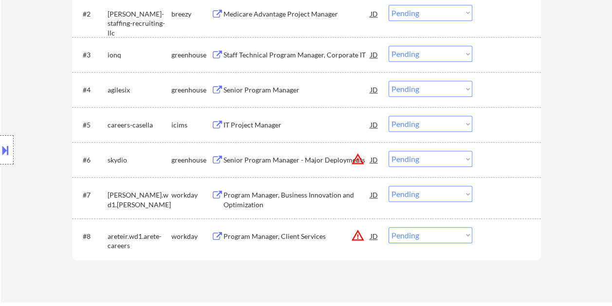
scroll to position [341, 0]
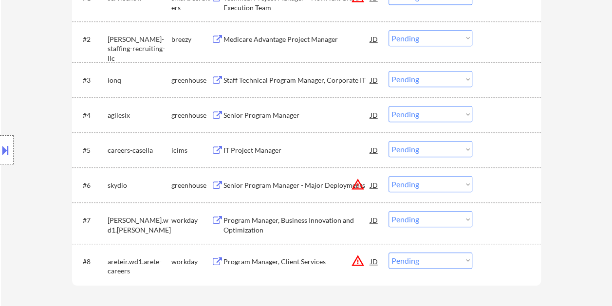
click at [504, 192] on div at bounding box center [508, 185] width 43 height 18
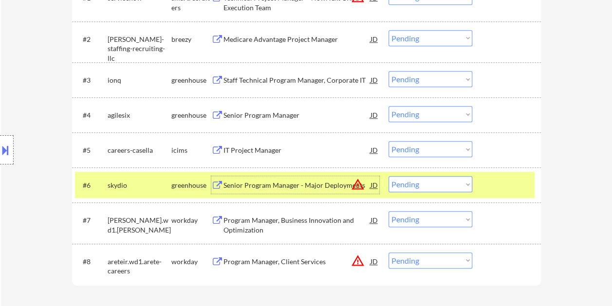
click at [300, 182] on div "Senior Program Manager - Major Deployments" at bounding box center [297, 186] width 147 height 10
